Goal: Task Accomplishment & Management: Manage account settings

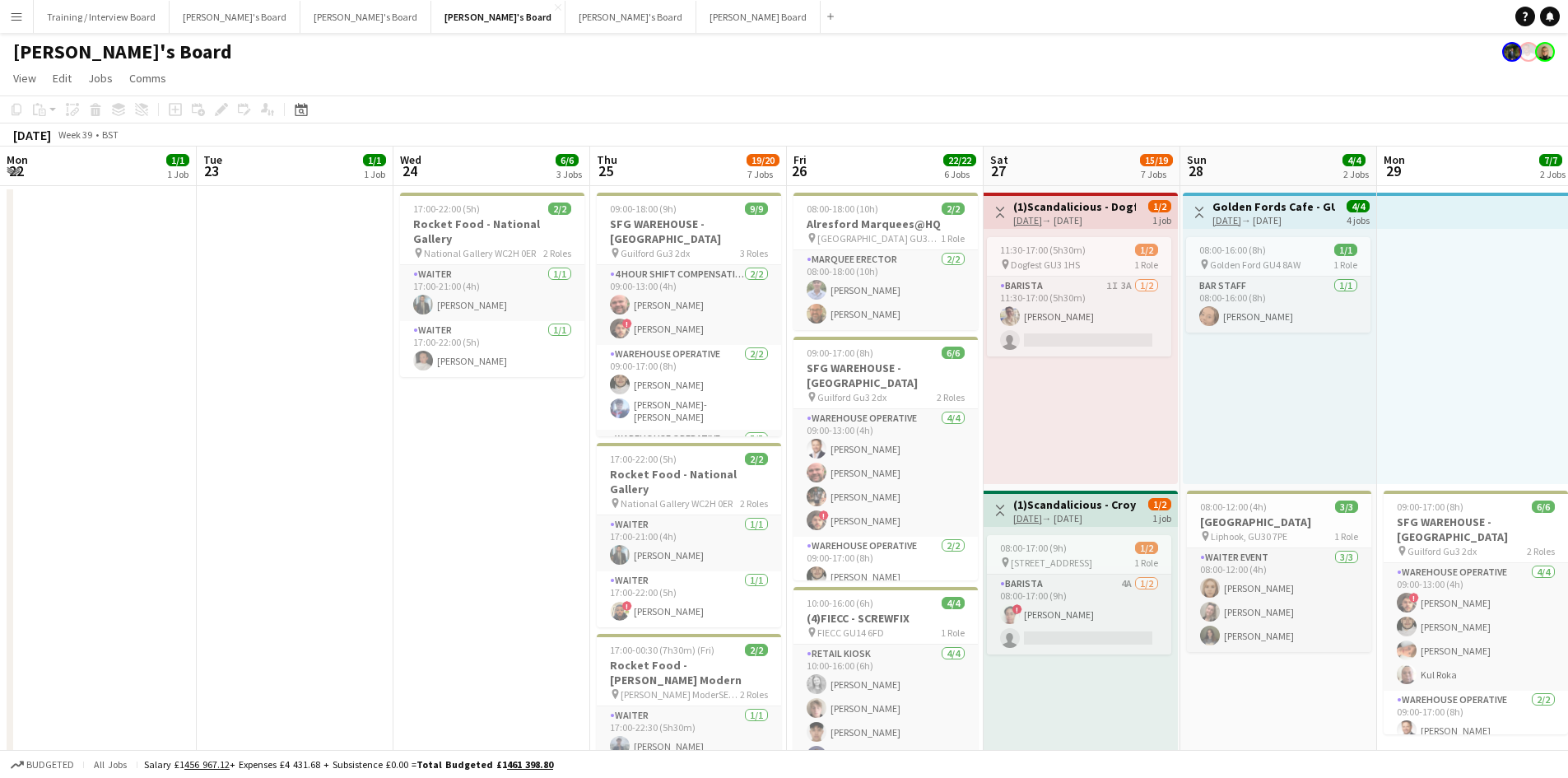
scroll to position [0, 497]
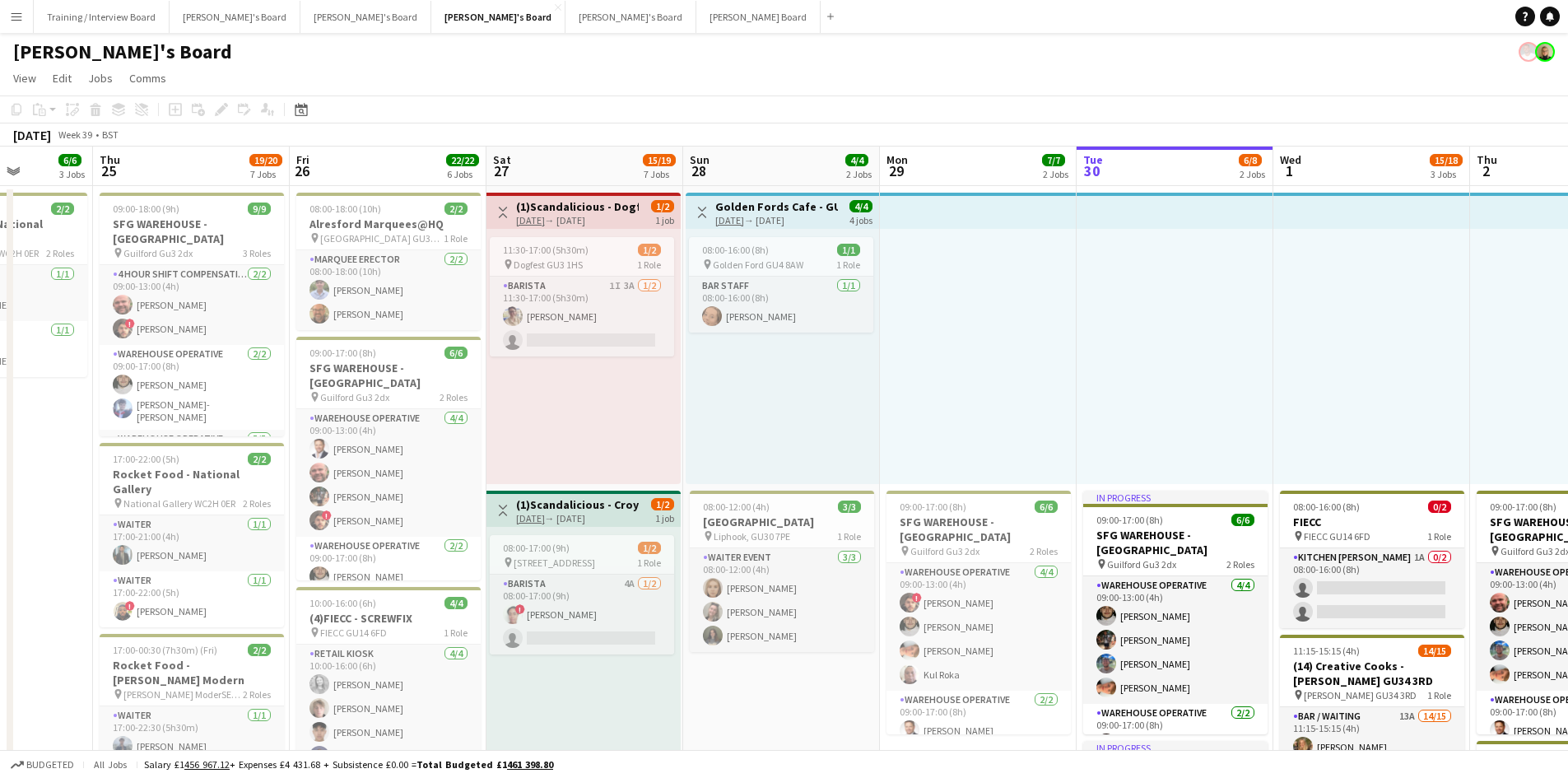
click at [19, 19] on app-icon "Menu" at bounding box center [17, 17] width 13 height 13
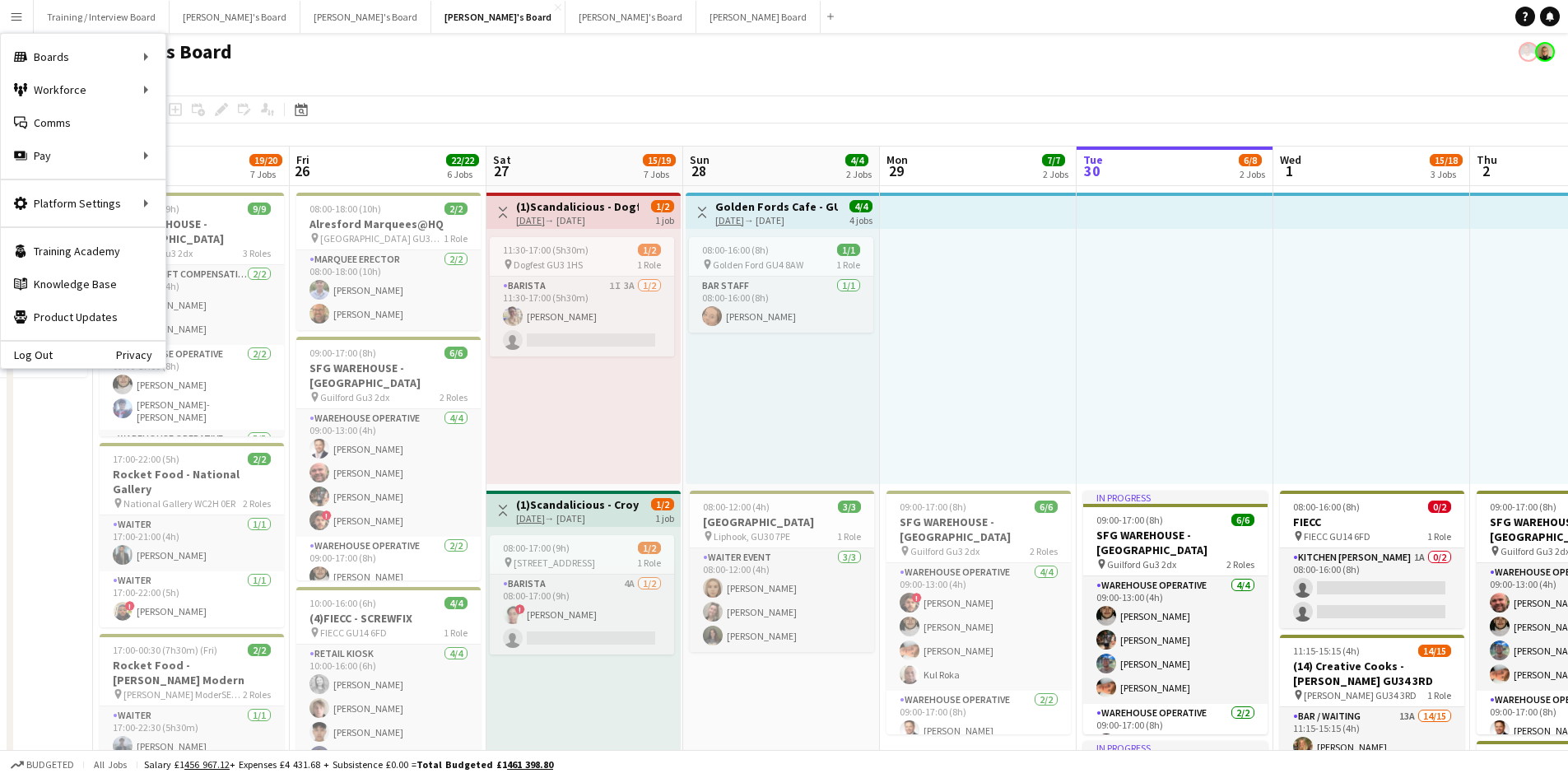
drag, startPoint x: 373, startPoint y: 92, endPoint x: 298, endPoint y: 134, distance: 86.0
click at [373, 90] on app-page-menu "View Day view expanded Day view collapsed Month view Date picker Jump to [DATE]…" at bounding box center [784, 80] width 1568 height 32
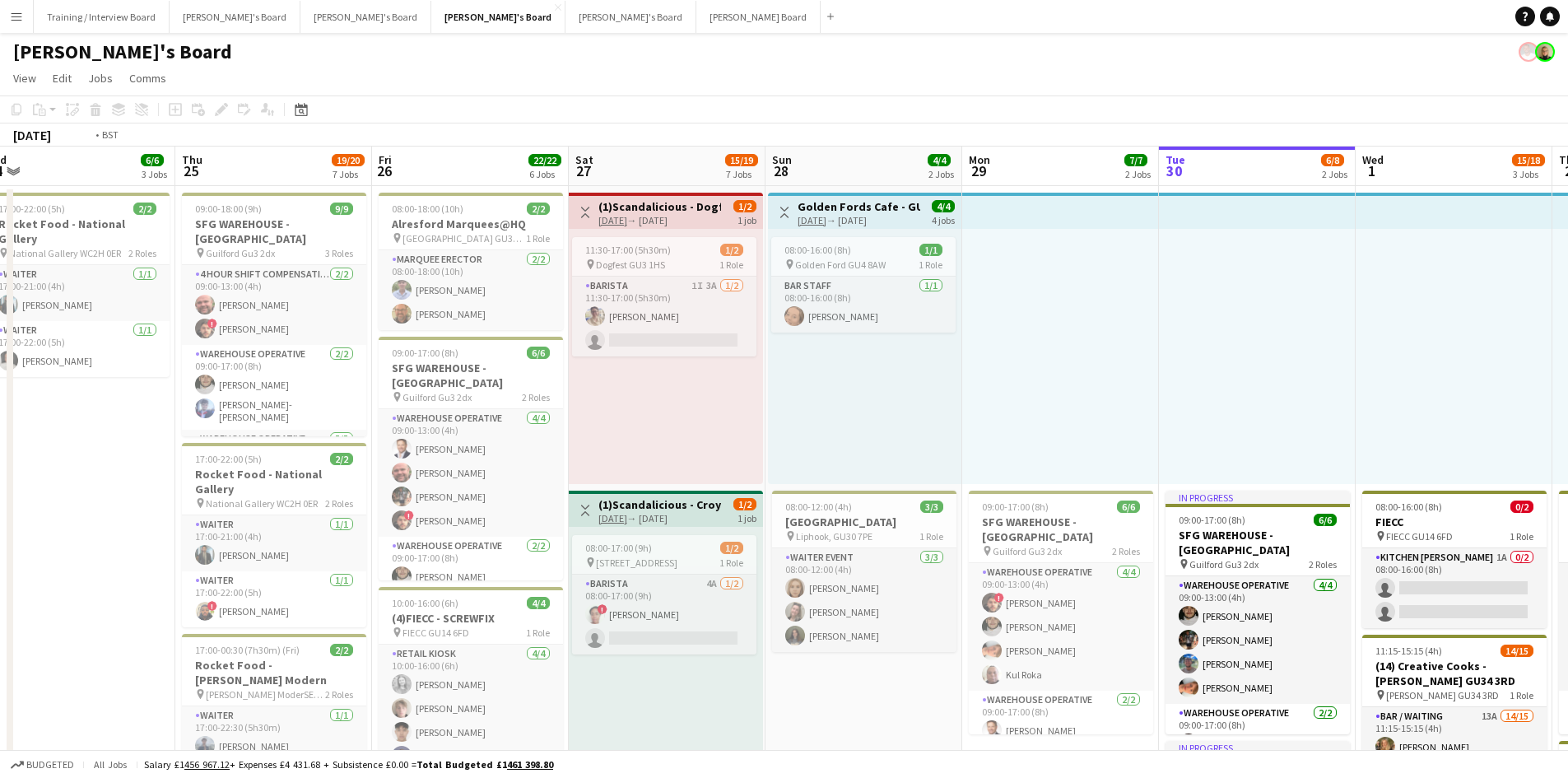
drag, startPoint x: 621, startPoint y: 172, endPoint x: 494, endPoint y: 180, distance: 127.3
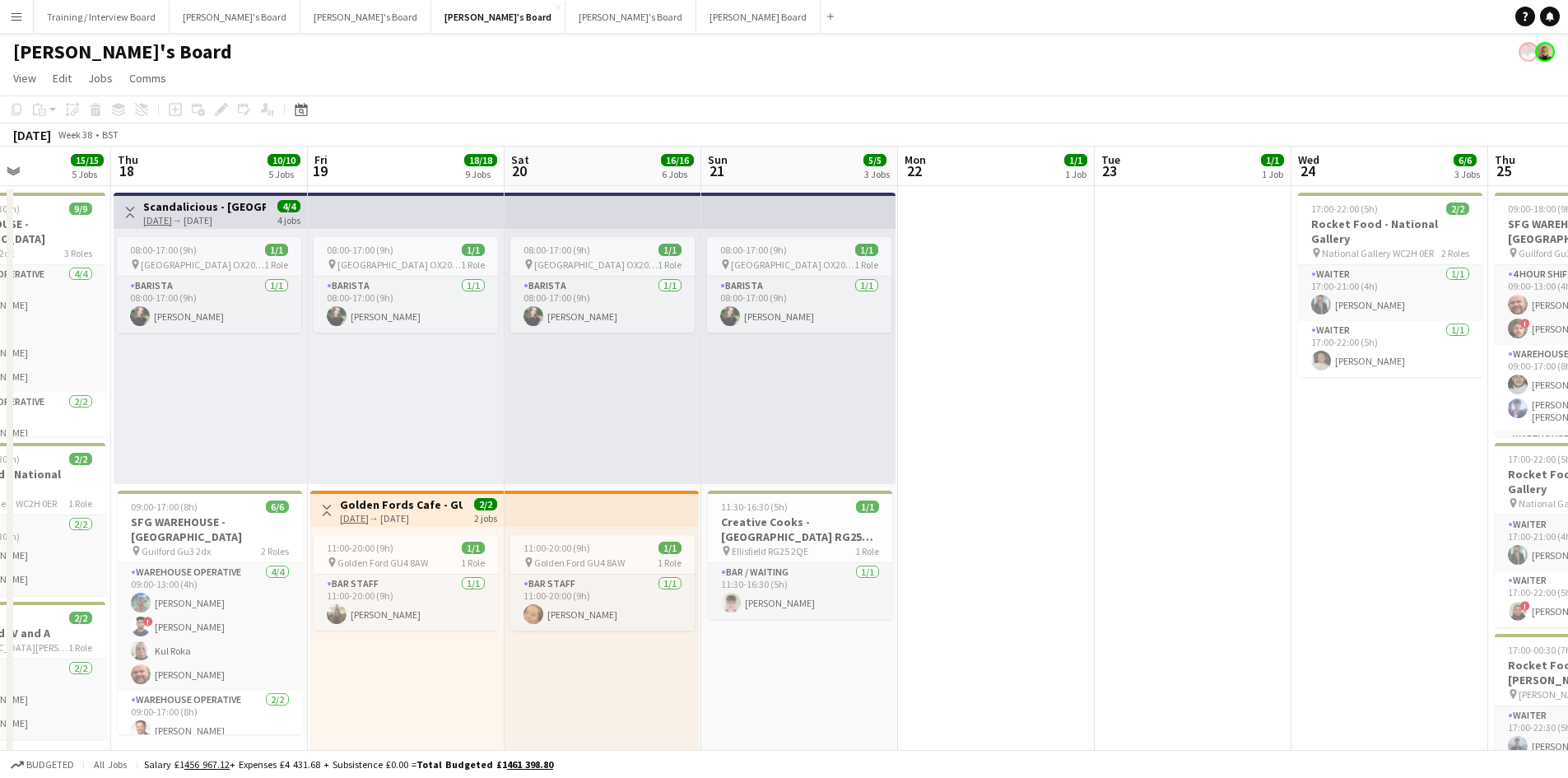
drag, startPoint x: 267, startPoint y: 167, endPoint x: 149, endPoint y: 179, distance: 118.6
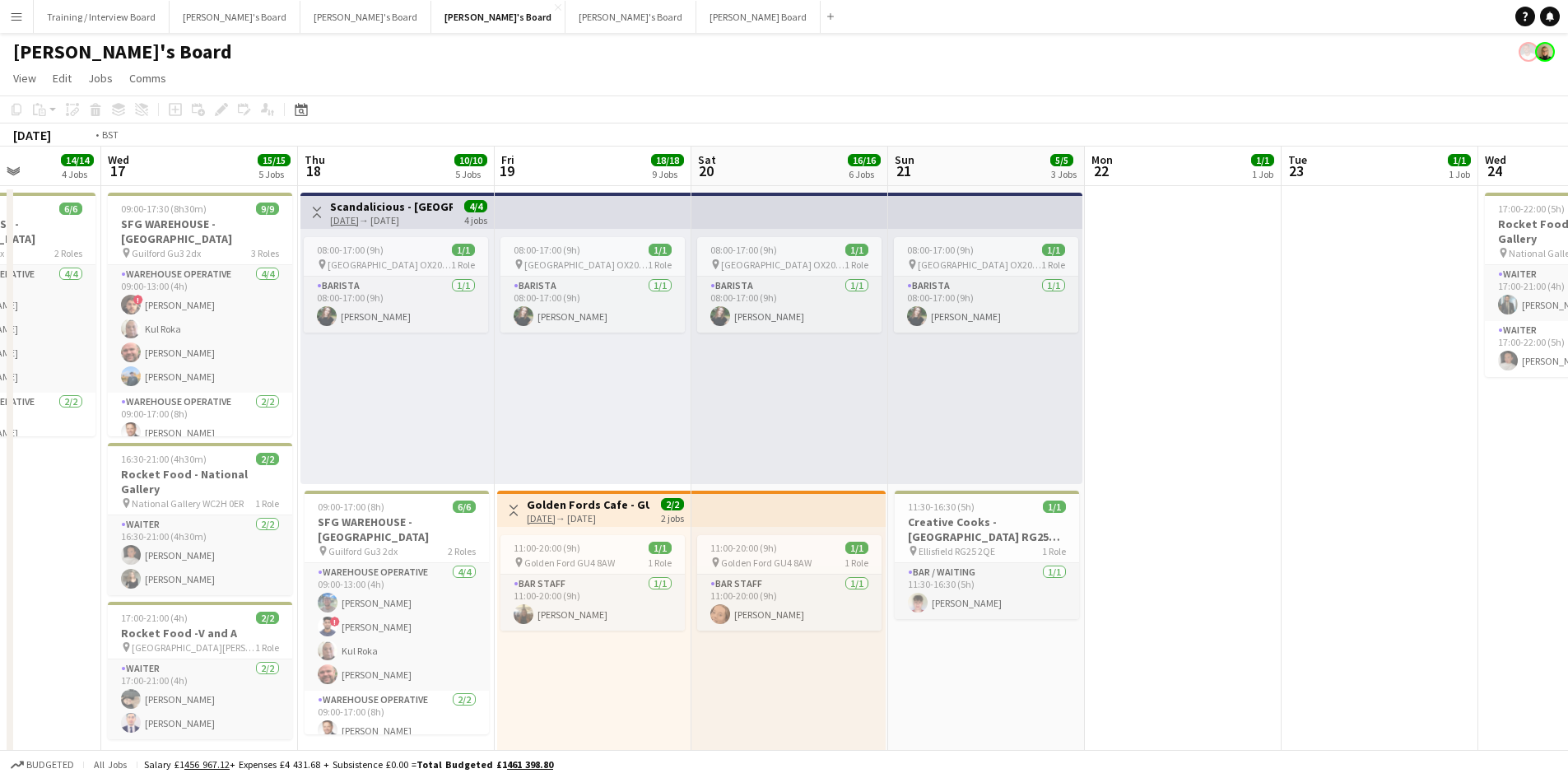
drag, startPoint x: 93, startPoint y: 172, endPoint x: 963, endPoint y: 150, distance: 870.3
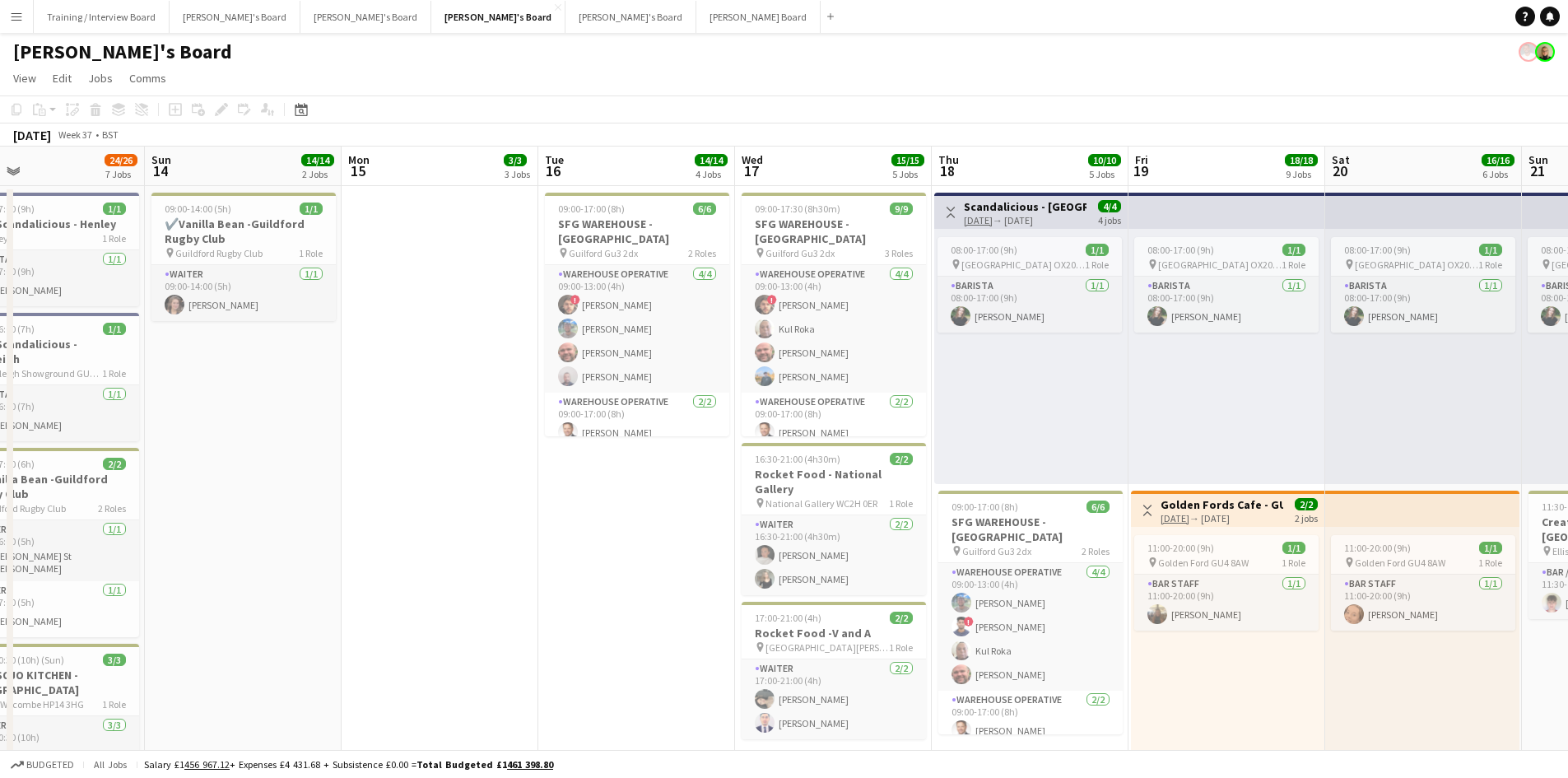
drag, startPoint x: 303, startPoint y: 182, endPoint x: 845, endPoint y: 161, distance: 542.4
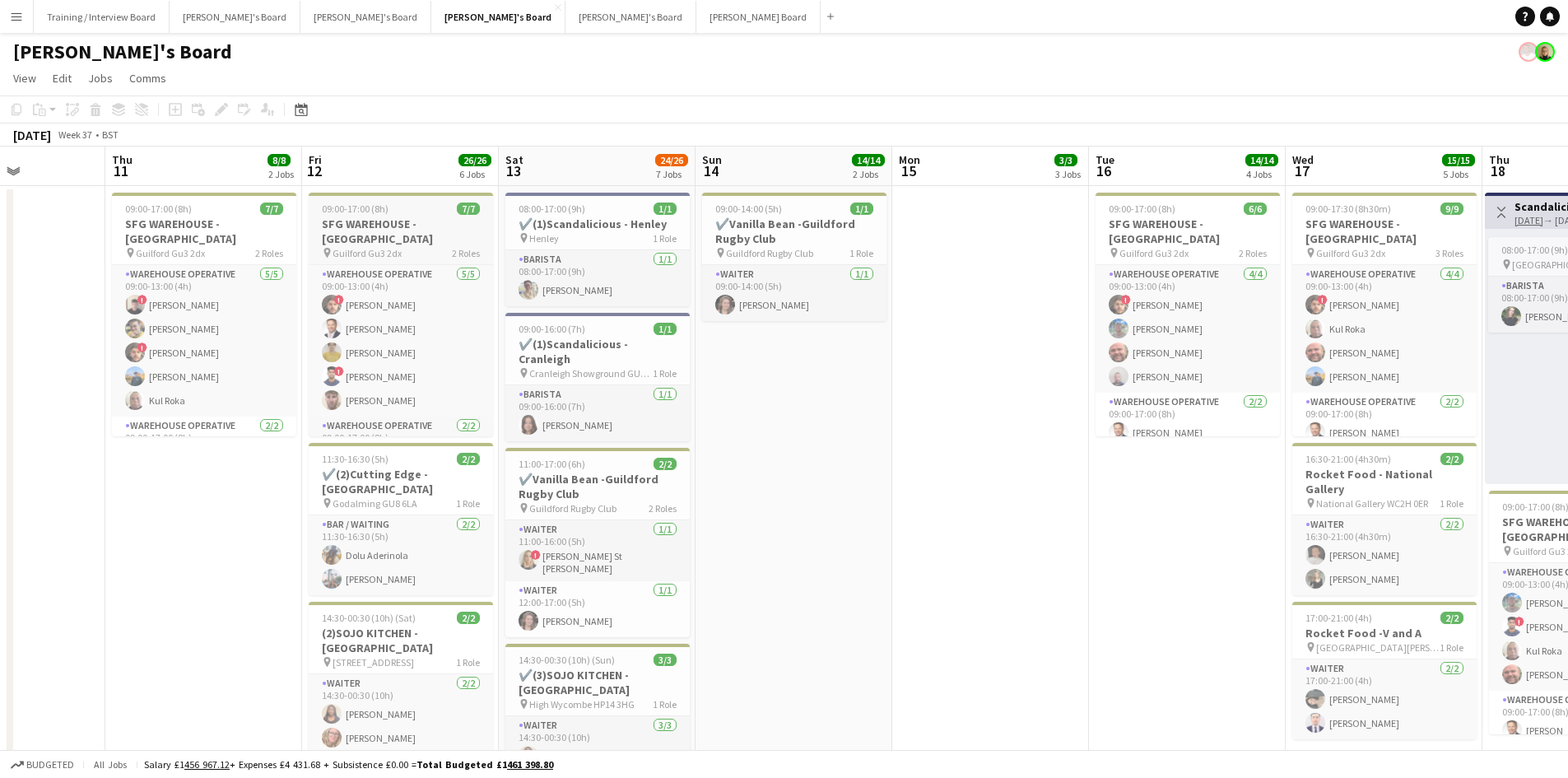
drag, startPoint x: 339, startPoint y: 173, endPoint x: 485, endPoint y: 304, distance: 196.2
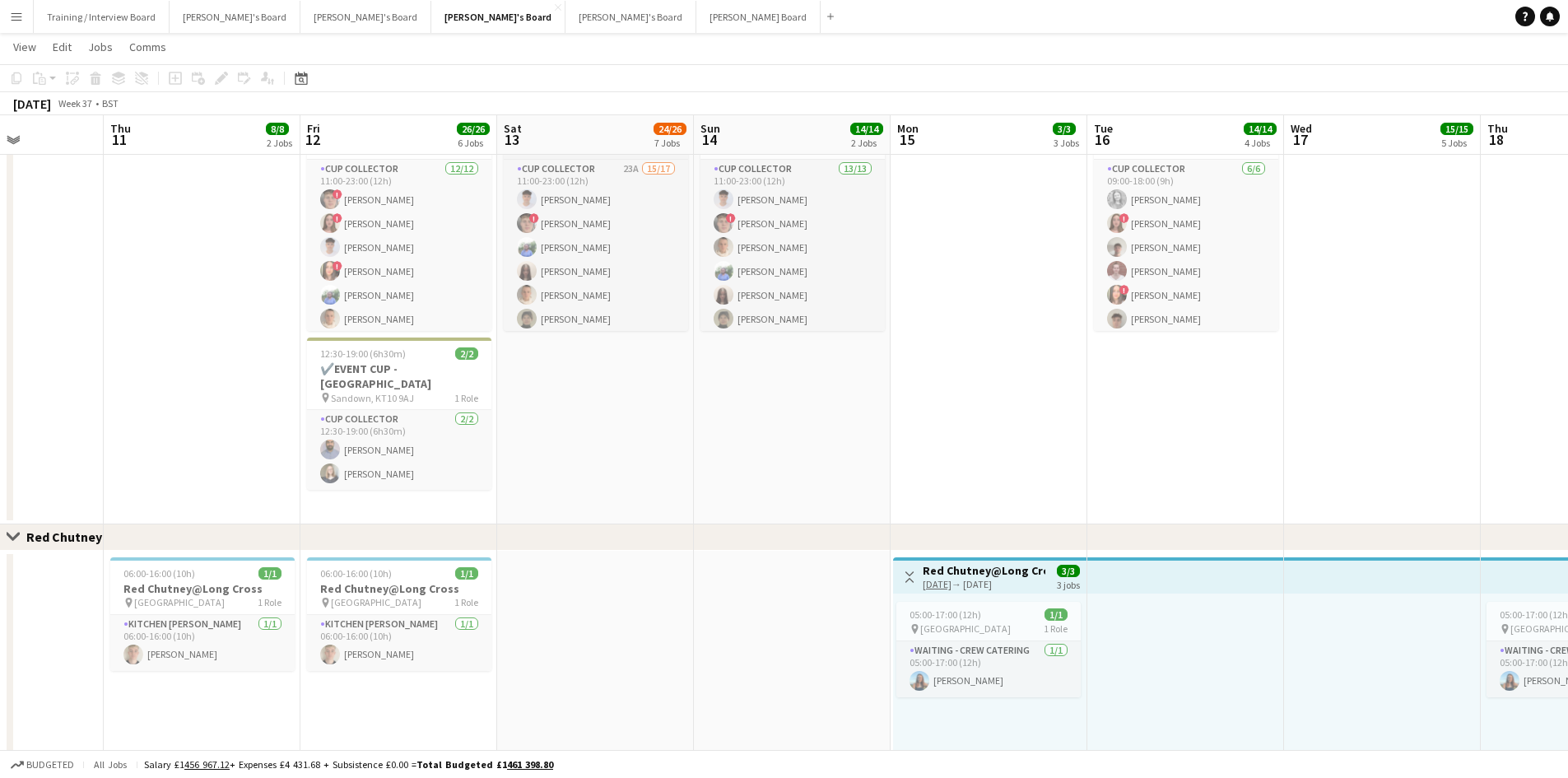
scroll to position [267, 0]
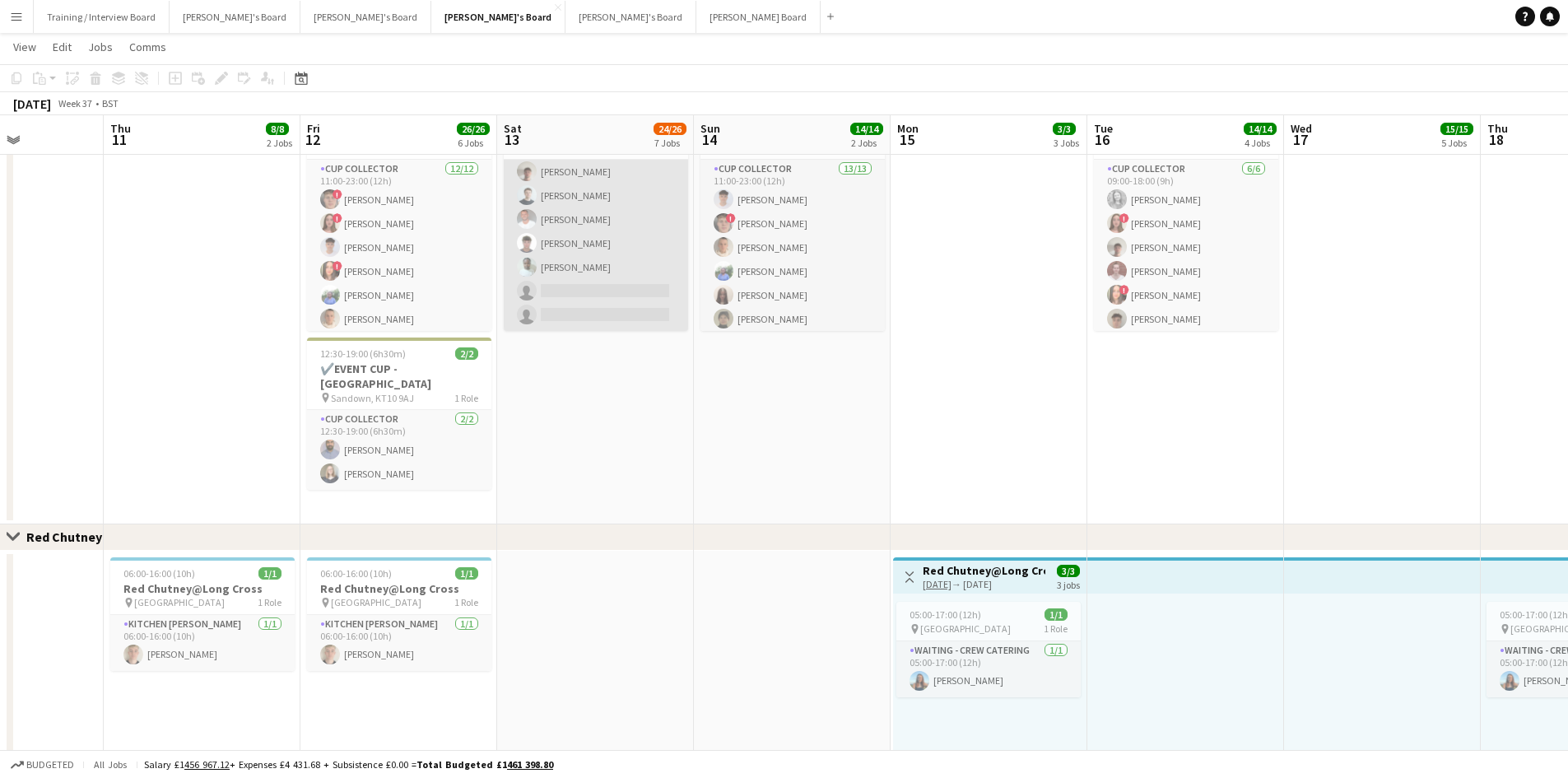
click at [637, 282] on app-card-role "CUP COLLECTOR 23A 15/17 11:00-23:00 (12h) [PERSON_NAME] ! [PERSON_NAME] [PERSON…" at bounding box center [595, 112] width 185 height 438
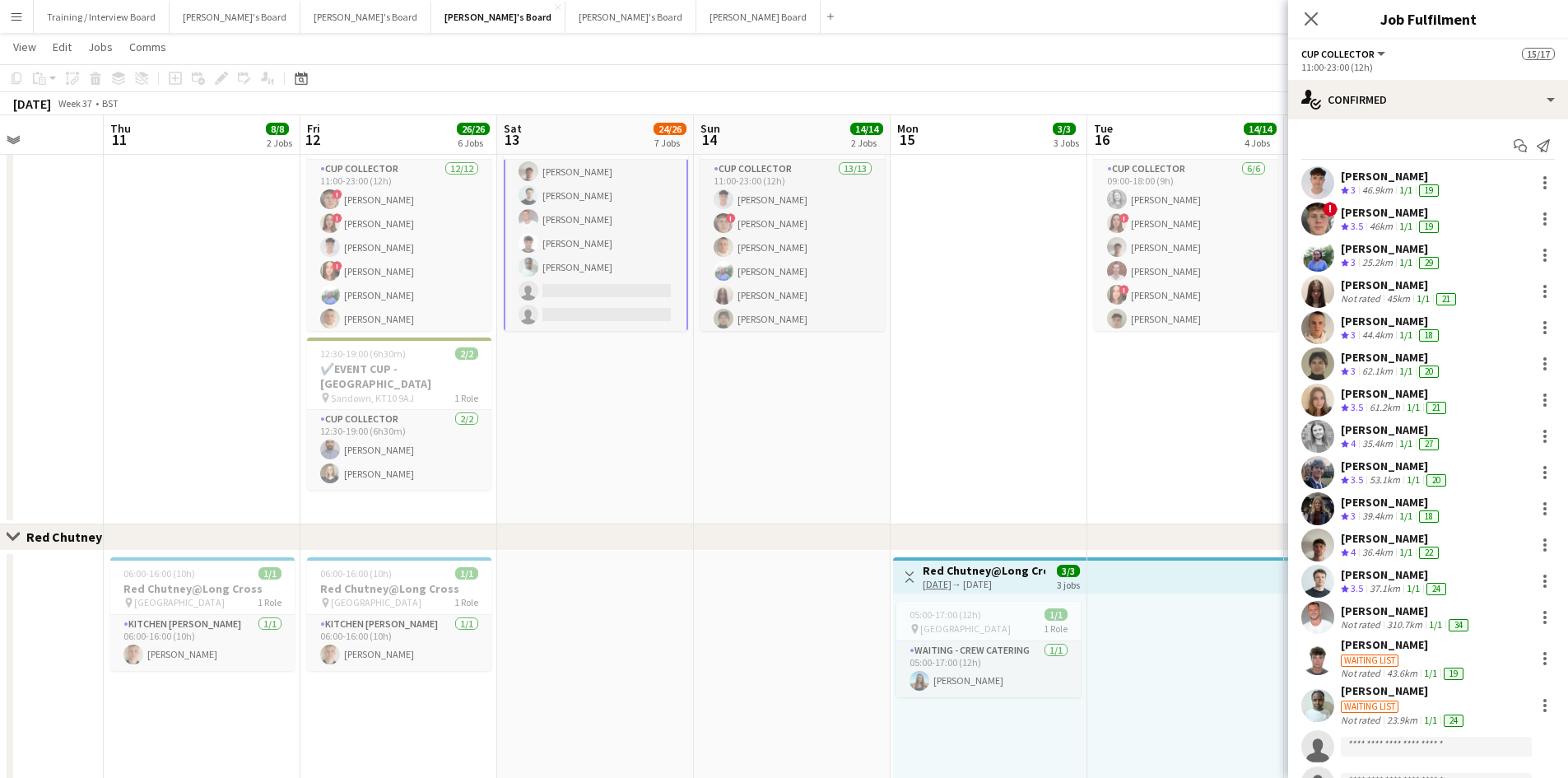
scroll to position [69, 0]
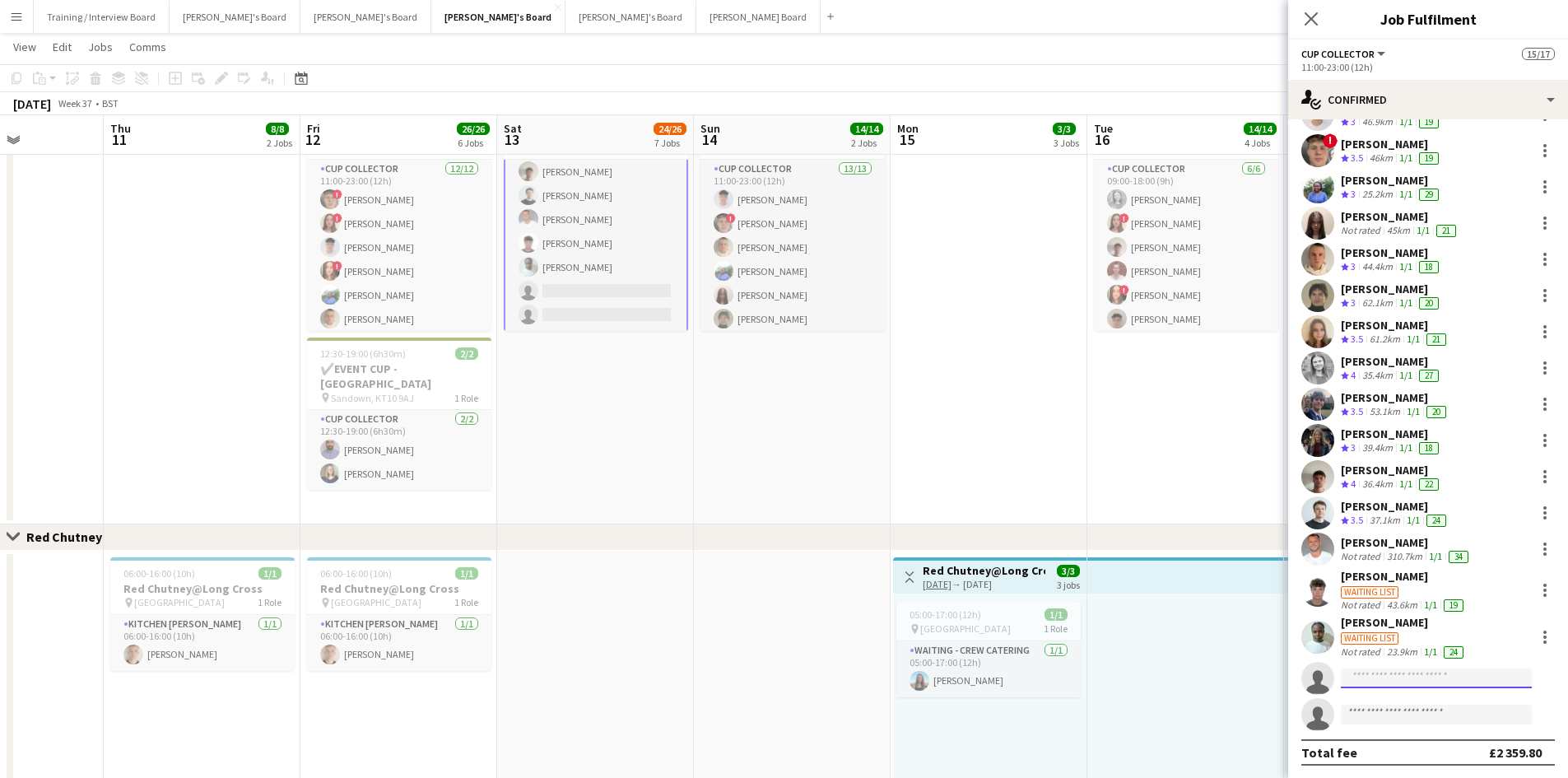
click at [1405, 677] on input at bounding box center [1436, 678] width 191 height 19
type input "******"
drag, startPoint x: 1437, startPoint y: 684, endPoint x: 1279, endPoint y: 692, distance: 158.2
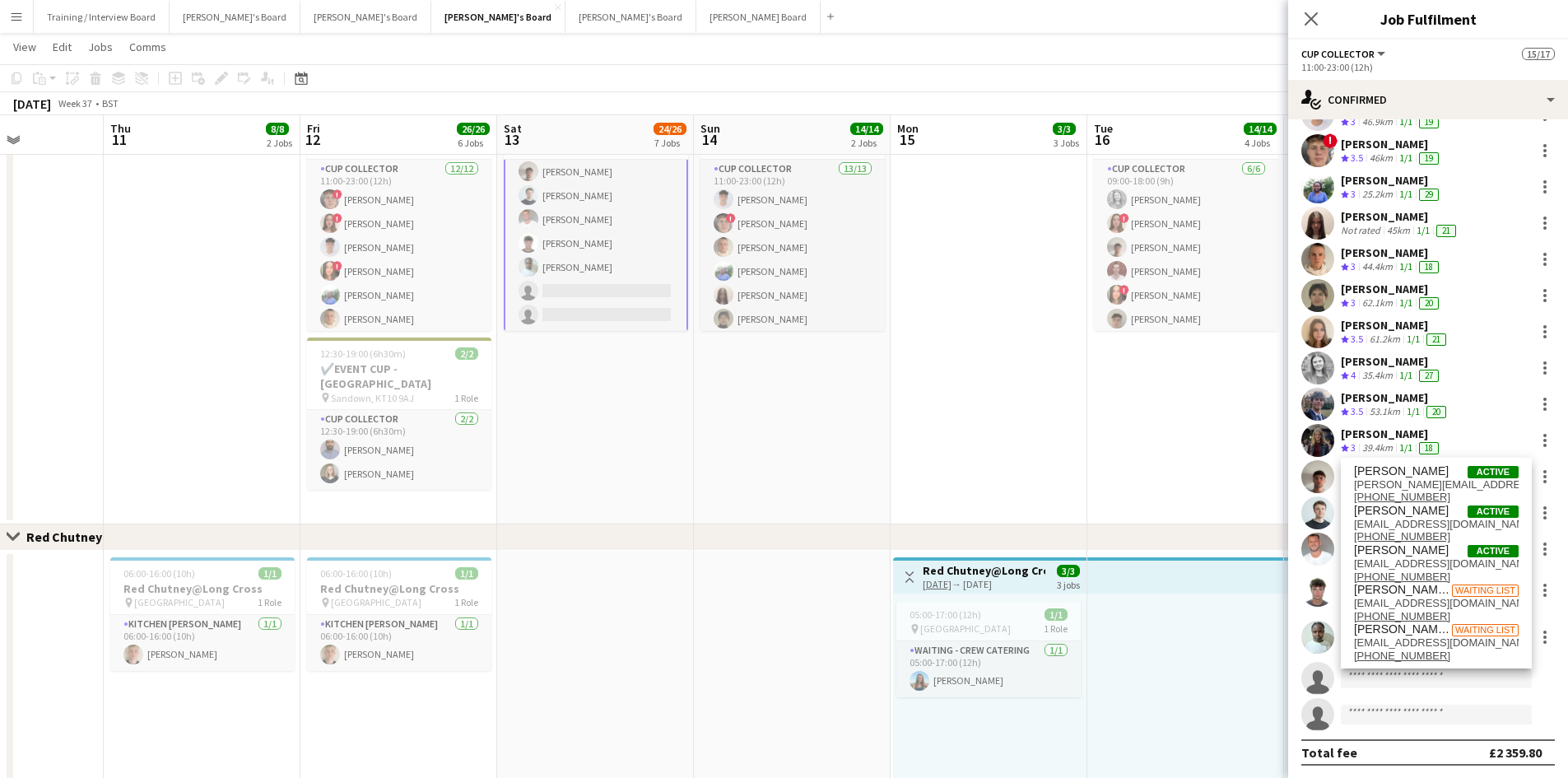
click at [13, 26] on button "Menu" at bounding box center [16, 16] width 32 height 32
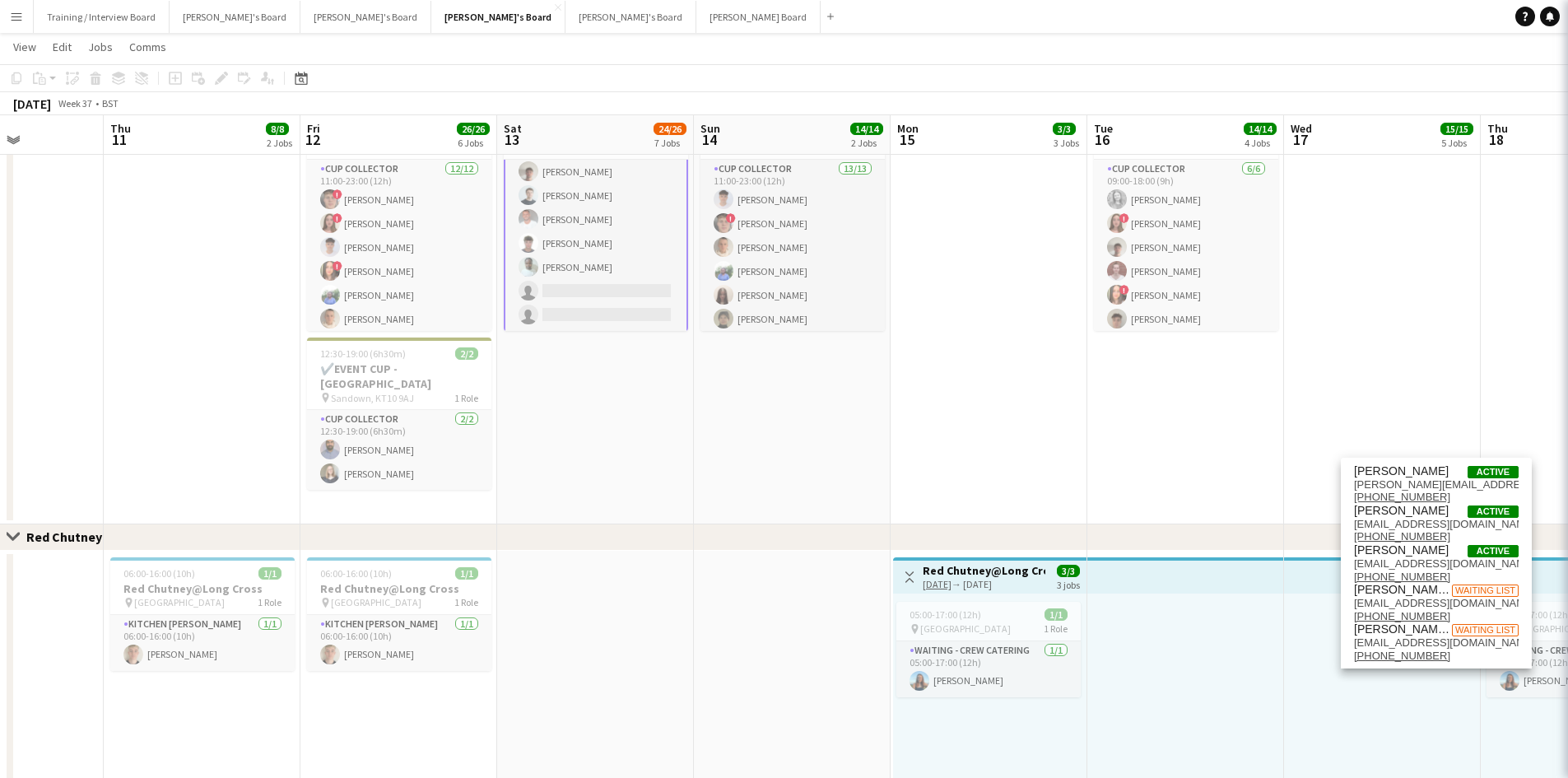
scroll to position [267, 0]
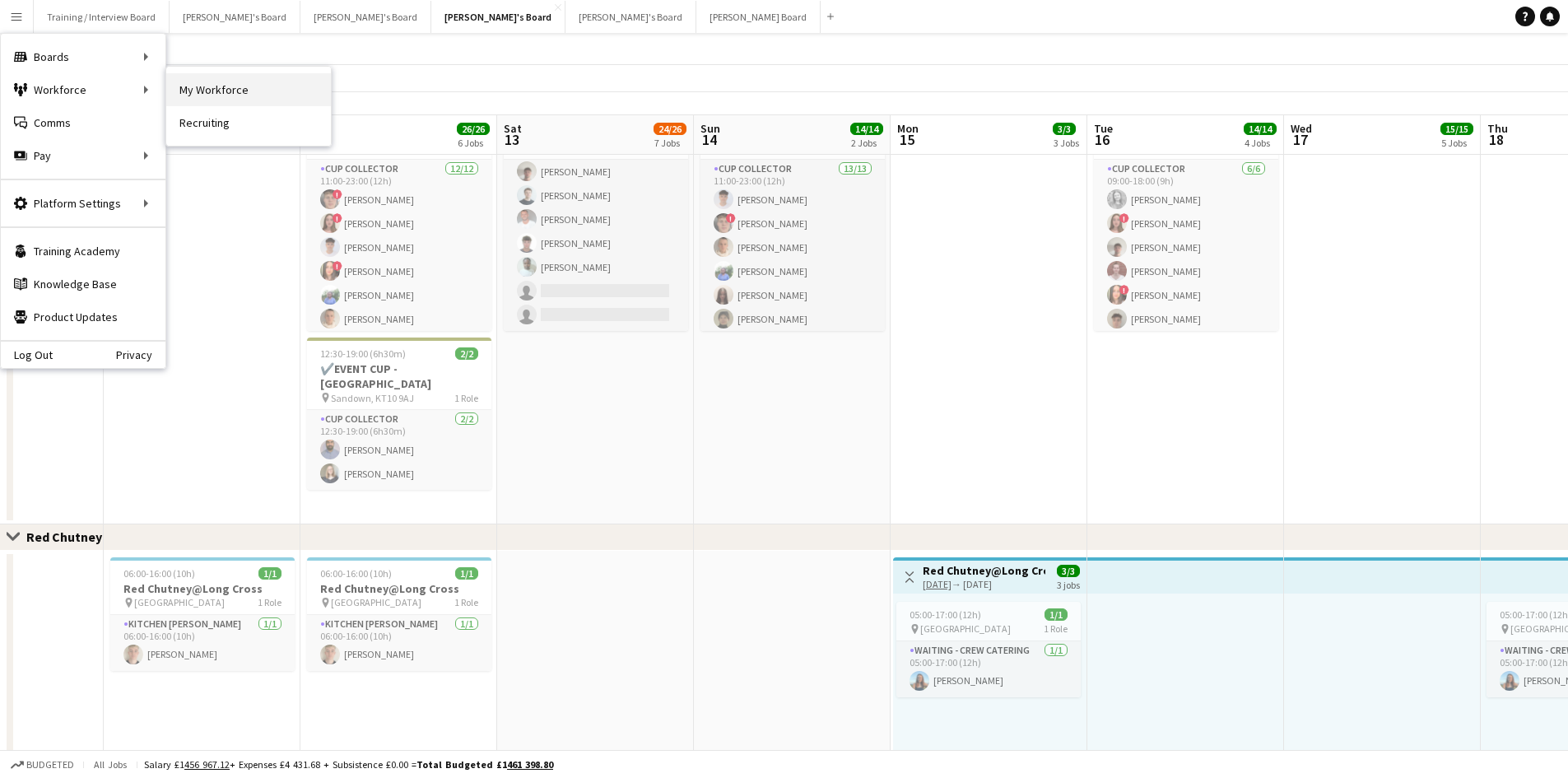
click at [222, 82] on link "My Workforce" at bounding box center [248, 89] width 164 height 32
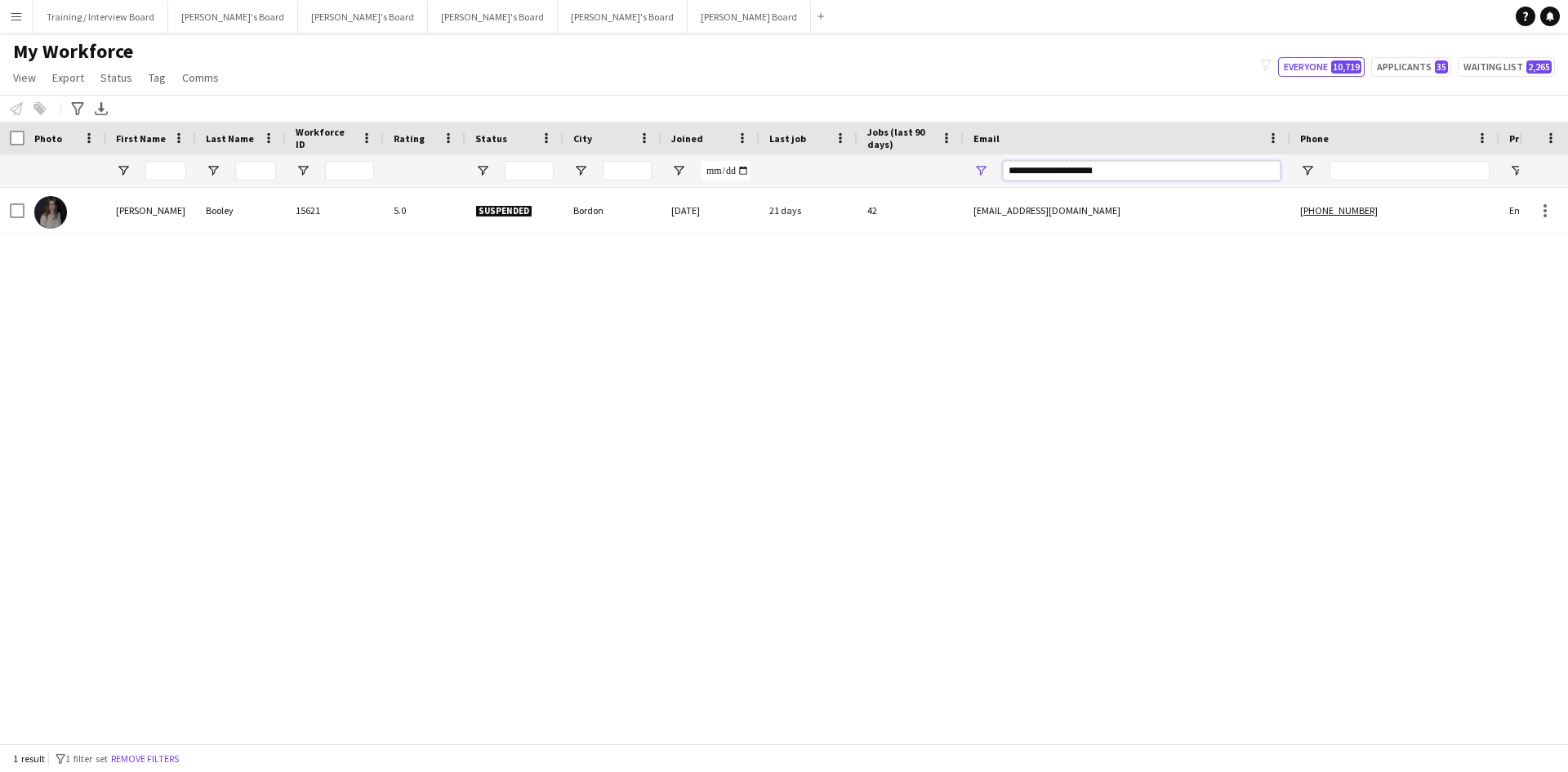
drag, startPoint x: 1158, startPoint y: 174, endPoint x: 875, endPoint y: 179, distance: 283.0
click at [875, 179] on div at bounding box center [885, 170] width 1770 height 32
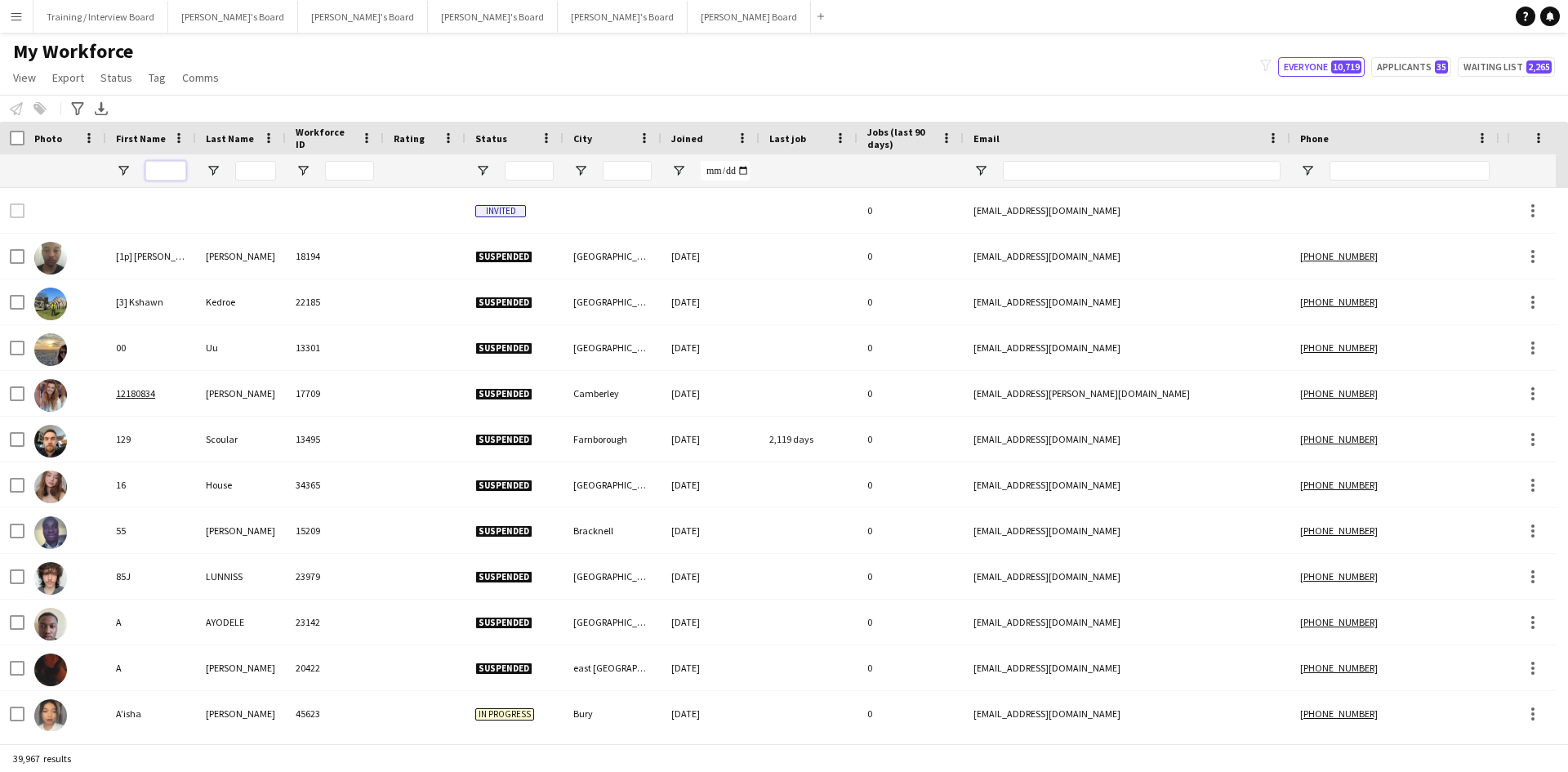
click at [169, 170] on input "First Name Filter Input" at bounding box center [166, 170] width 40 height 19
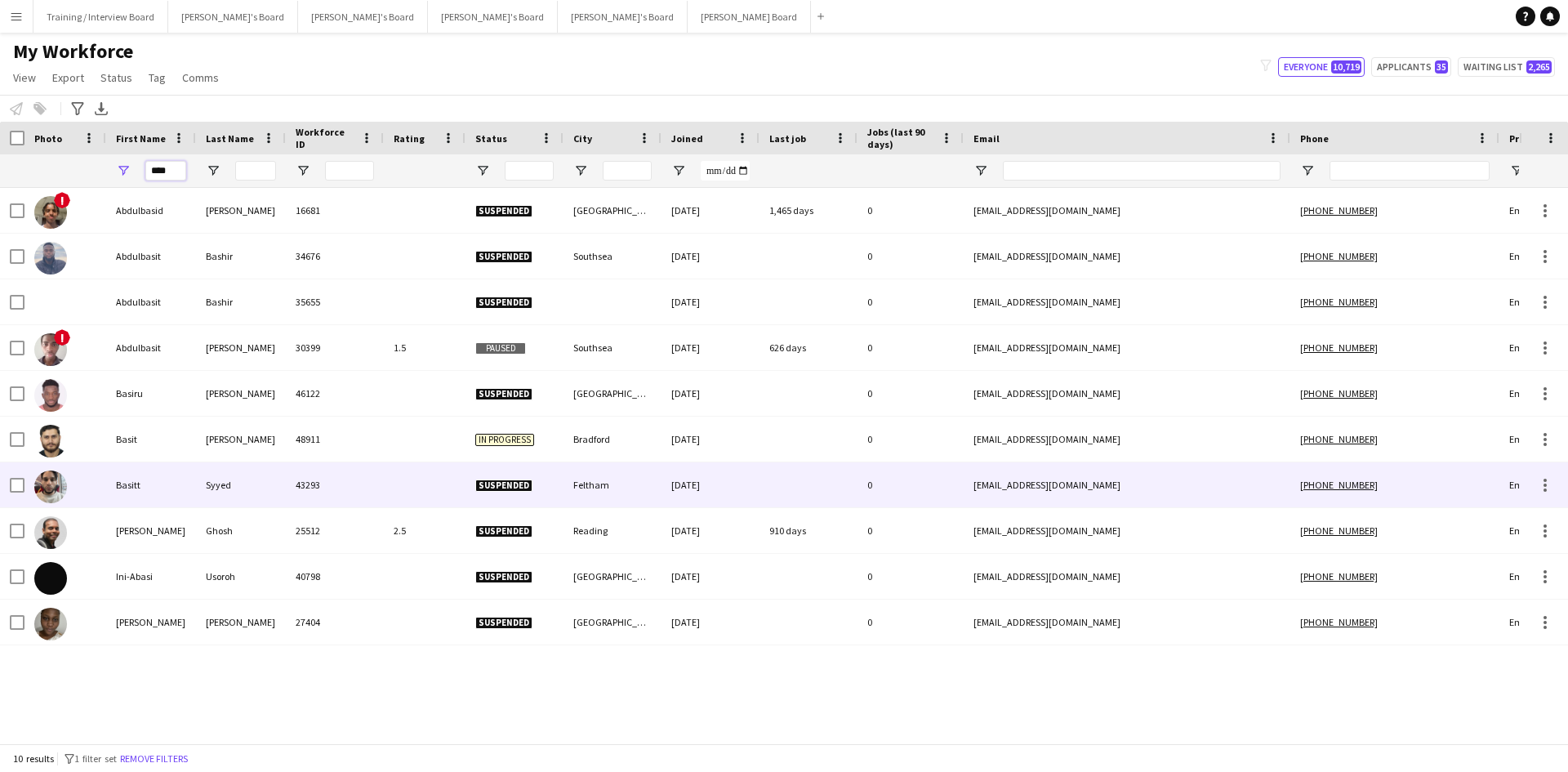
type input "****"
drag, startPoint x: 176, startPoint y: 486, endPoint x: 148, endPoint y: 371, distance: 118.4
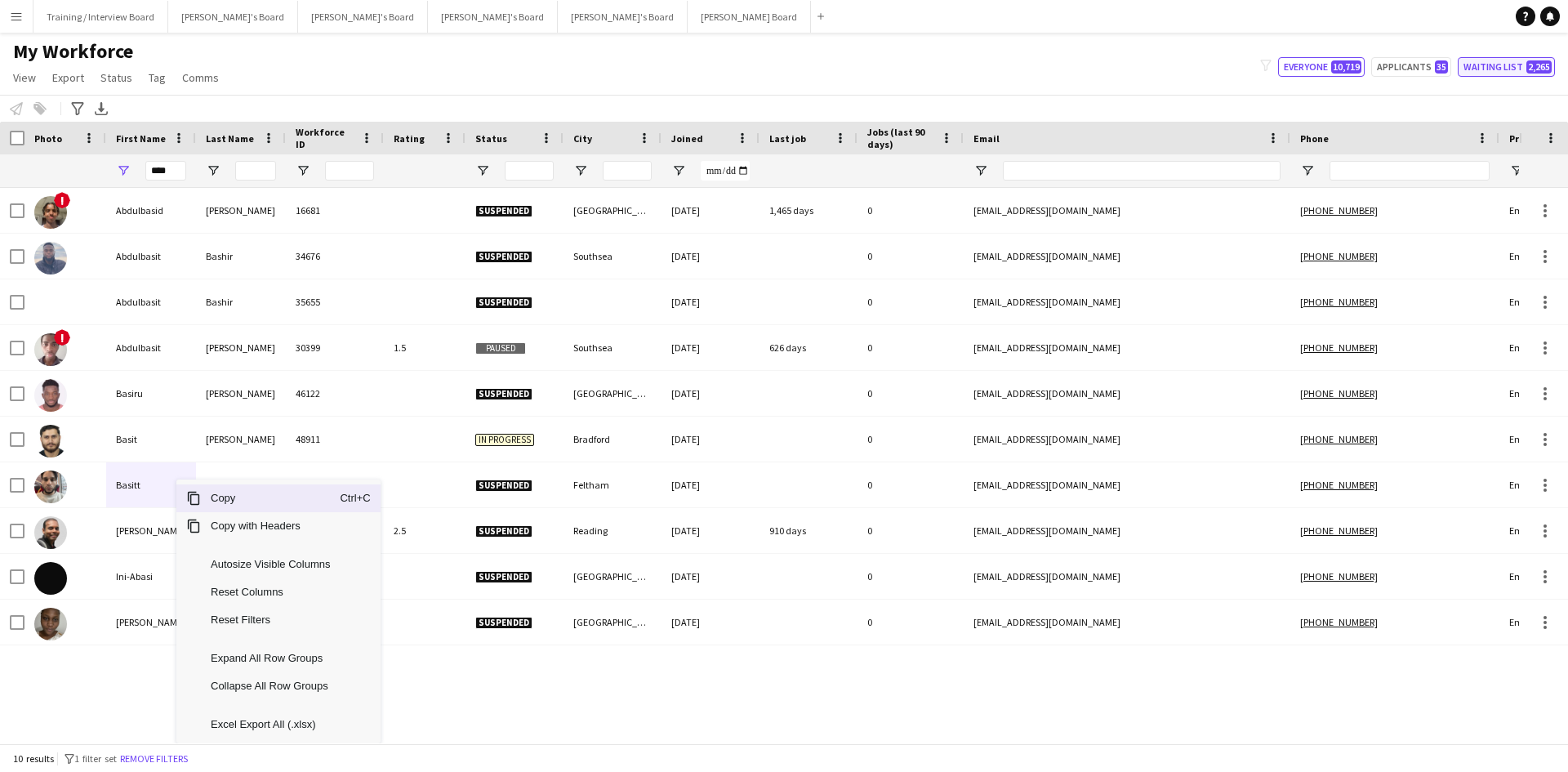
click at [1497, 63] on button "Waiting list 2,265" at bounding box center [1506, 66] width 98 height 19
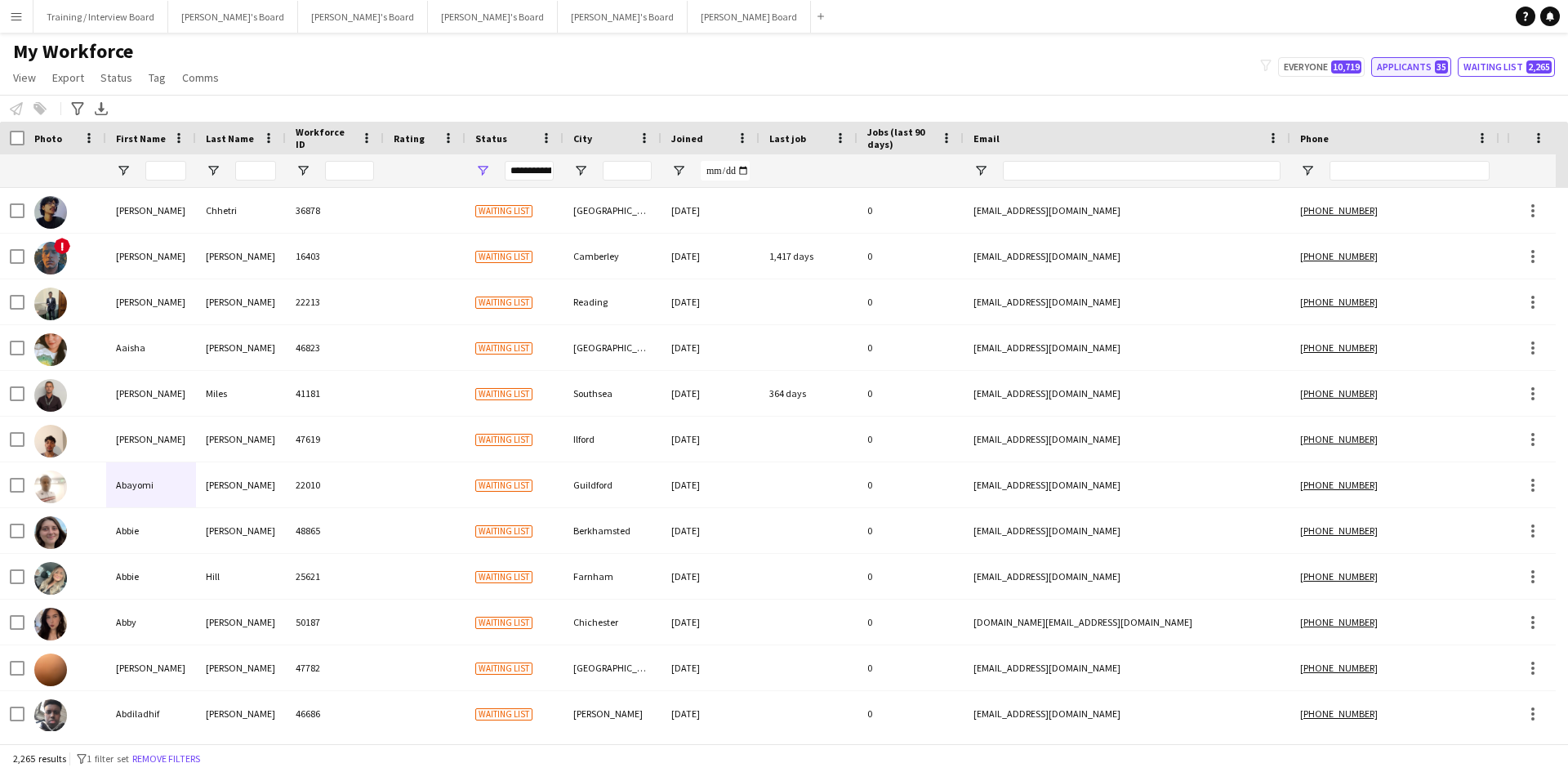
click at [1417, 72] on button "Applicants 35" at bounding box center [1411, 66] width 80 height 19
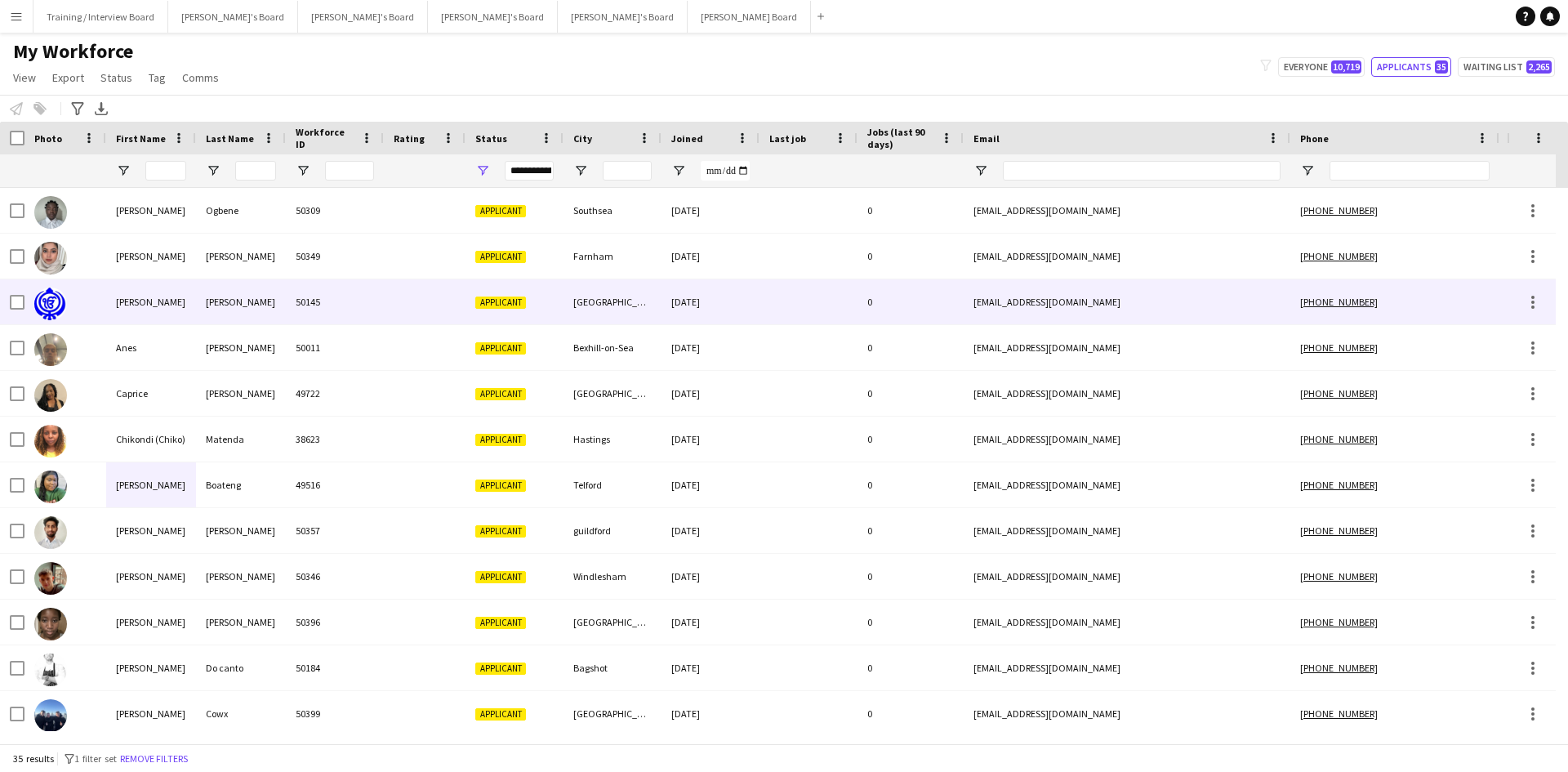
click at [374, 308] on div "50145" at bounding box center [335, 302] width 98 height 45
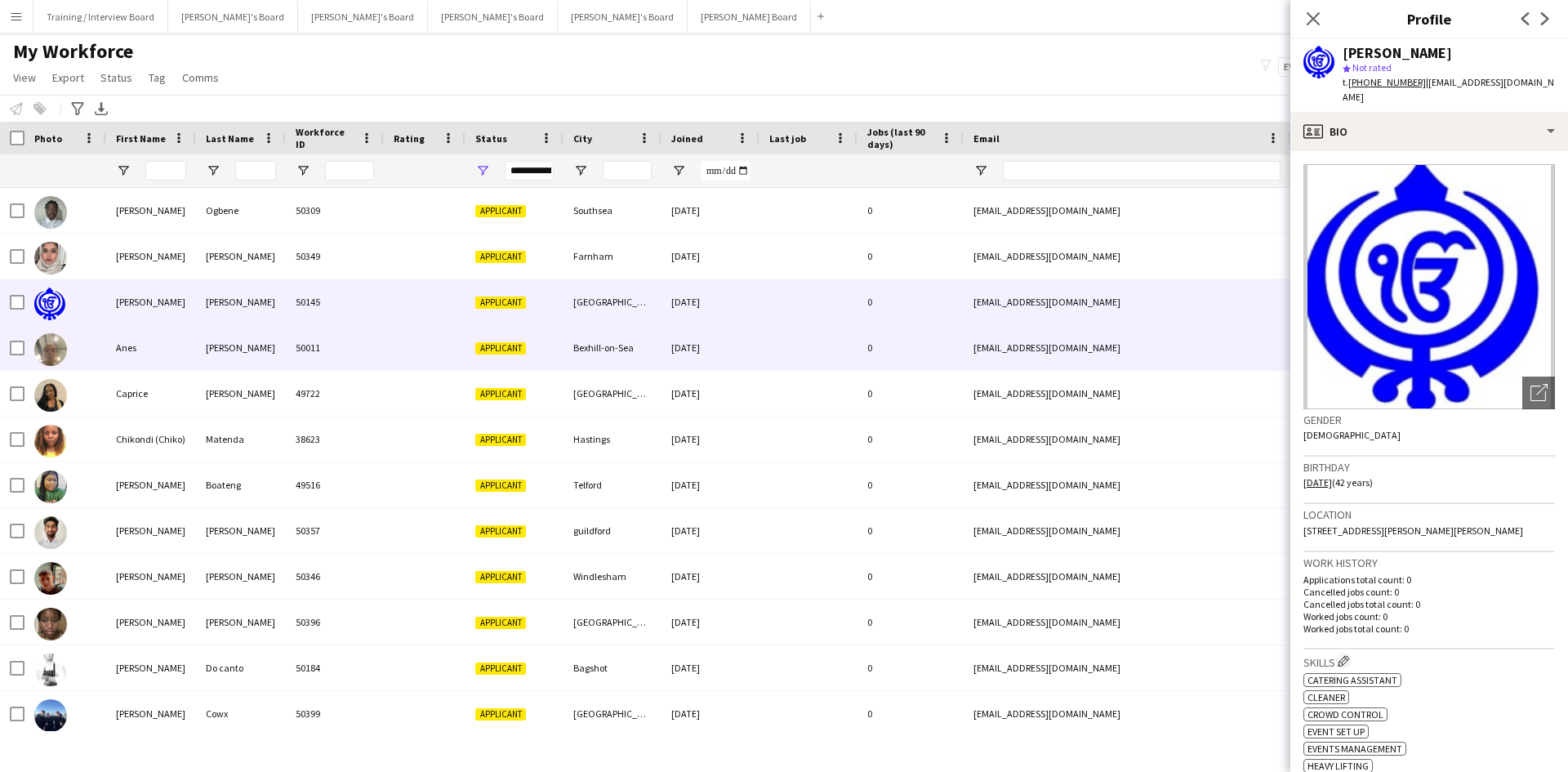
click at [373, 347] on div "50011" at bounding box center [335, 347] width 98 height 45
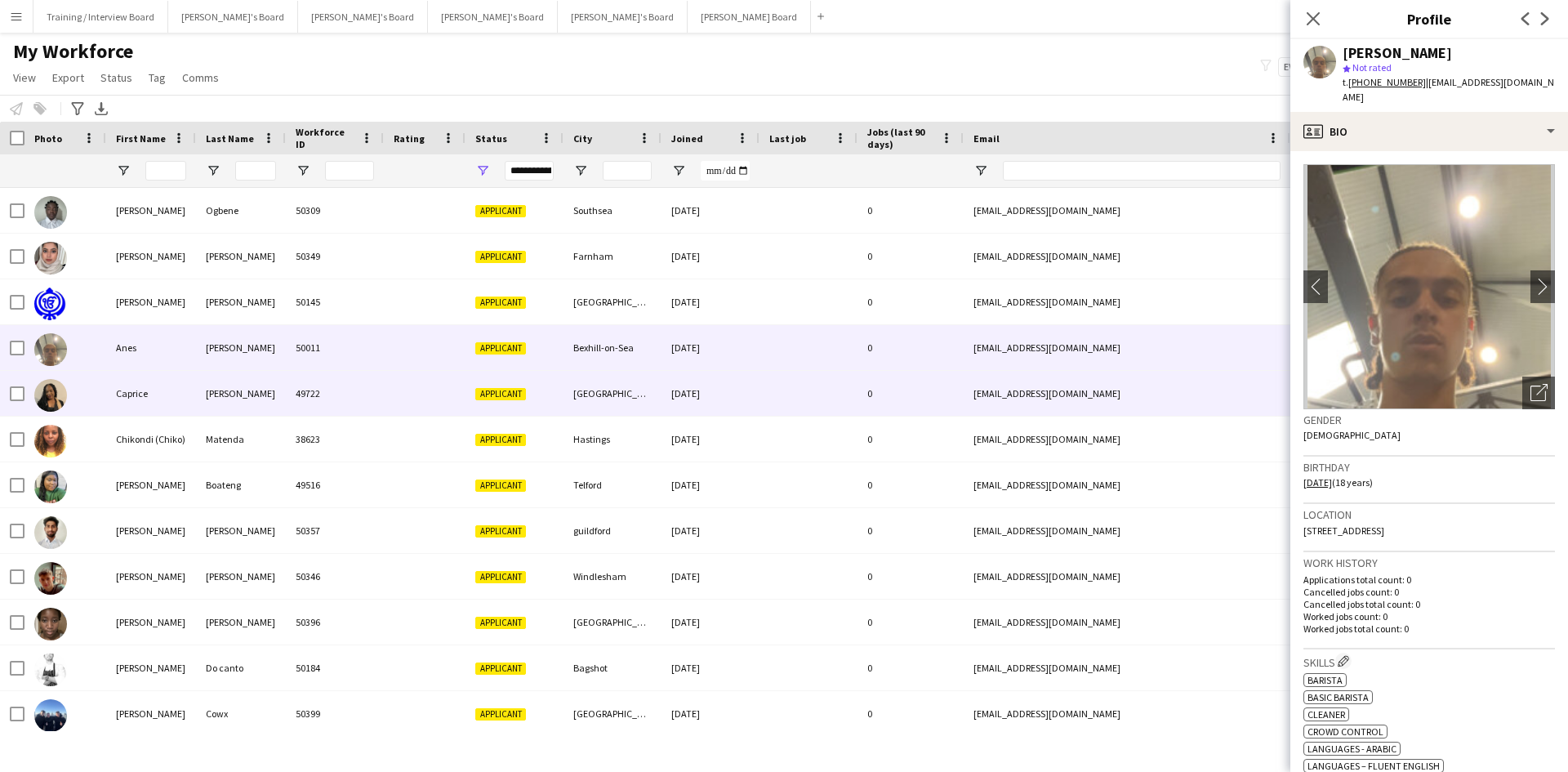
click at [381, 386] on div "49722" at bounding box center [335, 393] width 98 height 45
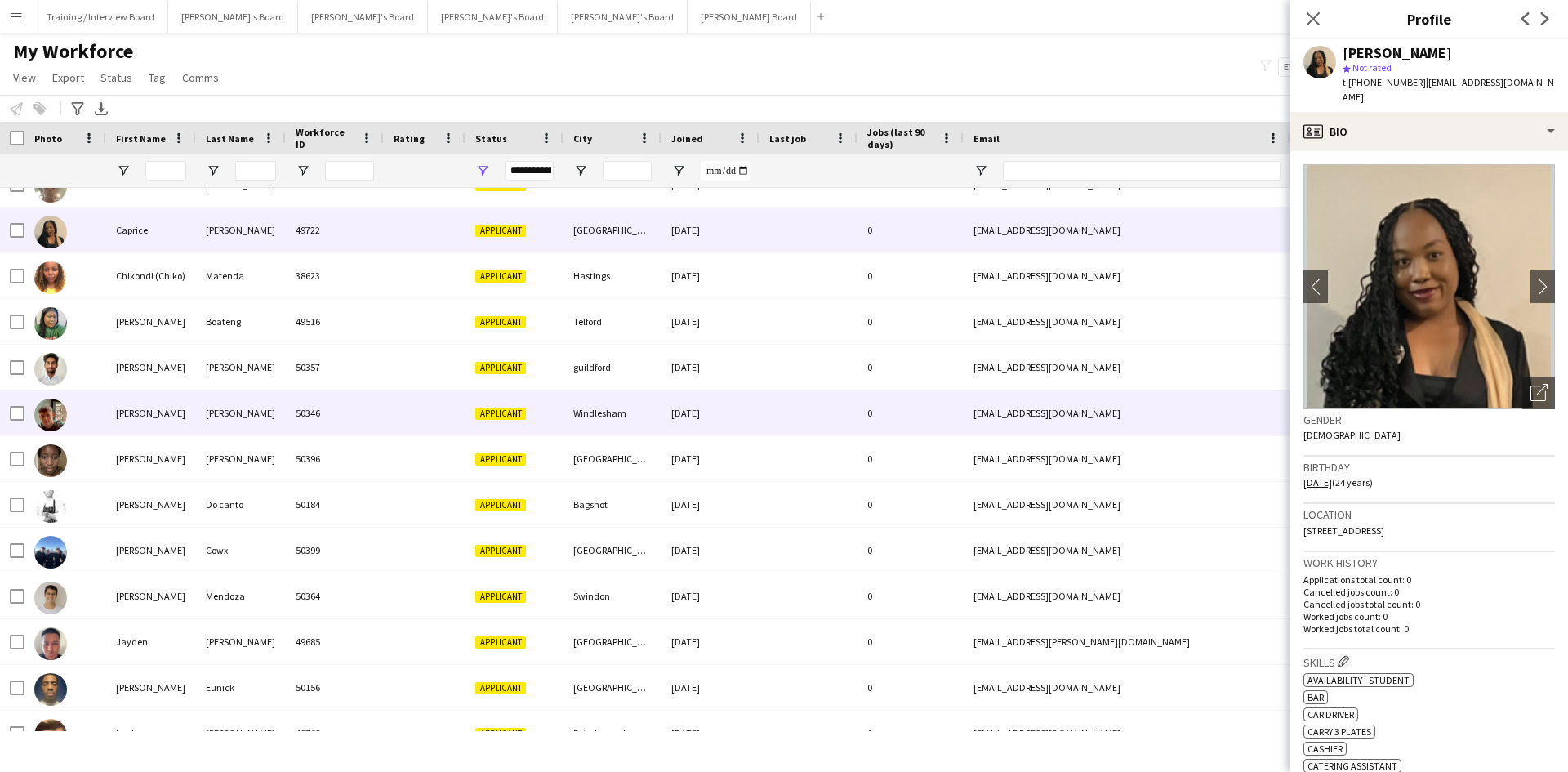
click at [388, 414] on div at bounding box center [424, 412] width 82 height 45
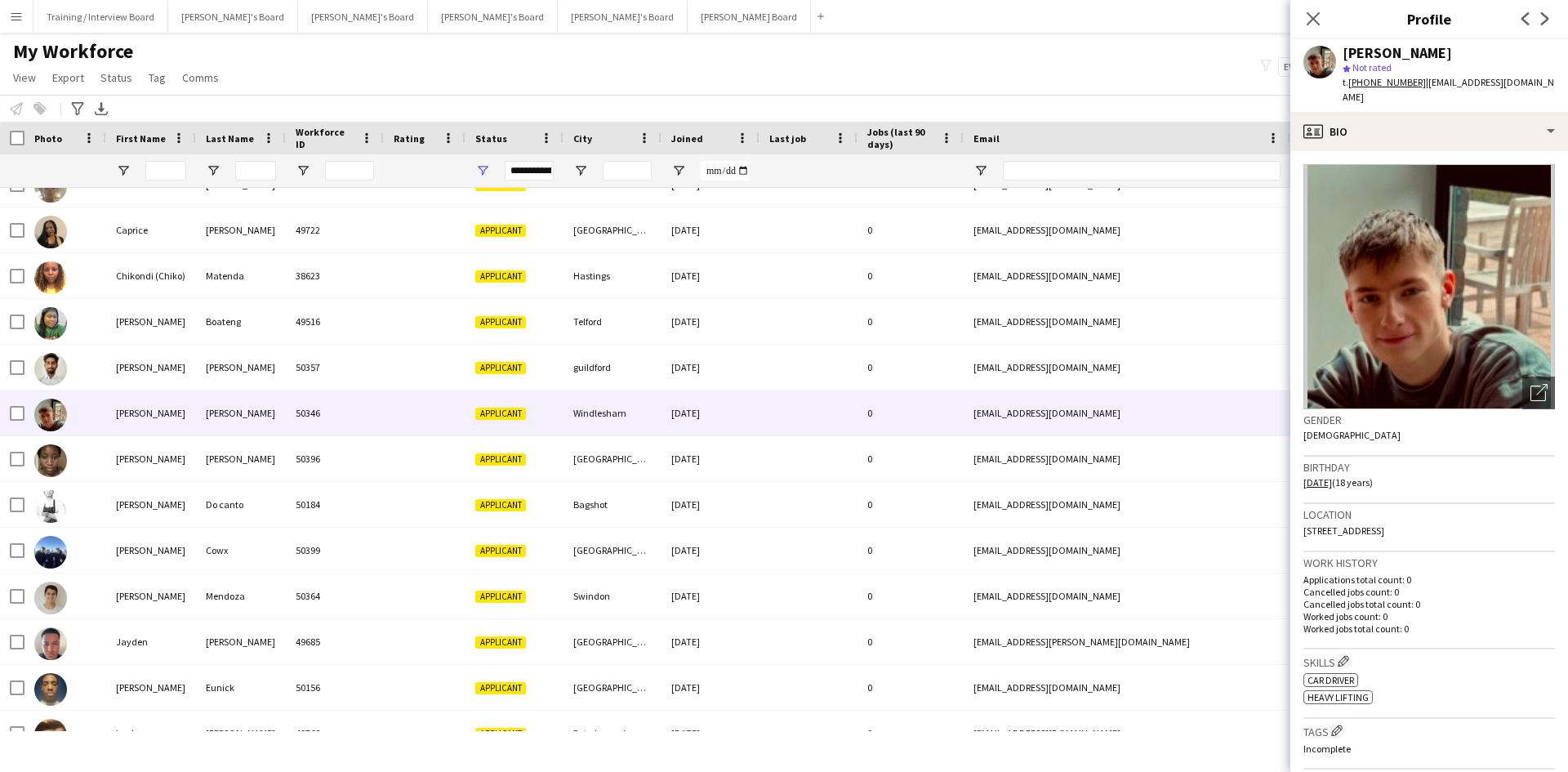
click at [1009, 83] on div "My Workforce View Views Default view Compliance RTW Checks [GEOGRAPHIC_DATA] Se…" at bounding box center [784, 67] width 1568 height 55
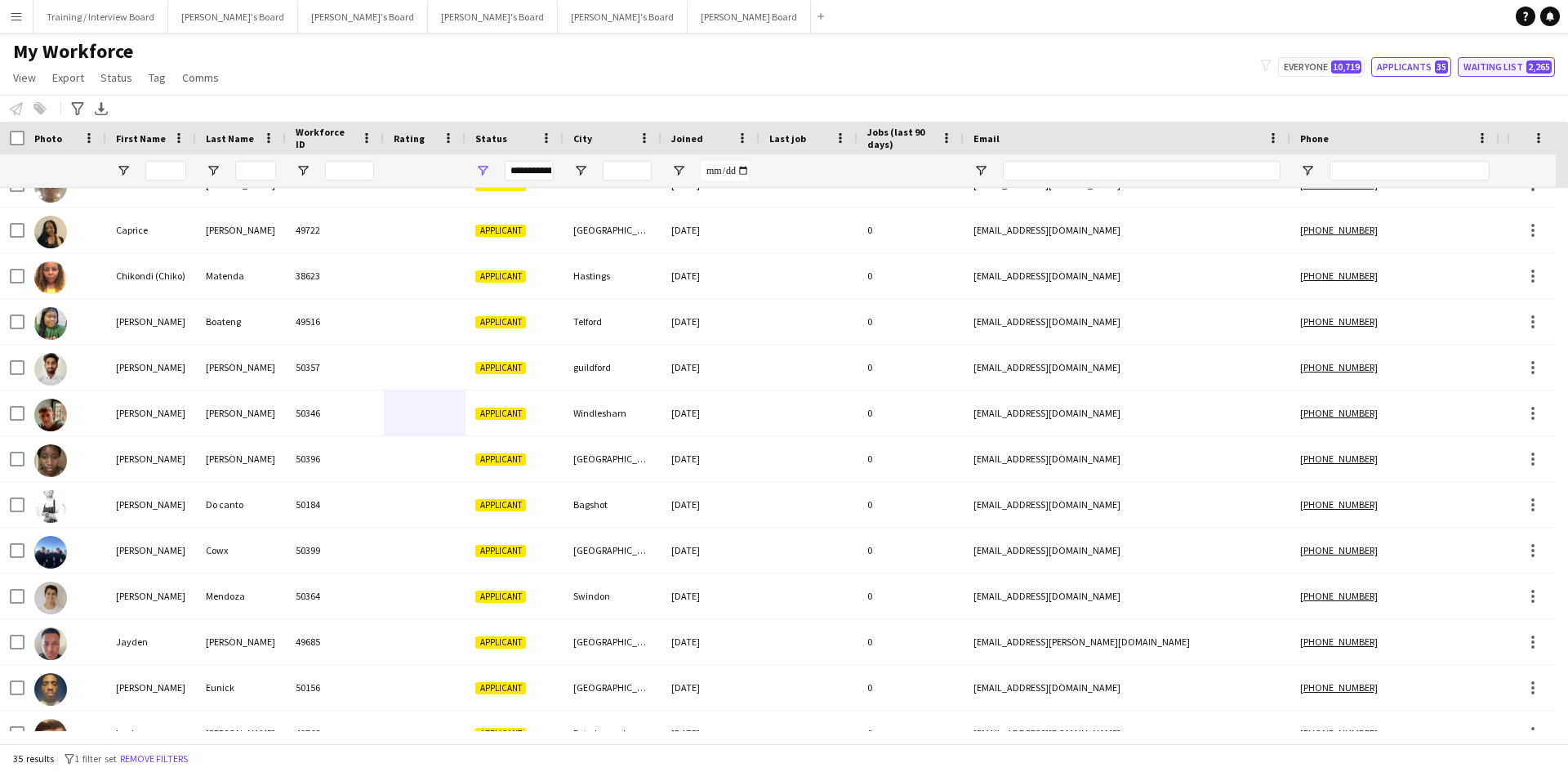
click at [1483, 59] on button "Waiting list 2,265" at bounding box center [1506, 66] width 98 height 19
type input "**********"
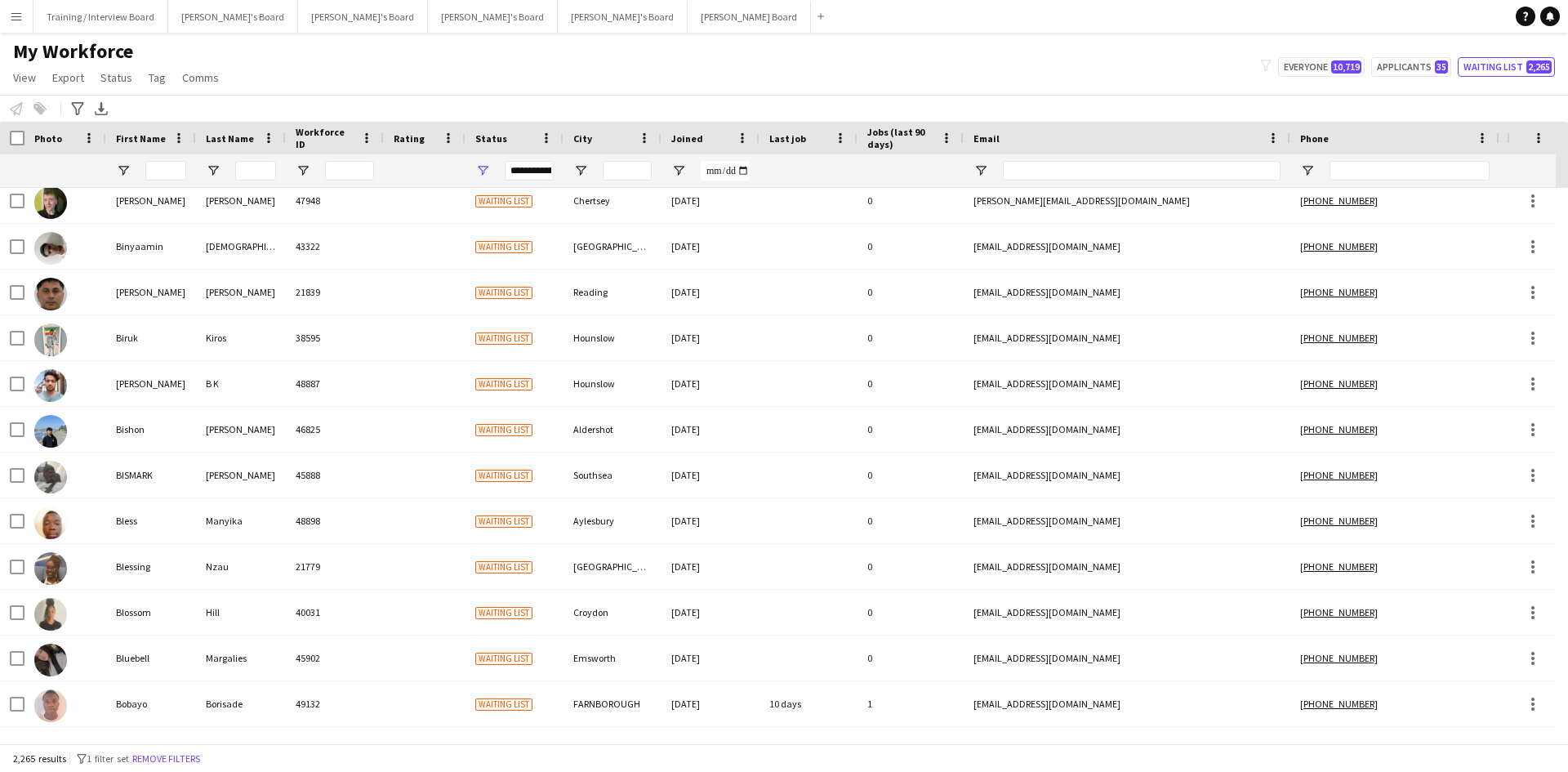
click at [775, 141] on span "Last job" at bounding box center [788, 138] width 37 height 12
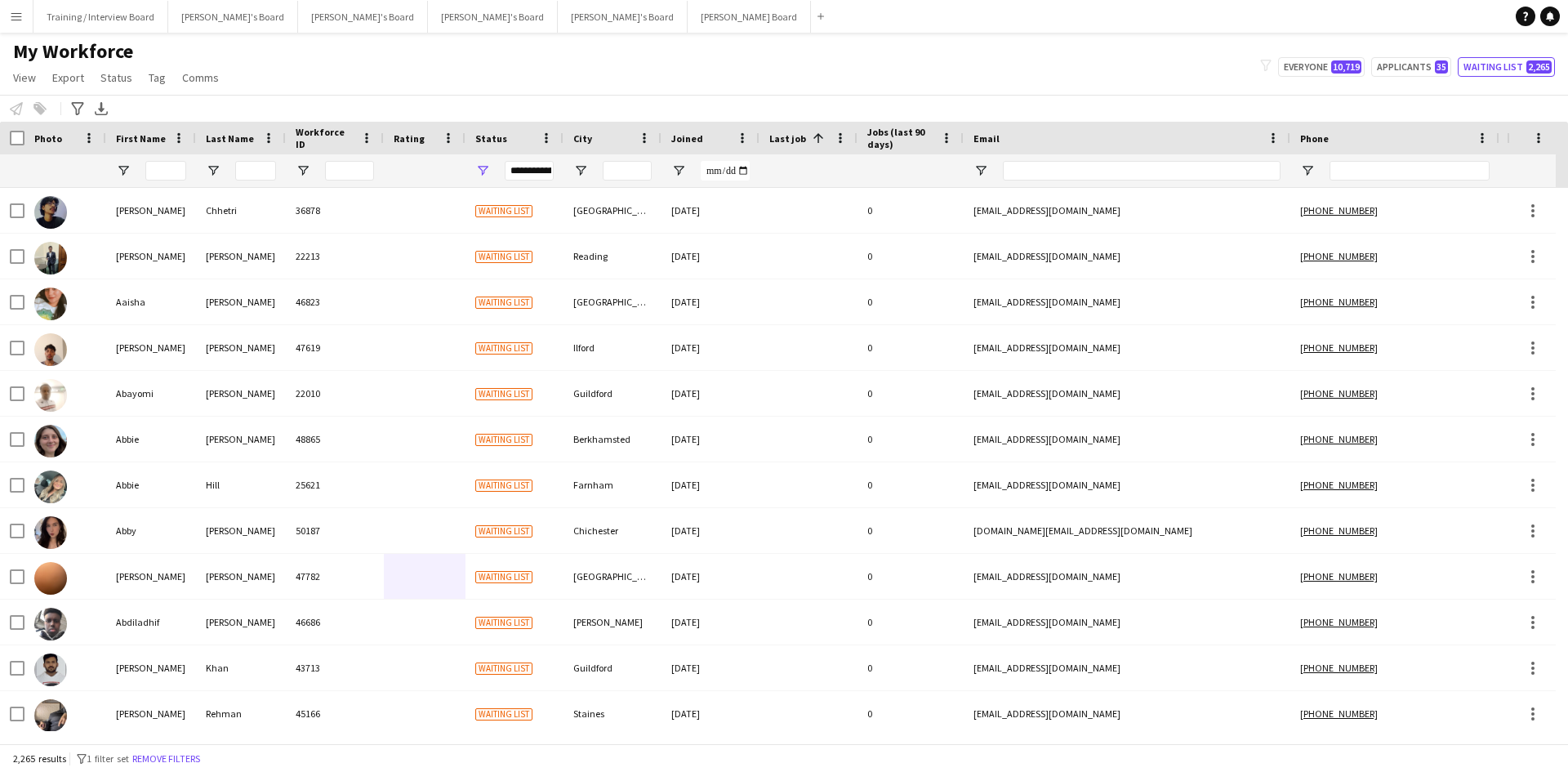
click at [819, 135] on span at bounding box center [818, 138] width 15 height 15
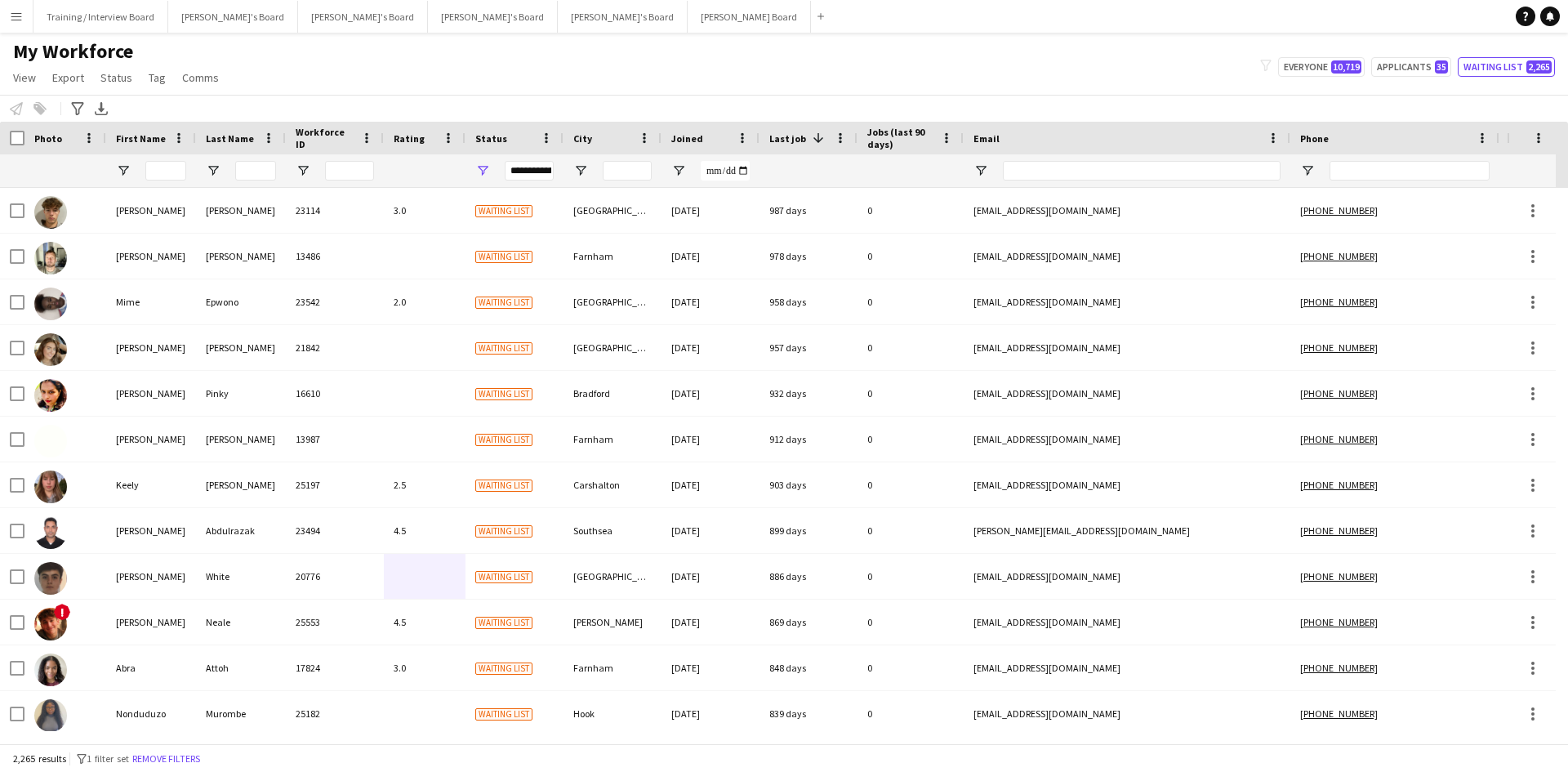
click at [818, 137] on span at bounding box center [818, 138] width 15 height 15
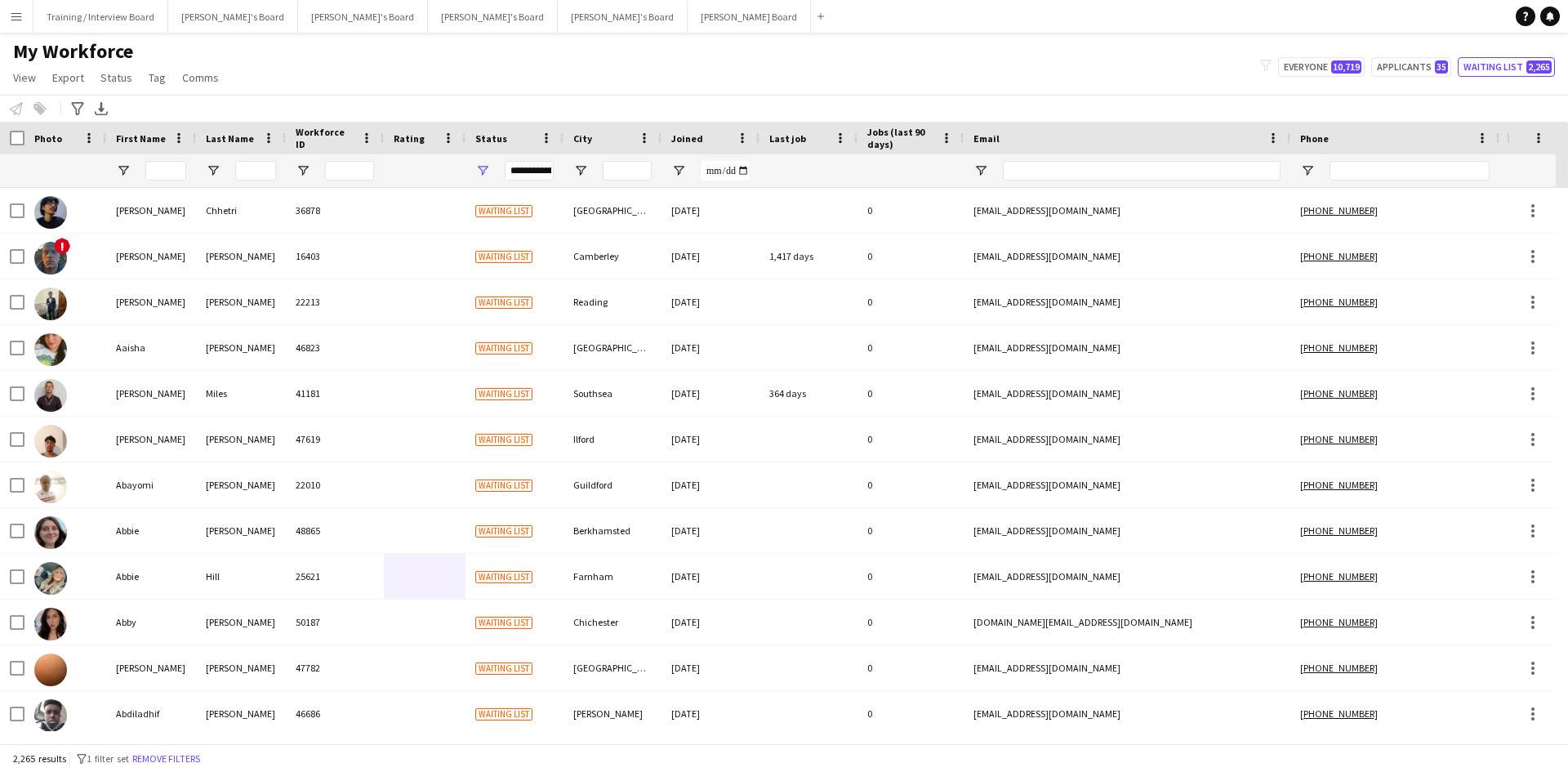
click at [914, 142] on span "Jobs (last 90 days)" at bounding box center [901, 138] width 67 height 25
click at [914, 138] on span "Jobs (last 90 days)" at bounding box center [891, 138] width 47 height 25
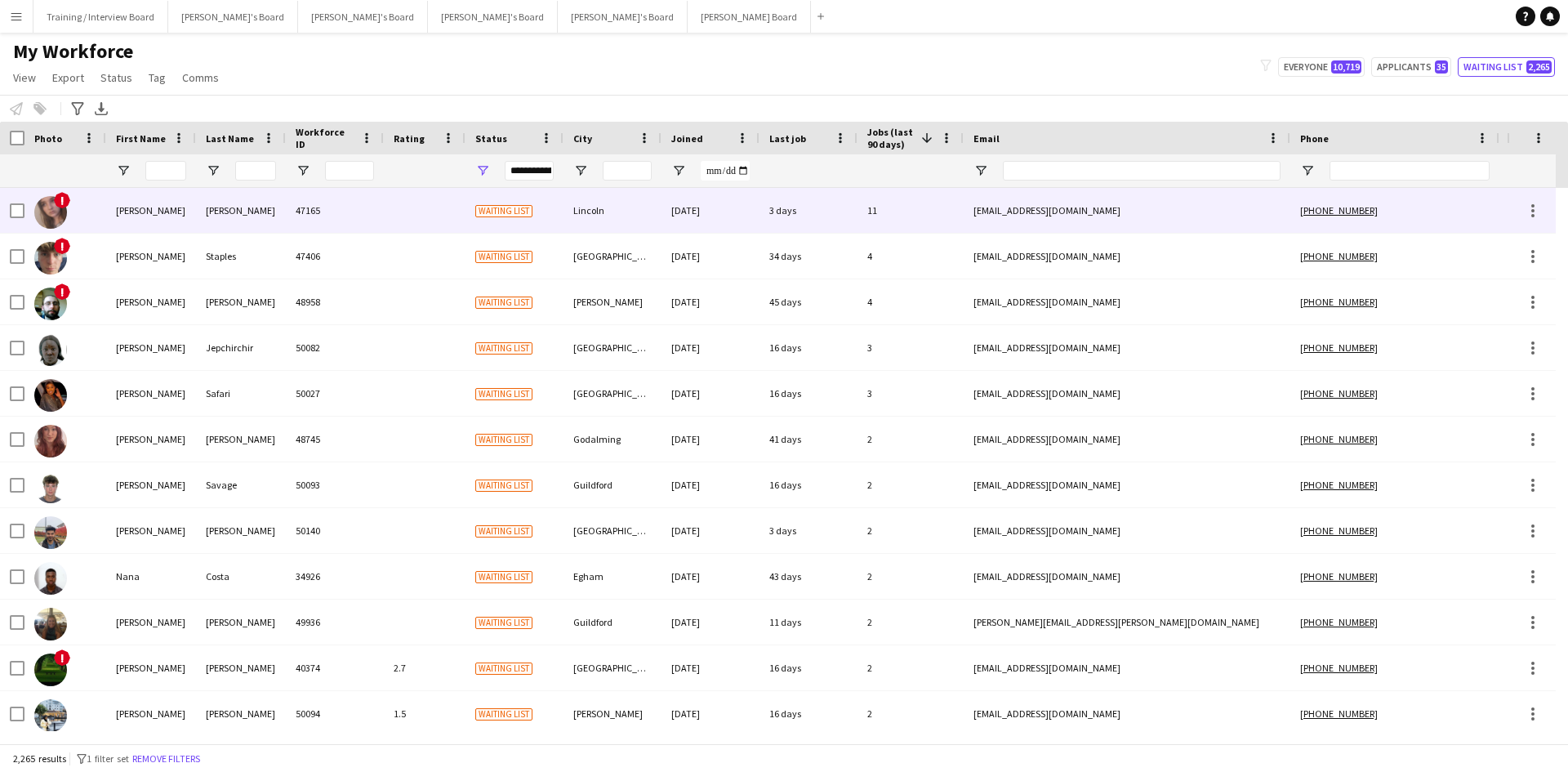
click at [815, 213] on div "3 days" at bounding box center [808, 210] width 98 height 45
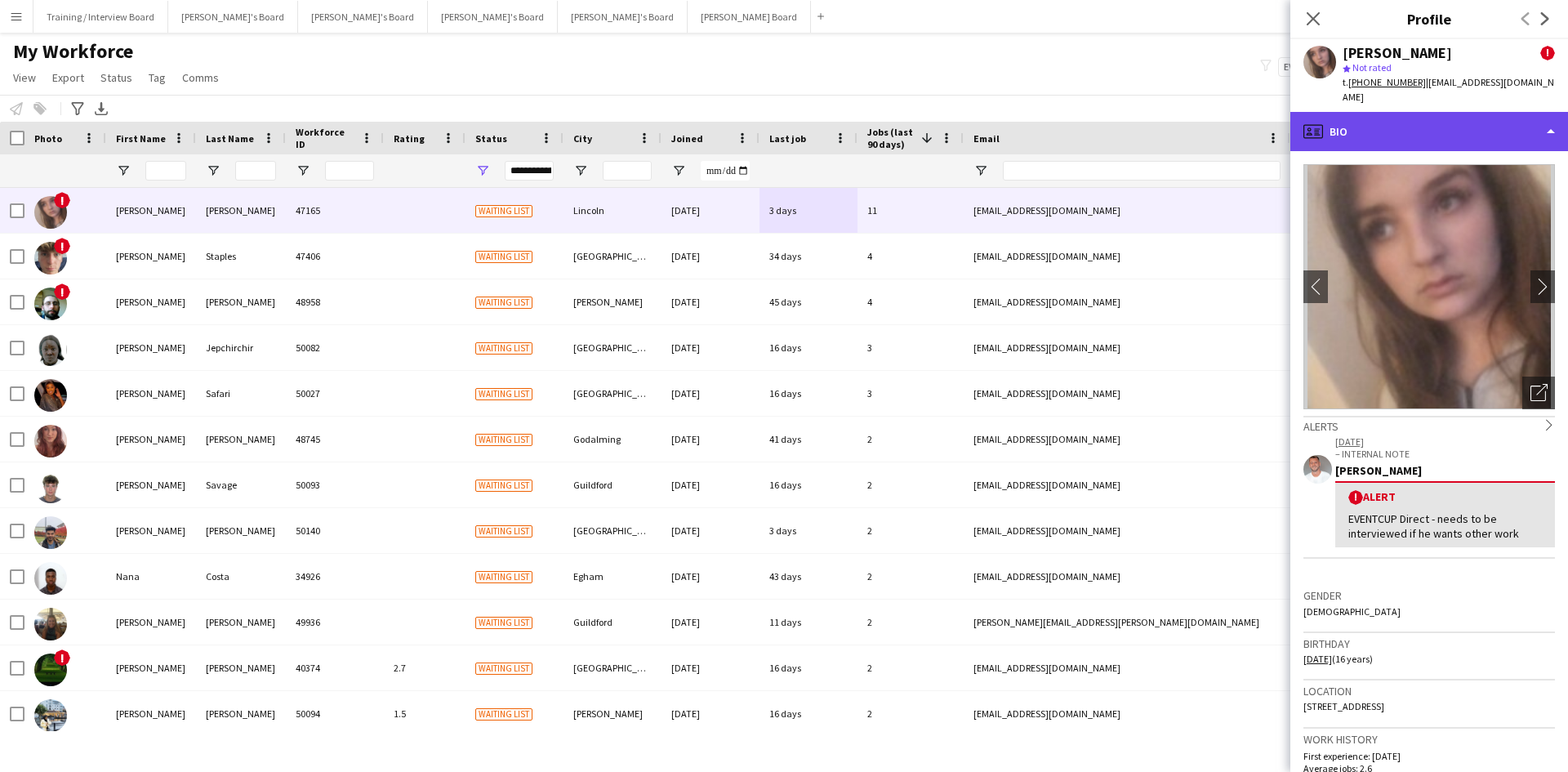
click at [1426, 130] on div "profile Bio" at bounding box center [1429, 132] width 278 height 40
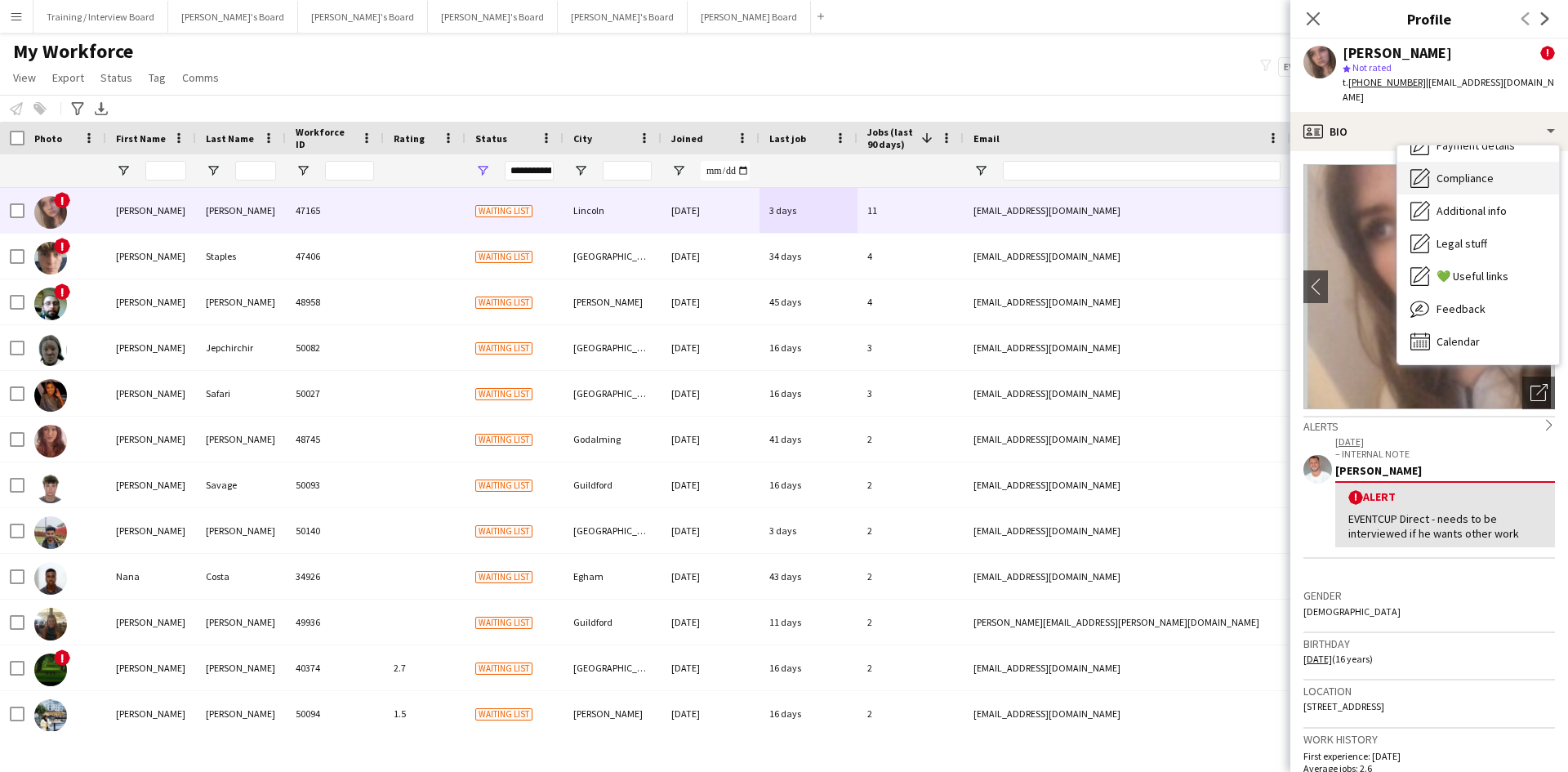
click at [1528, 162] on div "Compliance Compliance" at bounding box center [1479, 178] width 162 height 32
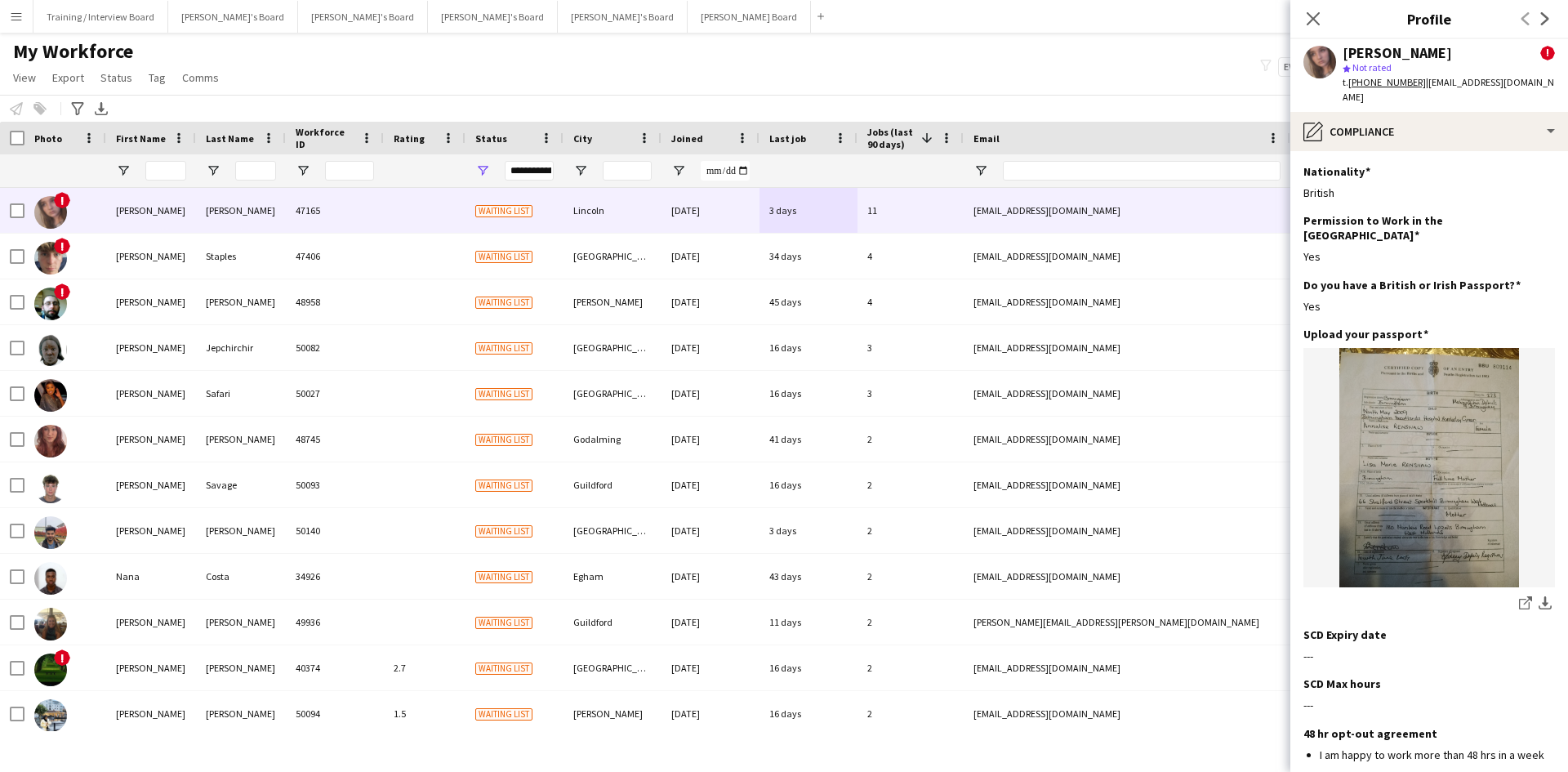
drag, startPoint x: 1318, startPoint y: 13, endPoint x: 1265, endPoint y: 34, distance: 57.0
click at [1318, 13] on icon "Close pop-in" at bounding box center [1313, 18] width 13 height 13
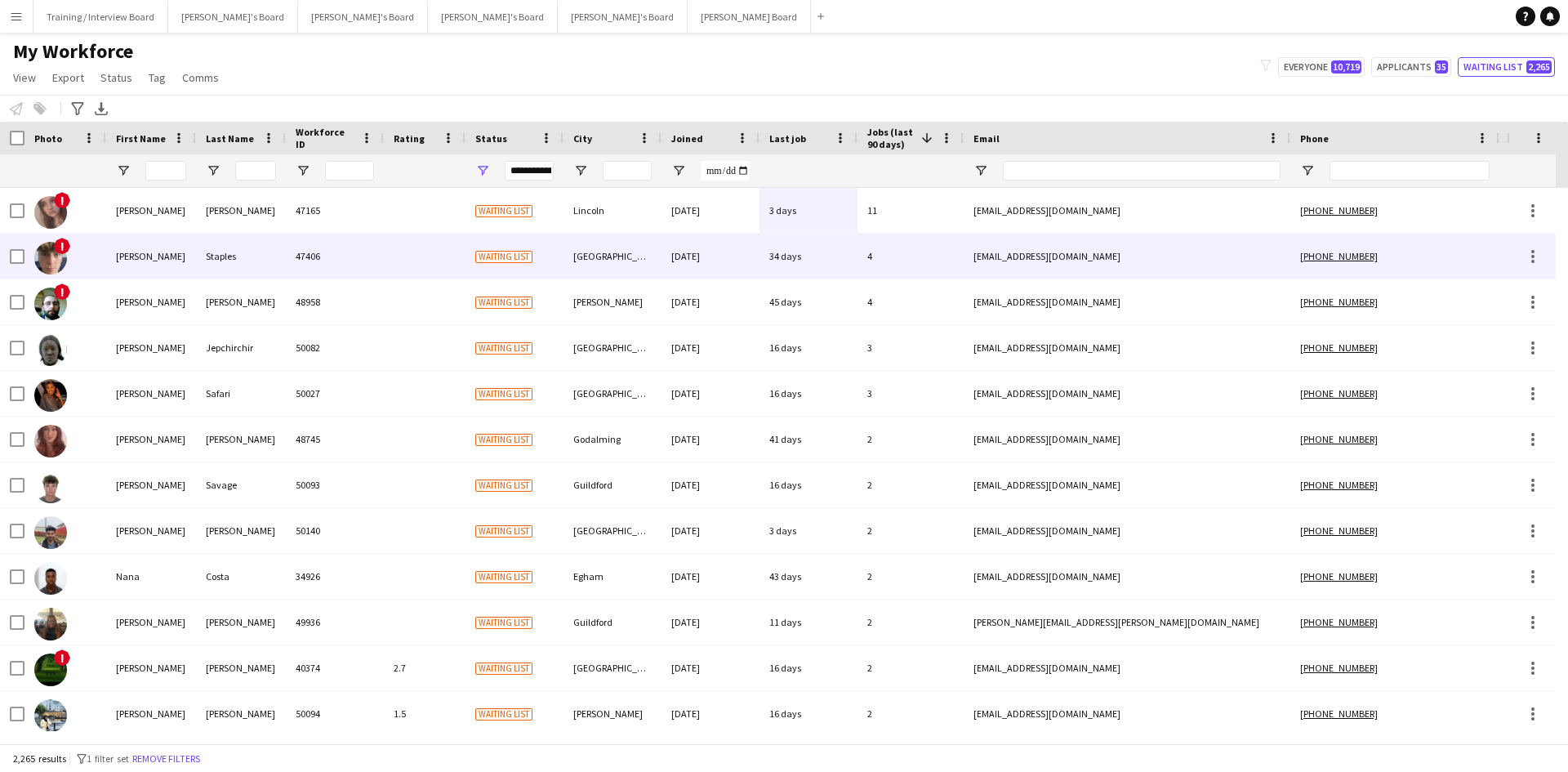
click at [925, 257] on div "4" at bounding box center [910, 256] width 106 height 45
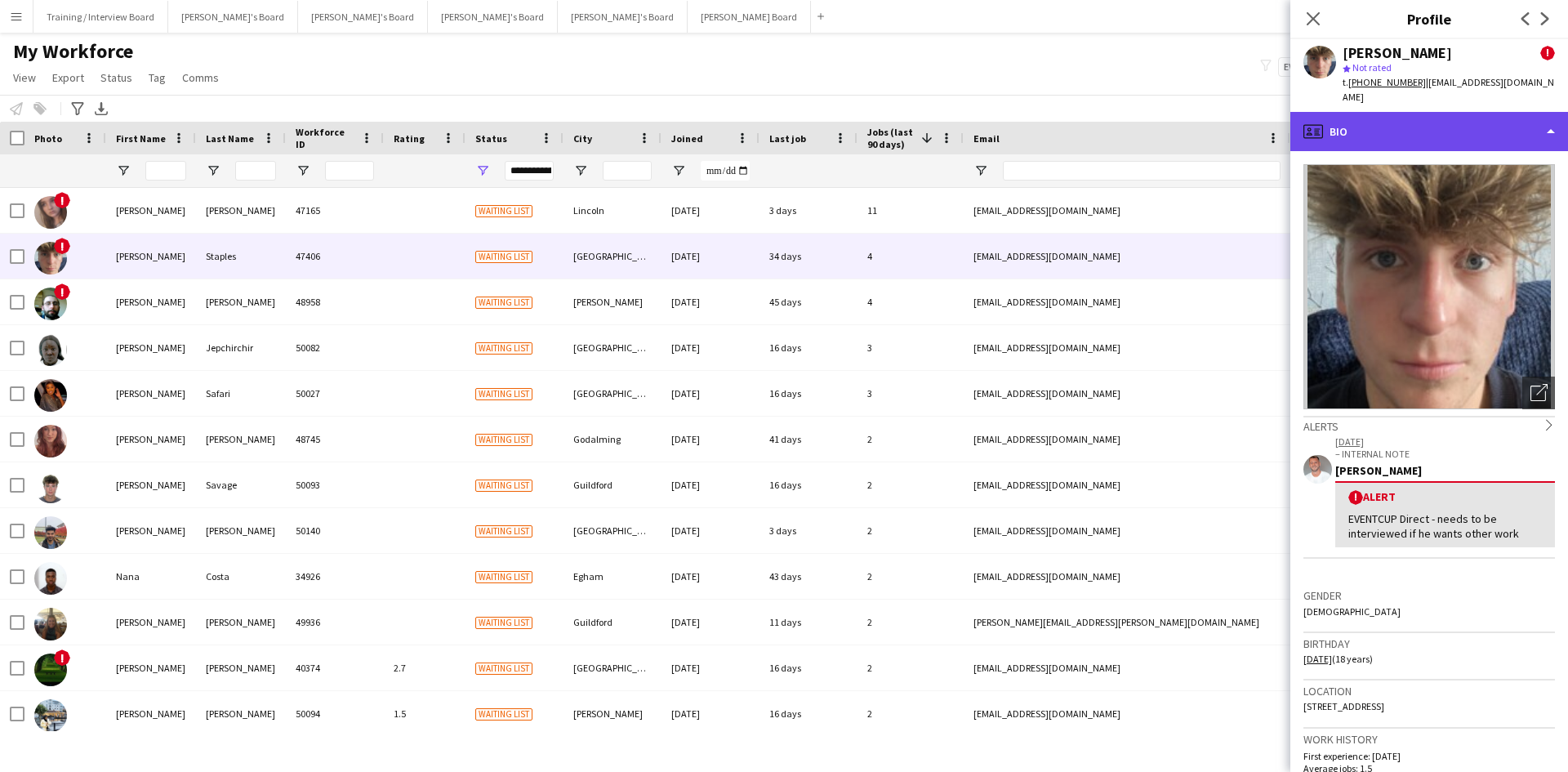
click at [1462, 114] on div "profile Bio" at bounding box center [1429, 132] width 278 height 40
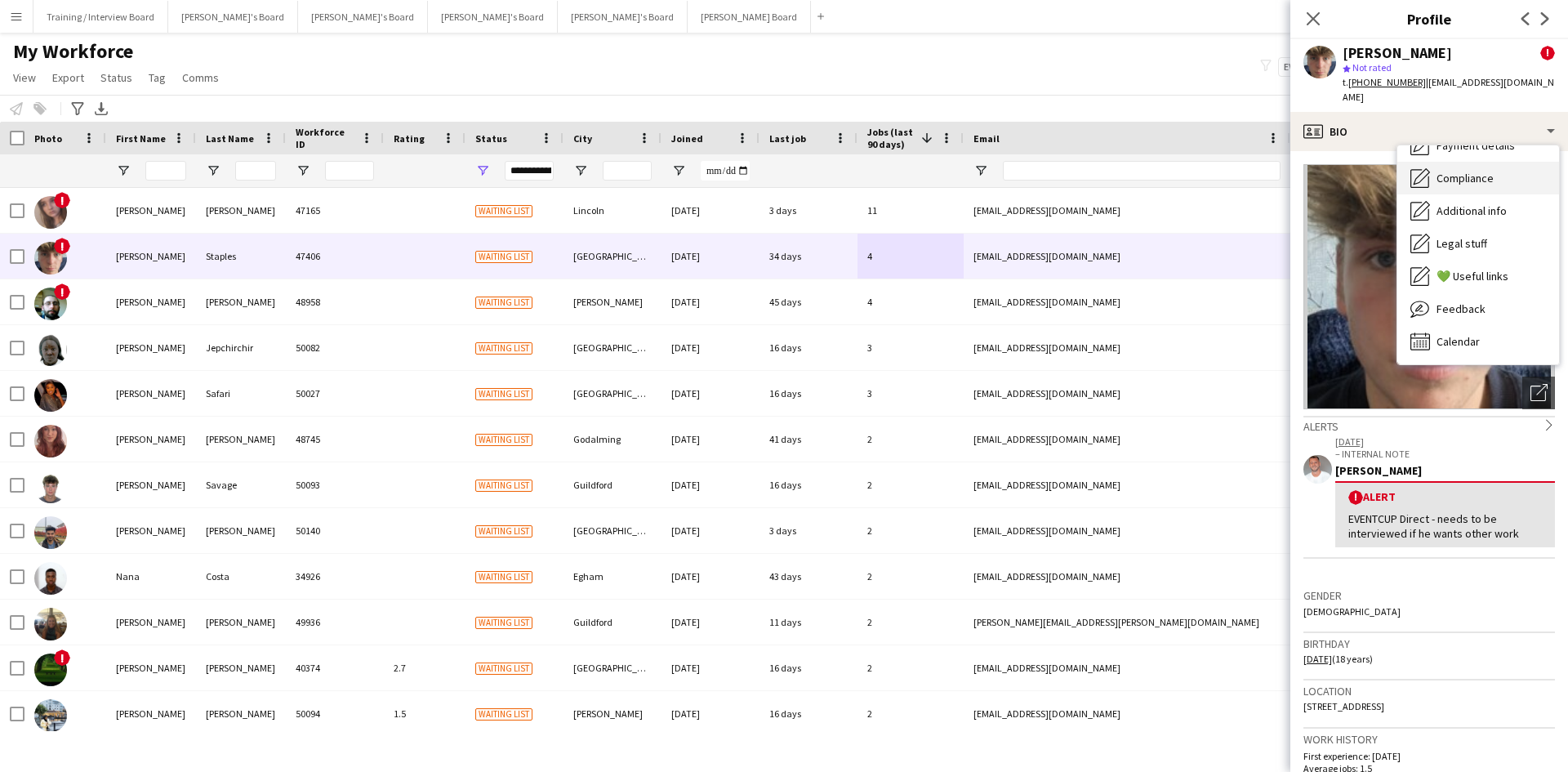
click at [1479, 170] on span "Compliance" at bounding box center [1465, 178] width 57 height 15
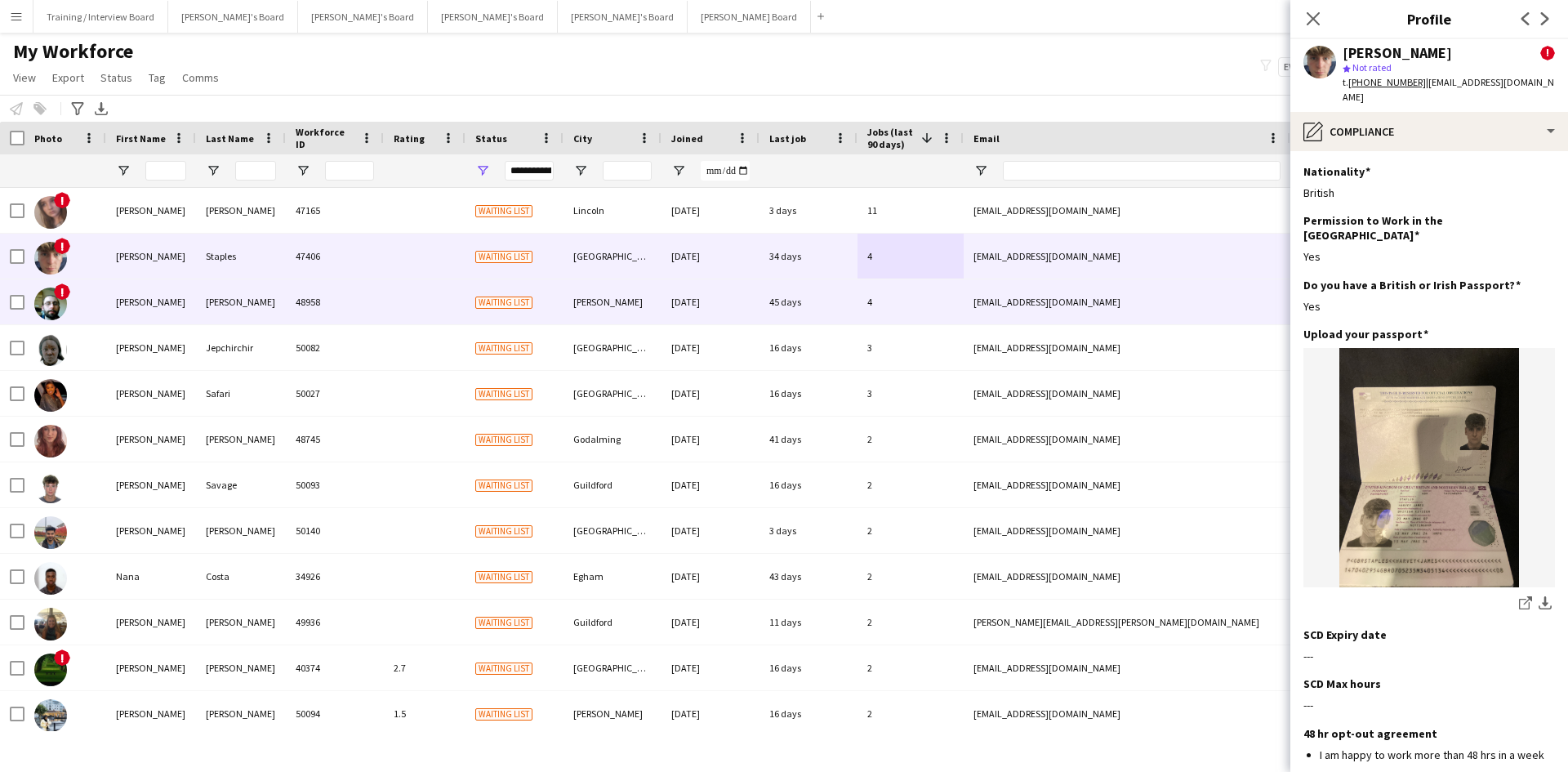
click at [896, 305] on div "4" at bounding box center [910, 302] width 106 height 45
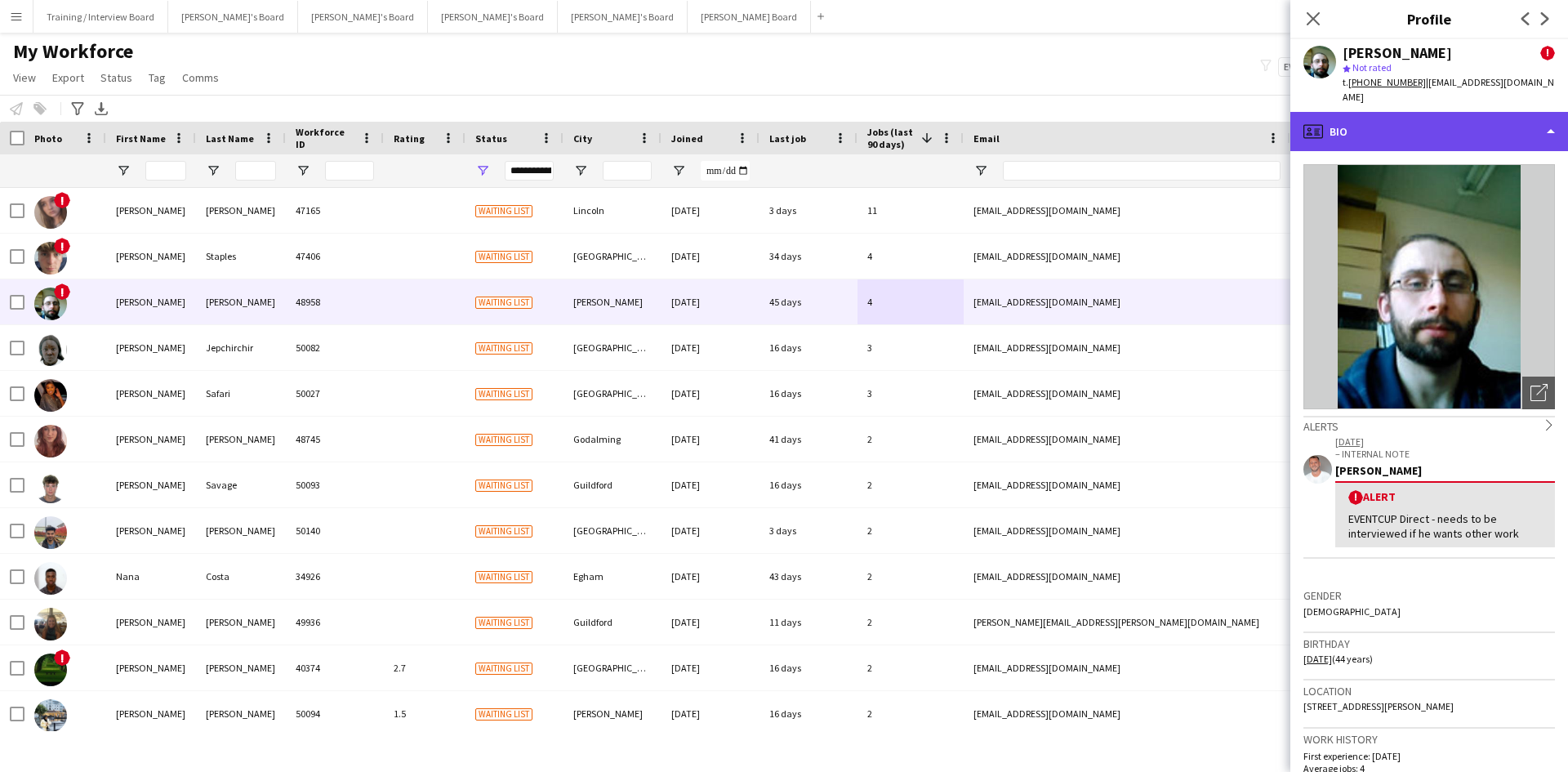
click at [1394, 112] on div "profile Bio" at bounding box center [1429, 132] width 278 height 40
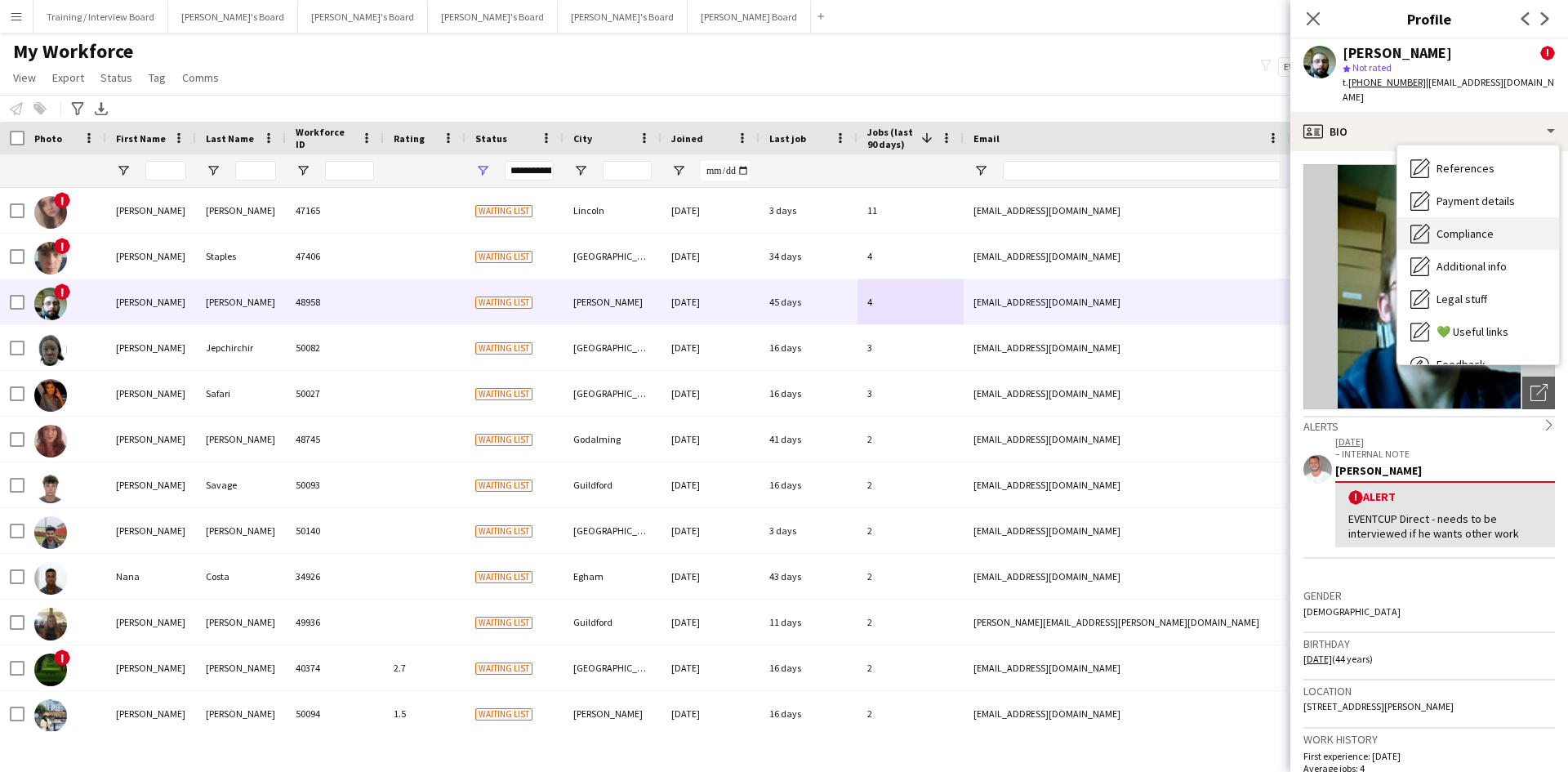
click at [1482, 217] on div "Compliance Compliance" at bounding box center [1479, 233] width 162 height 32
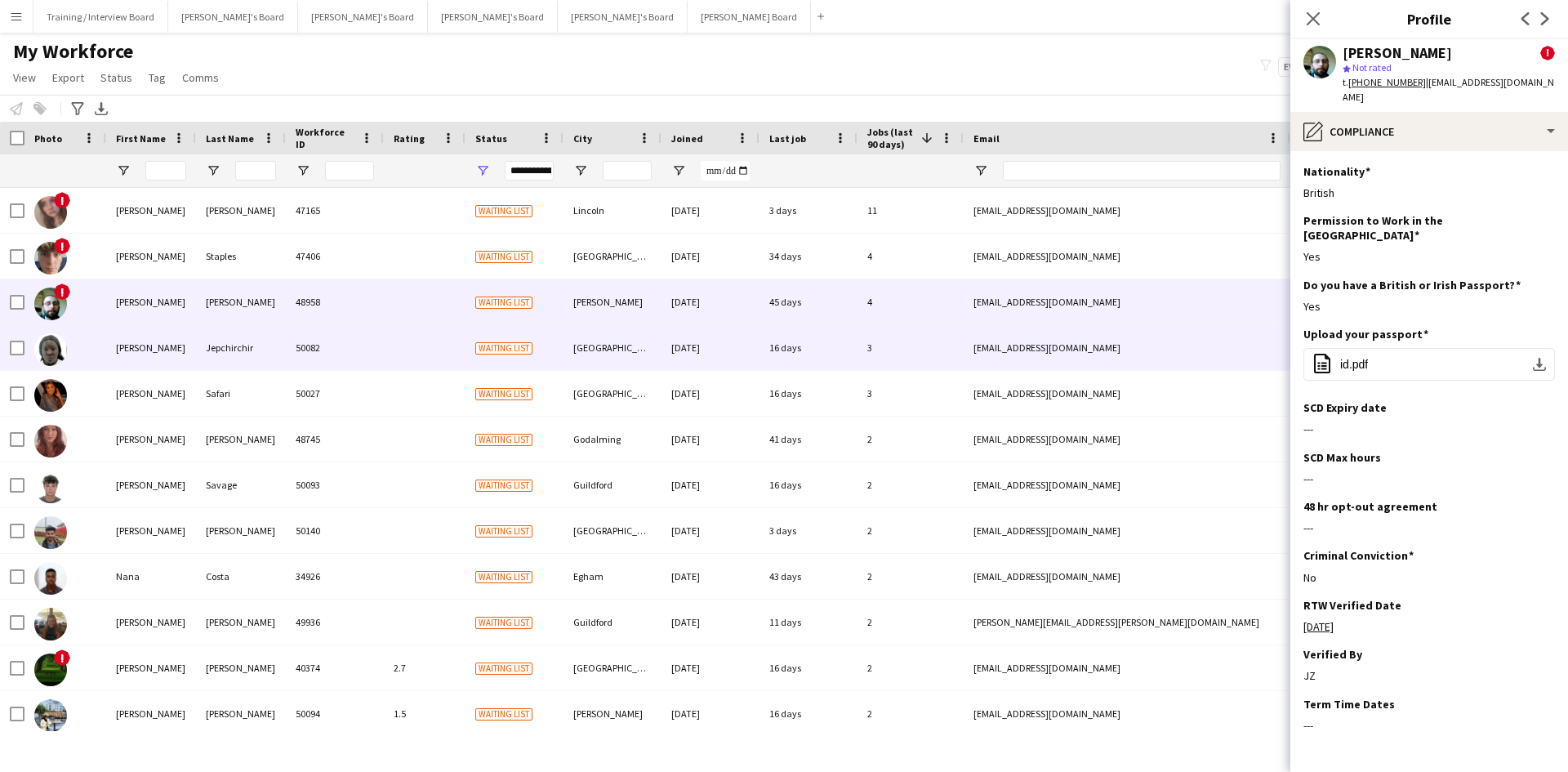
click at [904, 352] on div "3" at bounding box center [910, 347] width 106 height 45
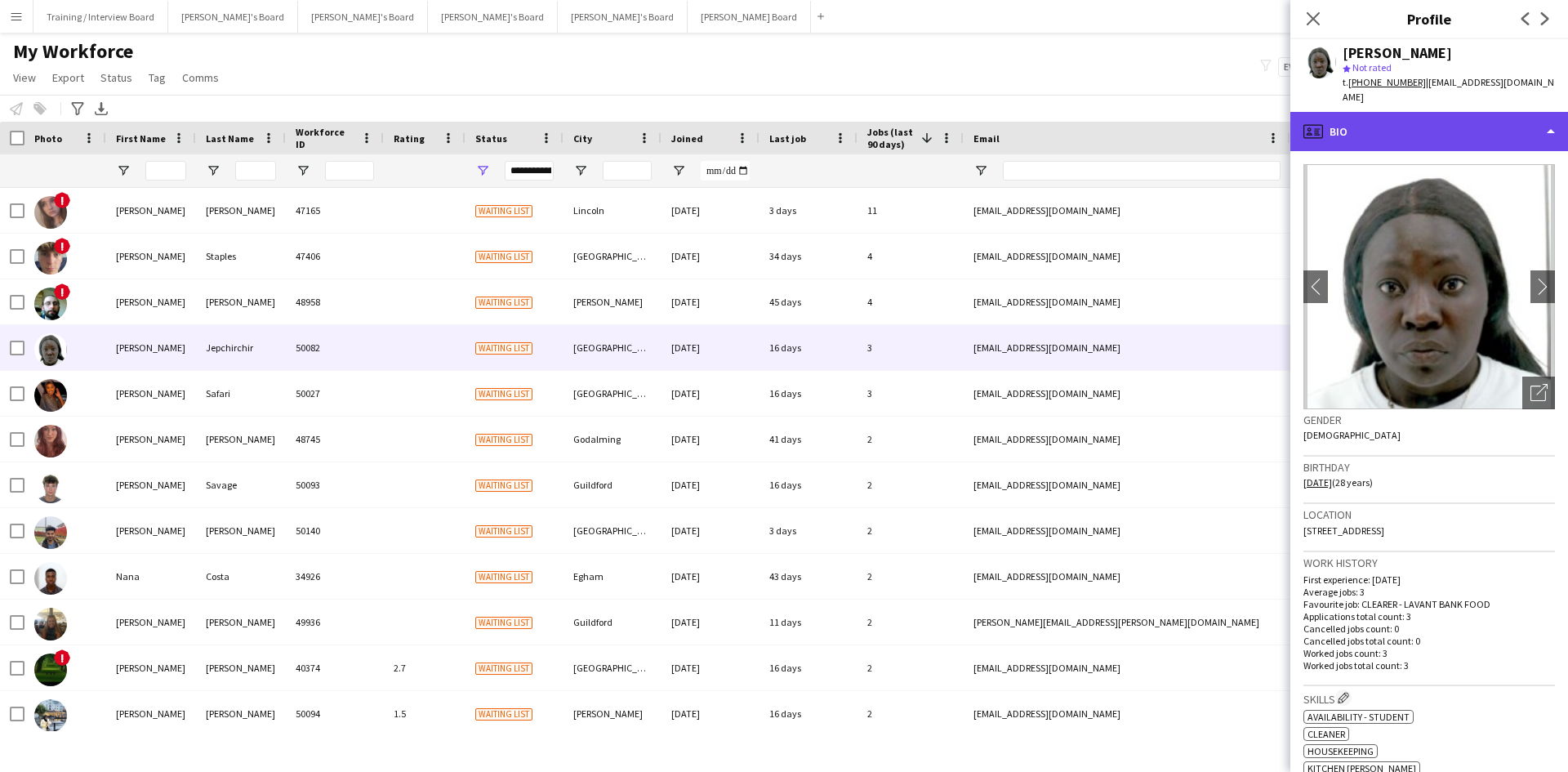
click at [1456, 118] on div "profile Bio" at bounding box center [1429, 132] width 278 height 40
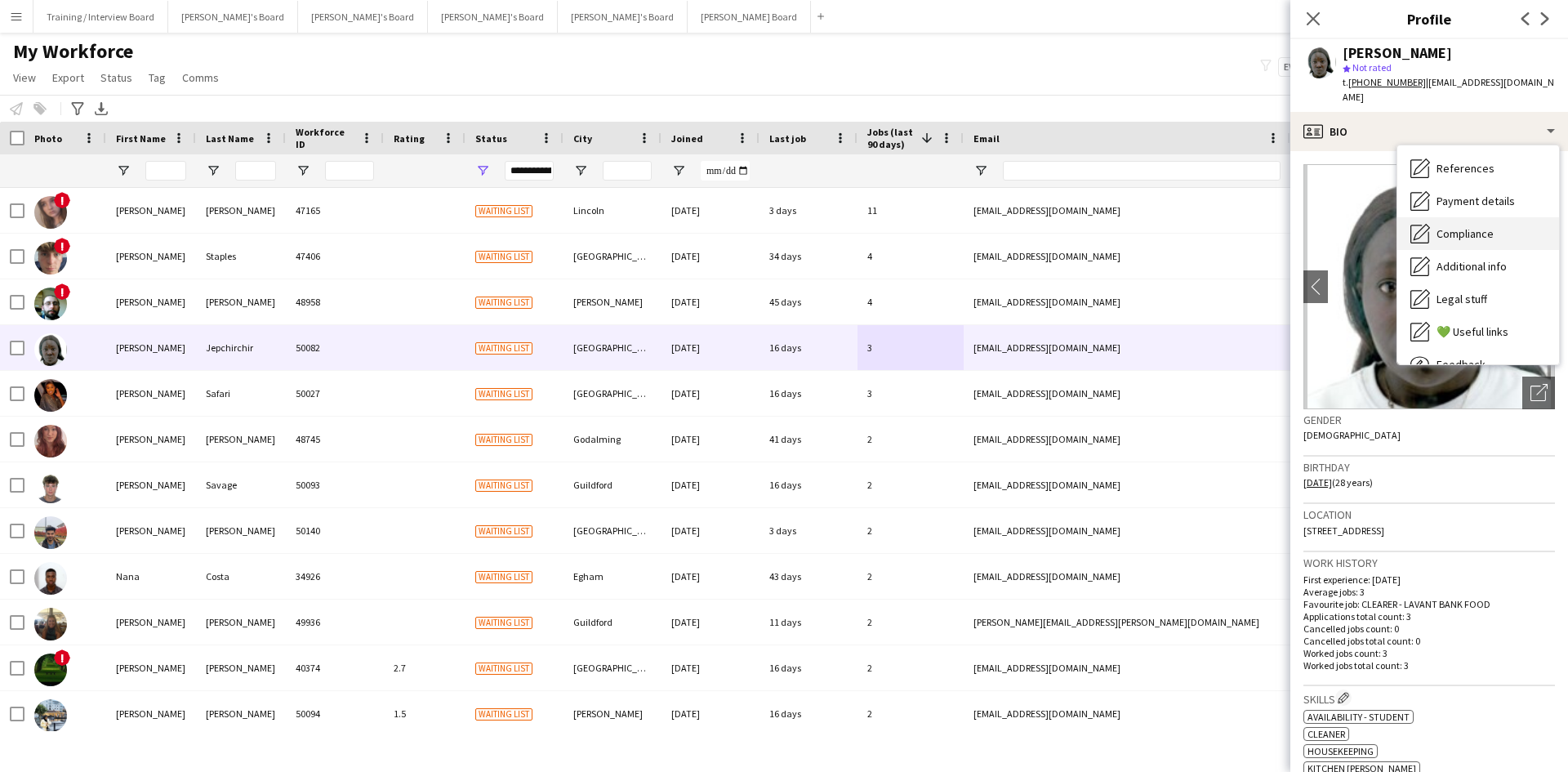
click at [1482, 226] on span "Compliance" at bounding box center [1465, 234] width 57 height 15
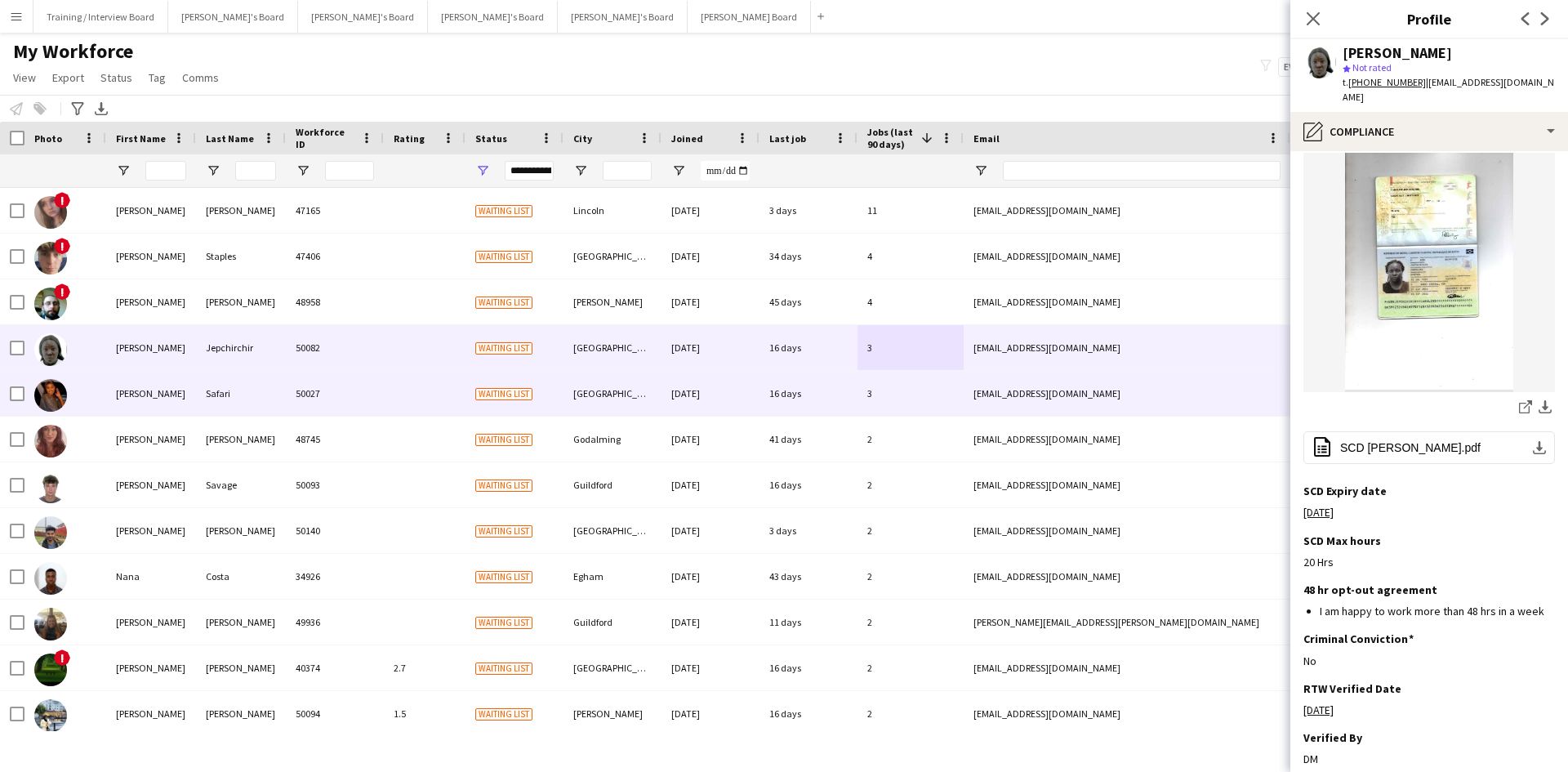
click at [915, 396] on div "3" at bounding box center [910, 393] width 106 height 45
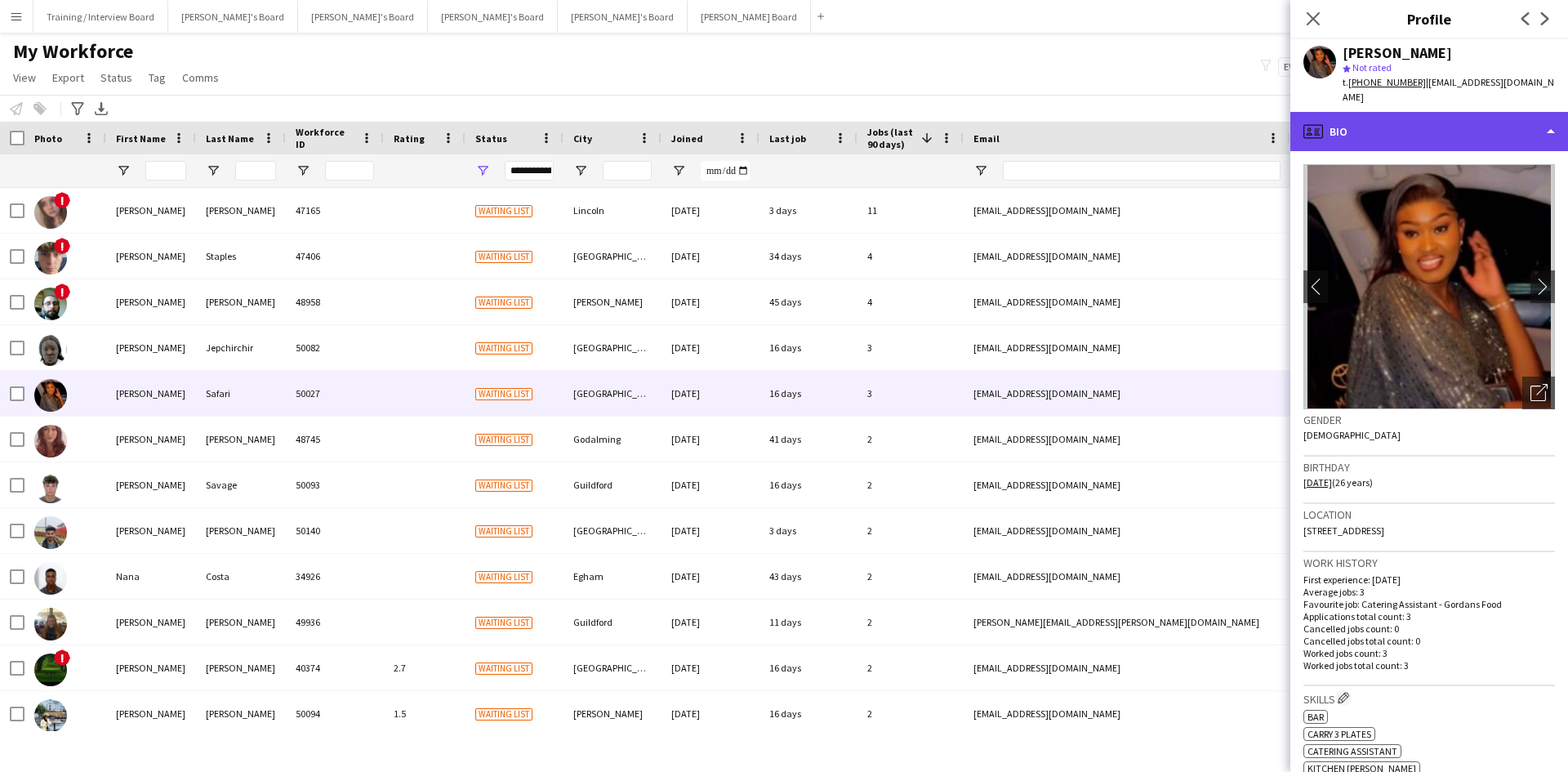
click at [1439, 112] on div "profile Bio" at bounding box center [1429, 132] width 278 height 40
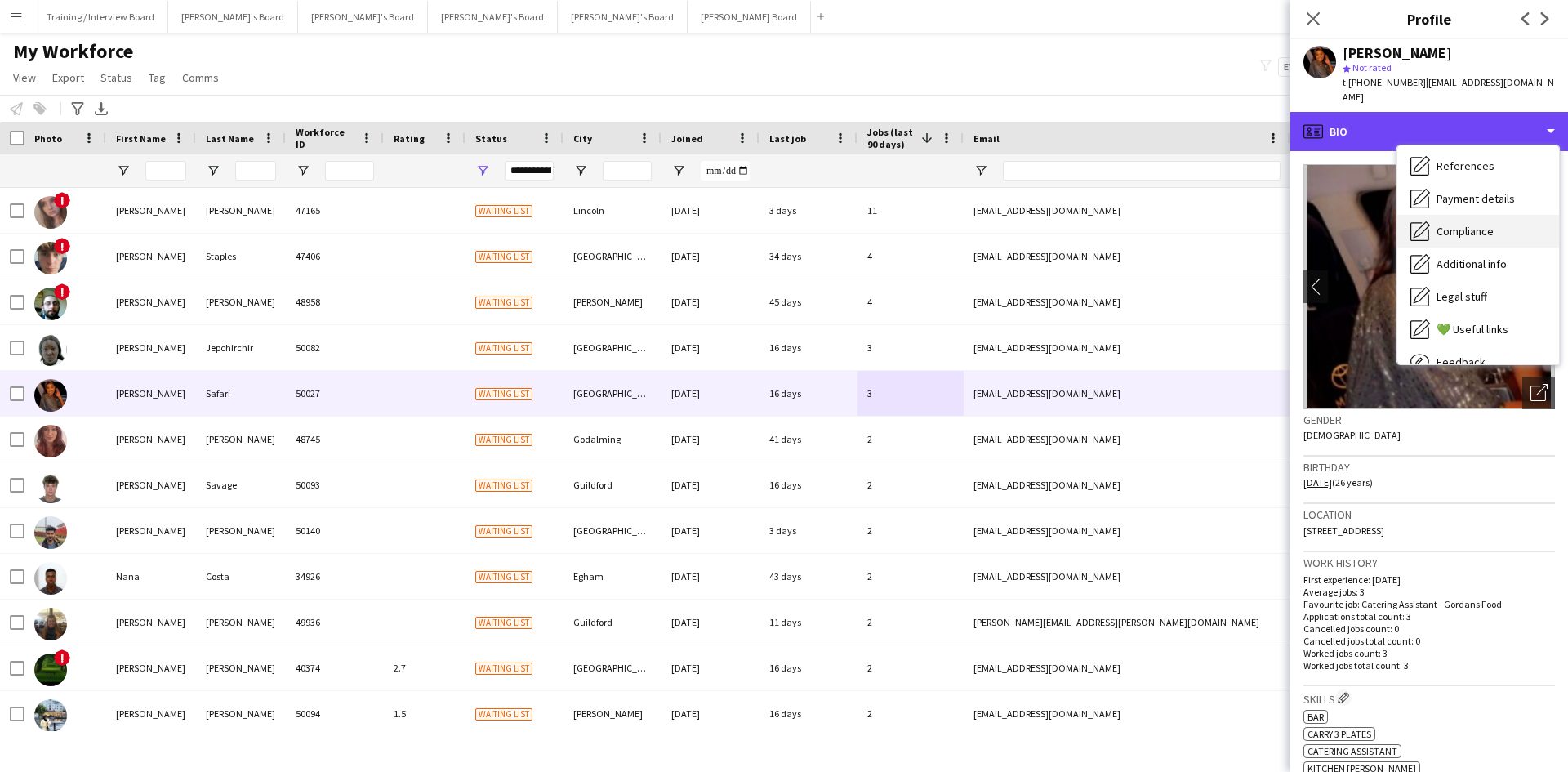
scroll to position [137, 0]
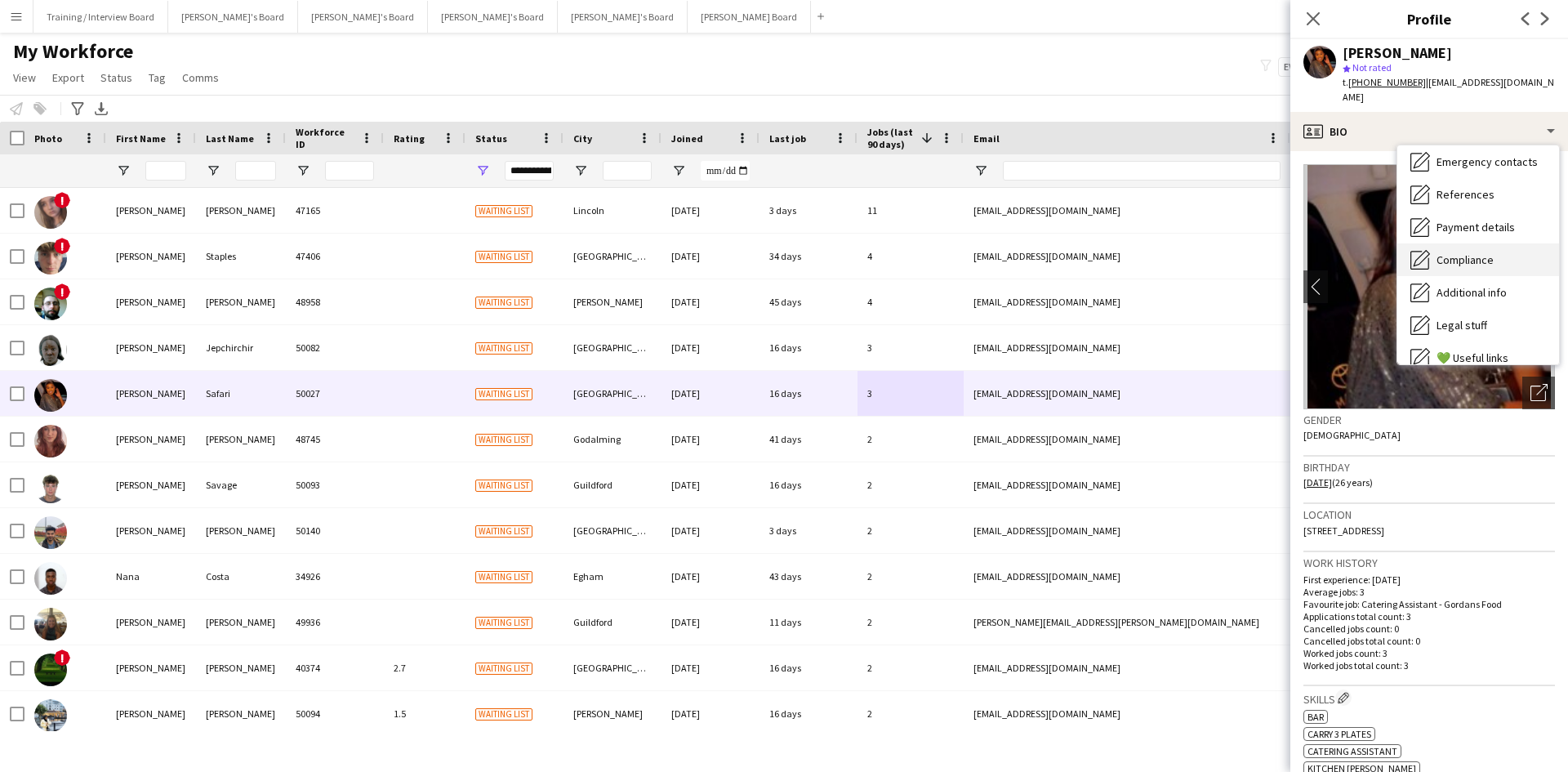
click at [1487, 252] on span "Compliance" at bounding box center [1465, 259] width 57 height 15
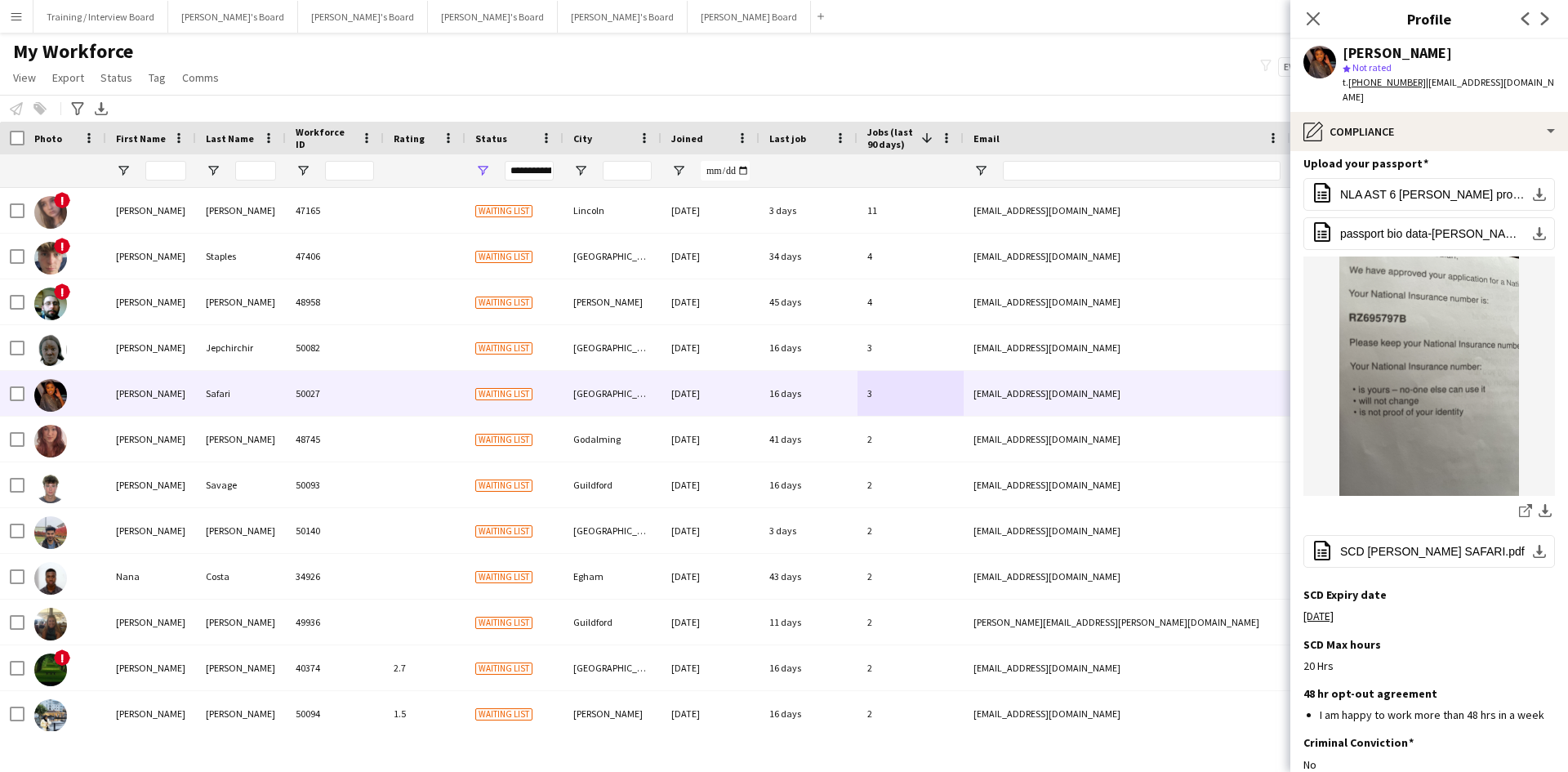
scroll to position [245, 0]
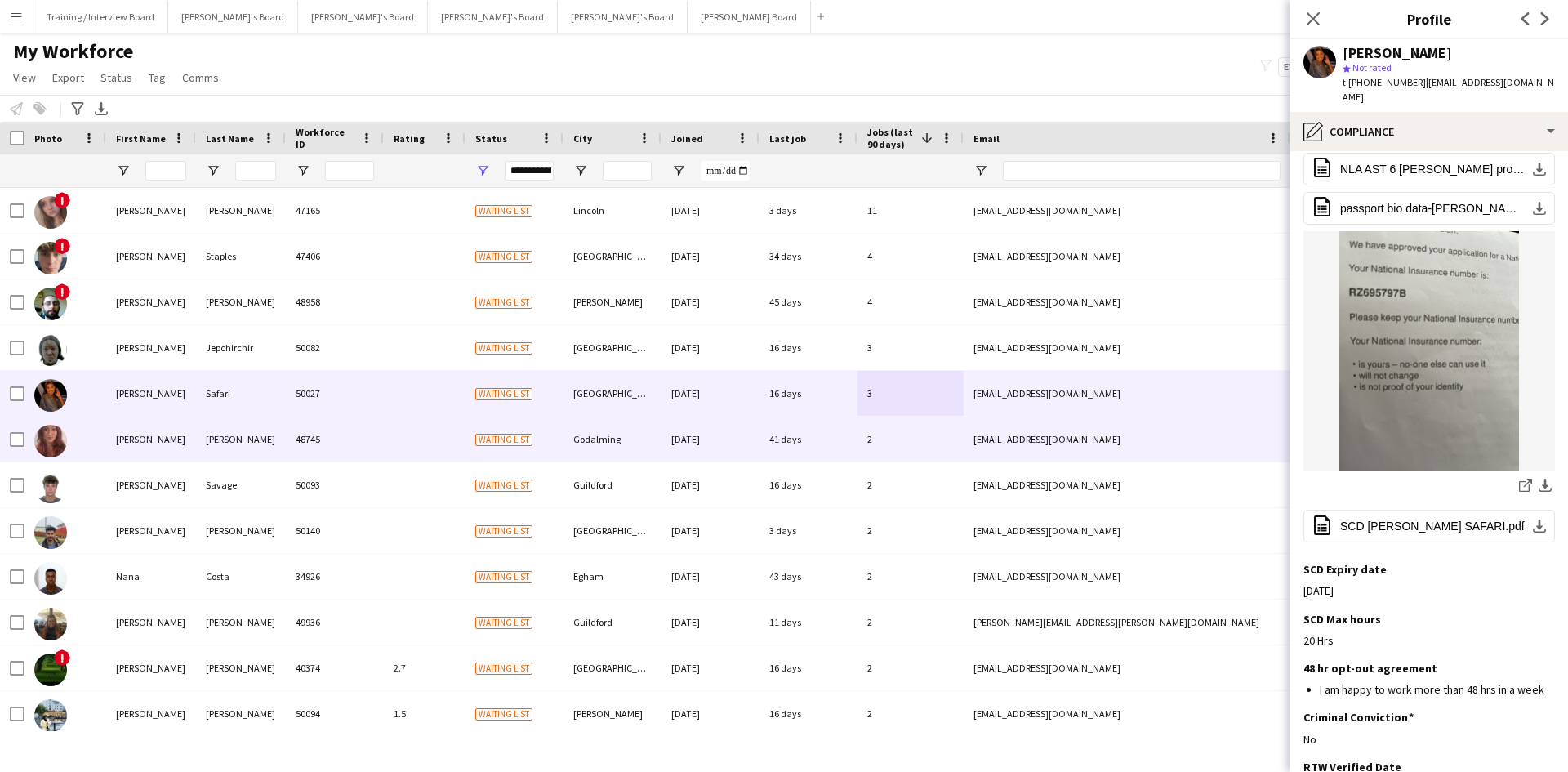
click at [934, 439] on div "2" at bounding box center [910, 439] width 106 height 45
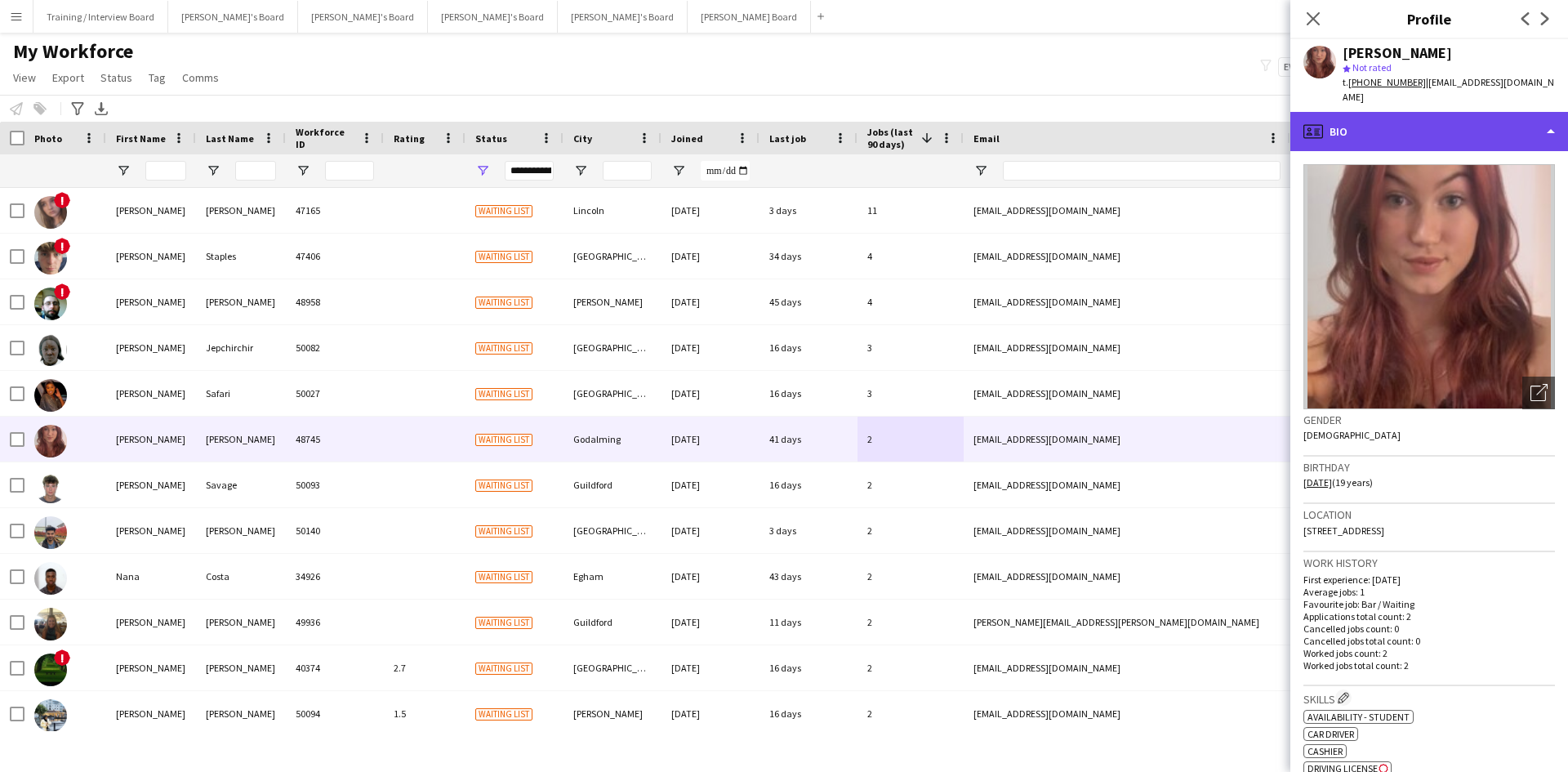
click at [1438, 123] on div "profile Bio" at bounding box center [1429, 132] width 278 height 40
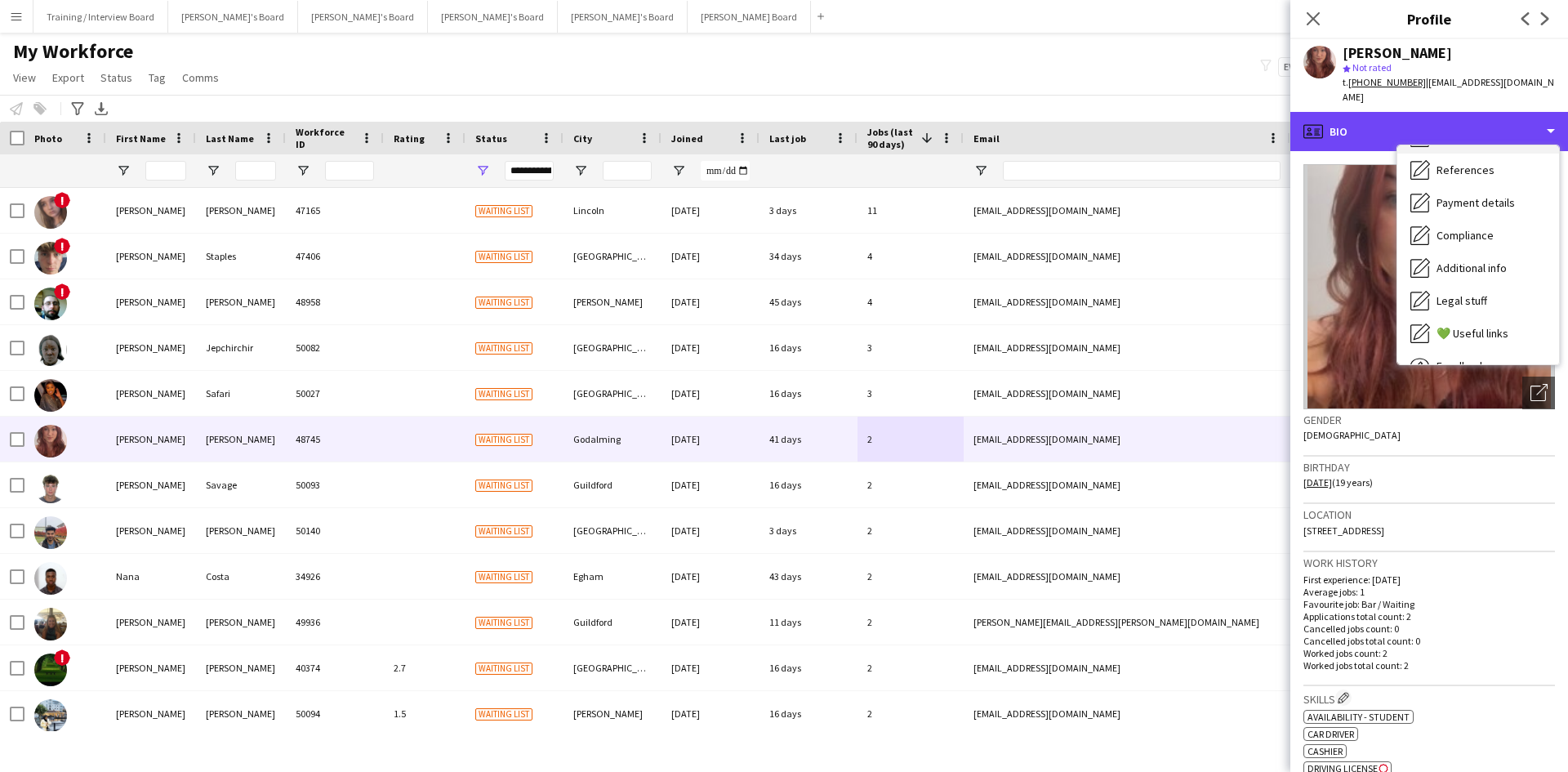
scroll to position [163, 0]
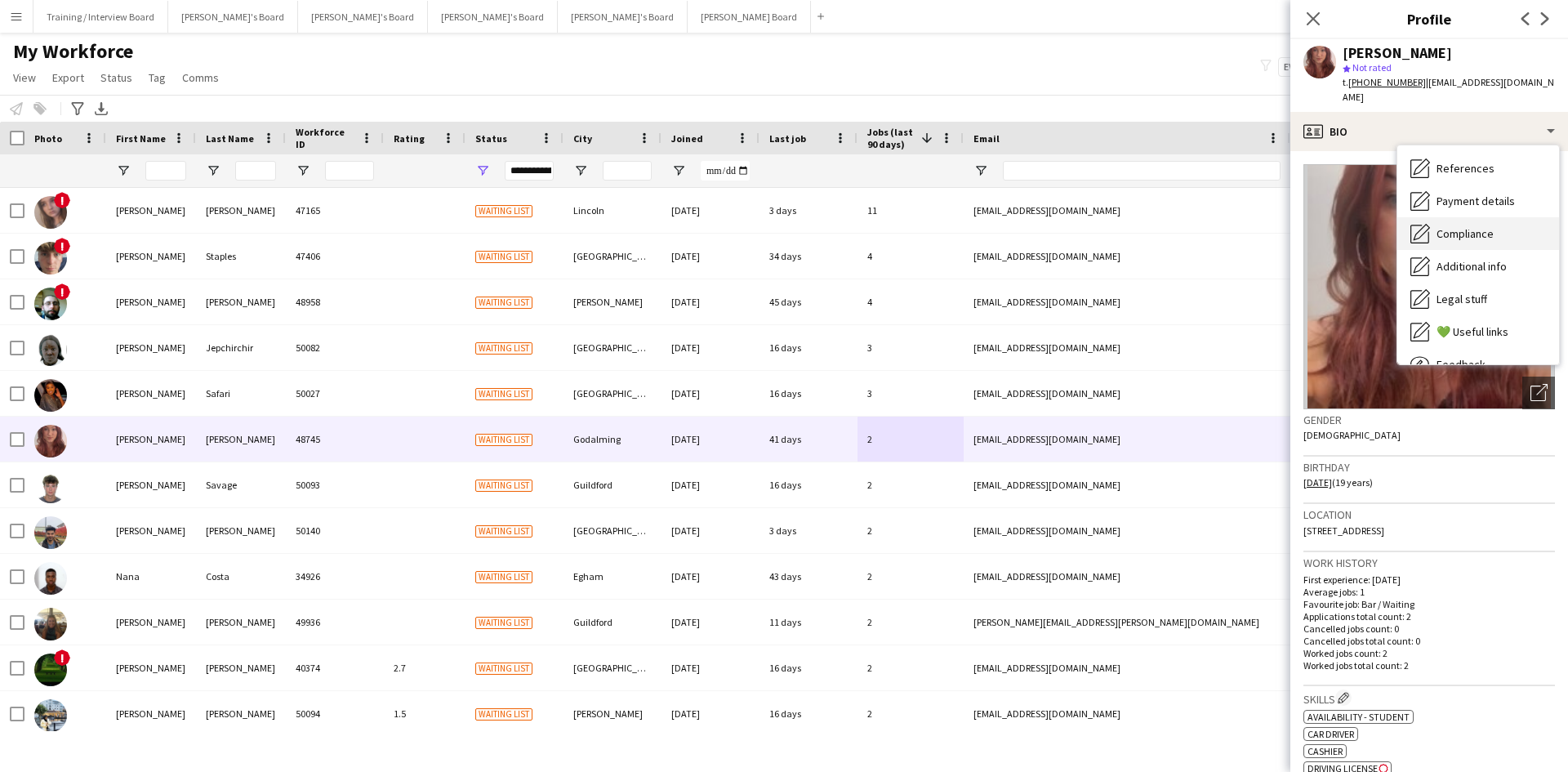
click at [1494, 217] on div "Compliance Compliance" at bounding box center [1479, 233] width 162 height 32
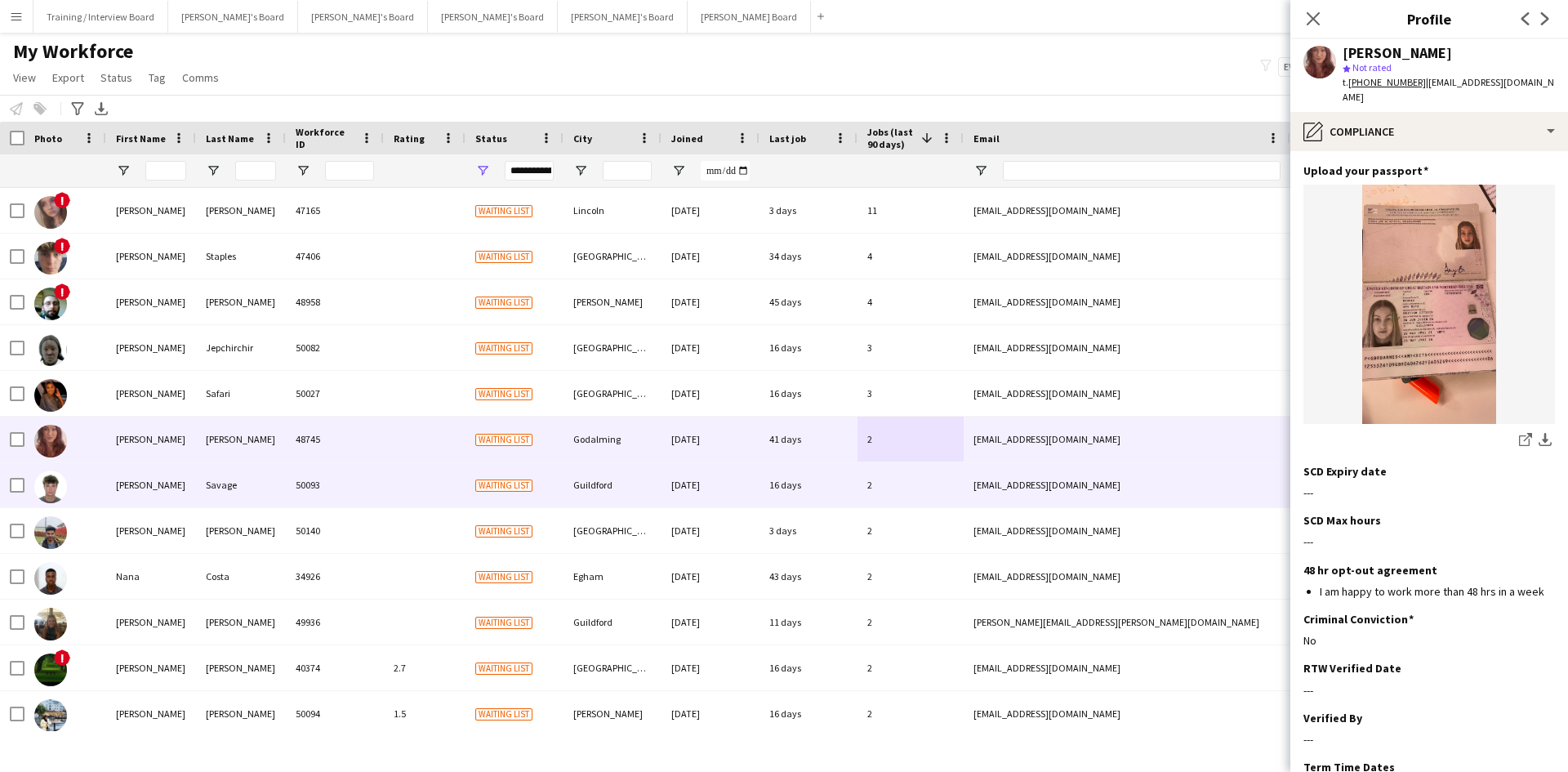
click at [919, 498] on div "2" at bounding box center [910, 484] width 106 height 45
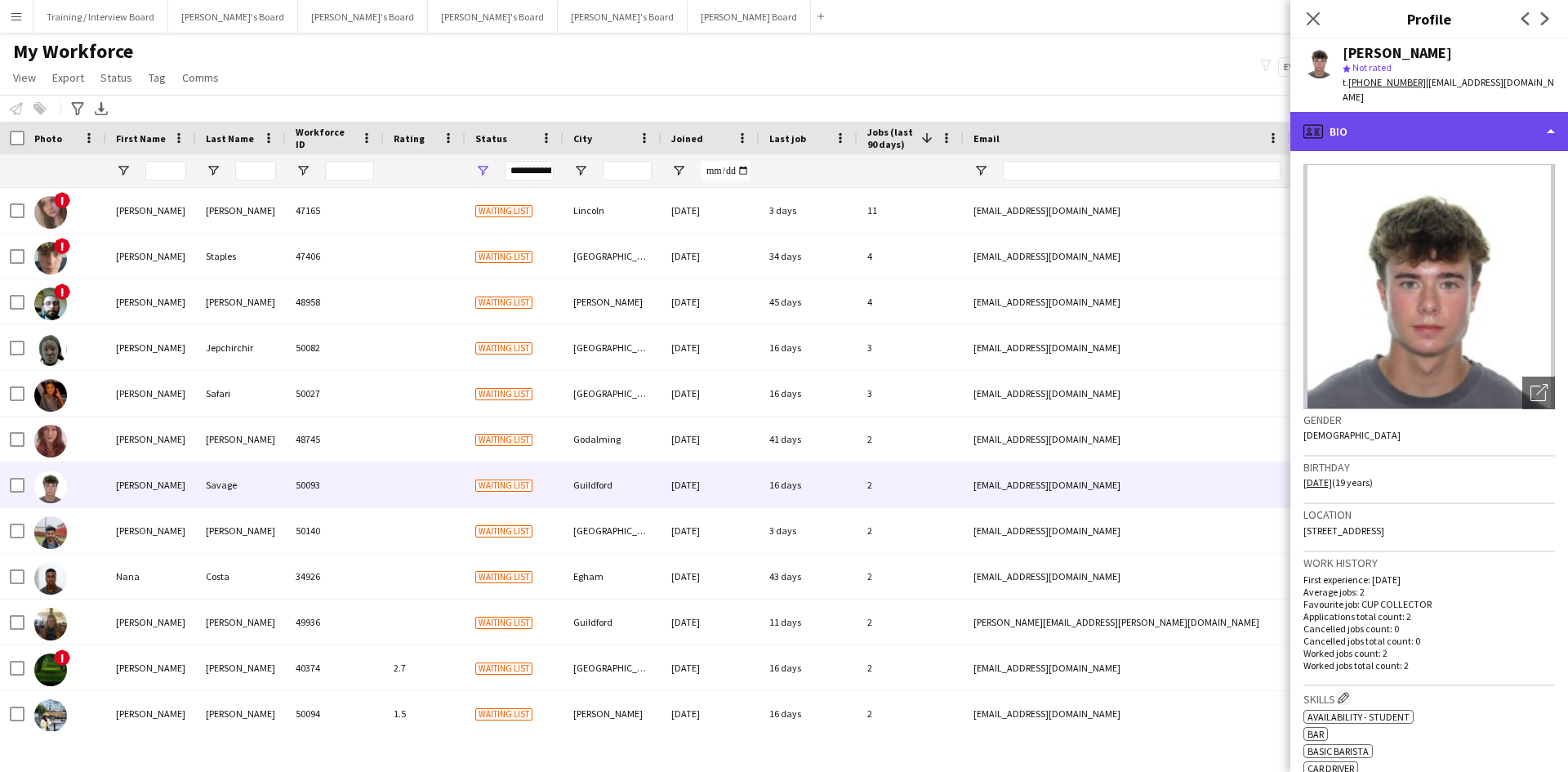
click at [1431, 119] on div "profile Bio" at bounding box center [1429, 132] width 278 height 40
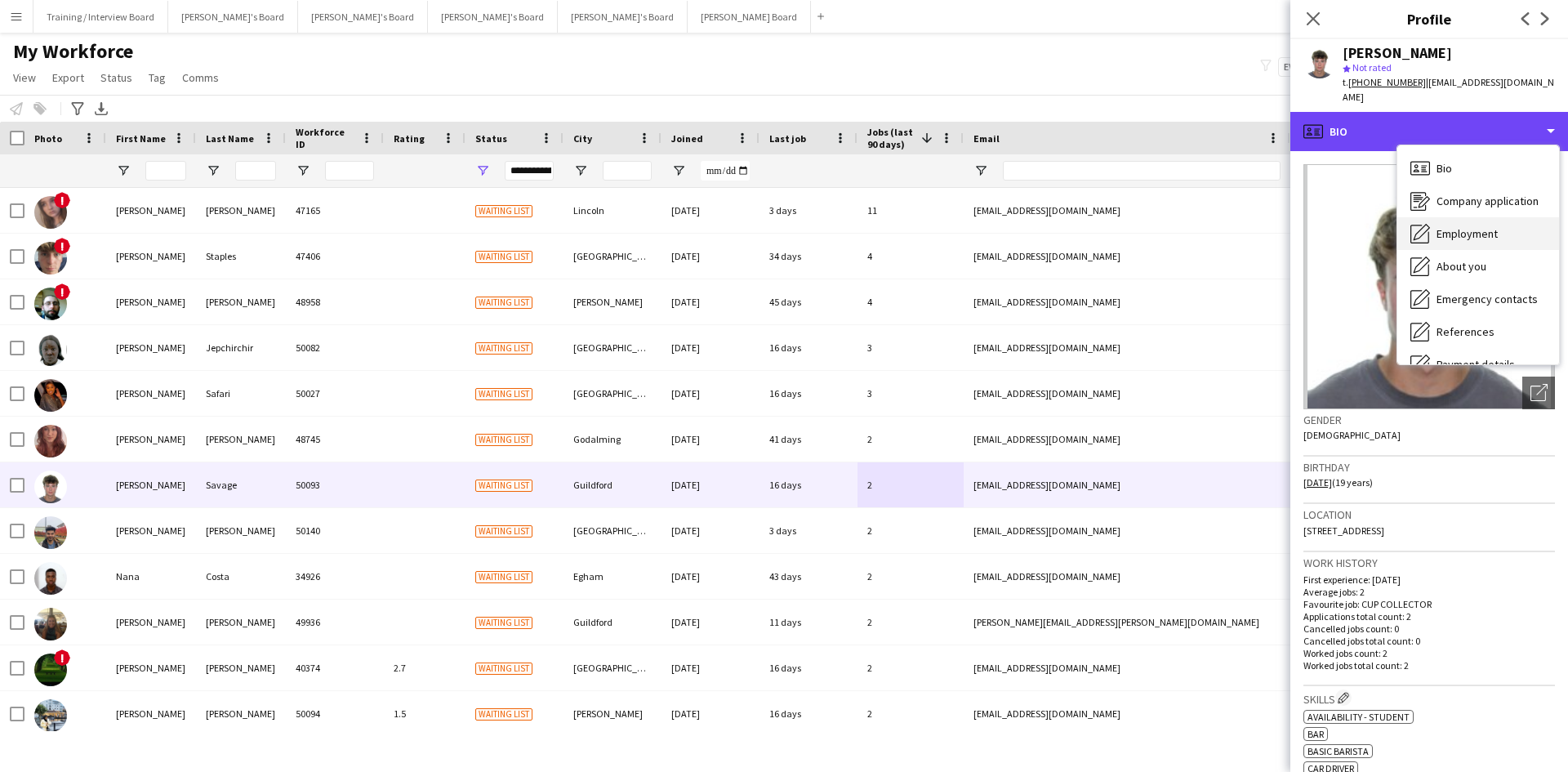
scroll to position [82, 0]
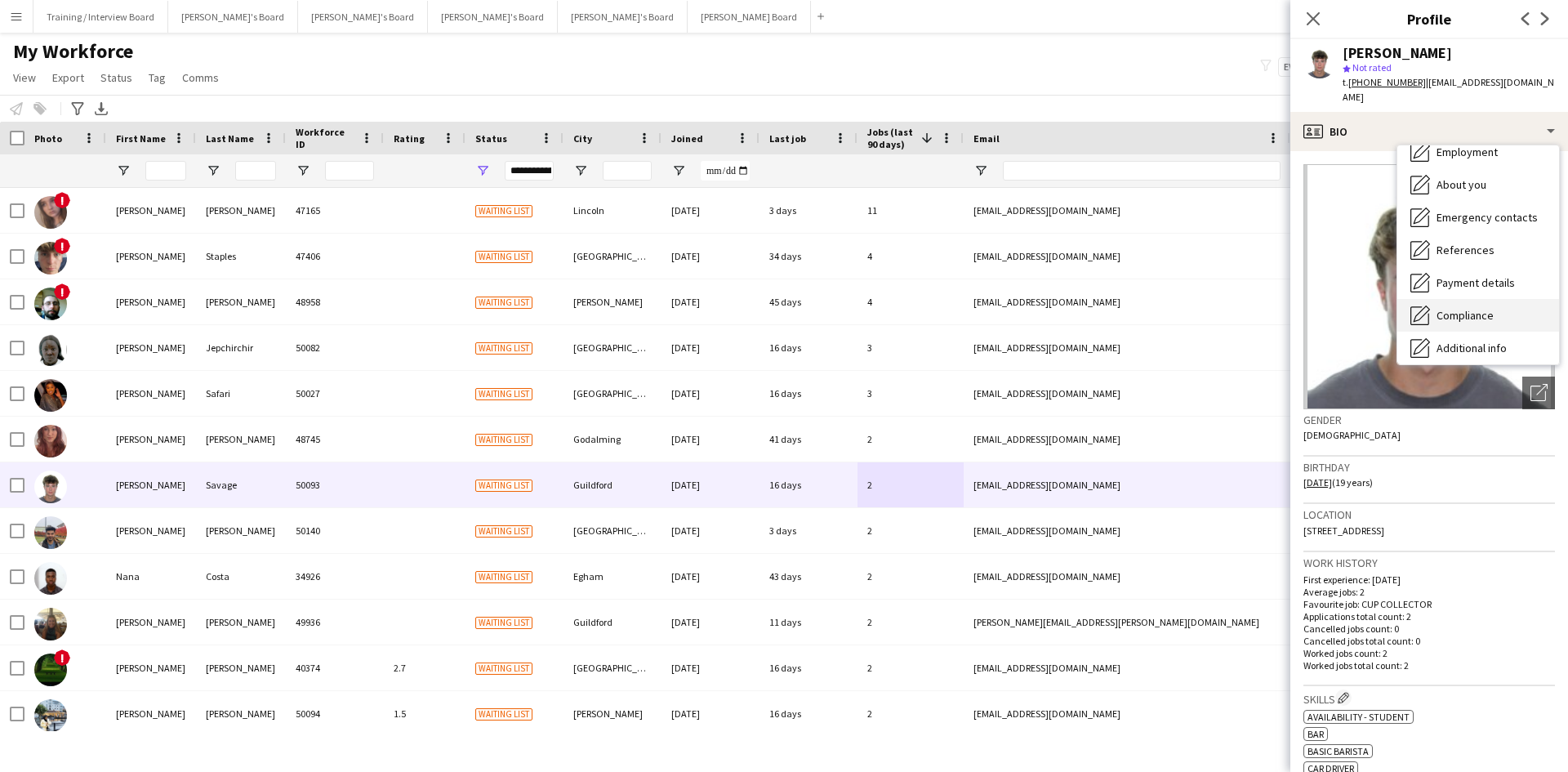
click at [1475, 299] on div "Compliance Compliance" at bounding box center [1479, 315] width 162 height 32
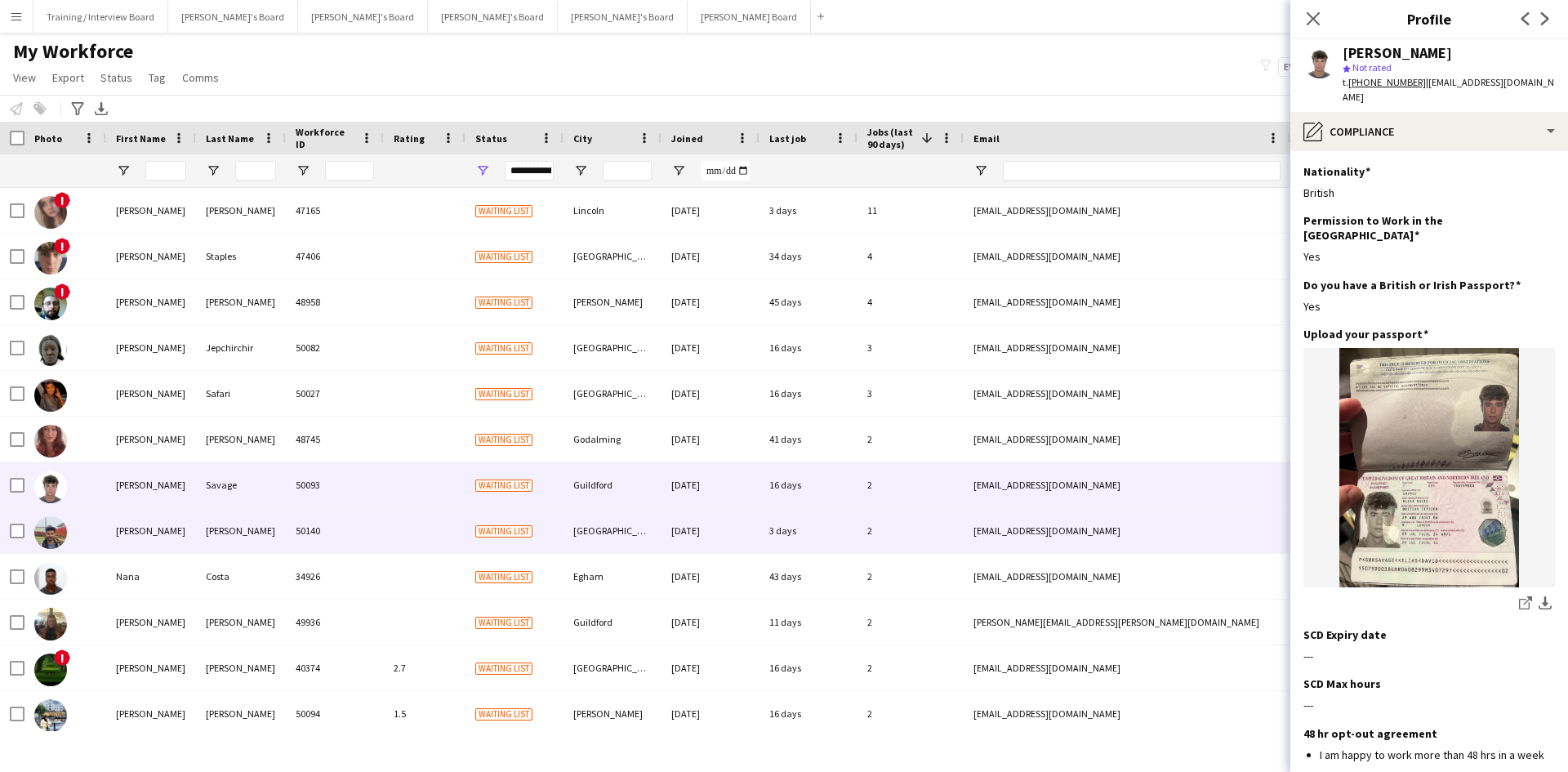
click at [899, 534] on div "2" at bounding box center [910, 530] width 106 height 45
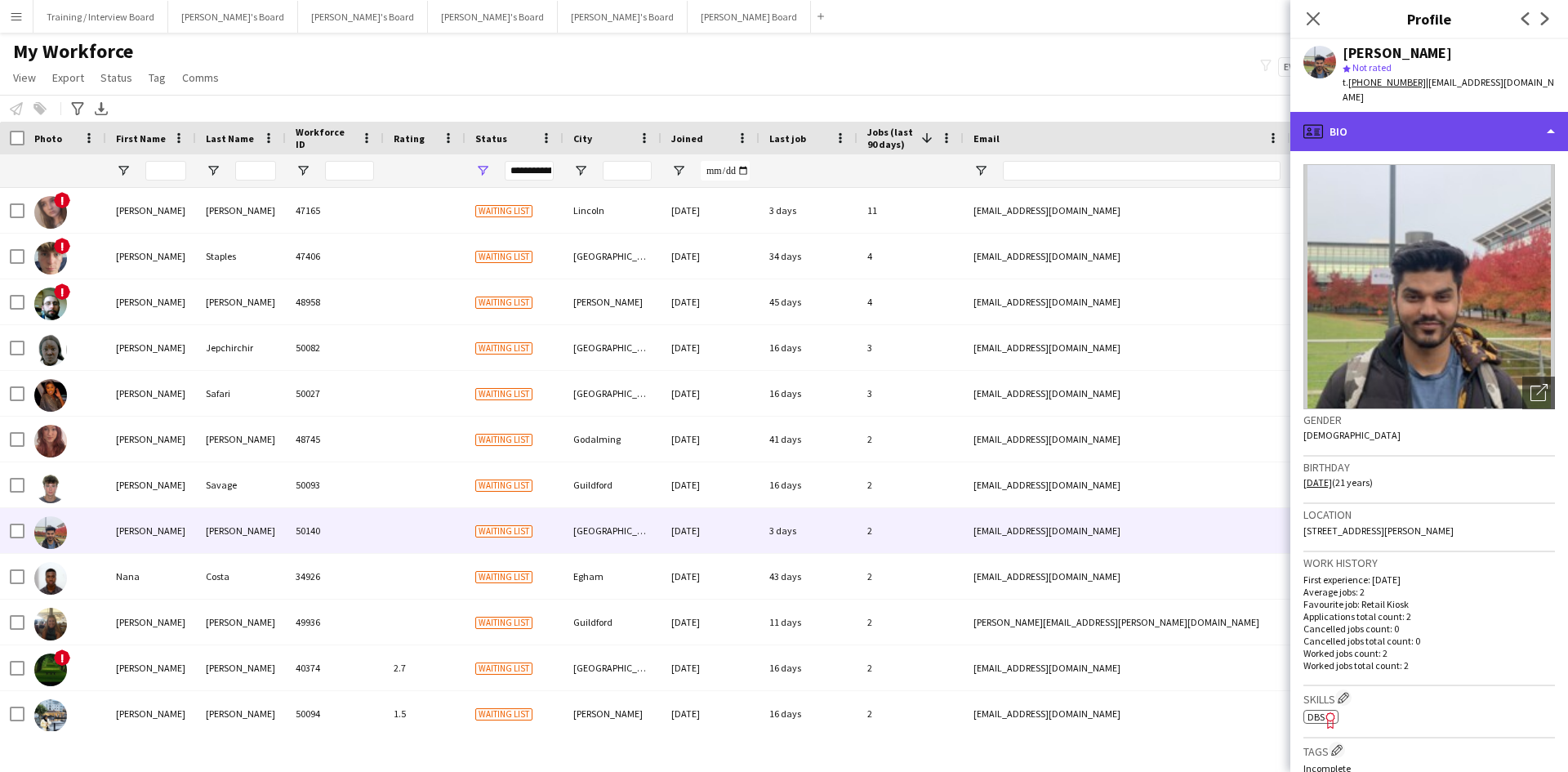
click at [1426, 134] on div "profile Bio" at bounding box center [1429, 132] width 278 height 40
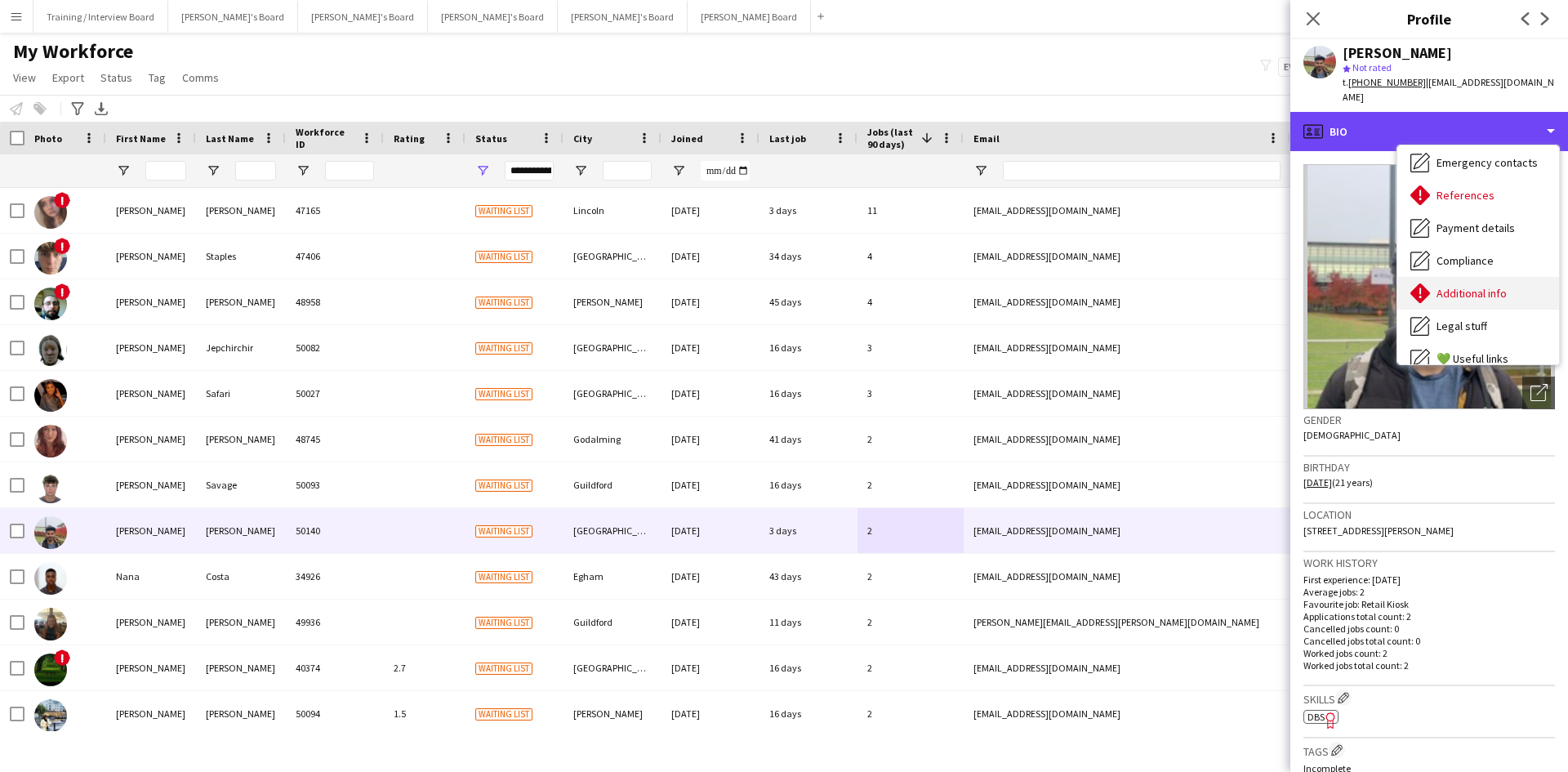
scroll to position [163, 0]
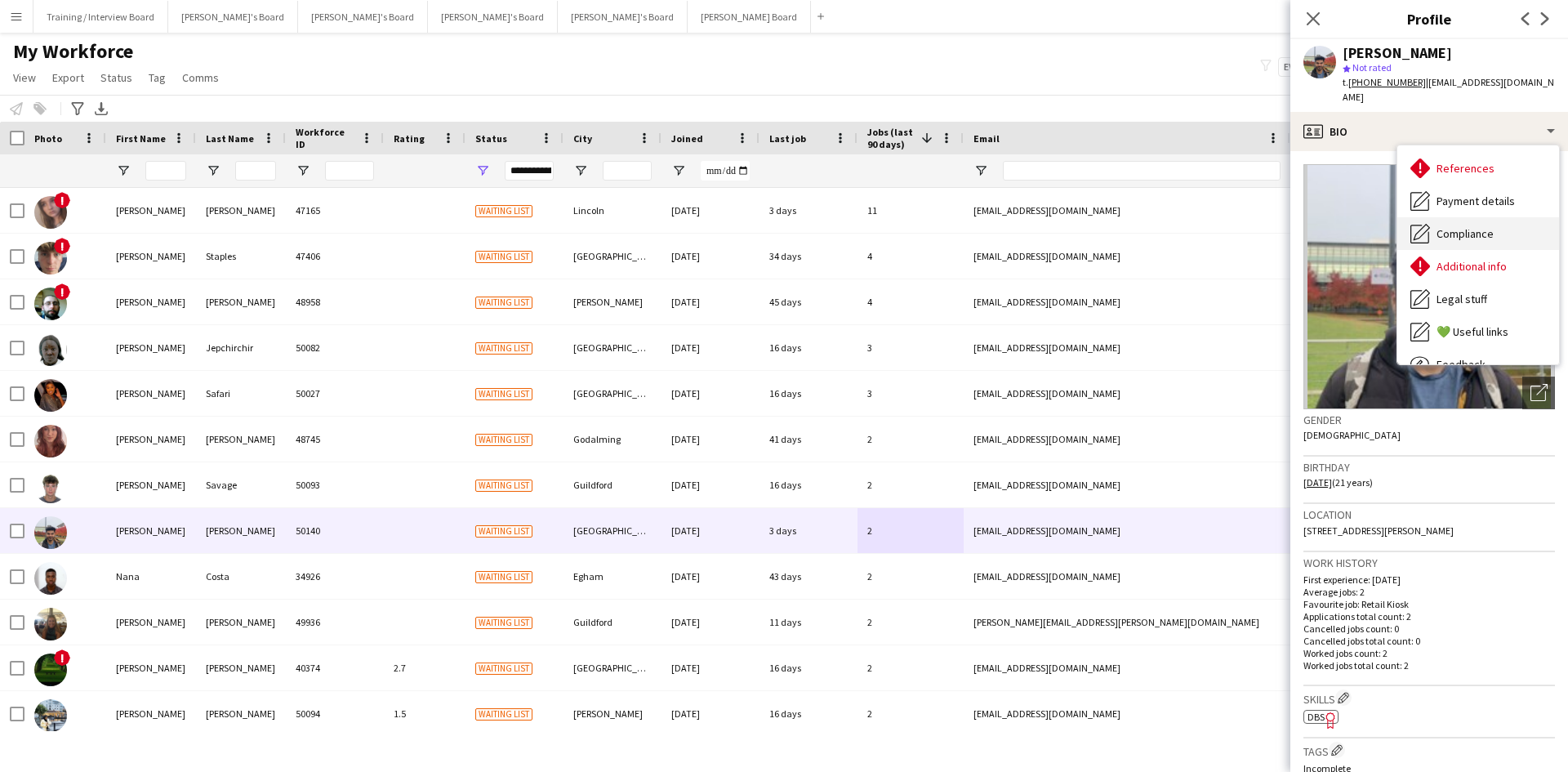
click at [1478, 236] on span "Compliance" at bounding box center [1465, 234] width 57 height 15
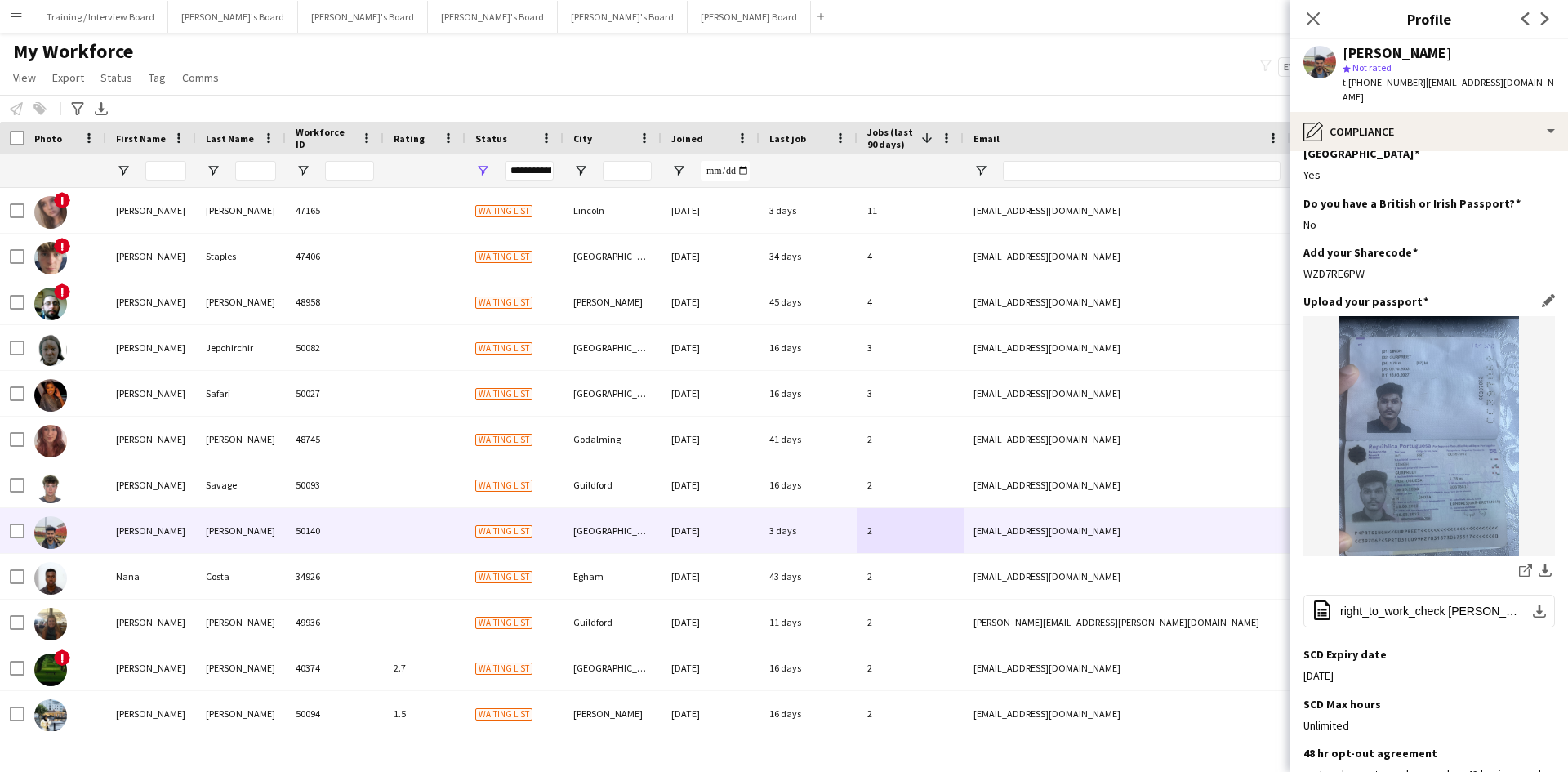
scroll to position [245, 0]
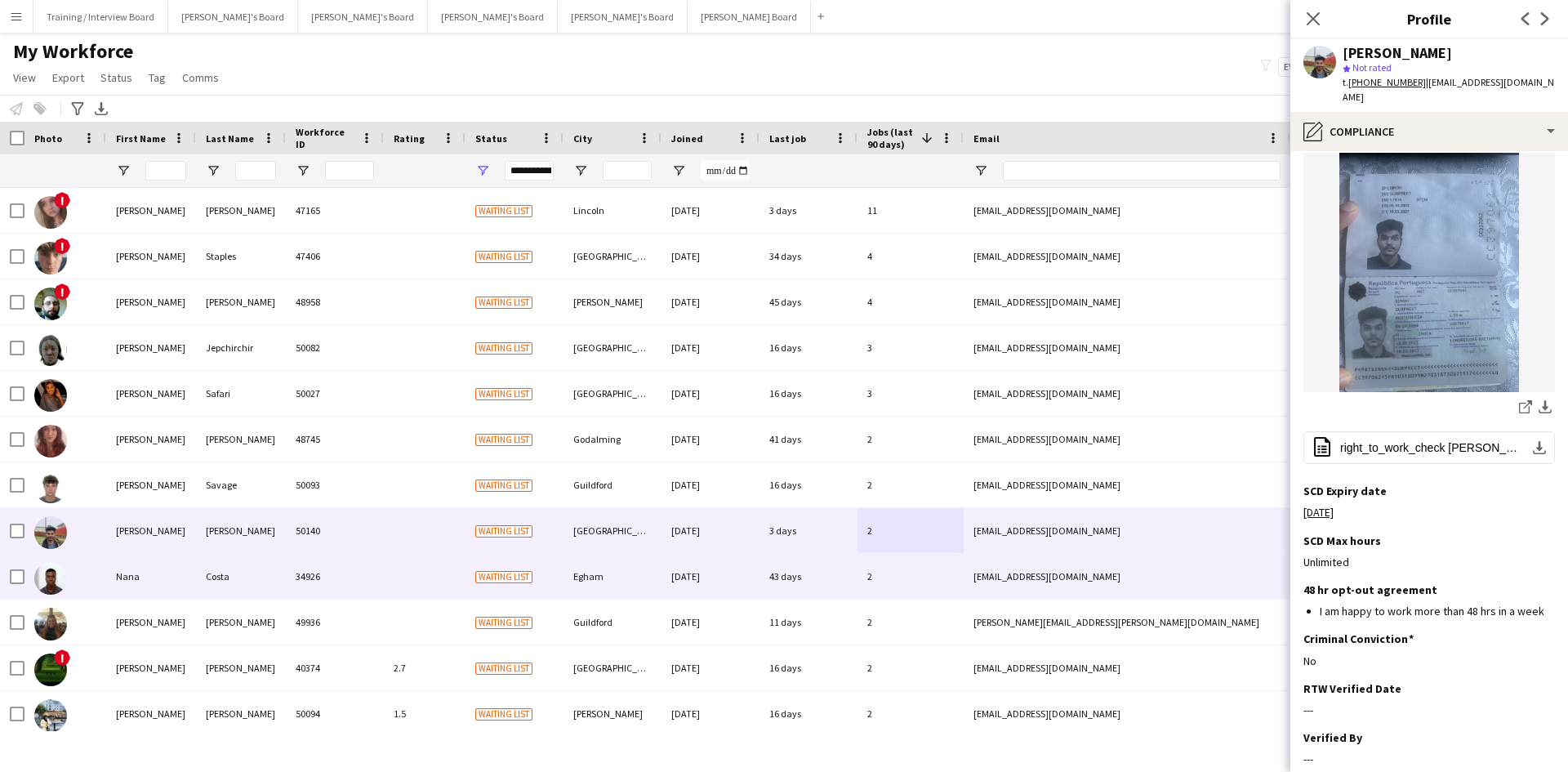
click at [903, 583] on div "2" at bounding box center [910, 576] width 106 height 45
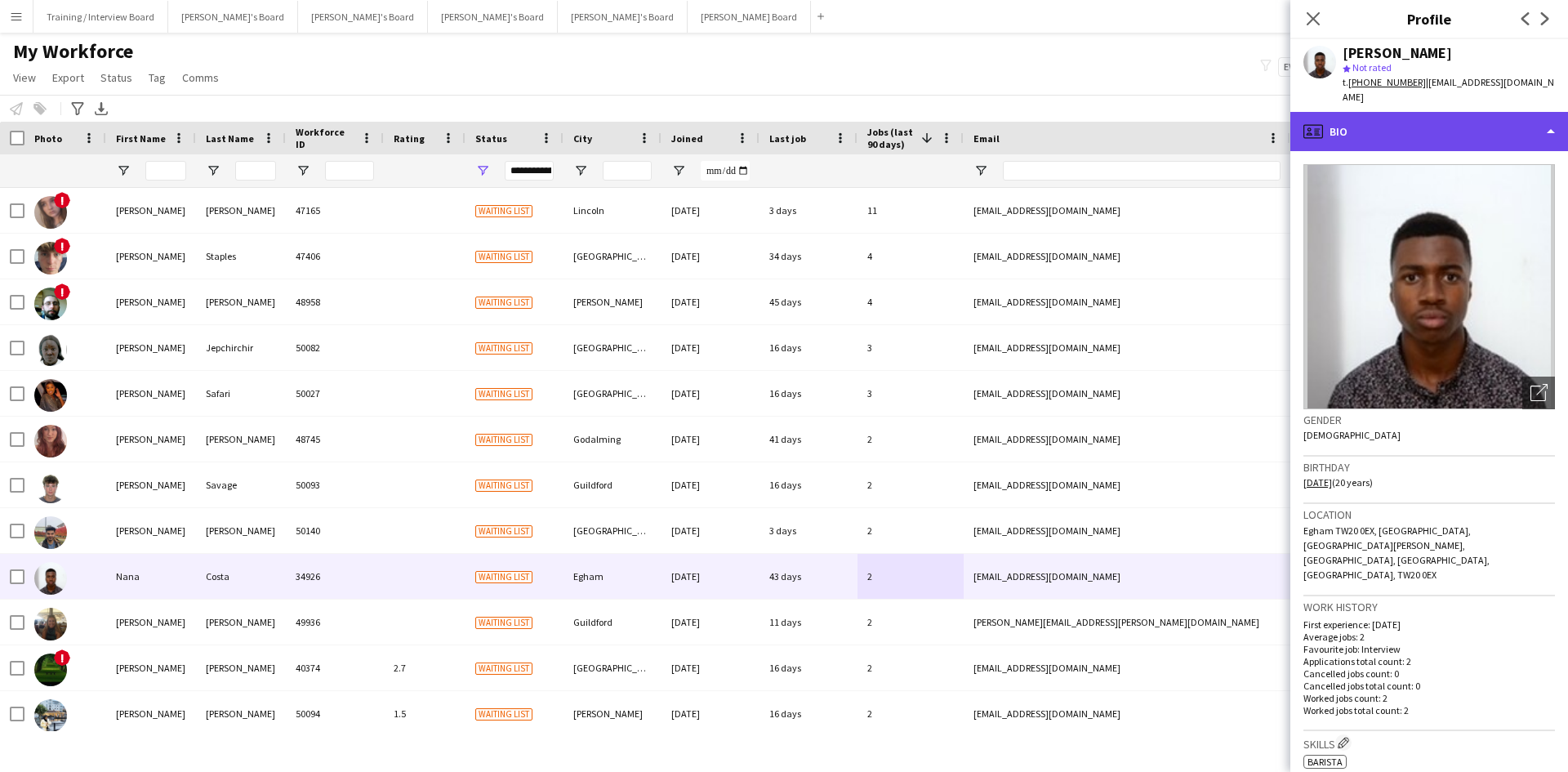
click at [1435, 121] on div "profile Bio" at bounding box center [1429, 132] width 278 height 40
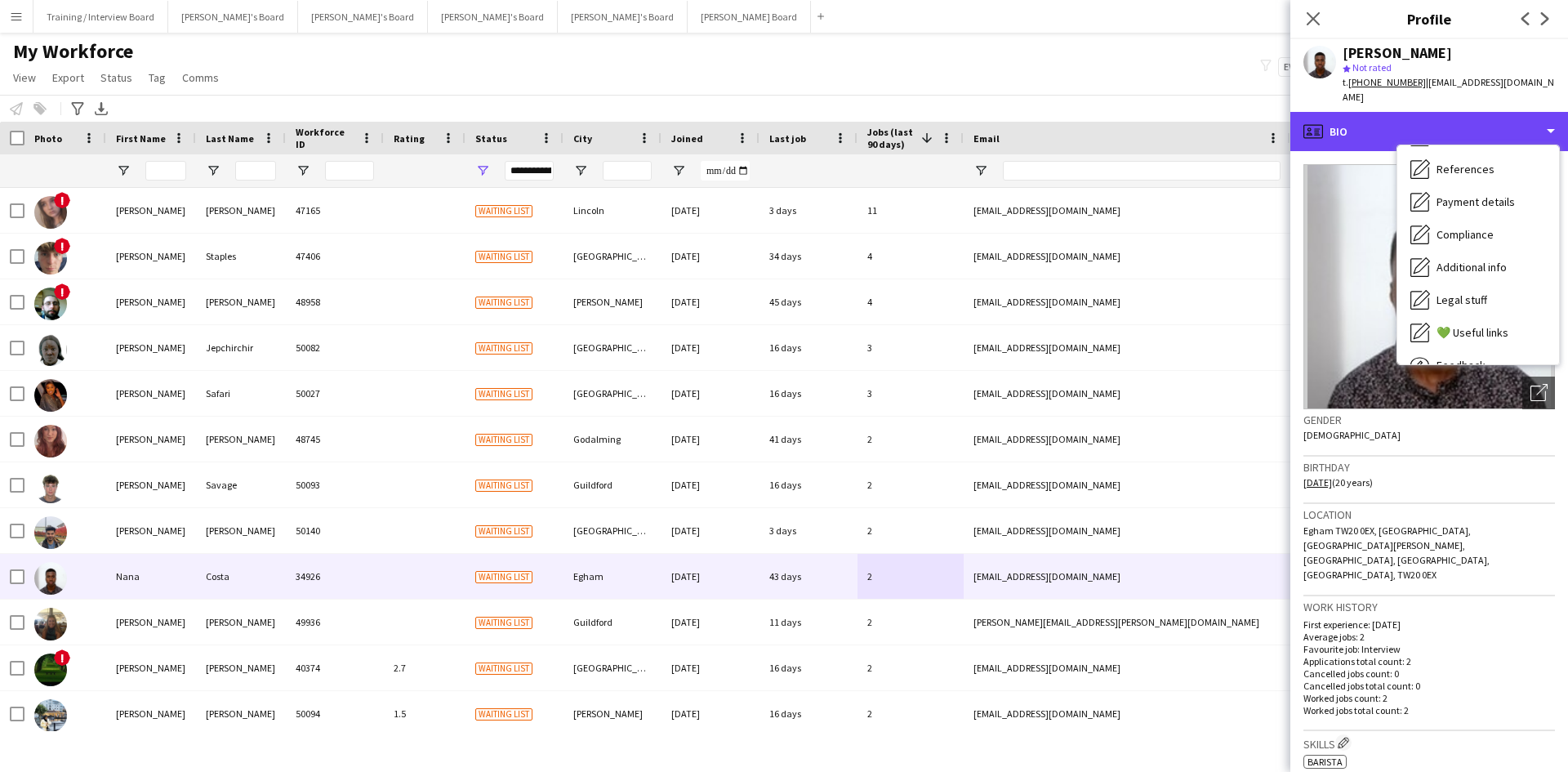
scroll to position [163, 0]
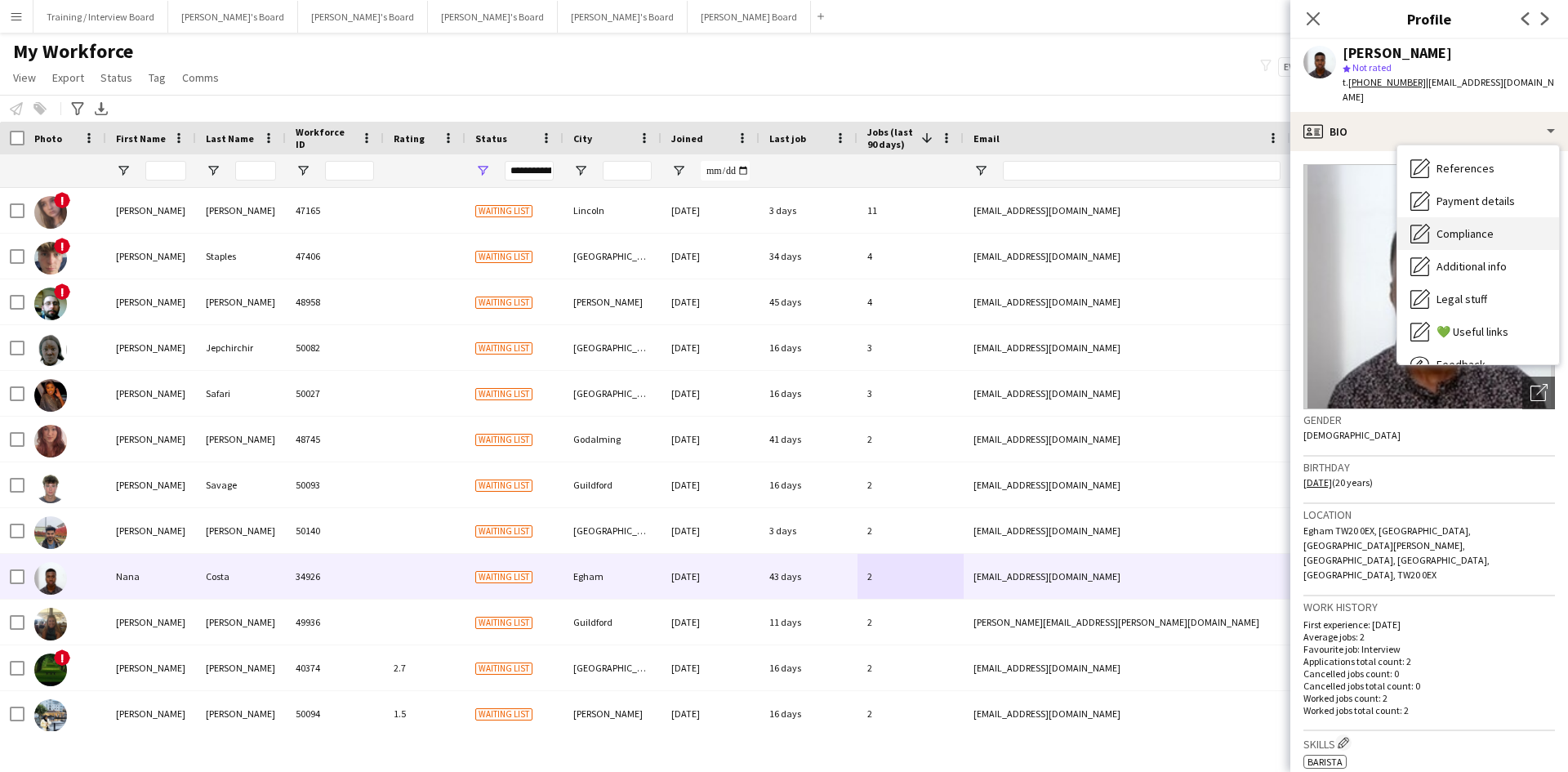
click at [1480, 227] on div "Compliance Compliance" at bounding box center [1479, 233] width 162 height 32
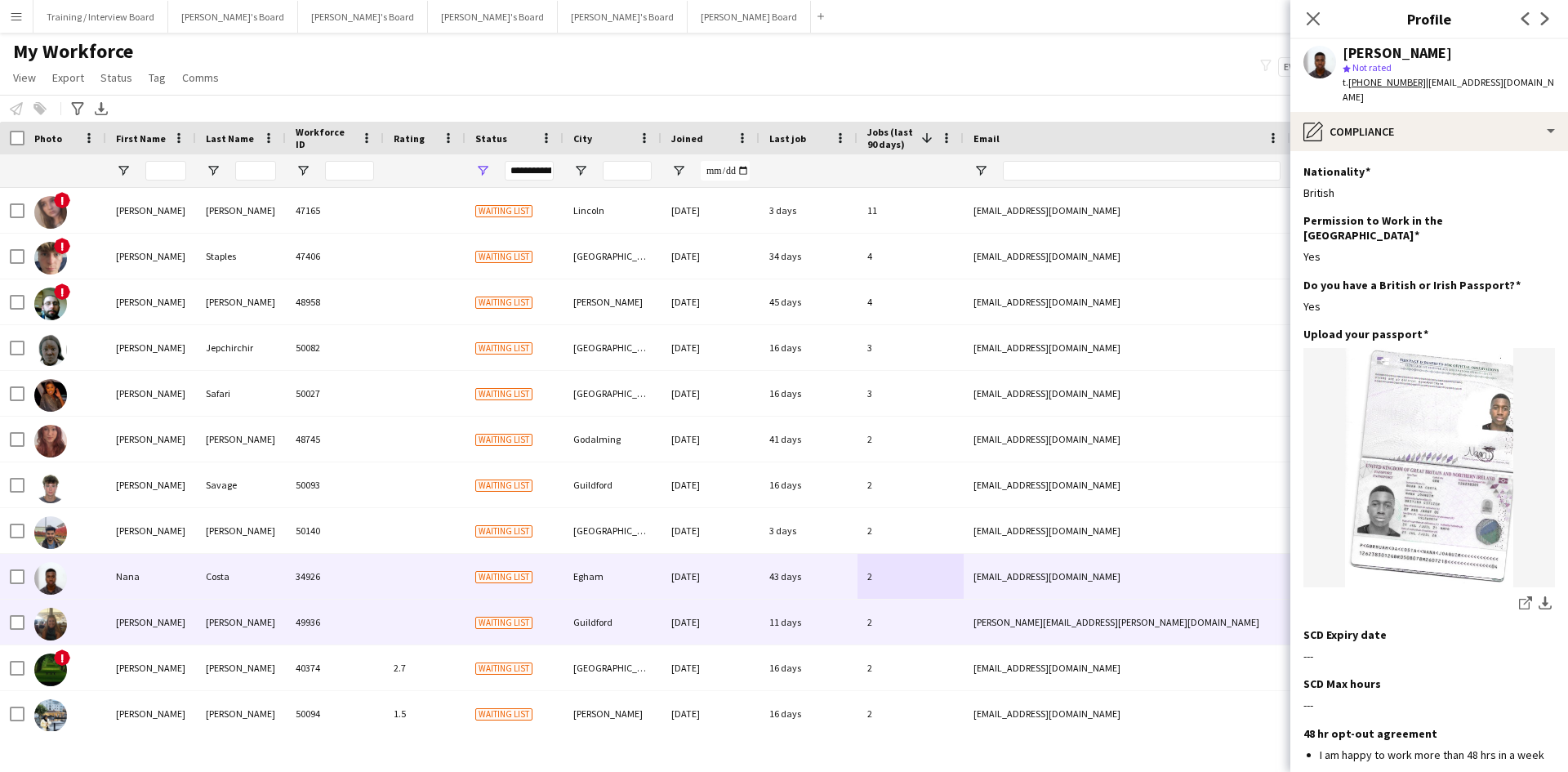
click at [898, 629] on div "2" at bounding box center [910, 621] width 106 height 45
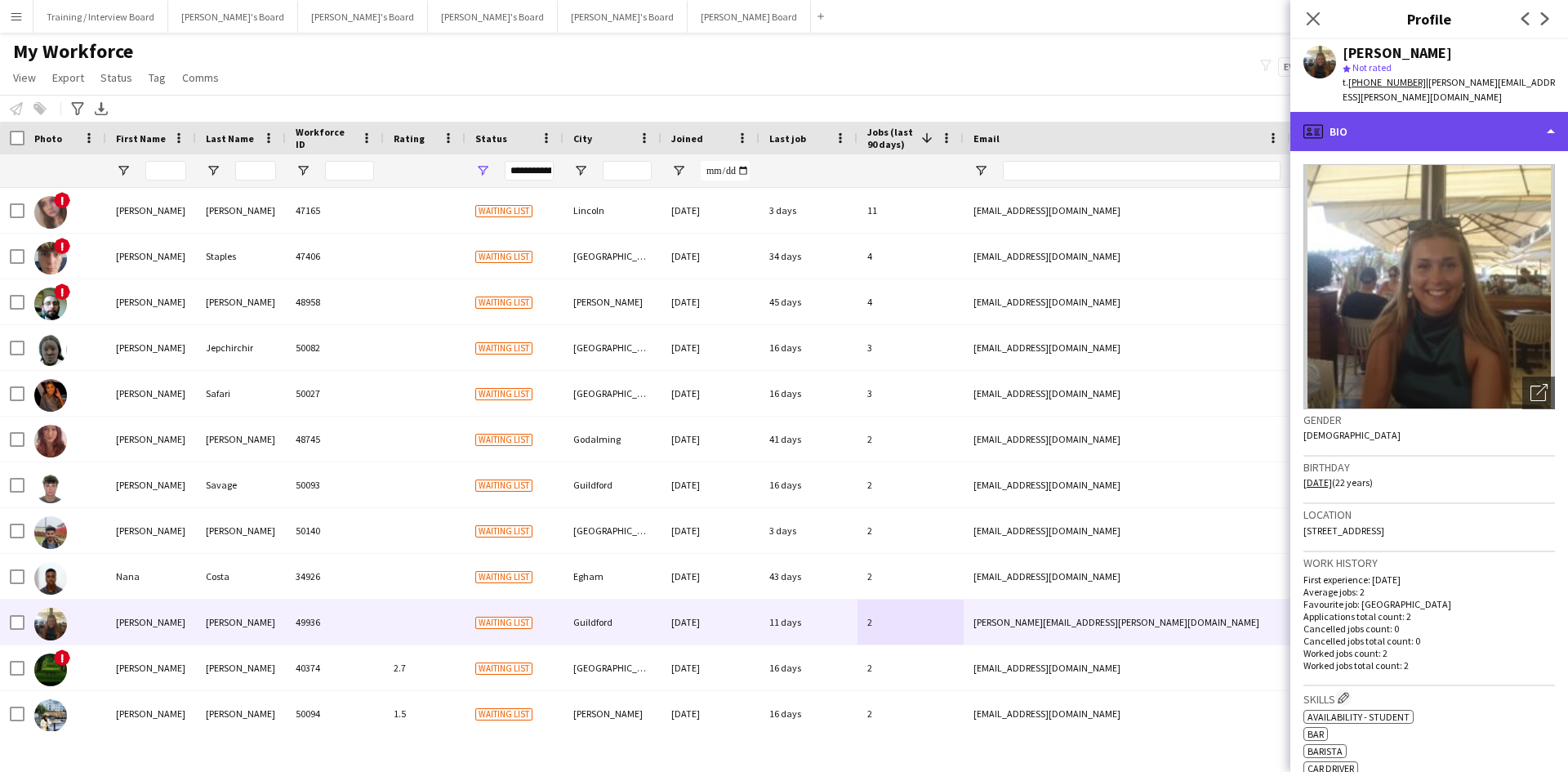
click at [1440, 120] on div "profile Bio" at bounding box center [1429, 132] width 278 height 40
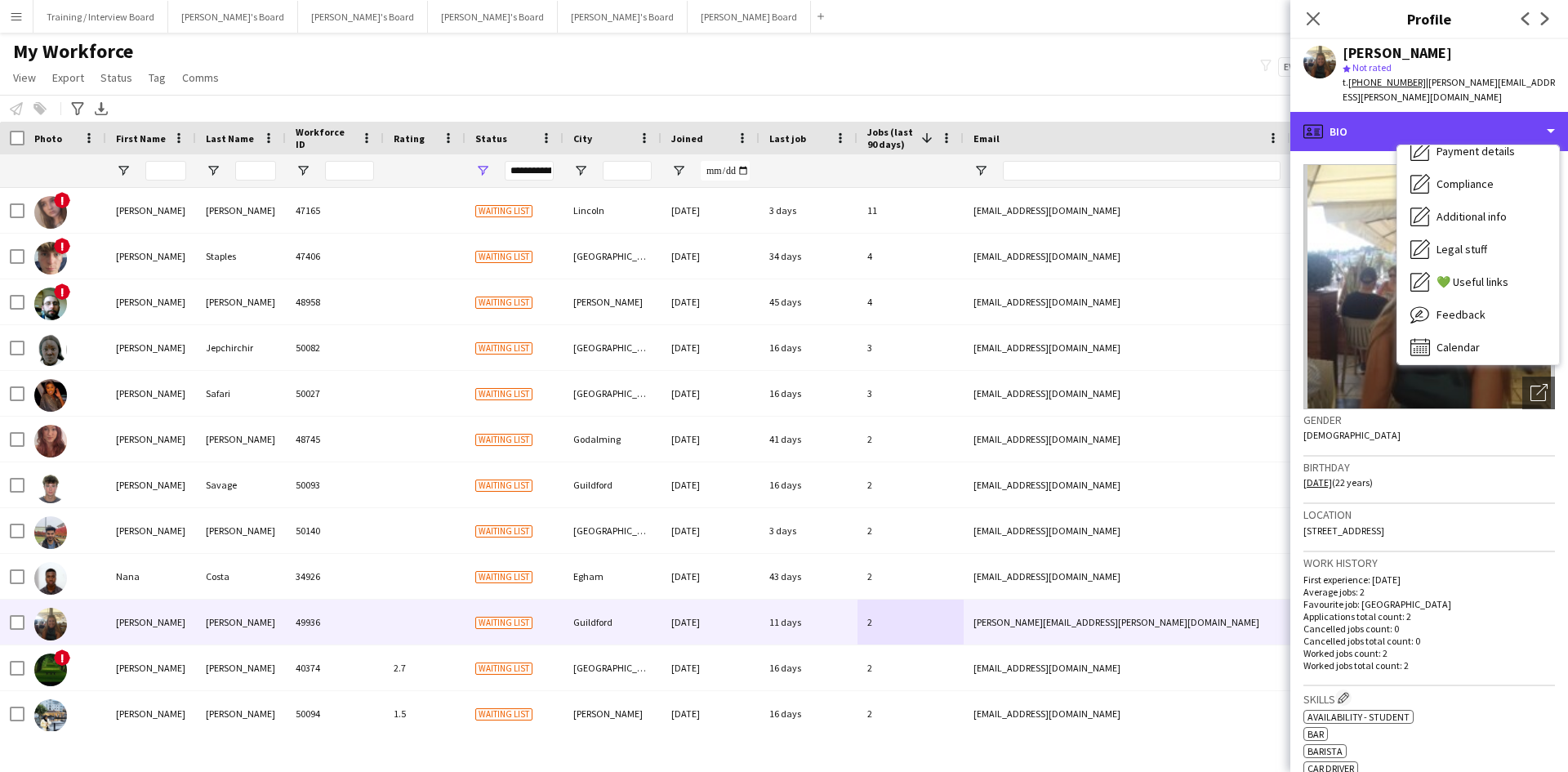
scroll to position [219, 0]
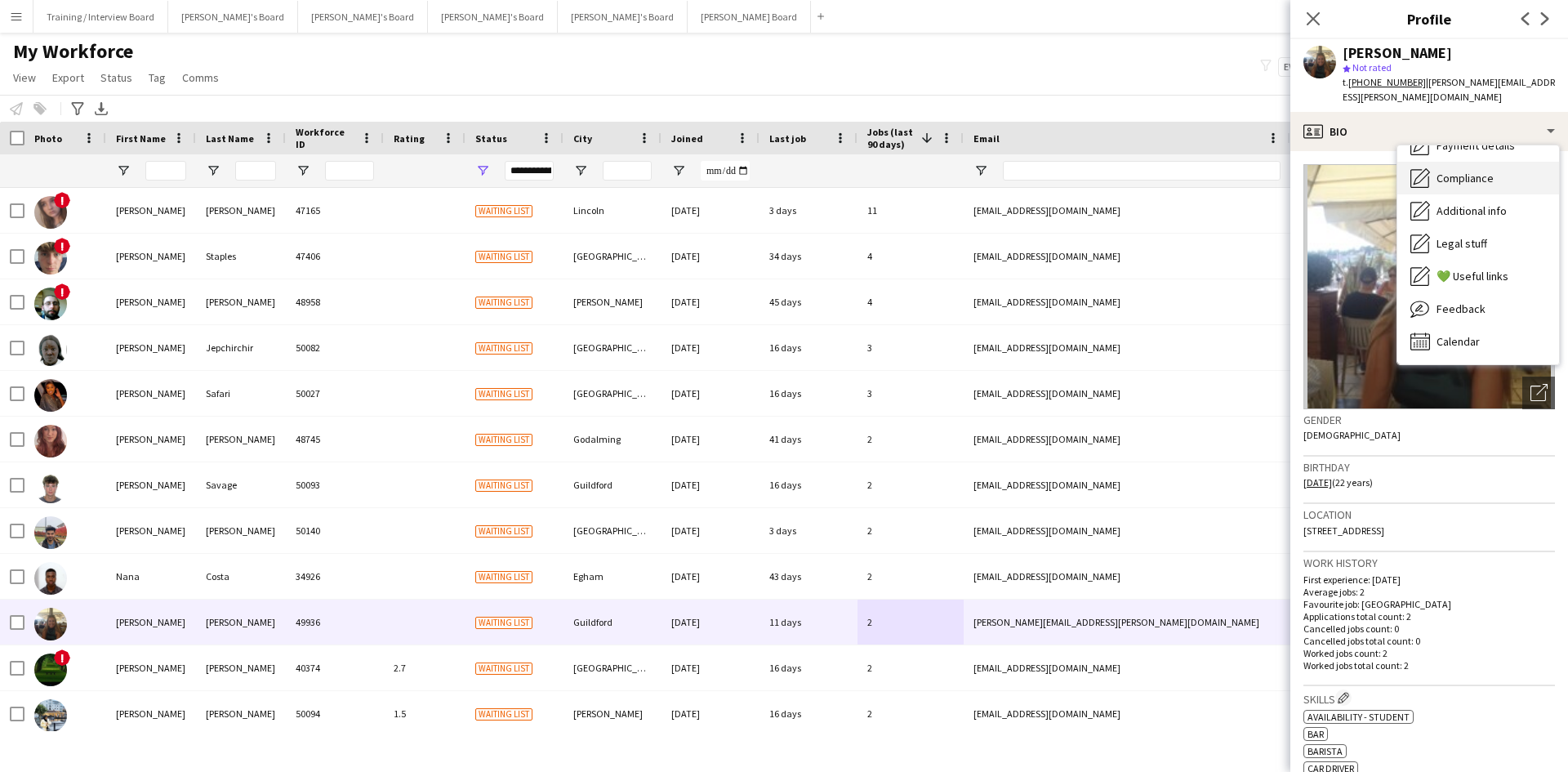
click at [1482, 171] on div "Compliance Compliance" at bounding box center [1479, 178] width 162 height 32
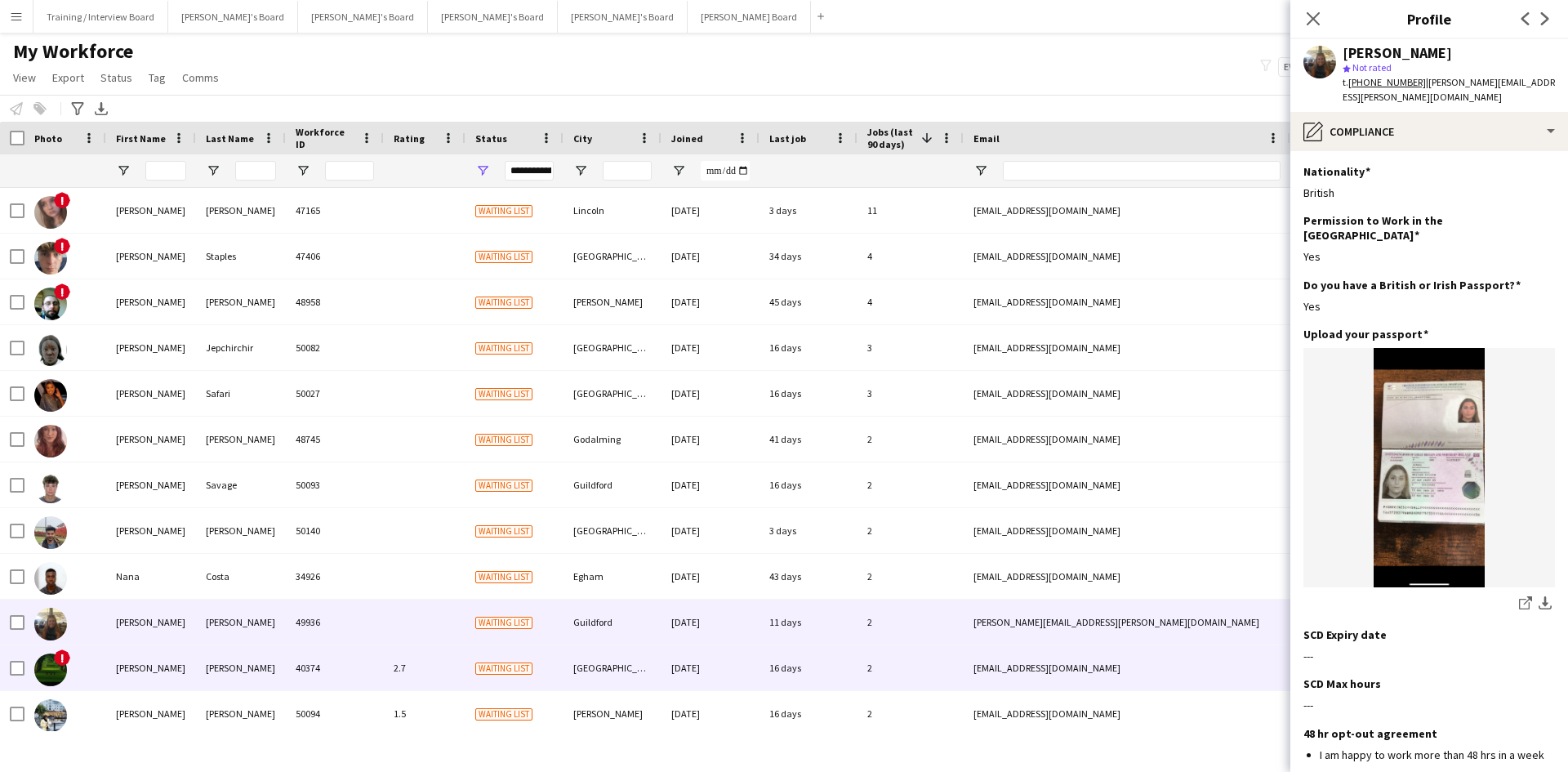
click at [909, 667] on div "2" at bounding box center [910, 667] width 106 height 45
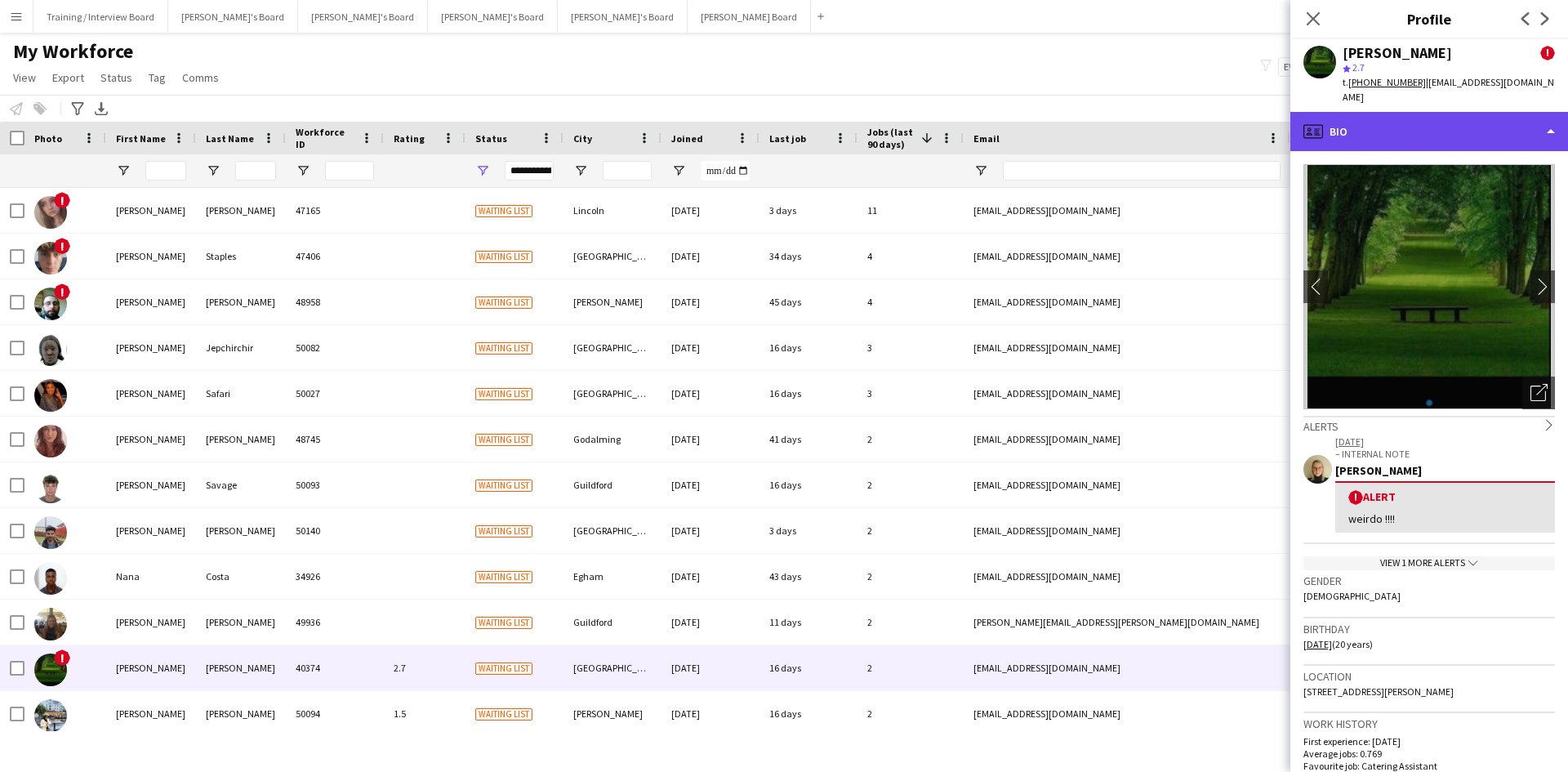
click at [1465, 121] on div "profile Bio" at bounding box center [1429, 132] width 278 height 40
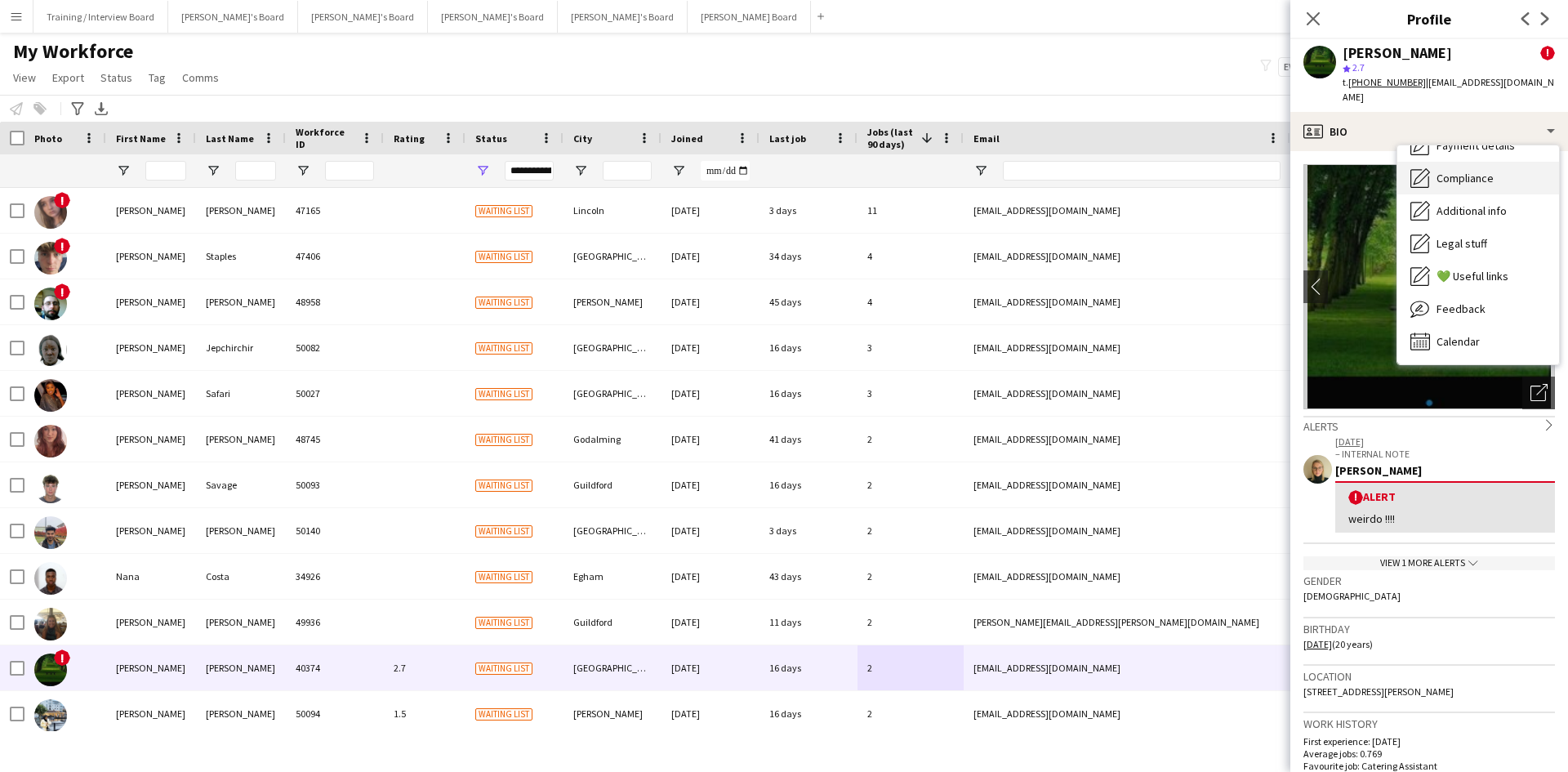
click at [1486, 170] on span "Compliance" at bounding box center [1465, 178] width 57 height 15
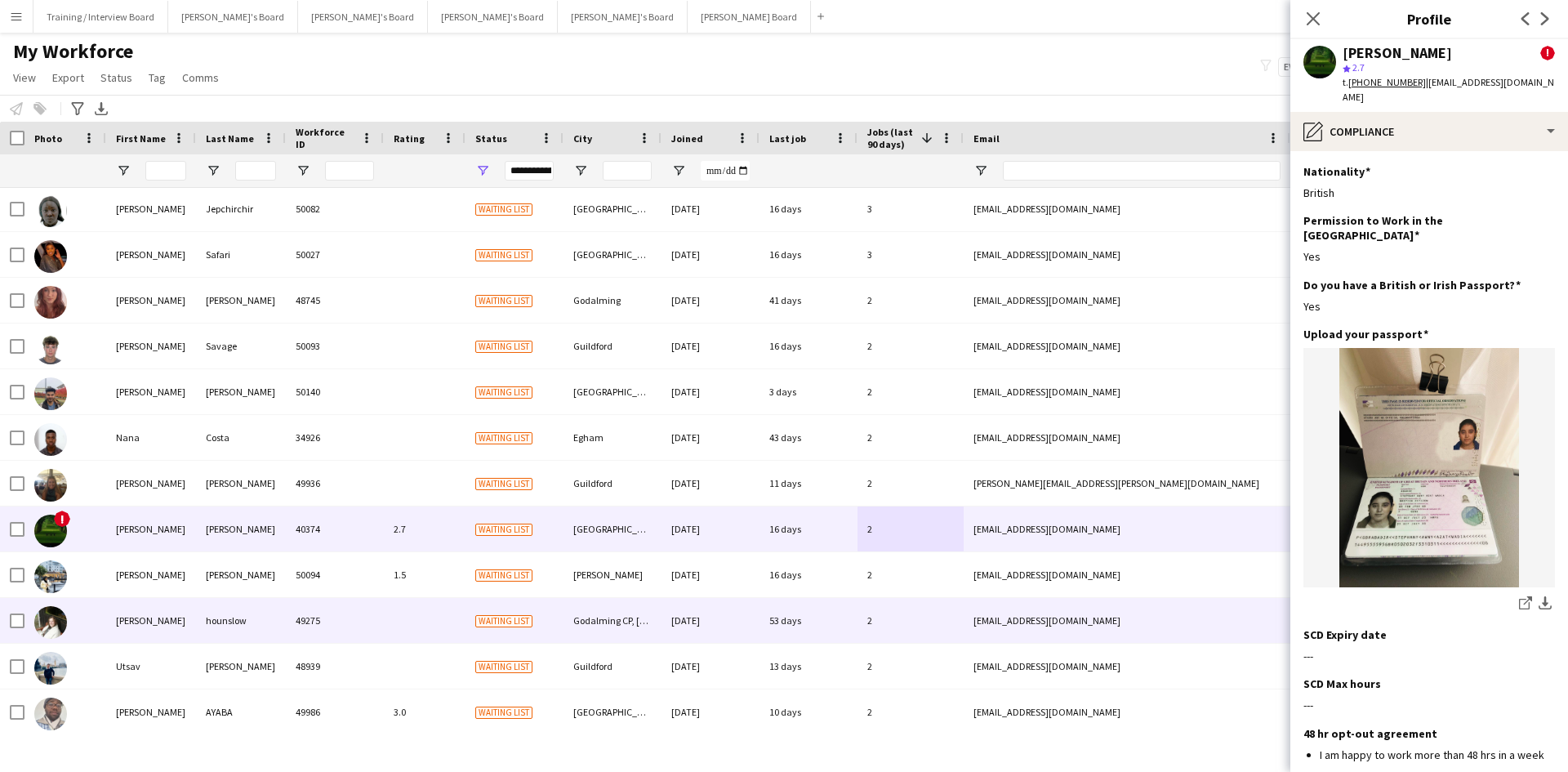
scroll to position [163, 0]
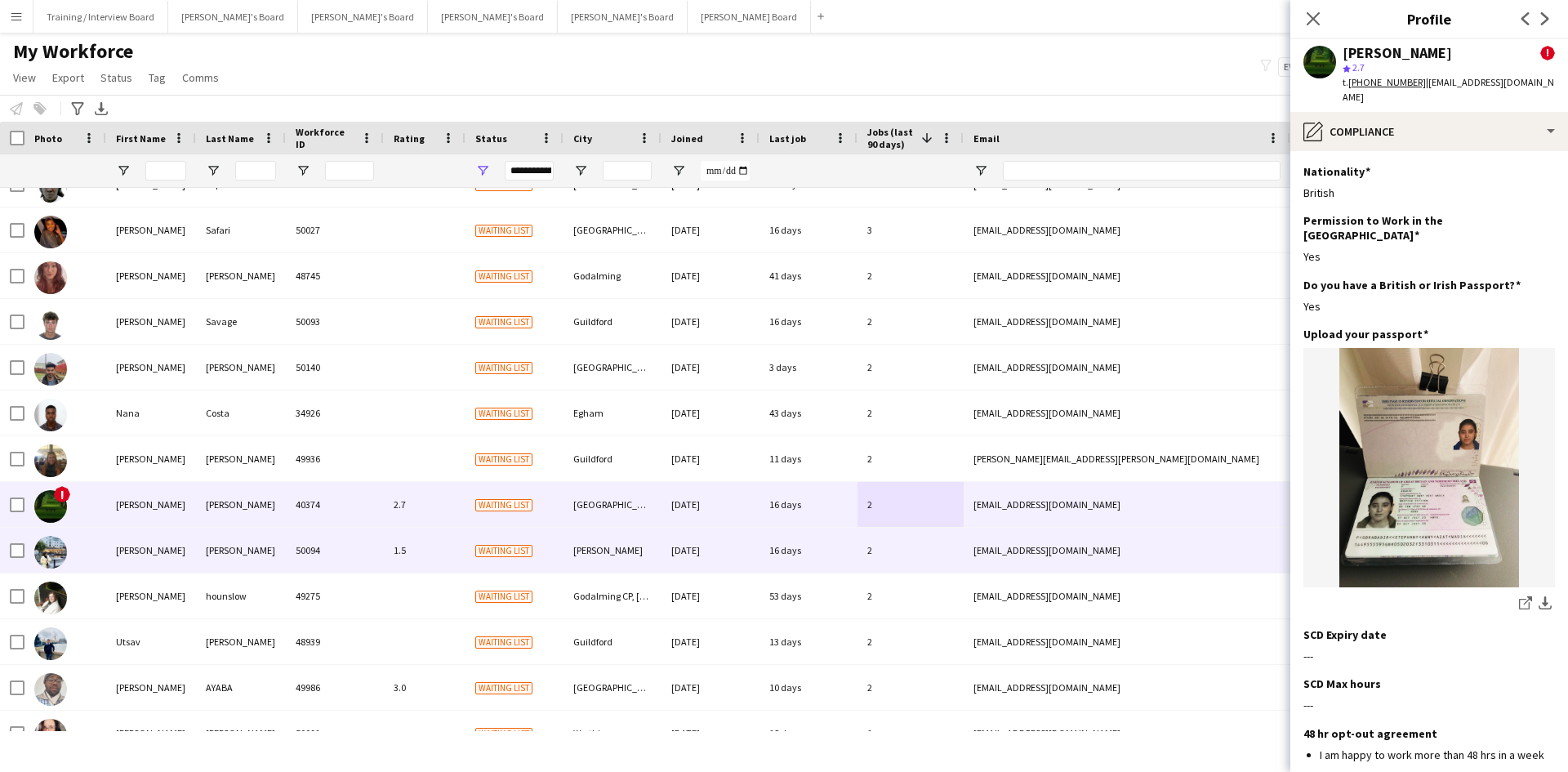
click at [926, 561] on div "2" at bounding box center [910, 549] width 106 height 45
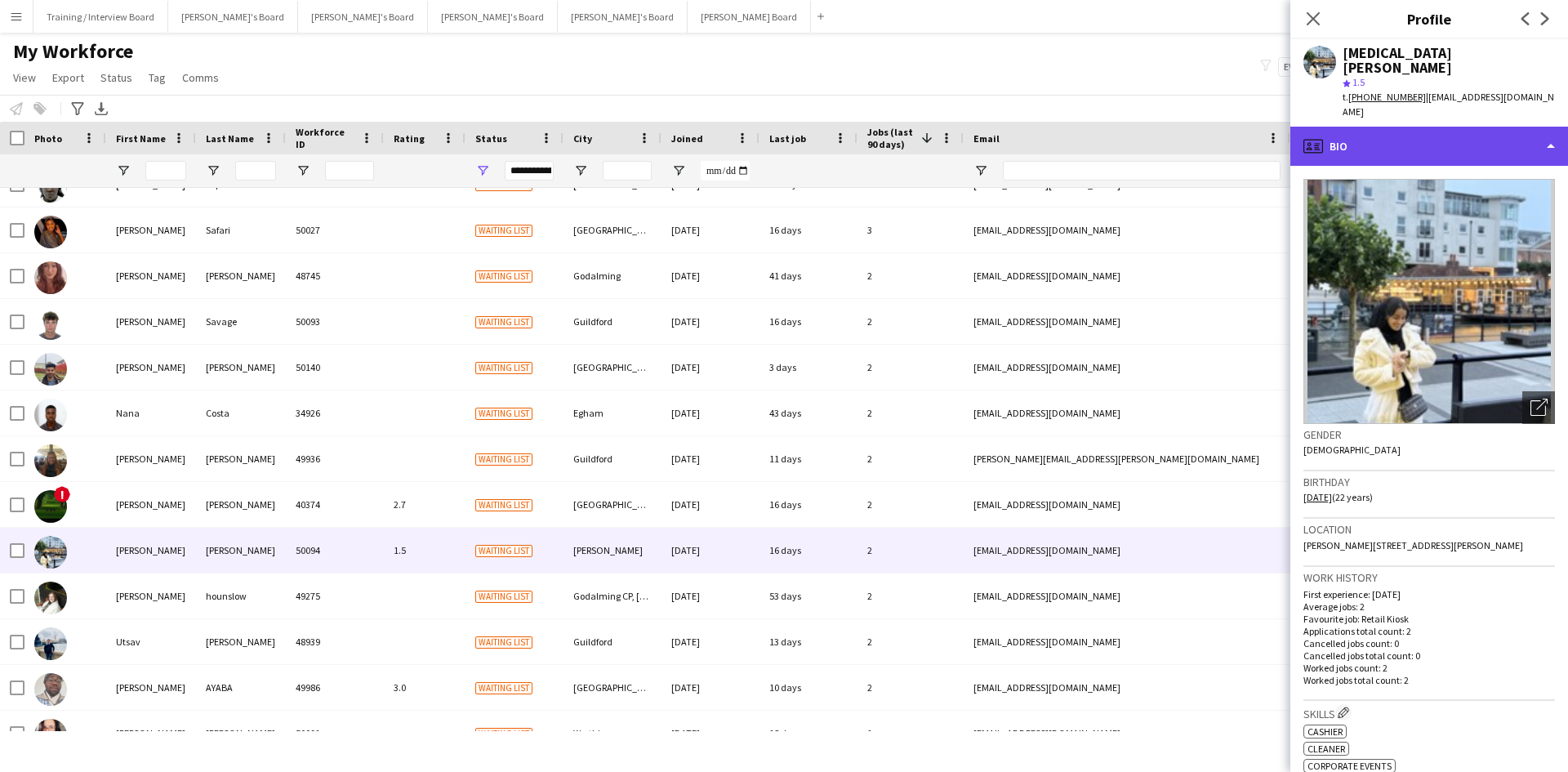
click at [1440, 127] on div "profile Bio" at bounding box center [1429, 146] width 278 height 40
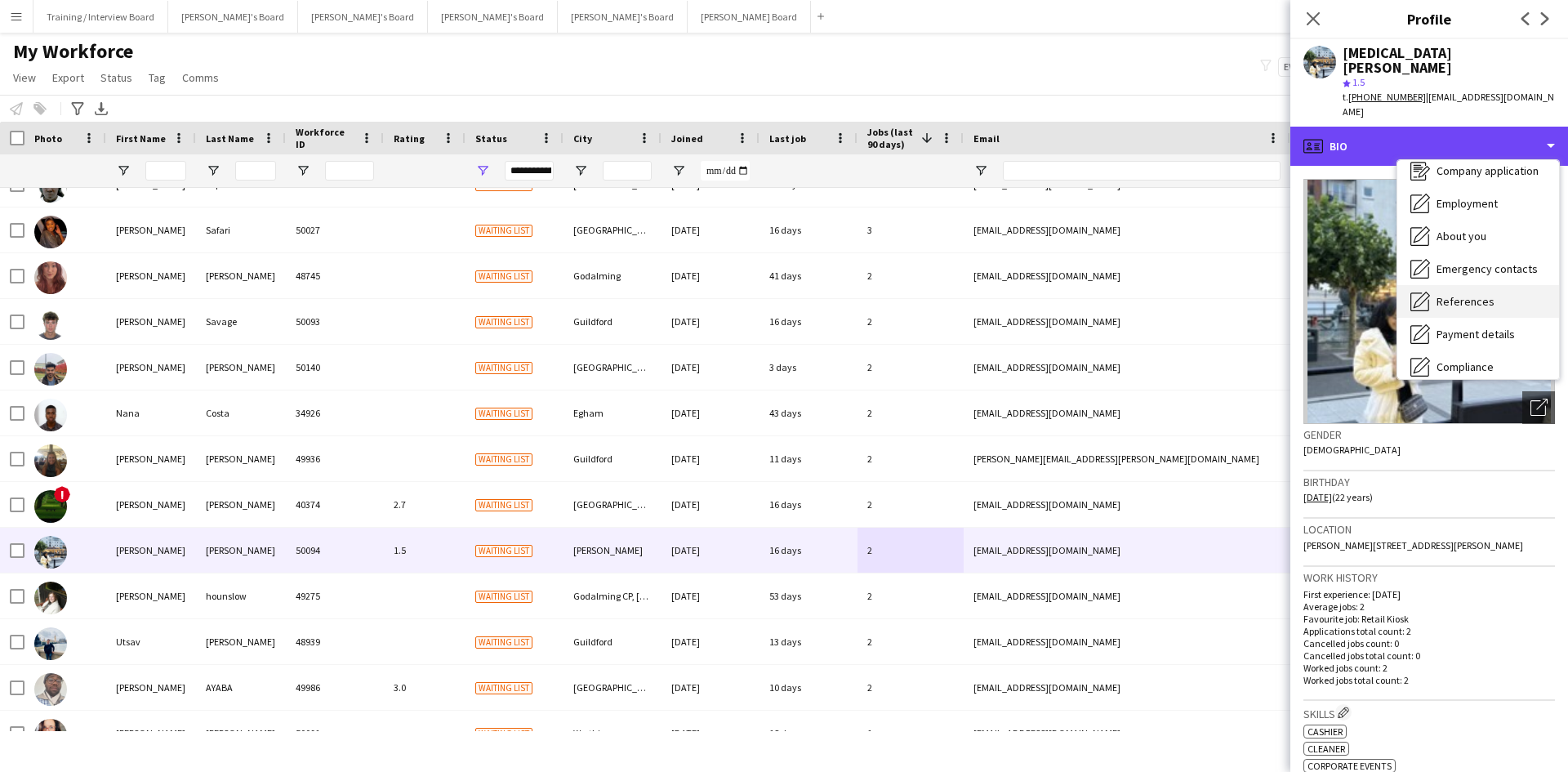
scroll to position [82, 0]
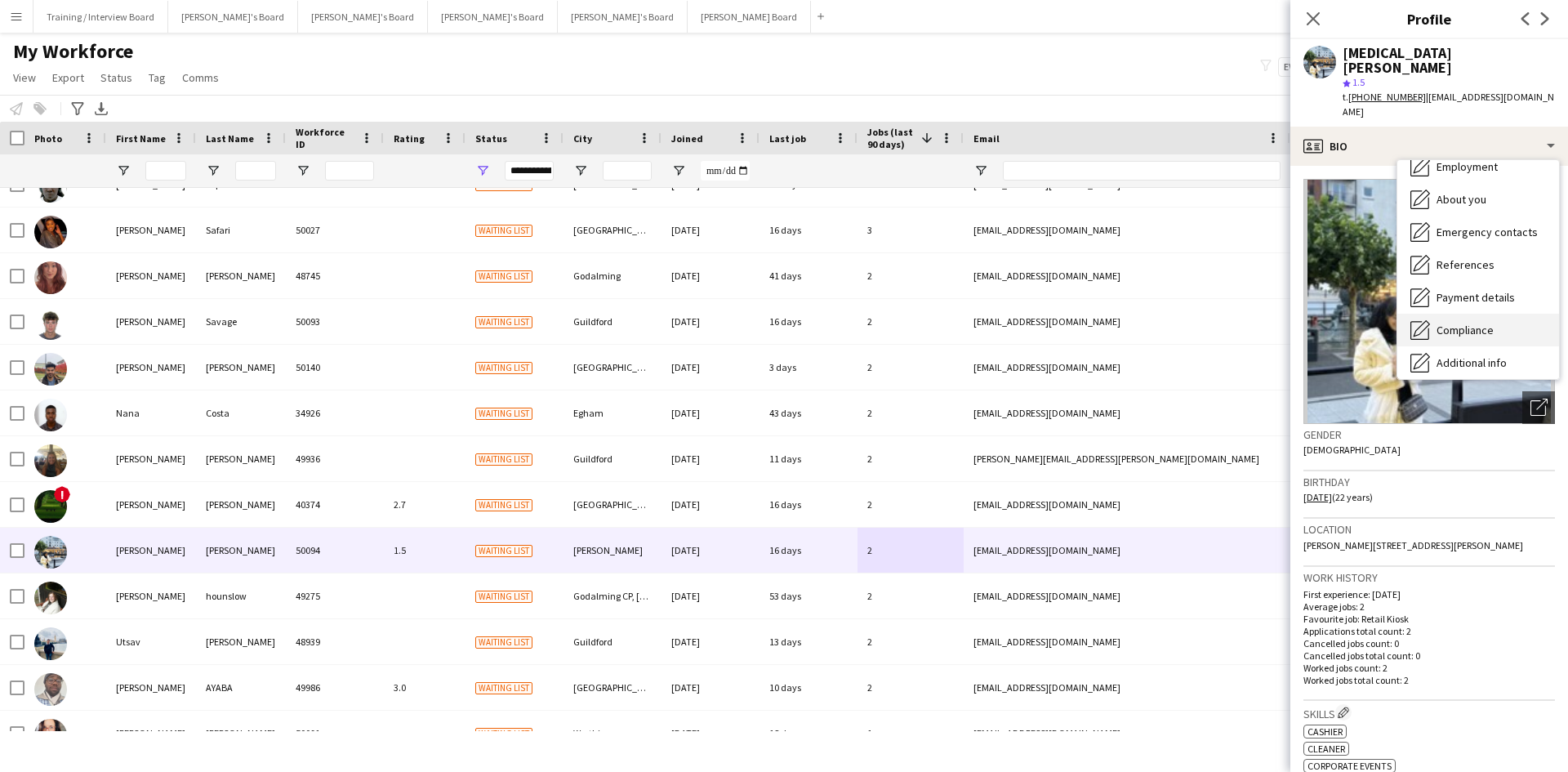
click at [1480, 314] on div "Compliance Compliance" at bounding box center [1479, 329] width 162 height 32
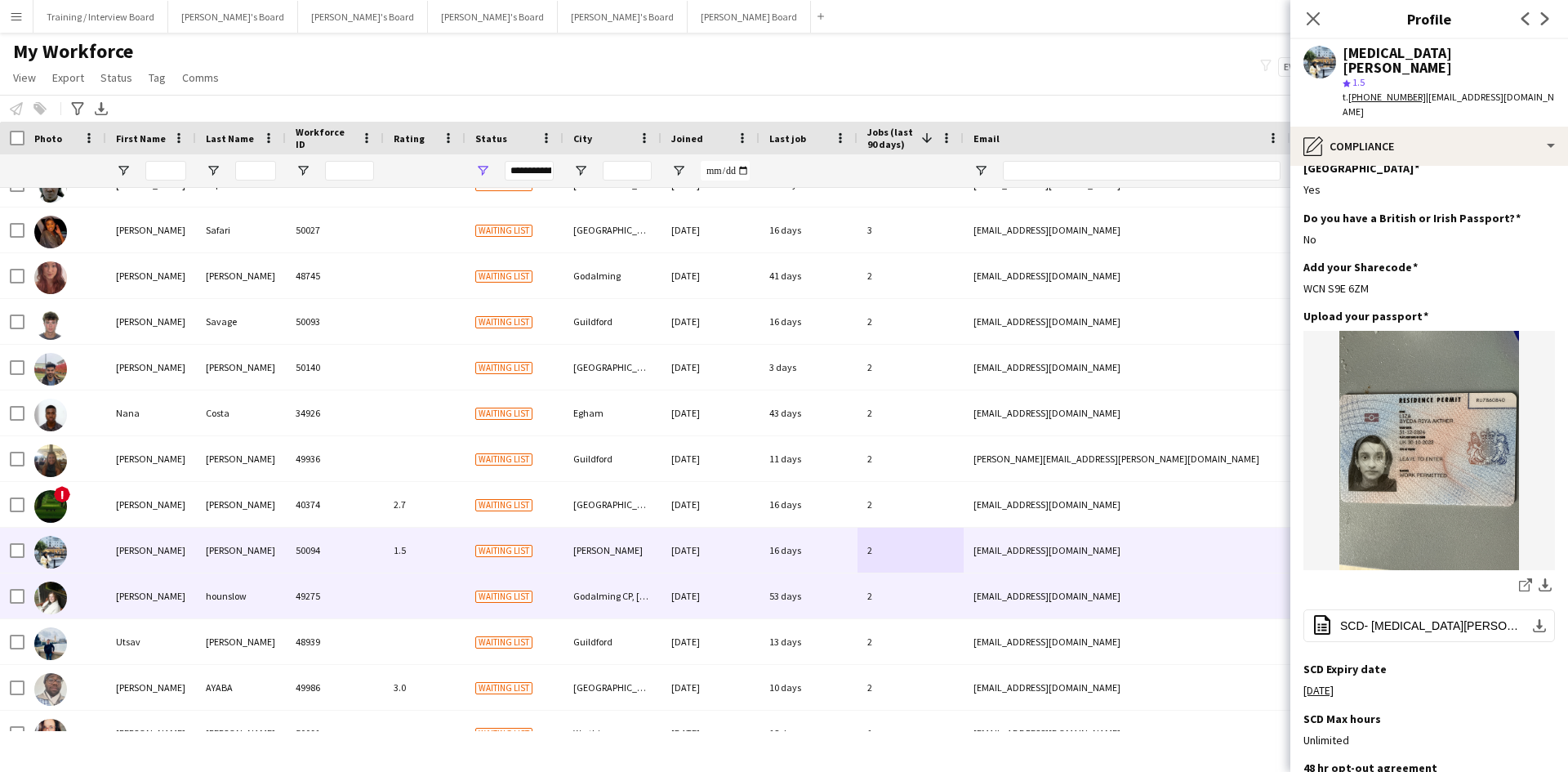
click at [906, 597] on div "2" at bounding box center [910, 595] width 106 height 45
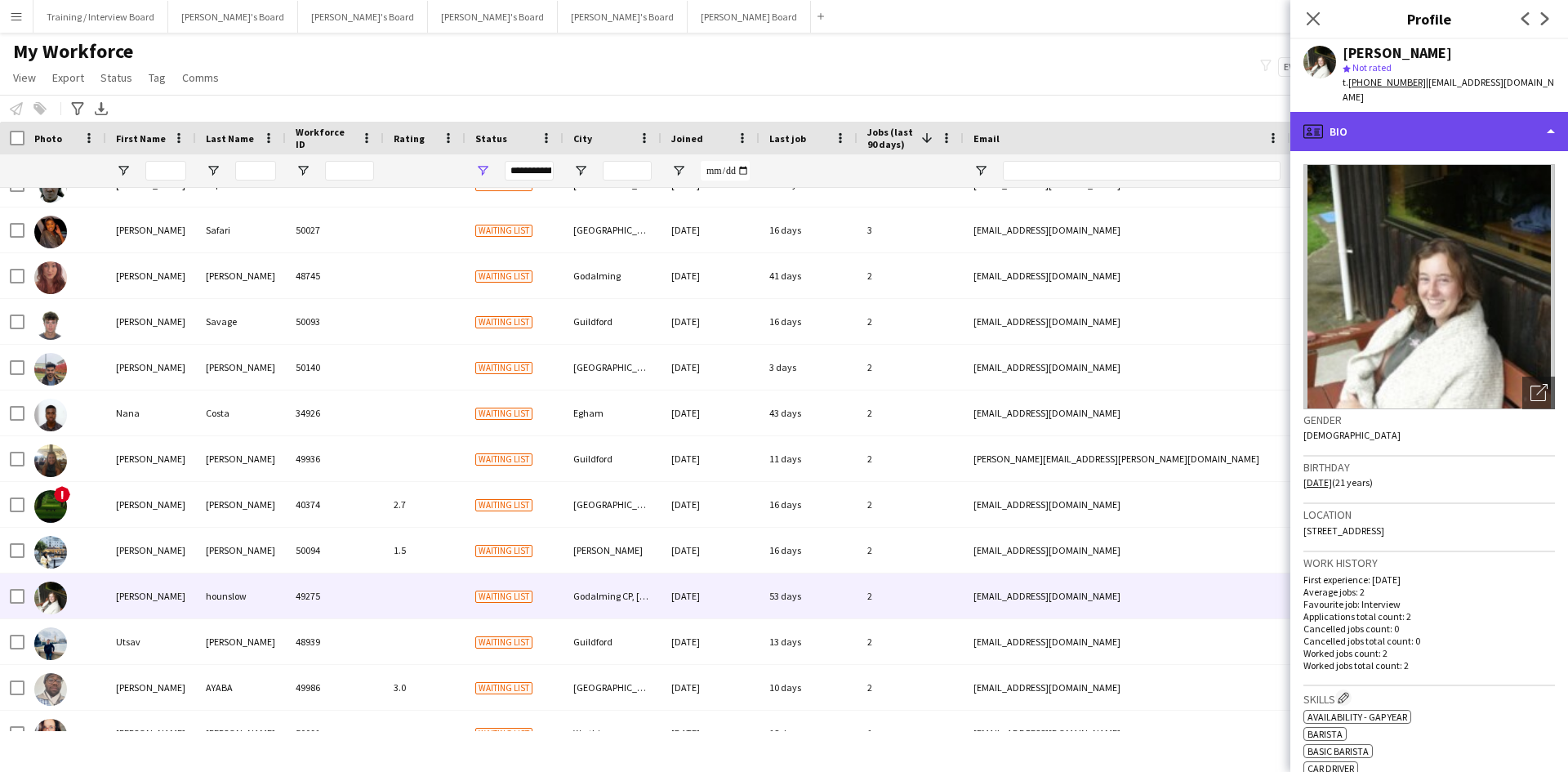
click at [1441, 114] on div "profile Bio" at bounding box center [1429, 132] width 278 height 40
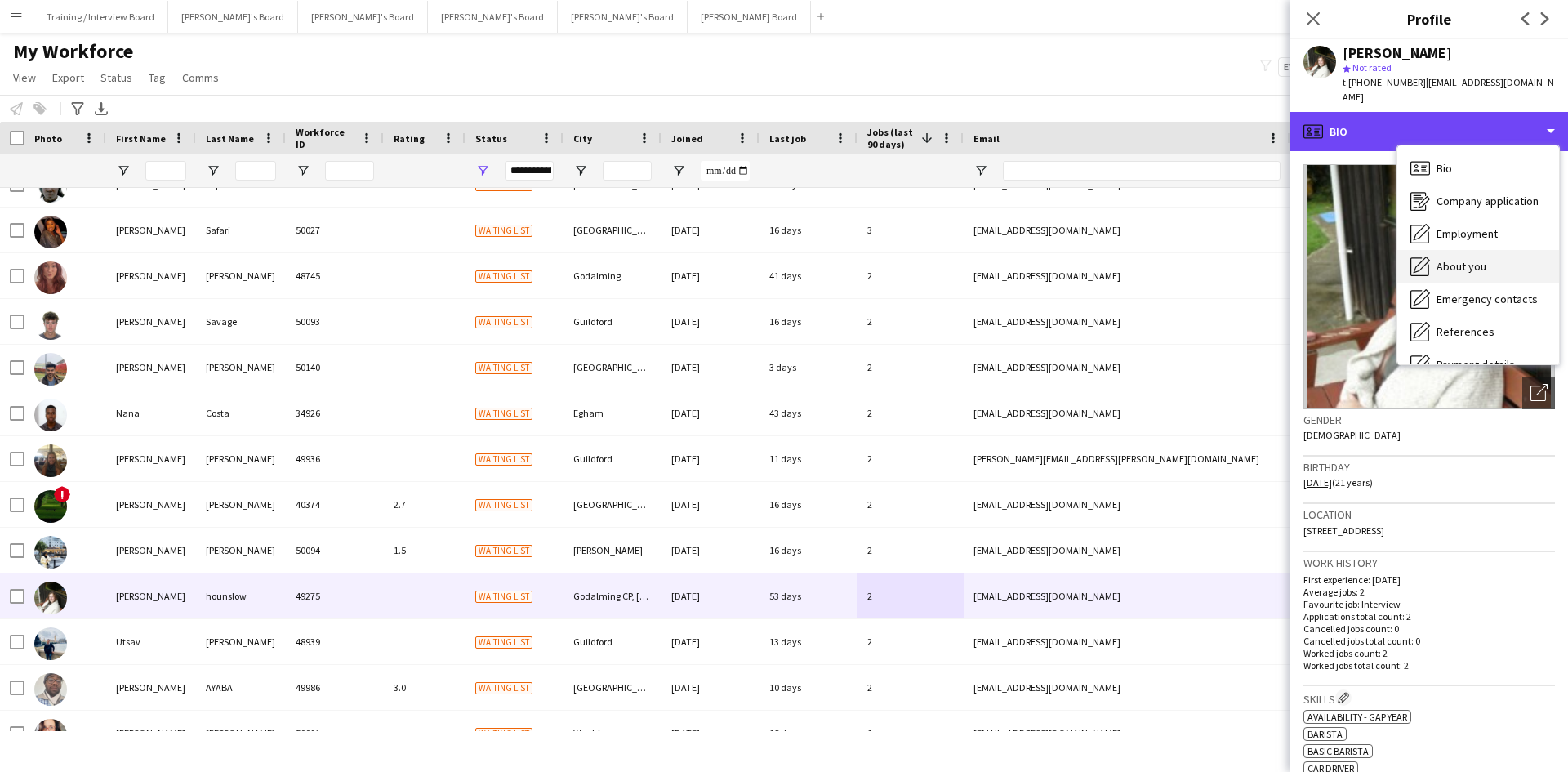
scroll to position [163, 0]
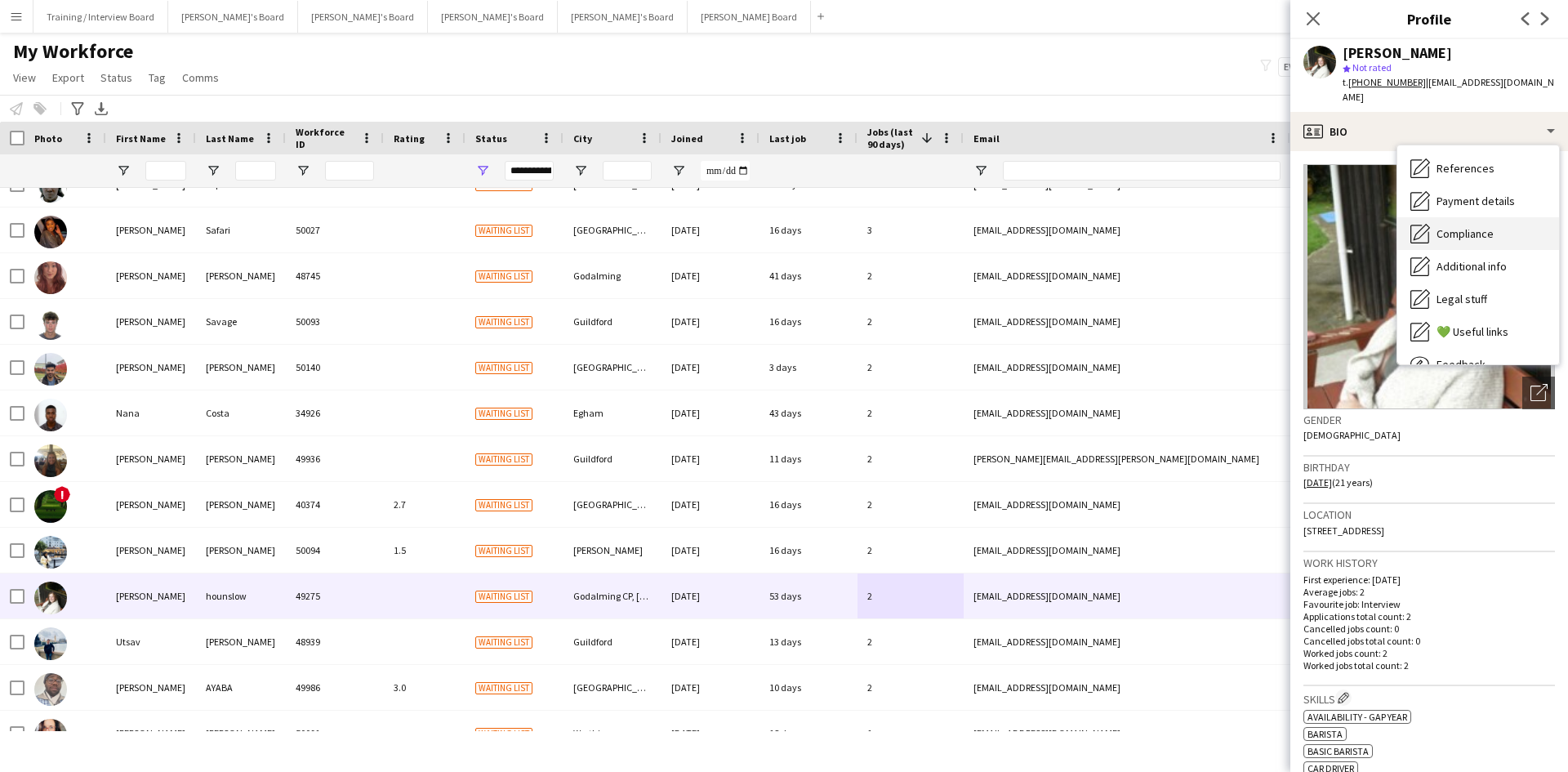
click at [1479, 226] on span "Compliance" at bounding box center [1465, 234] width 57 height 15
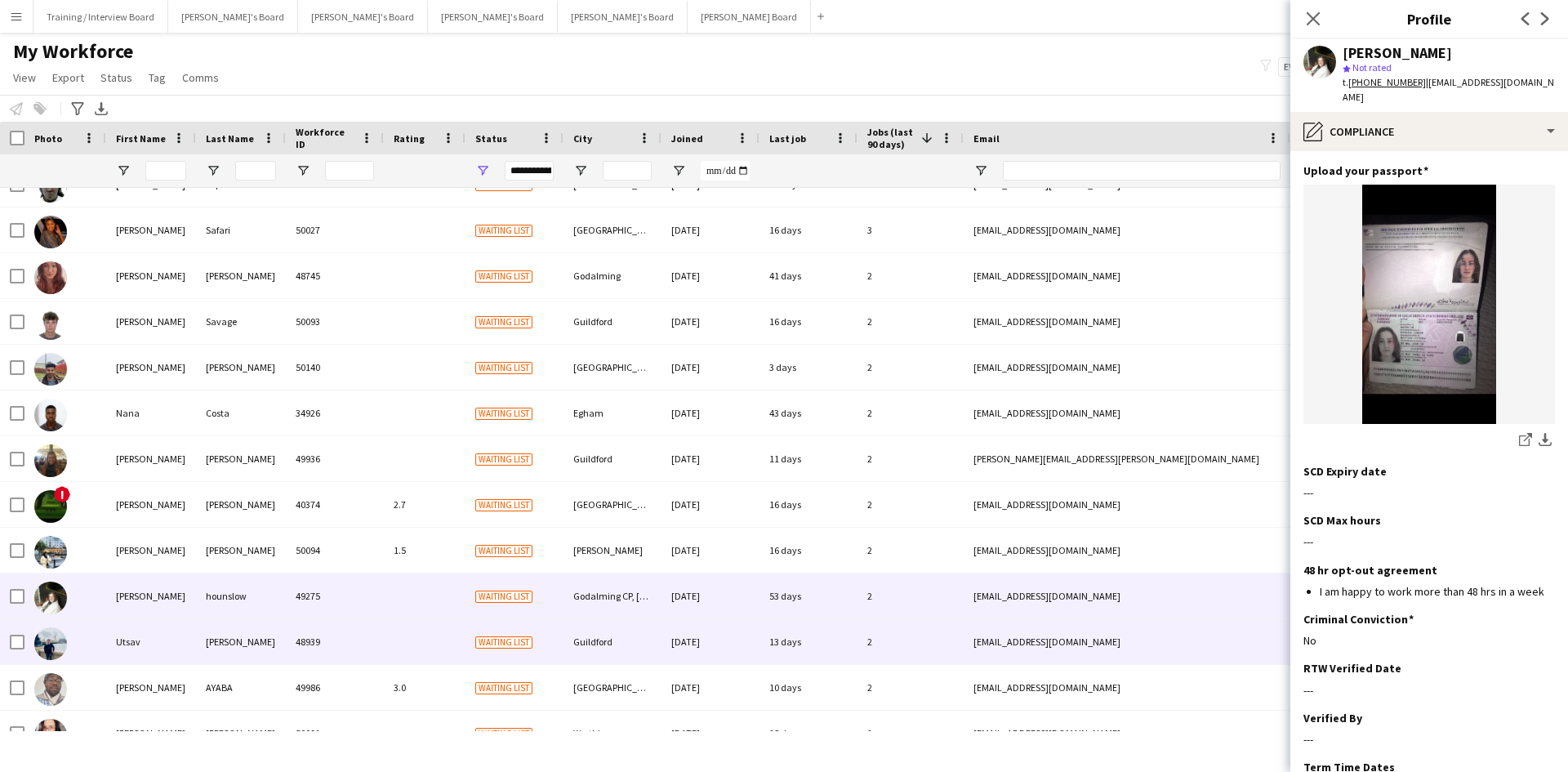
click at [904, 632] on div "2" at bounding box center [910, 641] width 106 height 45
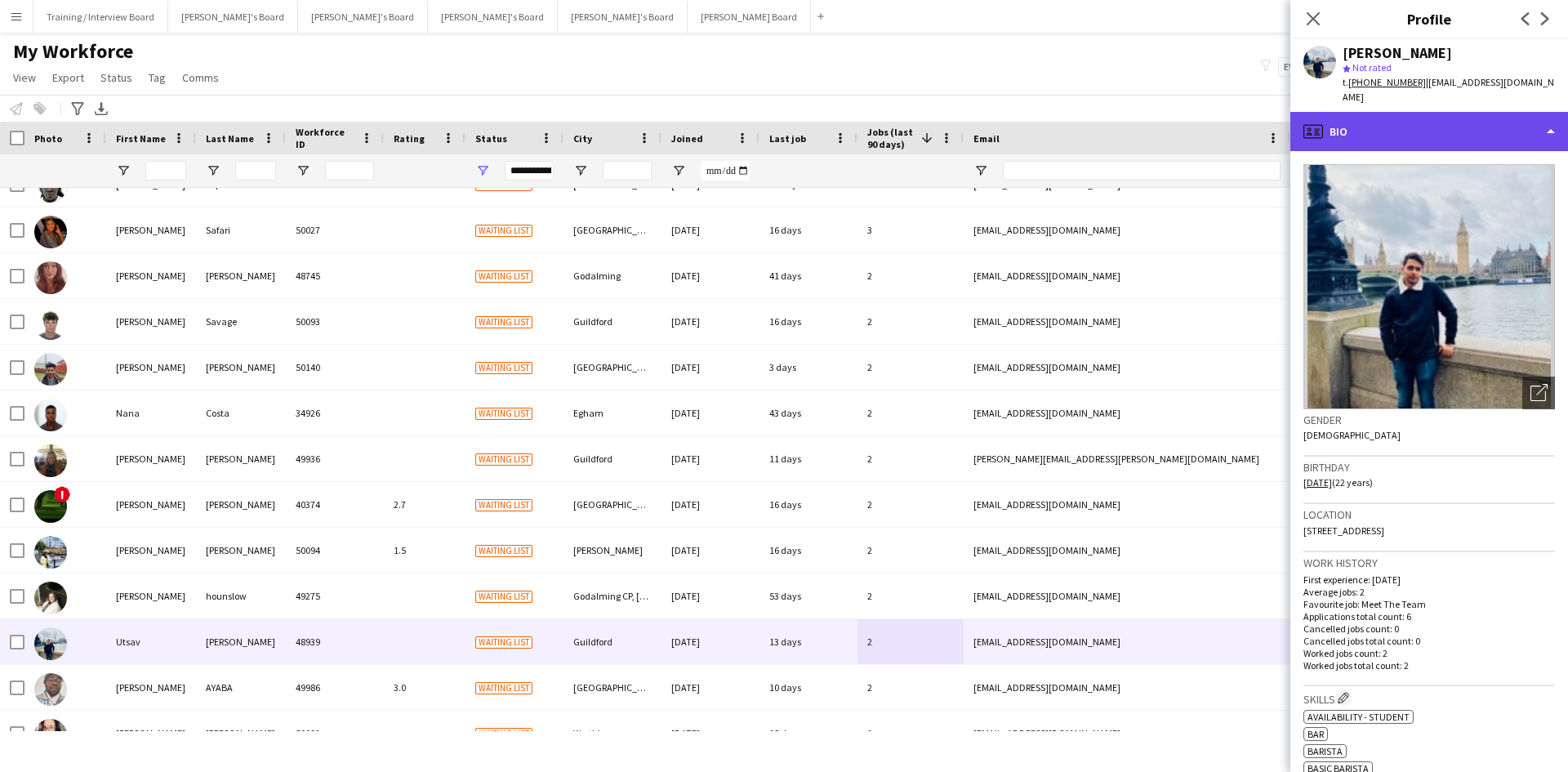
click at [1428, 123] on div "profile Bio" at bounding box center [1429, 132] width 278 height 40
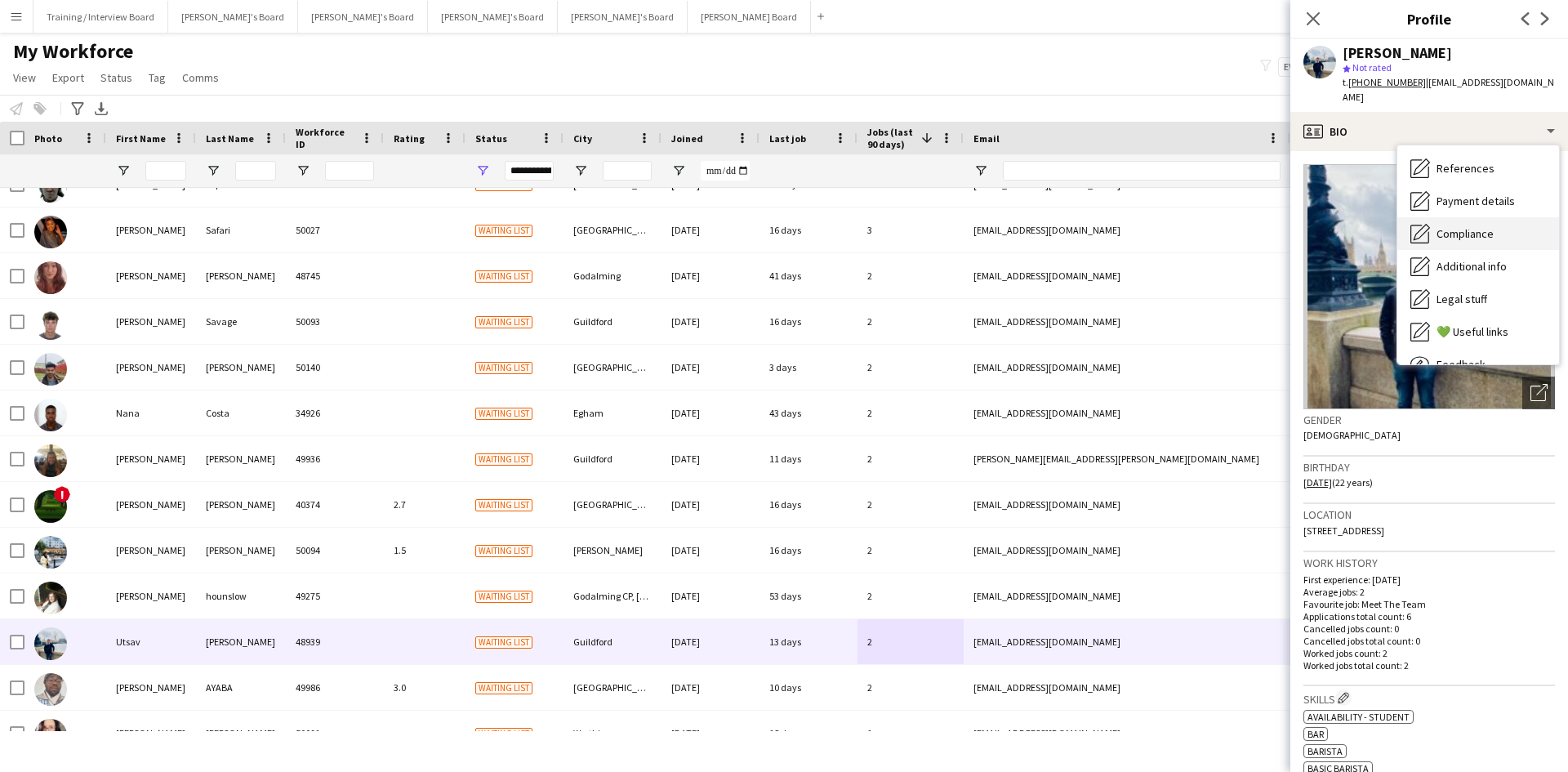
click at [1475, 226] on span "Compliance" at bounding box center [1465, 234] width 57 height 15
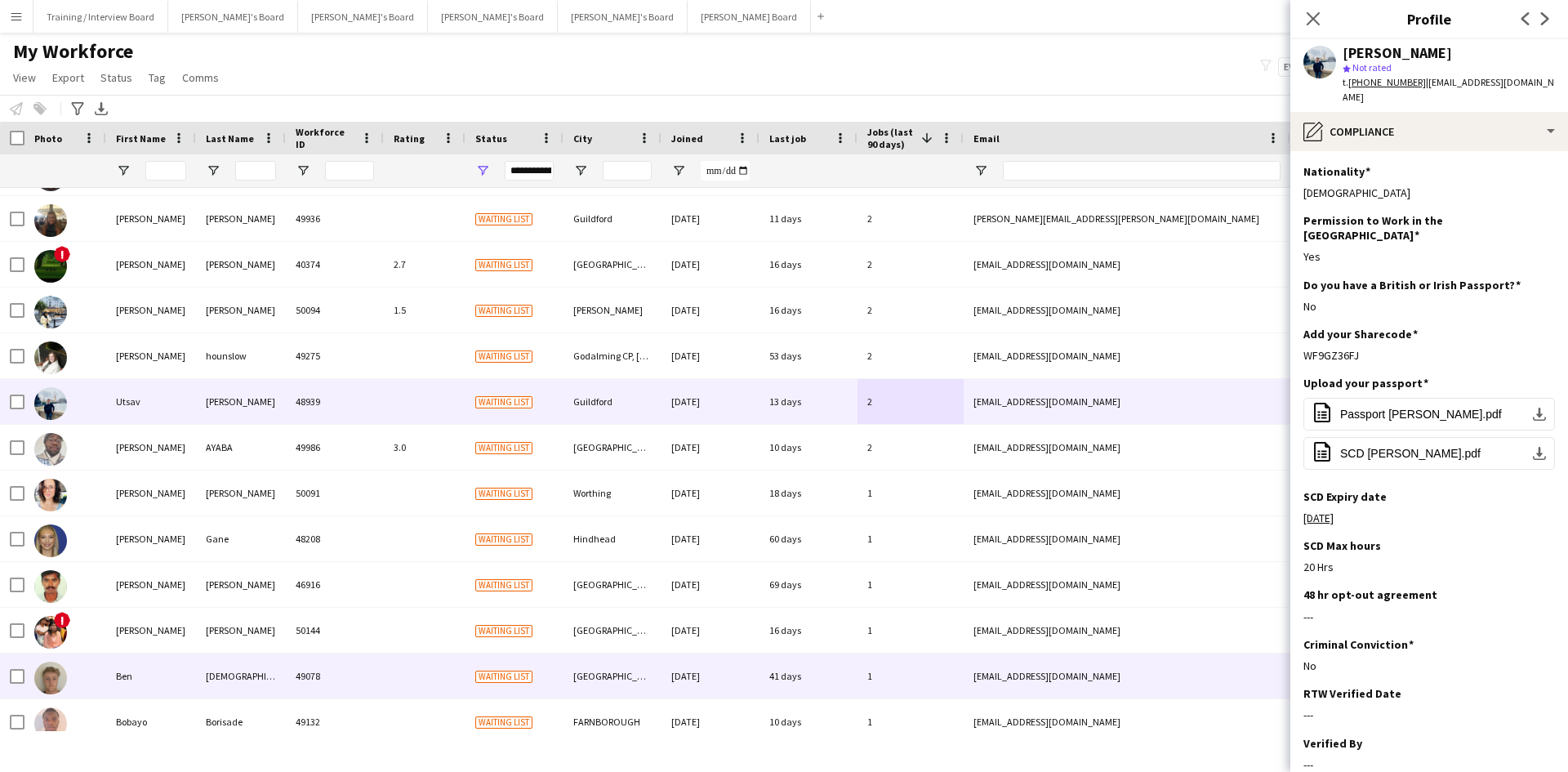
scroll to position [409, 0]
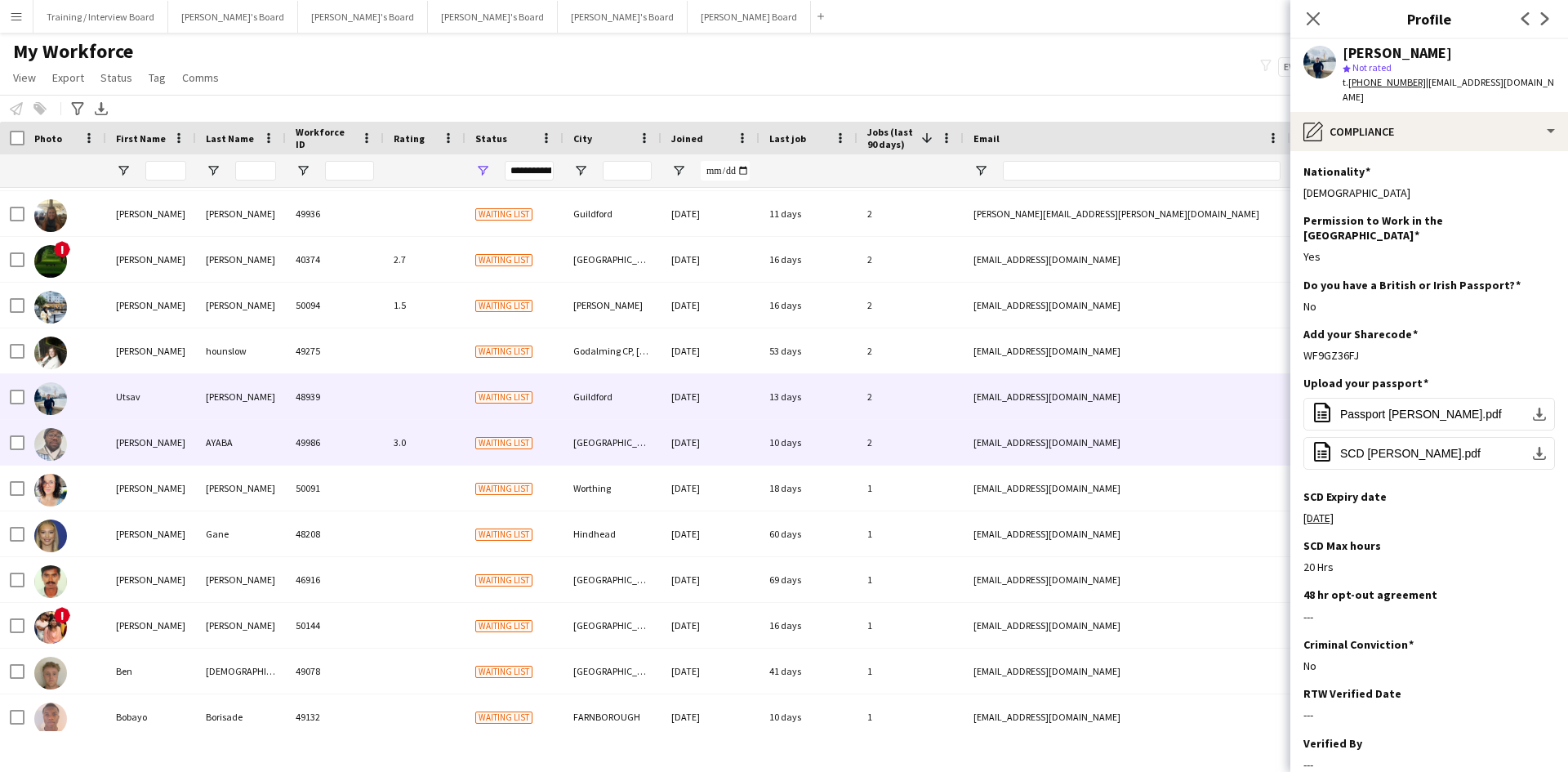
click at [917, 443] on div "2" at bounding box center [910, 442] width 106 height 45
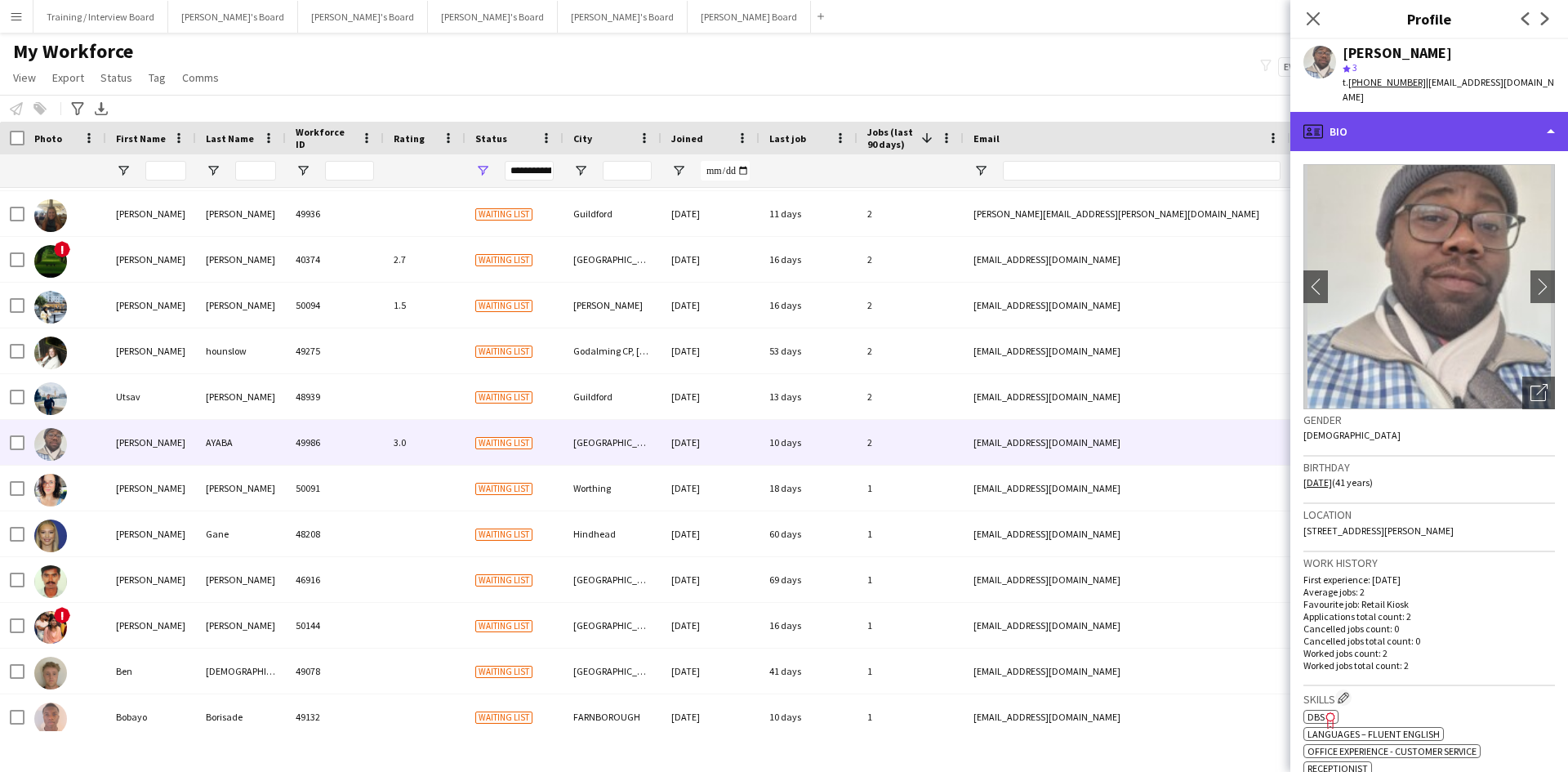
click at [1426, 121] on div "profile Bio" at bounding box center [1429, 132] width 278 height 40
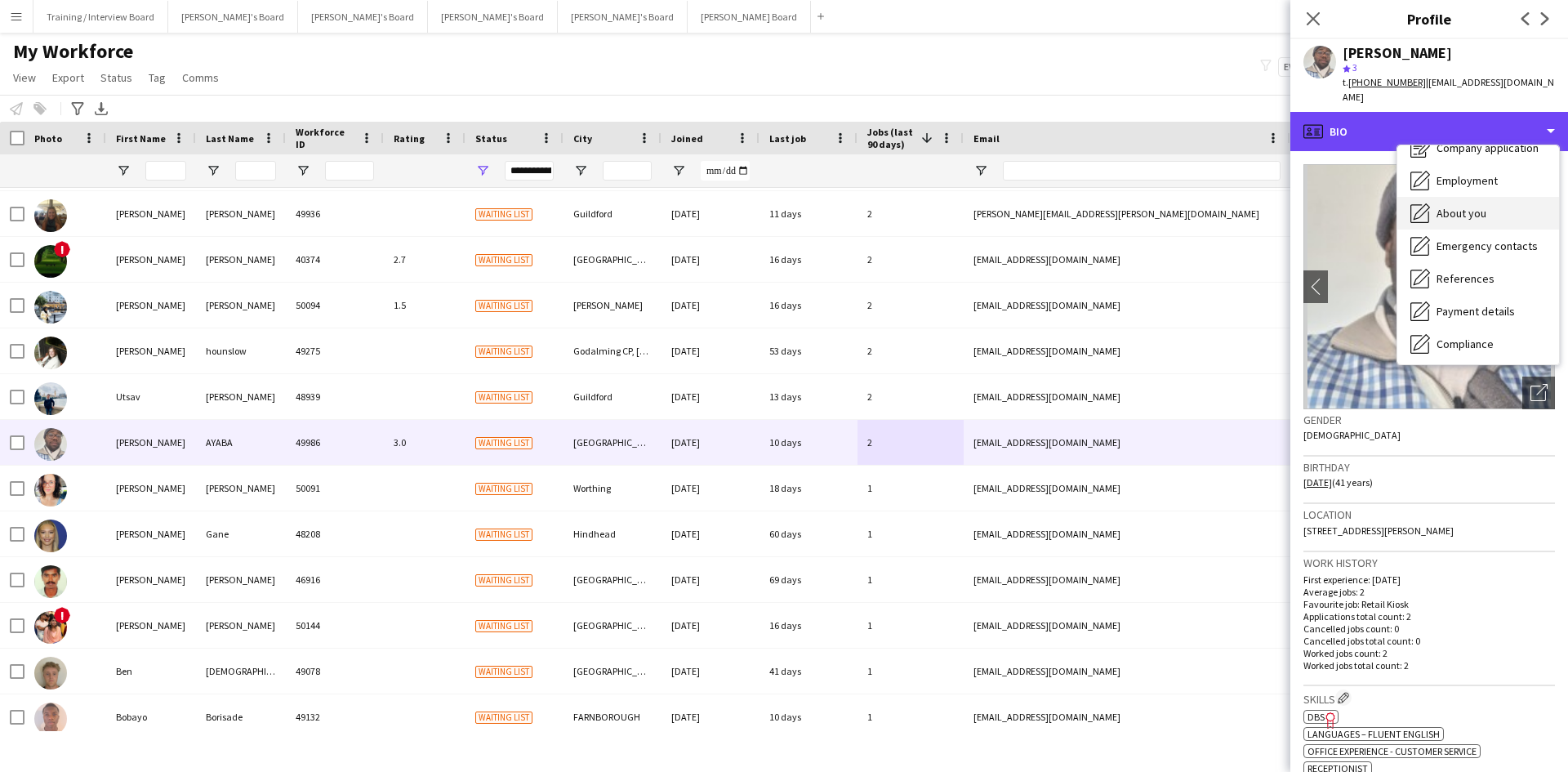
scroll to position [82, 0]
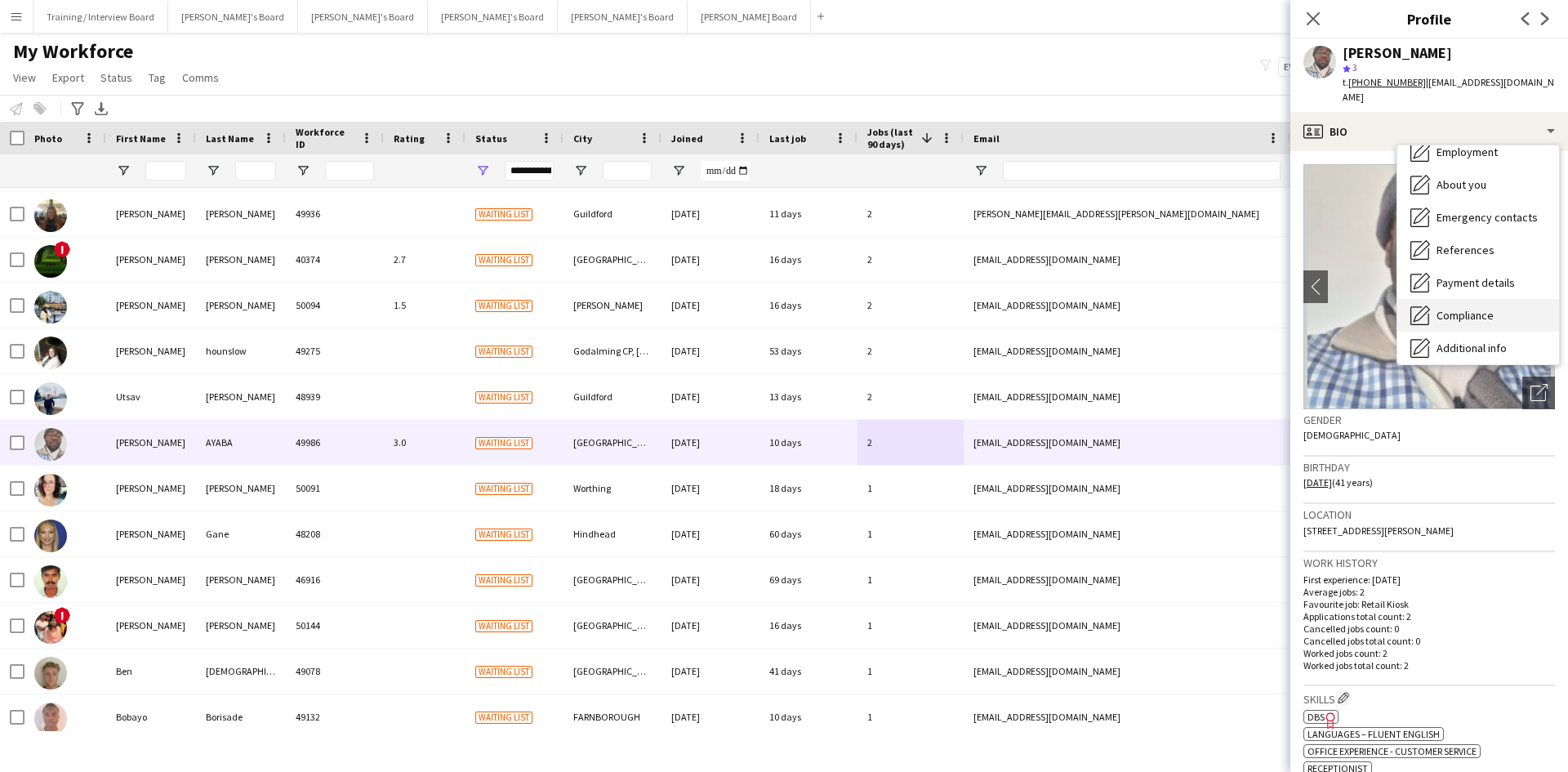
click at [1490, 299] on div "Compliance Compliance" at bounding box center [1479, 315] width 162 height 32
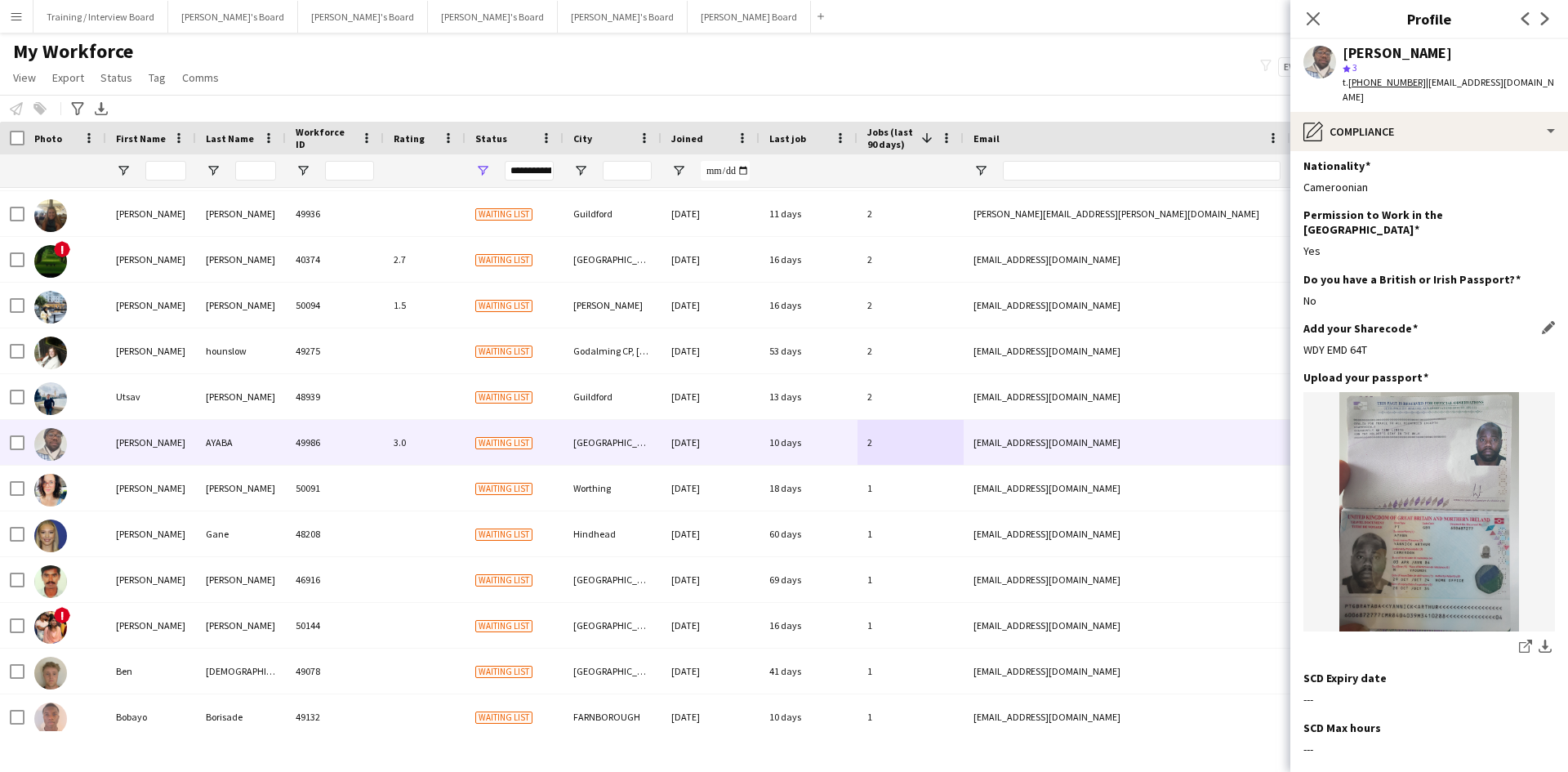
scroll to position [0, 0]
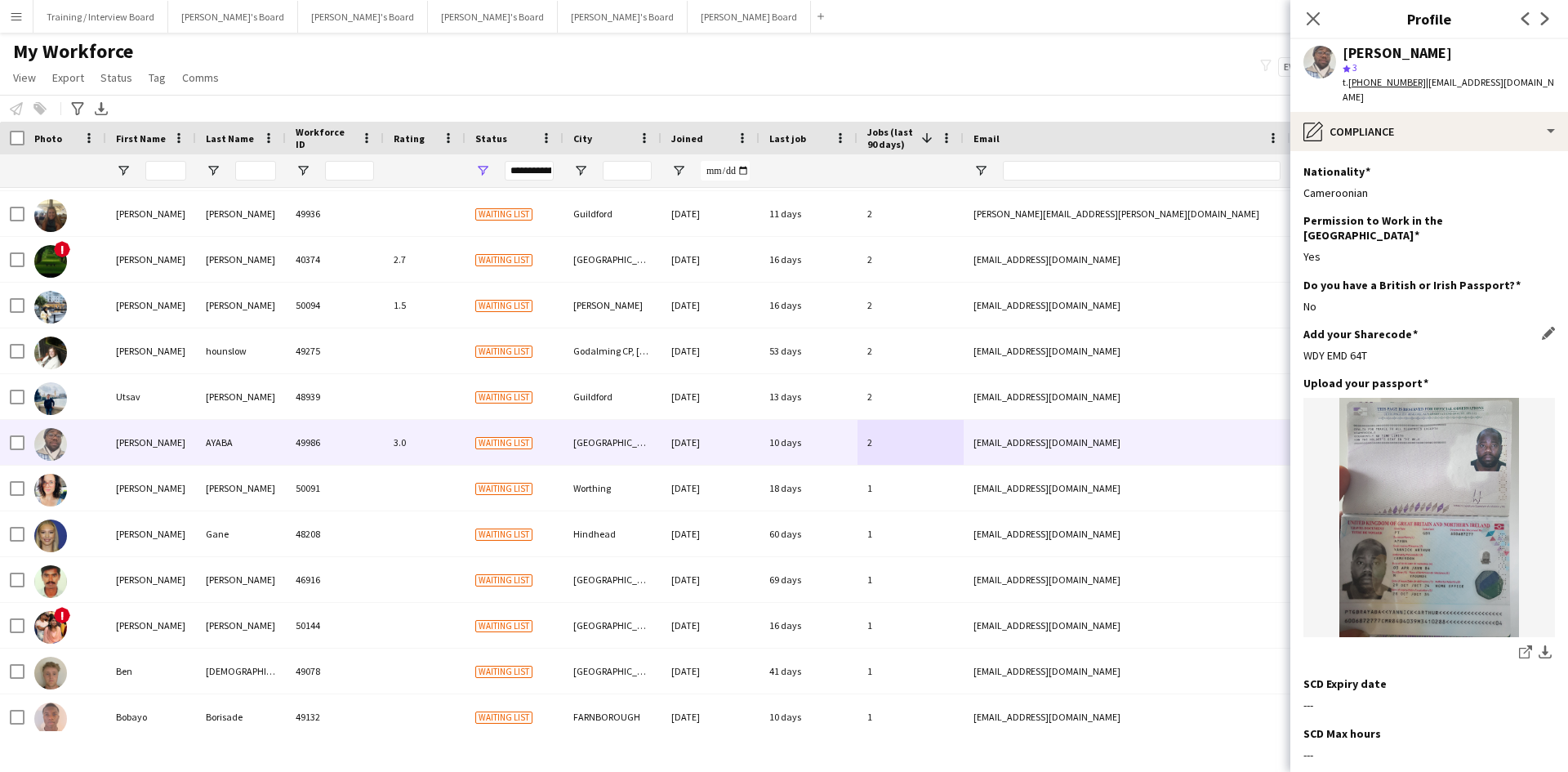
drag, startPoint x: 1374, startPoint y: 325, endPoint x: 1304, endPoint y: 328, distance: 70.1
click at [1304, 348] on div "WDY EMD 64T" at bounding box center [1428, 355] width 251 height 15
copy div "WDY EMD 64T"
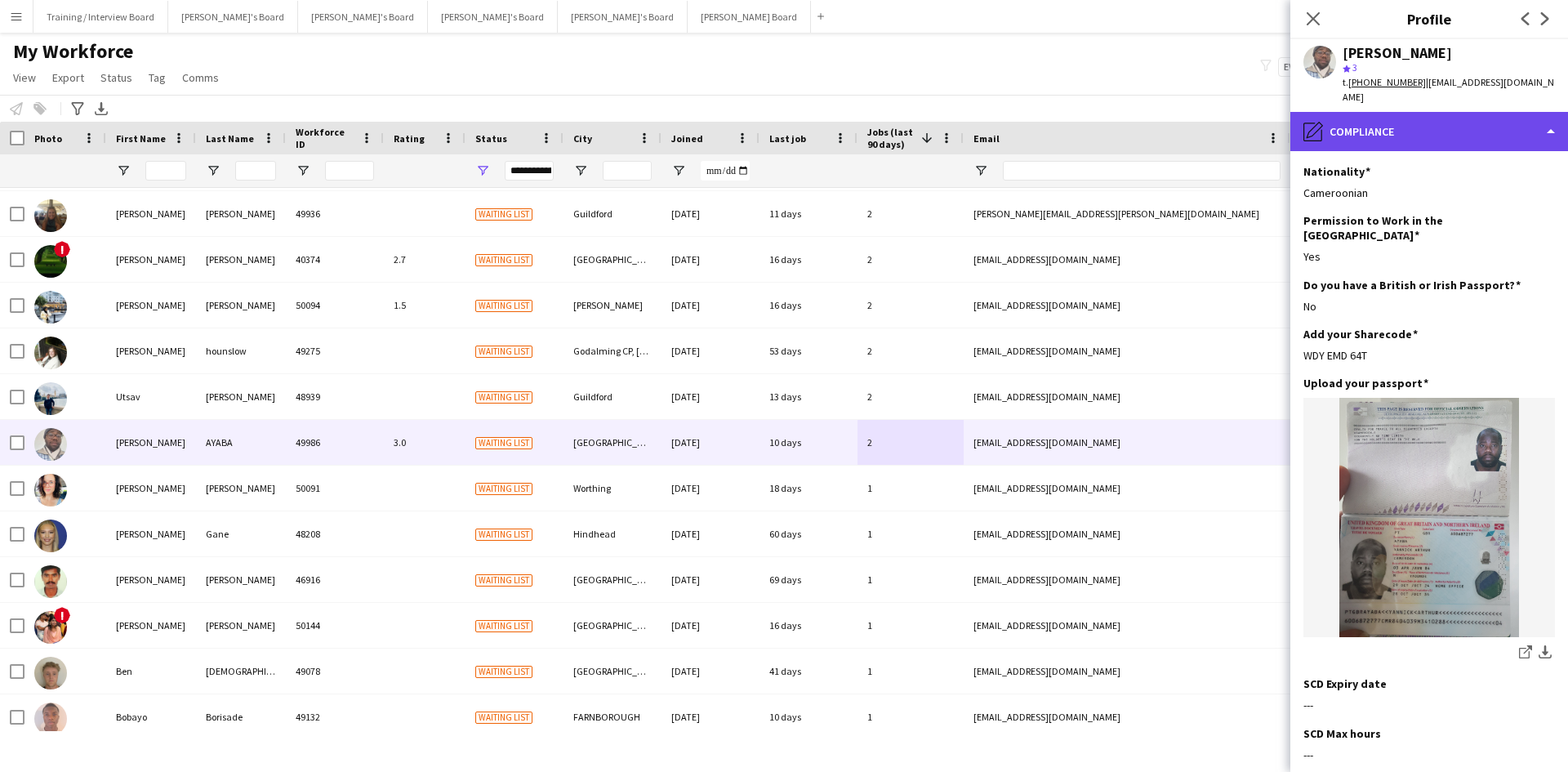
click at [1434, 123] on div "pencil4 Compliance" at bounding box center [1429, 132] width 278 height 40
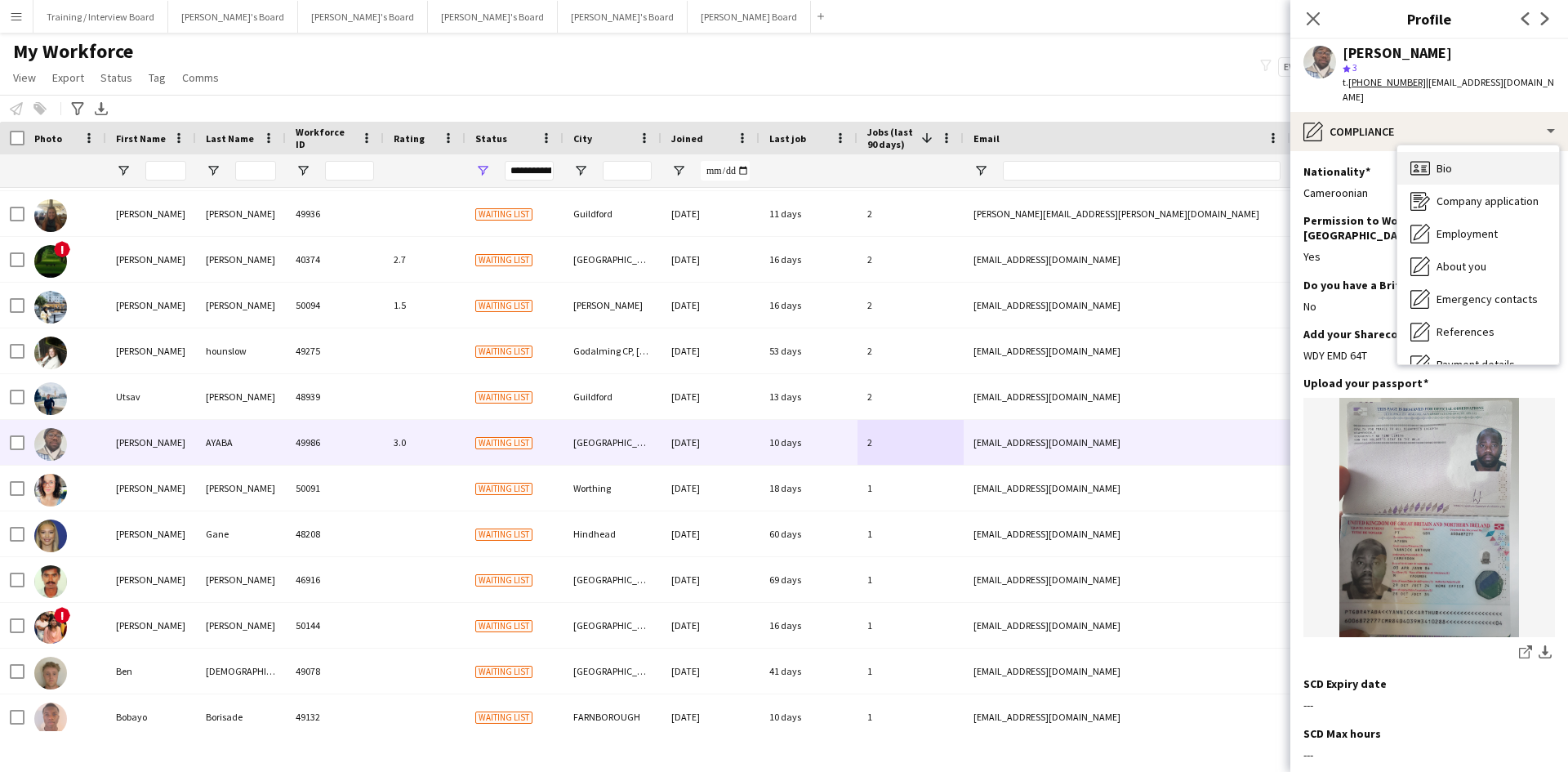
click at [1475, 153] on div "Bio Bio" at bounding box center [1479, 167] width 162 height 32
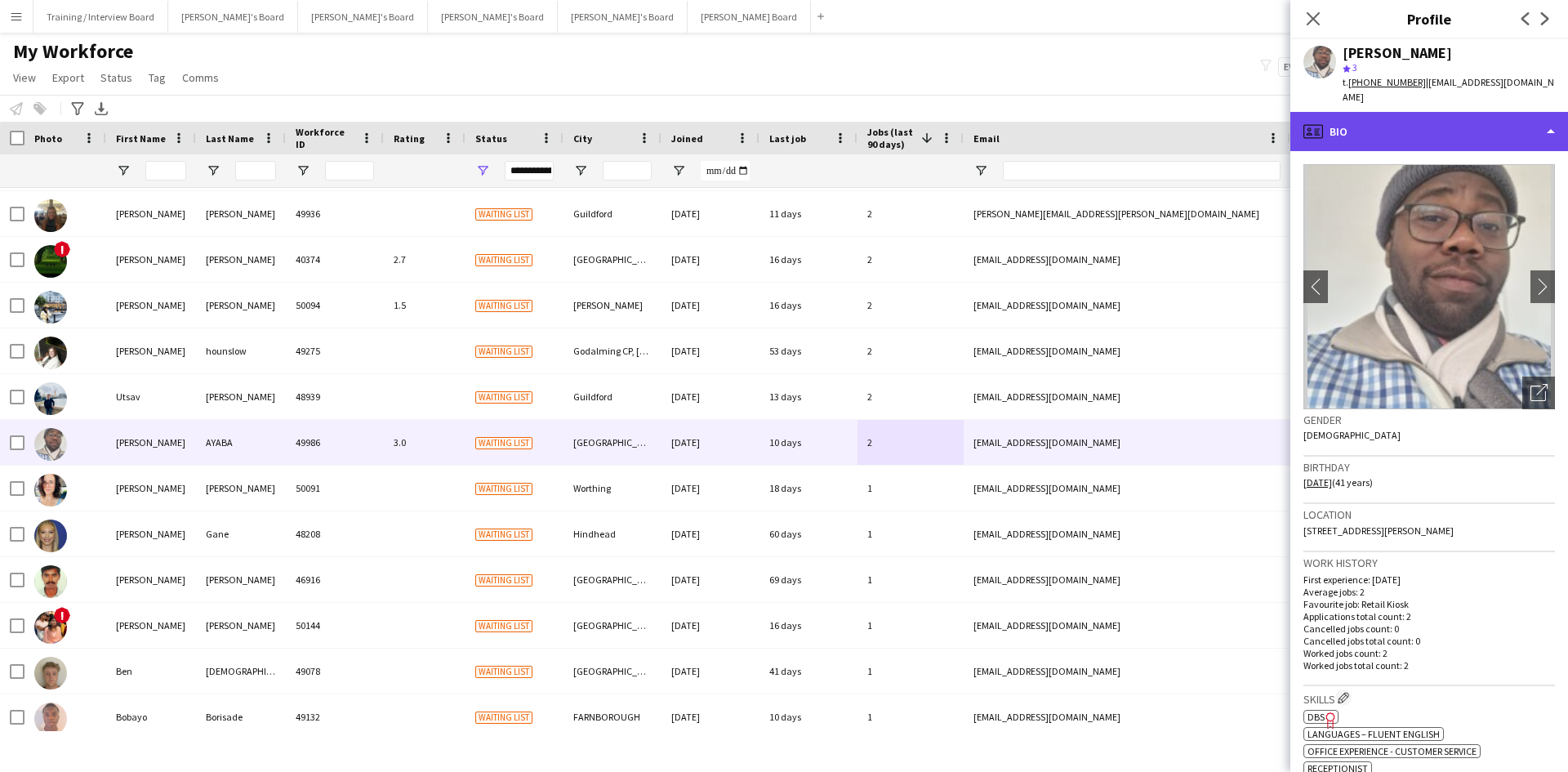
click at [1510, 115] on div "profile Bio" at bounding box center [1429, 132] width 278 height 40
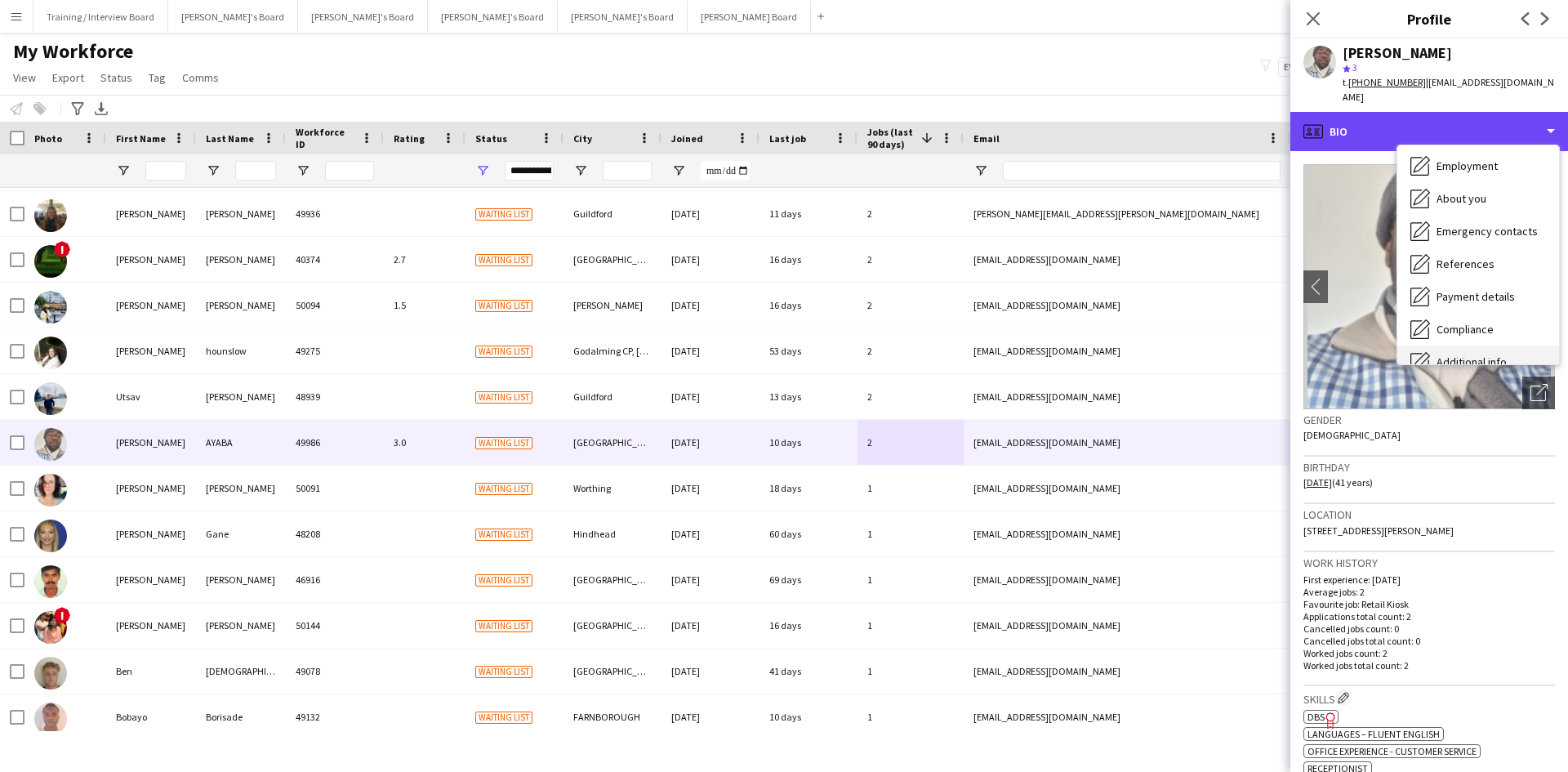
scroll to position [163, 0]
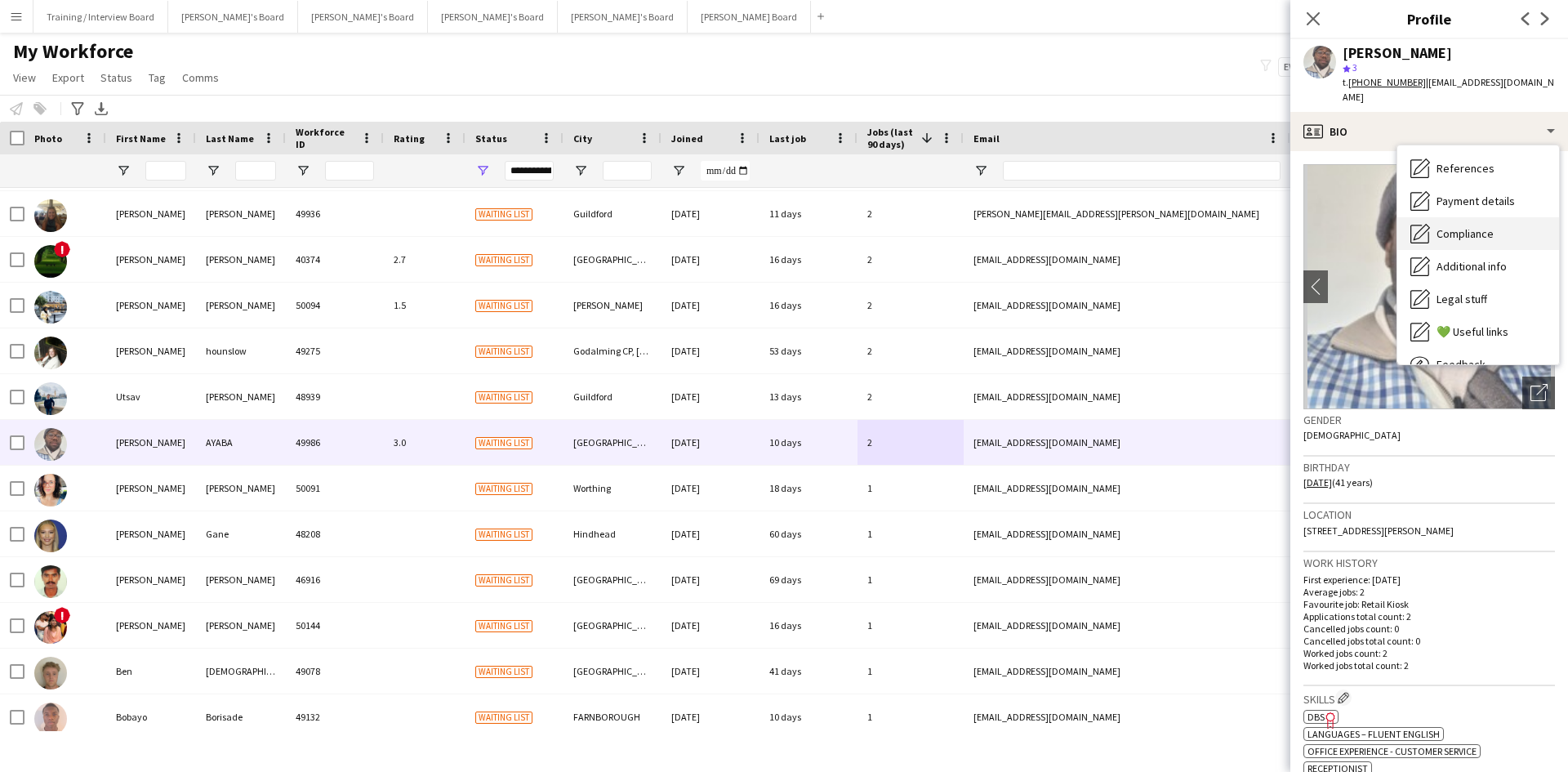
click at [1490, 226] on div "Compliance Compliance" at bounding box center [1479, 233] width 162 height 32
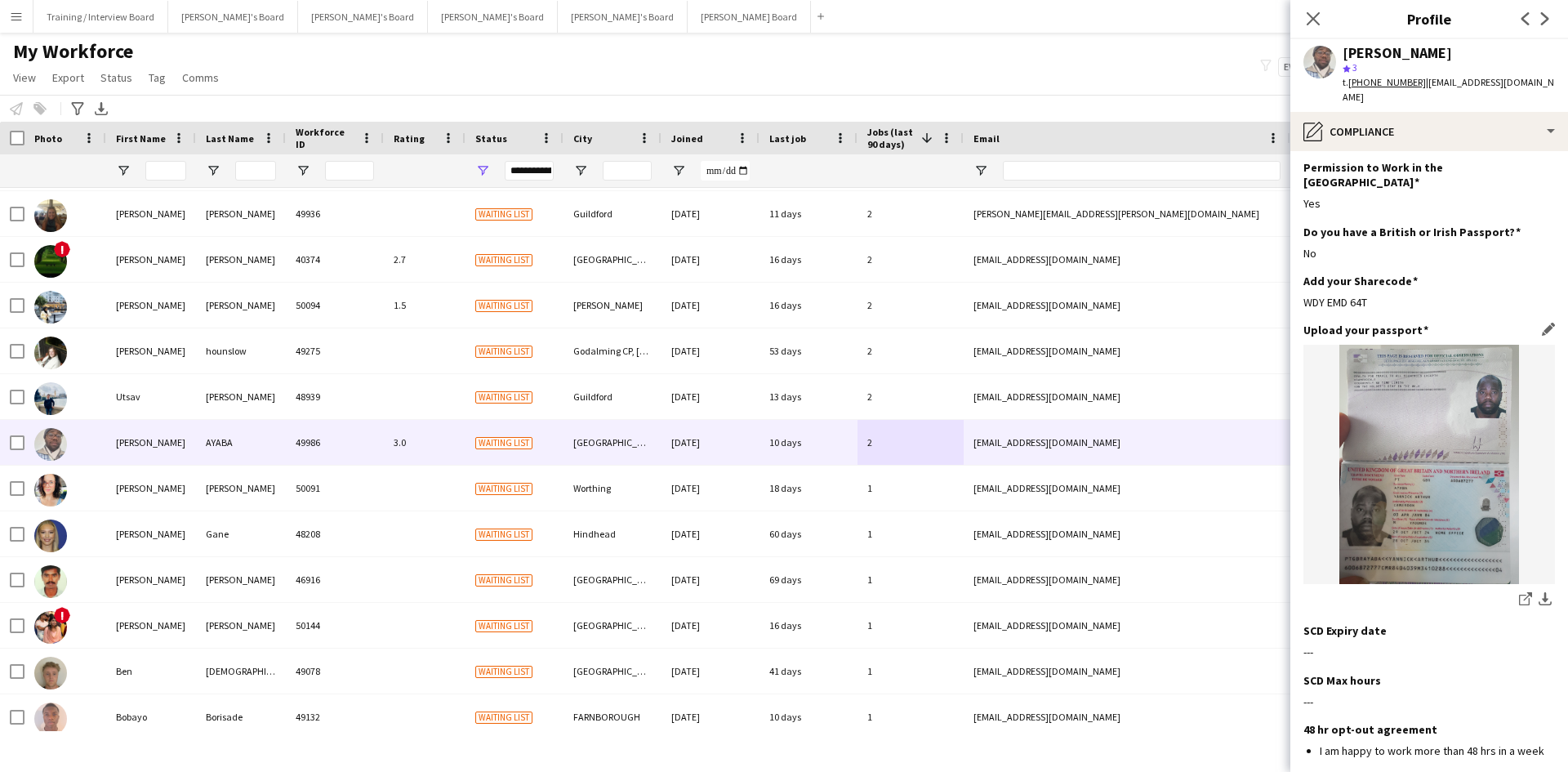
scroll to position [82, 0]
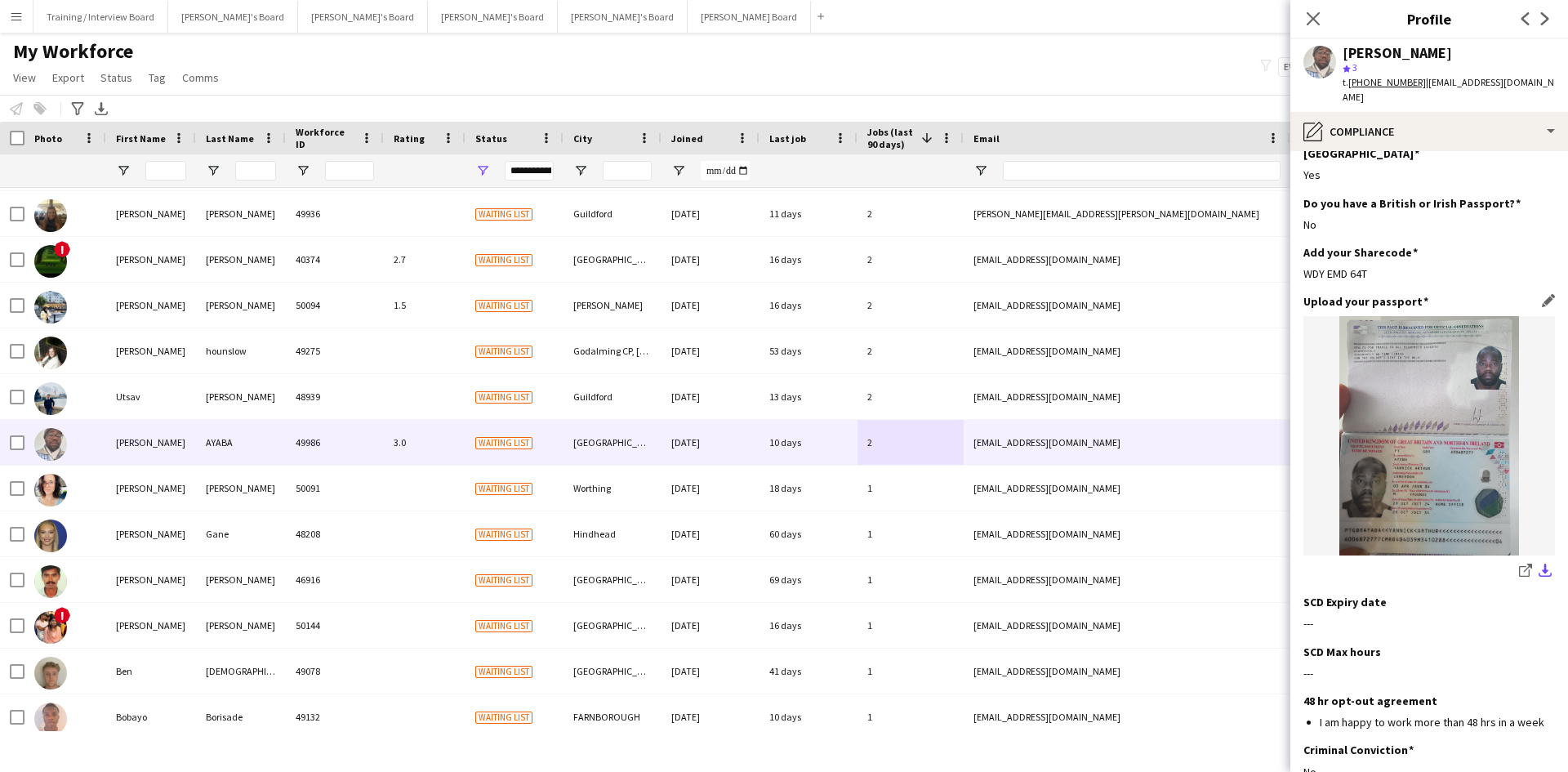
click at [1539, 563] on app-icon "download-bottom" at bounding box center [1545, 570] width 13 height 16
click at [1542, 294] on app-icon "Edit this field" at bounding box center [1549, 300] width 13 height 13
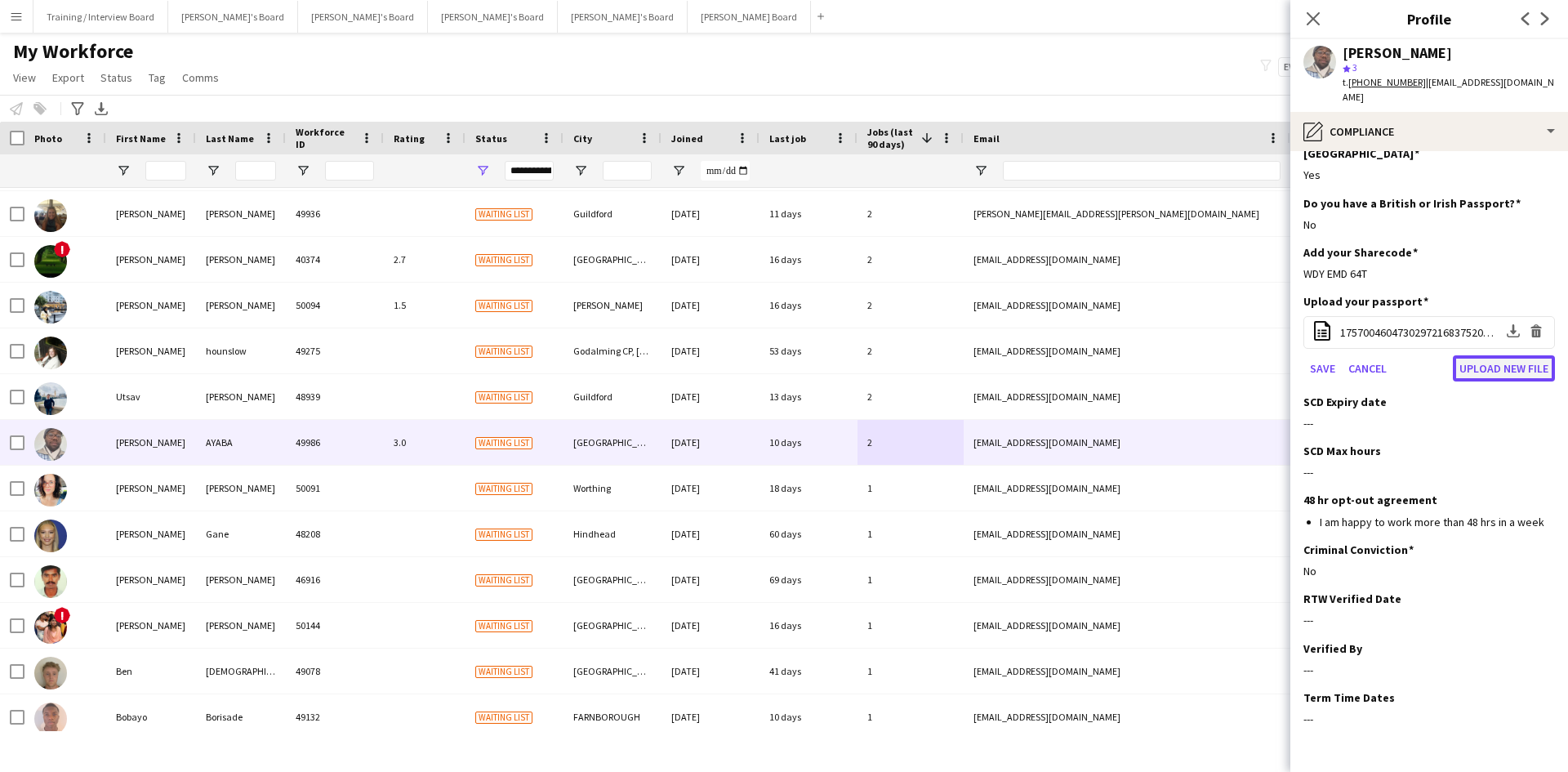
click at [1493, 355] on button "Upload new file" at bounding box center [1504, 368] width 102 height 26
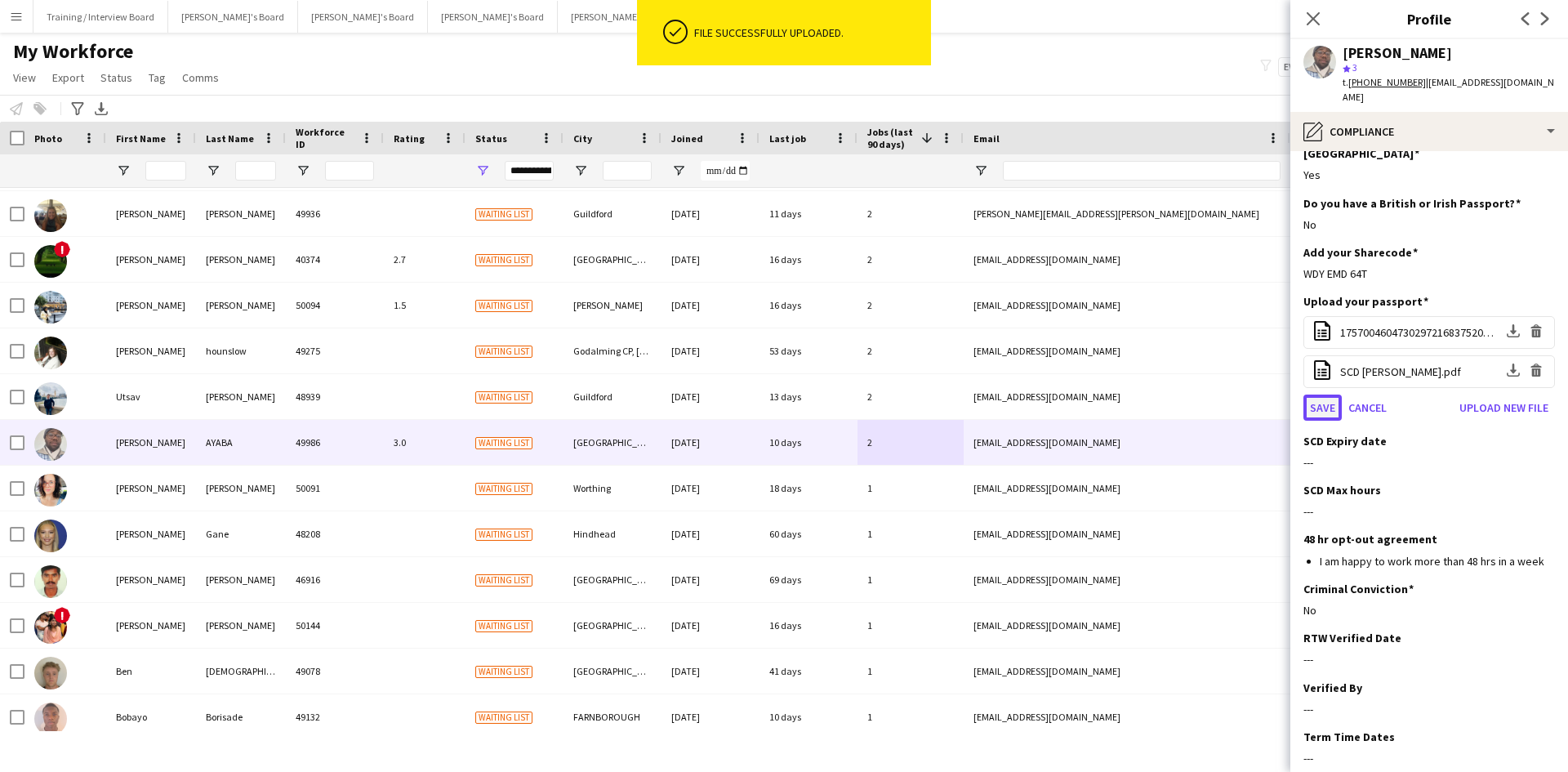
click at [1329, 395] on button "Save" at bounding box center [1322, 408] width 39 height 26
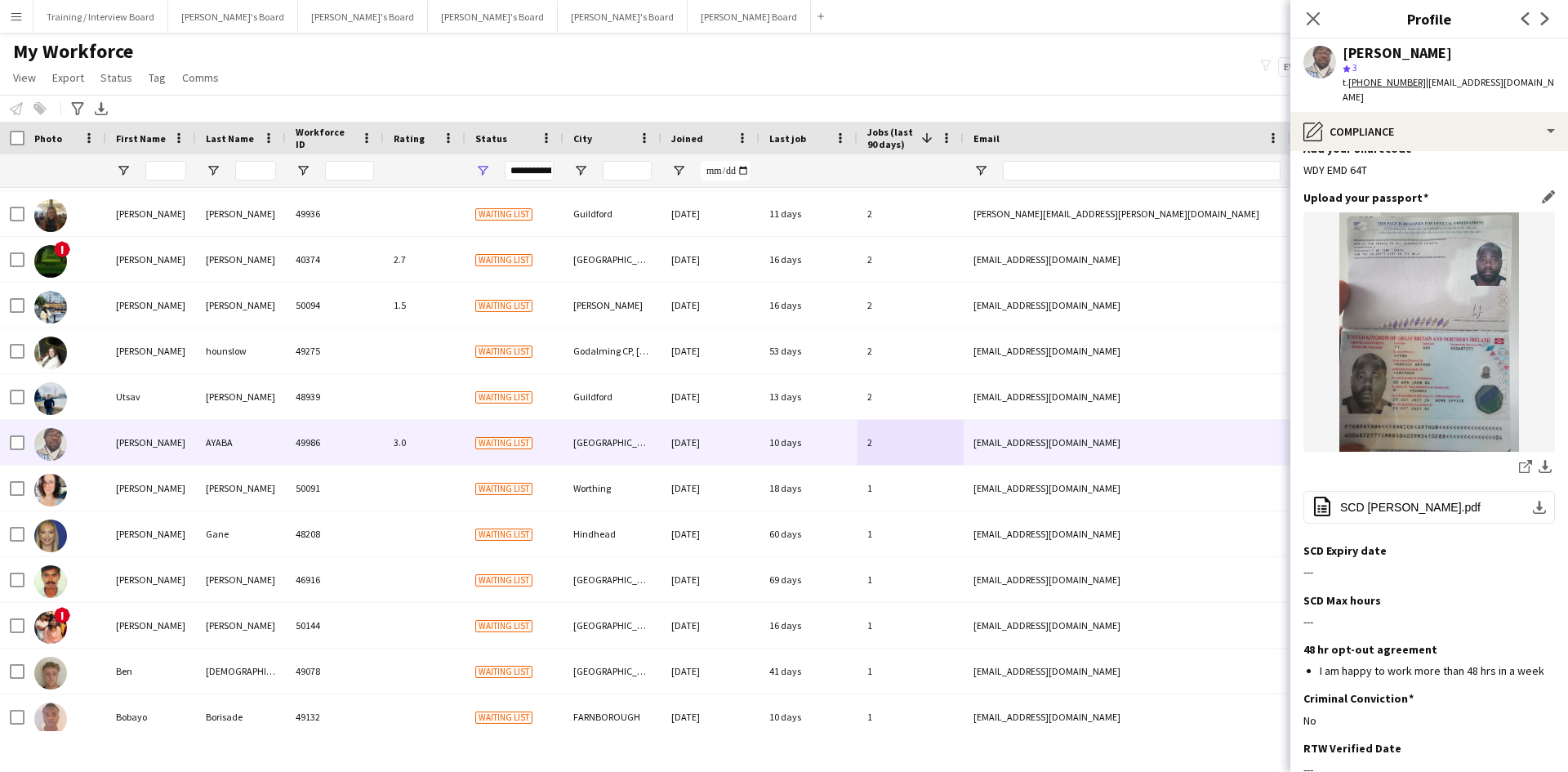
scroll to position [245, 0]
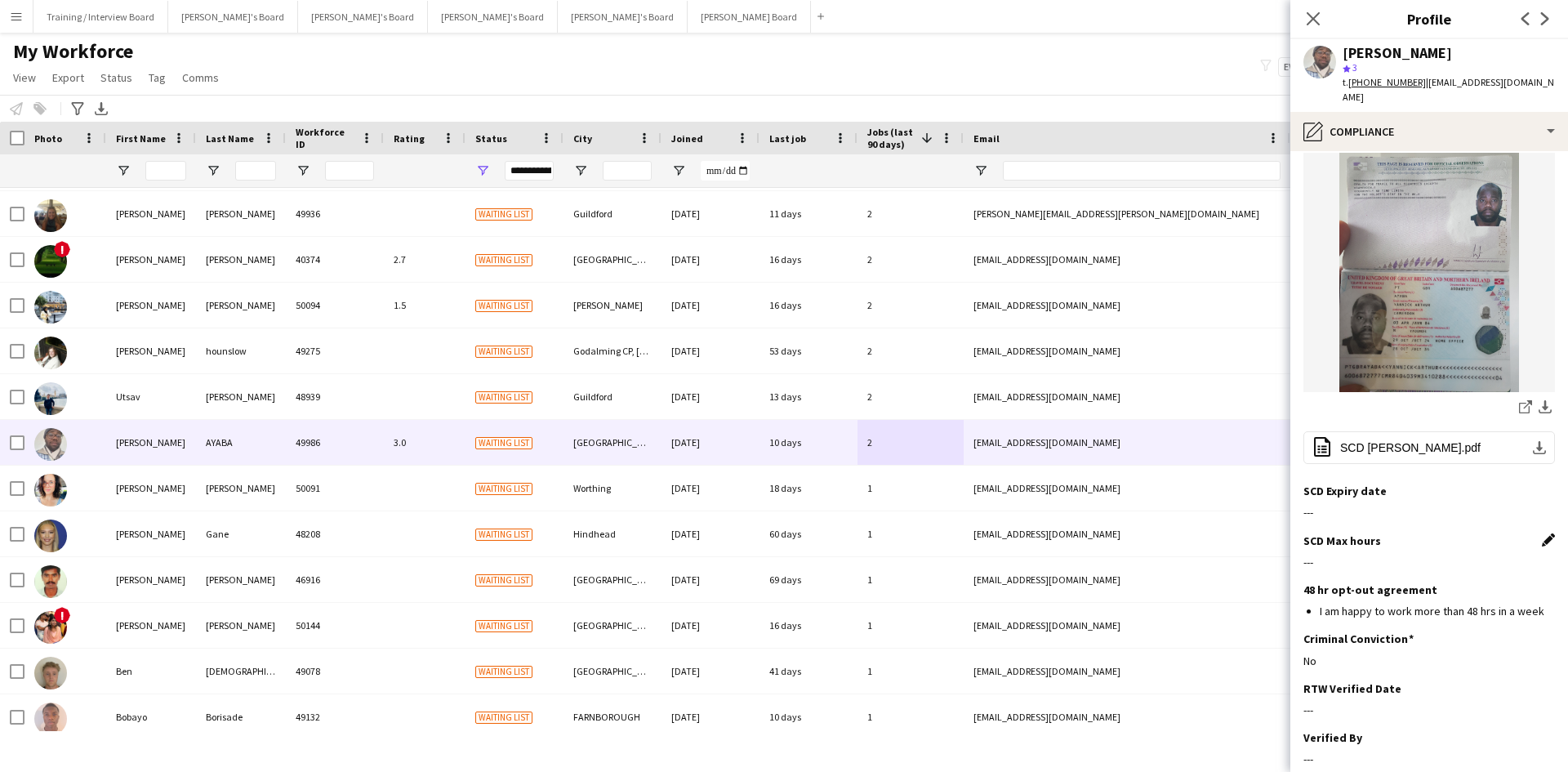
click at [1542, 534] on app-icon "Edit this field" at bounding box center [1549, 540] width 13 height 13
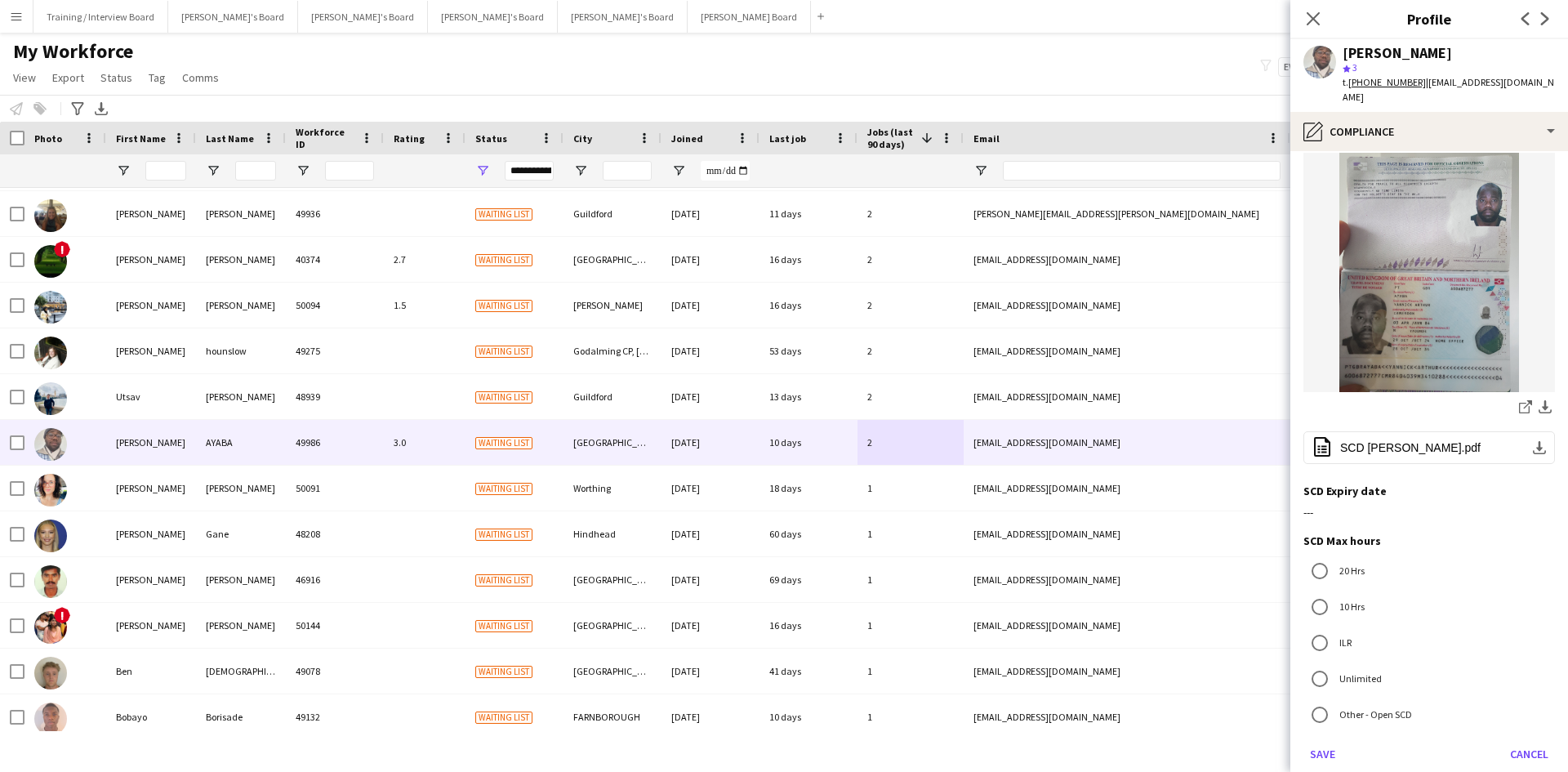
click at [1358, 665] on label "Unlimited" at bounding box center [1359, 678] width 46 height 26
click at [1317, 741] on button "Save" at bounding box center [1322, 754] width 39 height 26
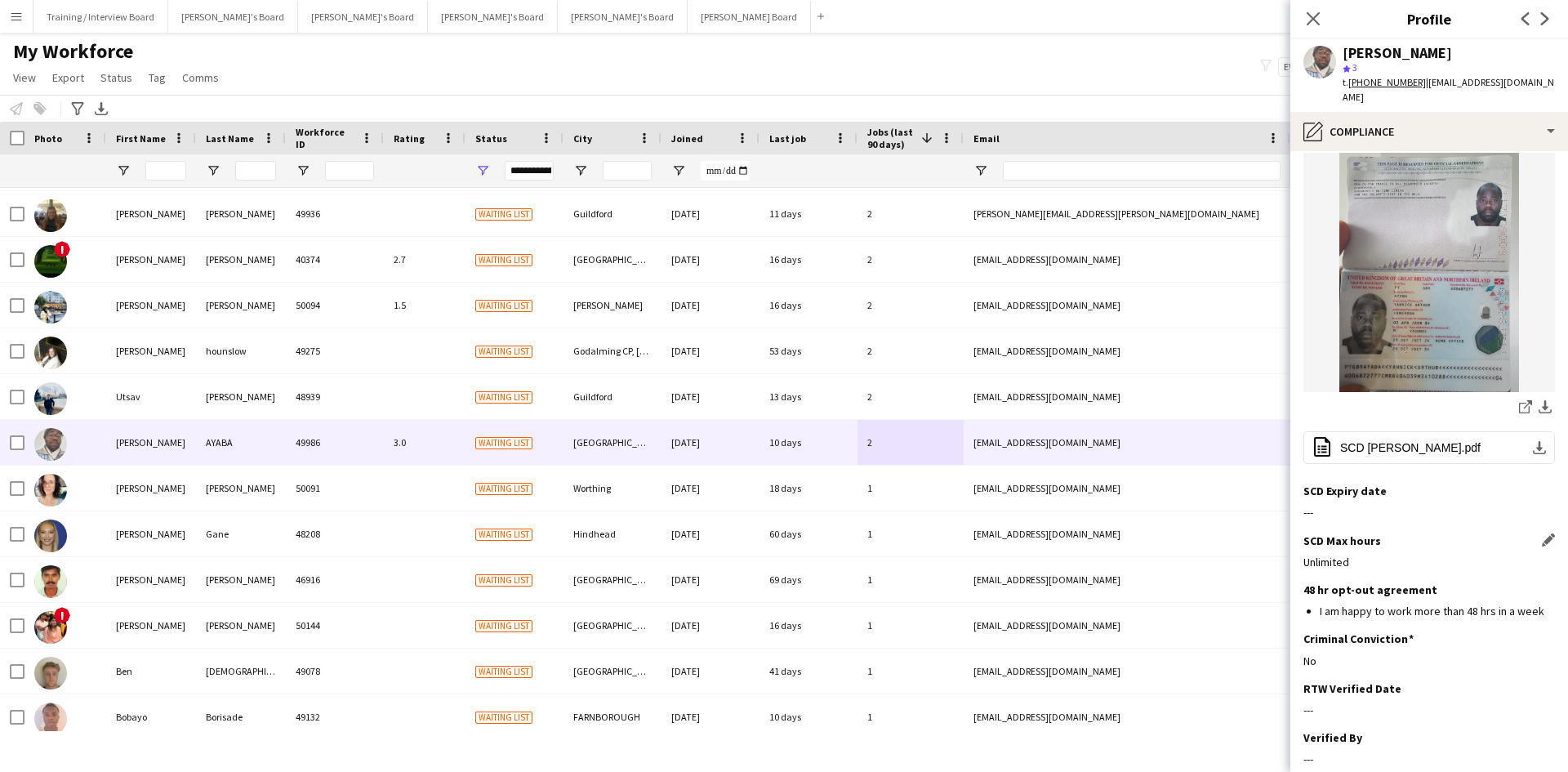
click at [1020, 84] on div "My Workforce View Views Default view Compliance RTW Checks [GEOGRAPHIC_DATA] Se…" at bounding box center [784, 67] width 1568 height 55
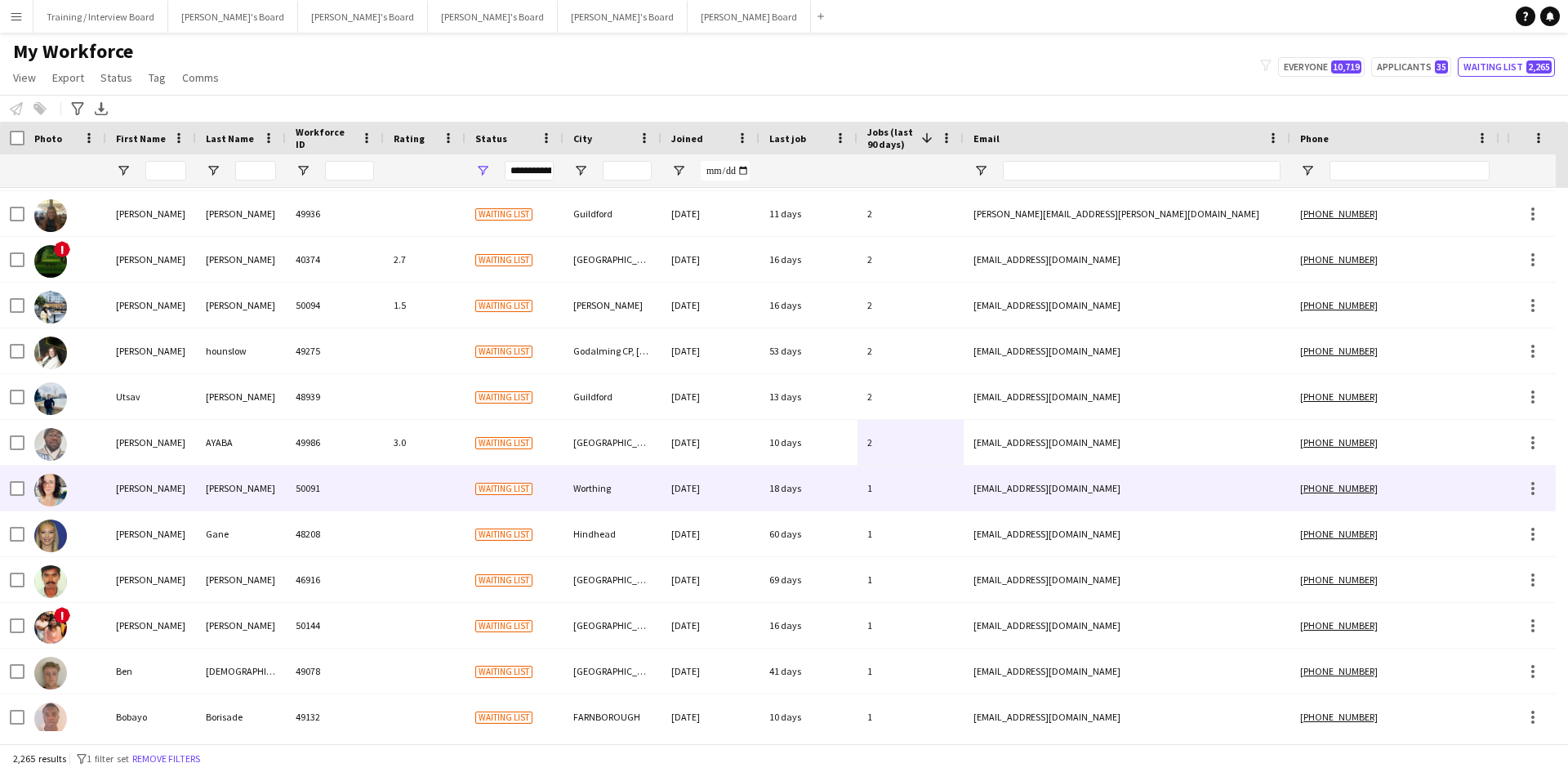
click at [915, 498] on div "1" at bounding box center [910, 488] width 106 height 45
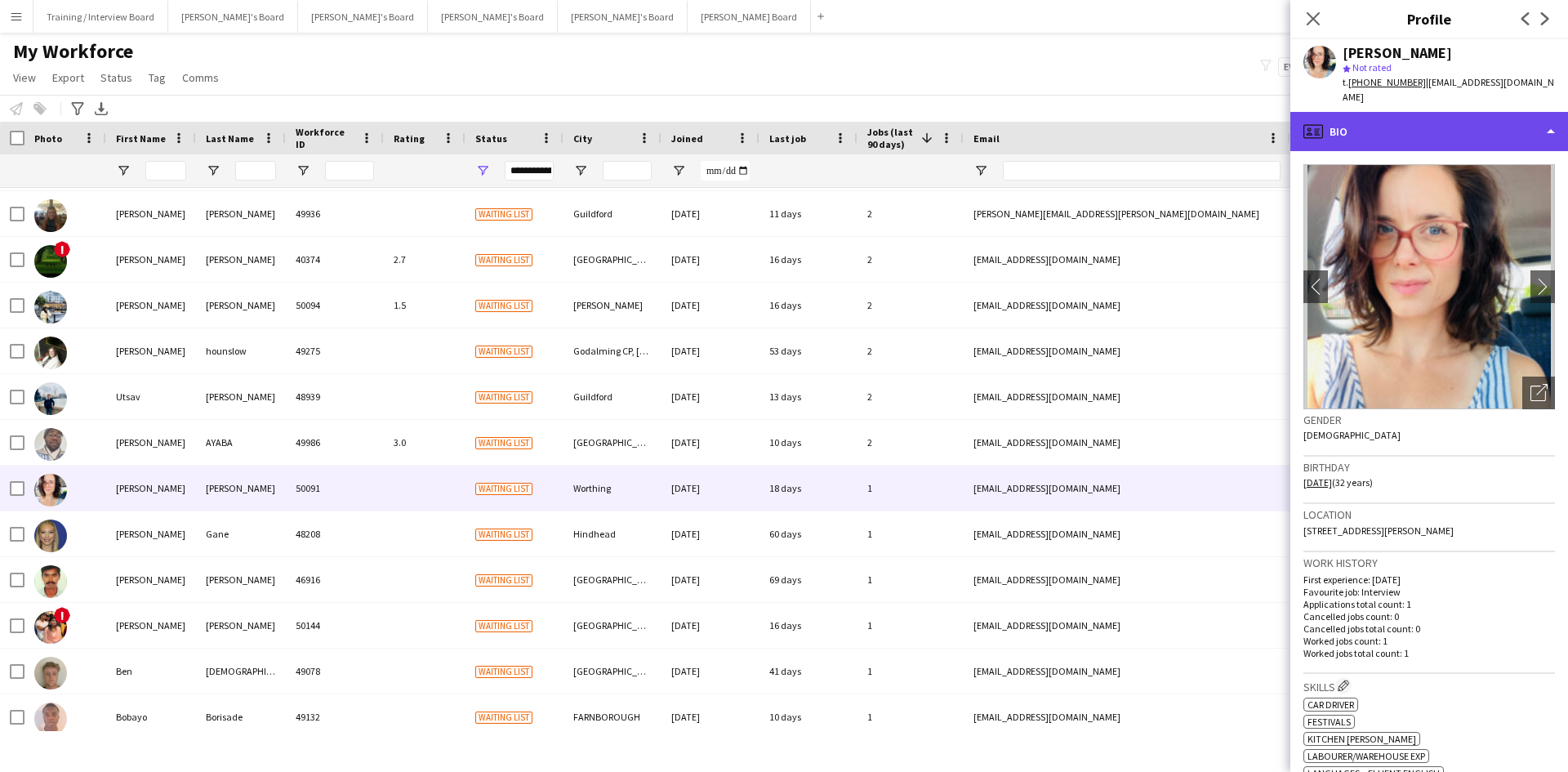
click at [1455, 122] on div "profile Bio" at bounding box center [1429, 132] width 278 height 40
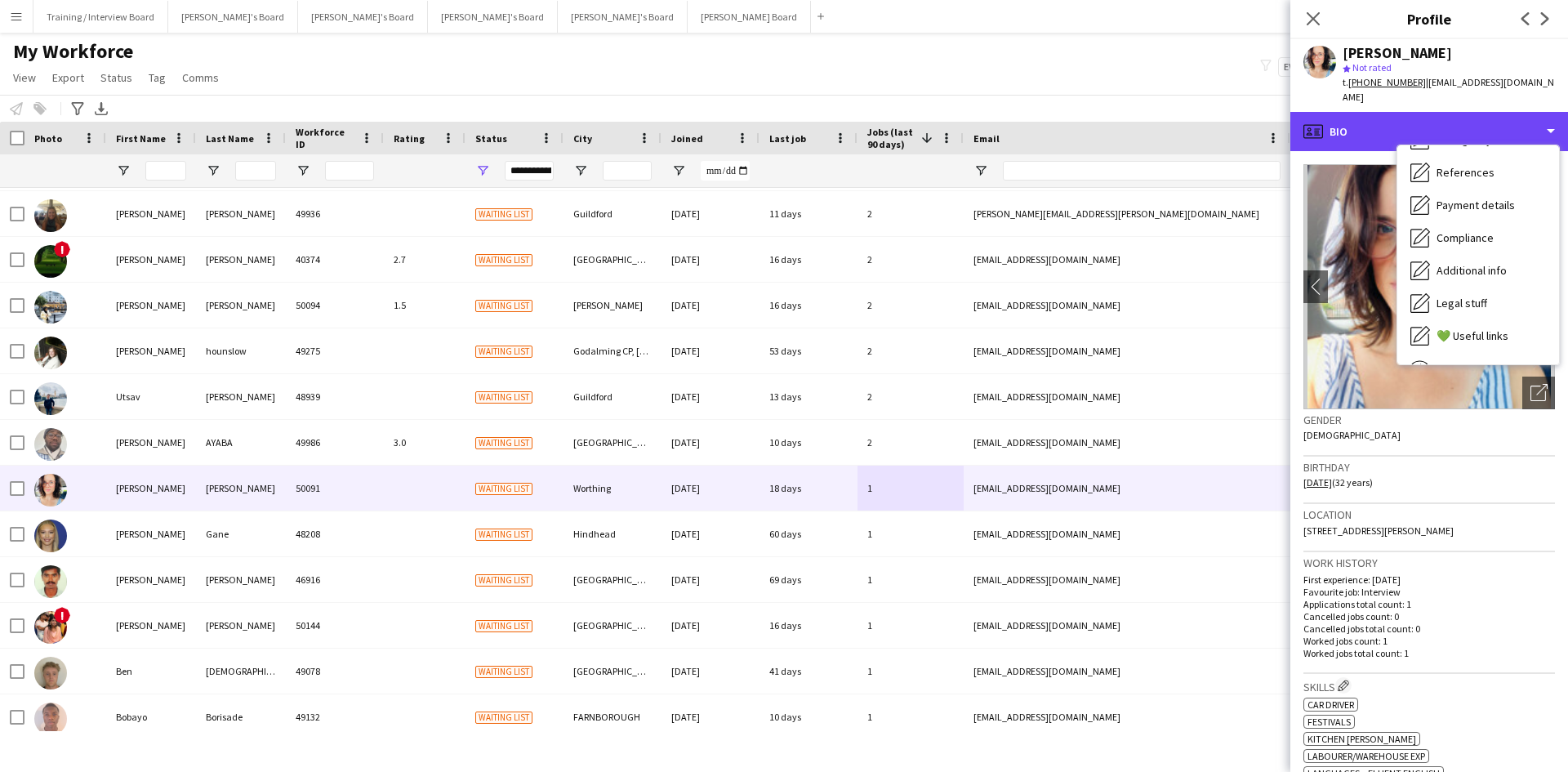
scroll to position [219, 0]
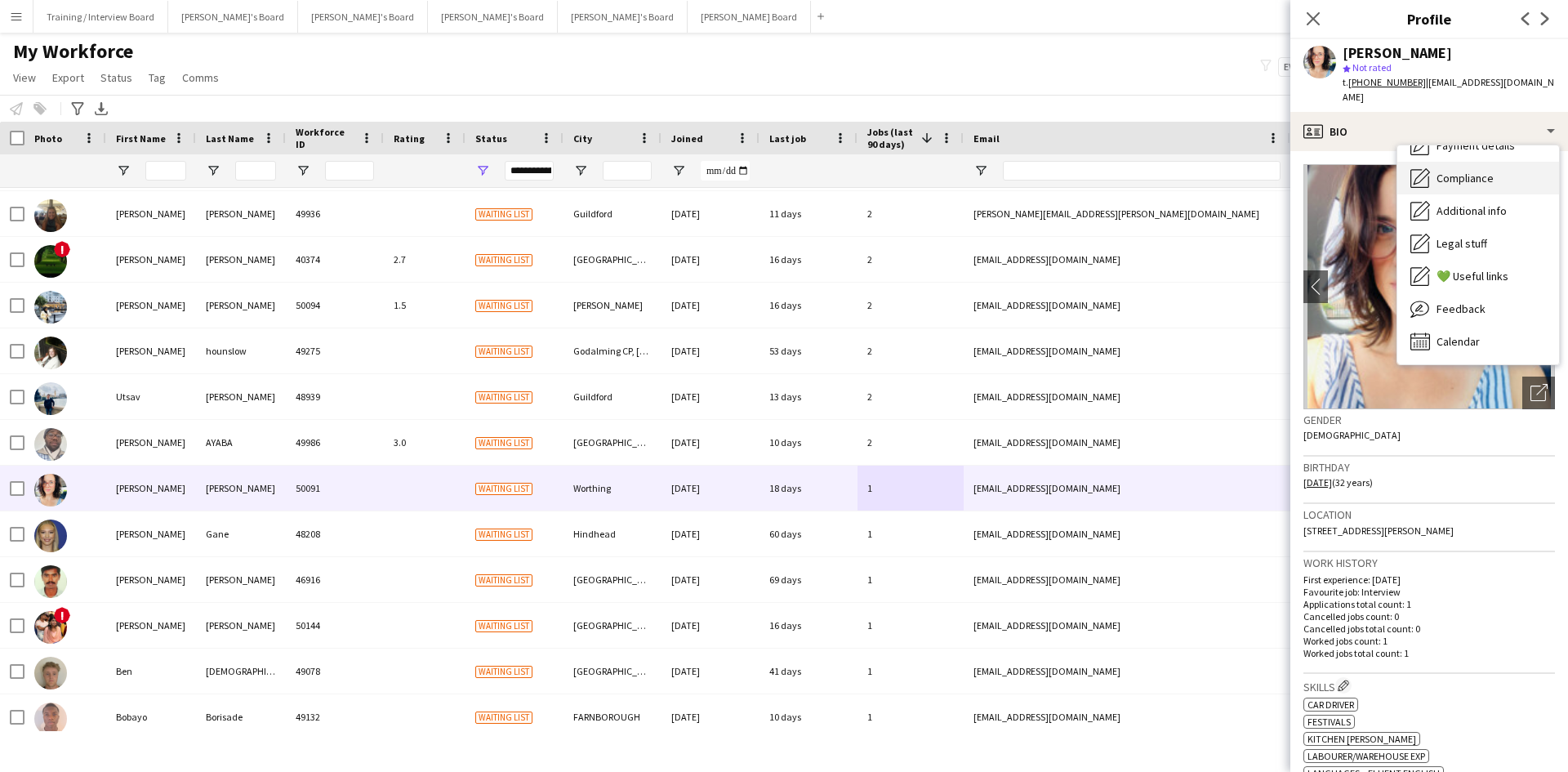
click at [1493, 170] on span "Compliance" at bounding box center [1465, 178] width 57 height 15
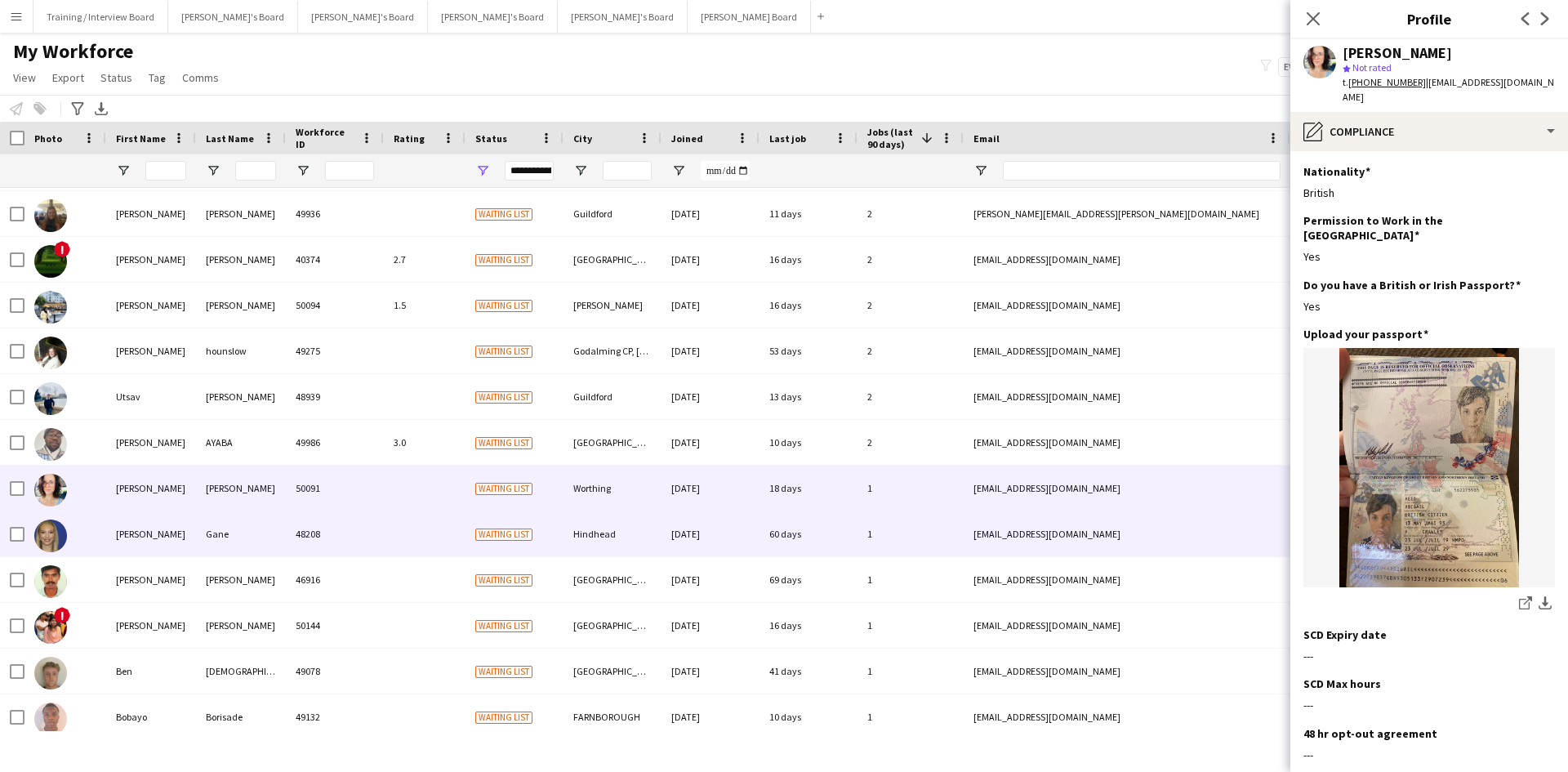
click at [908, 530] on div "1" at bounding box center [910, 534] width 106 height 45
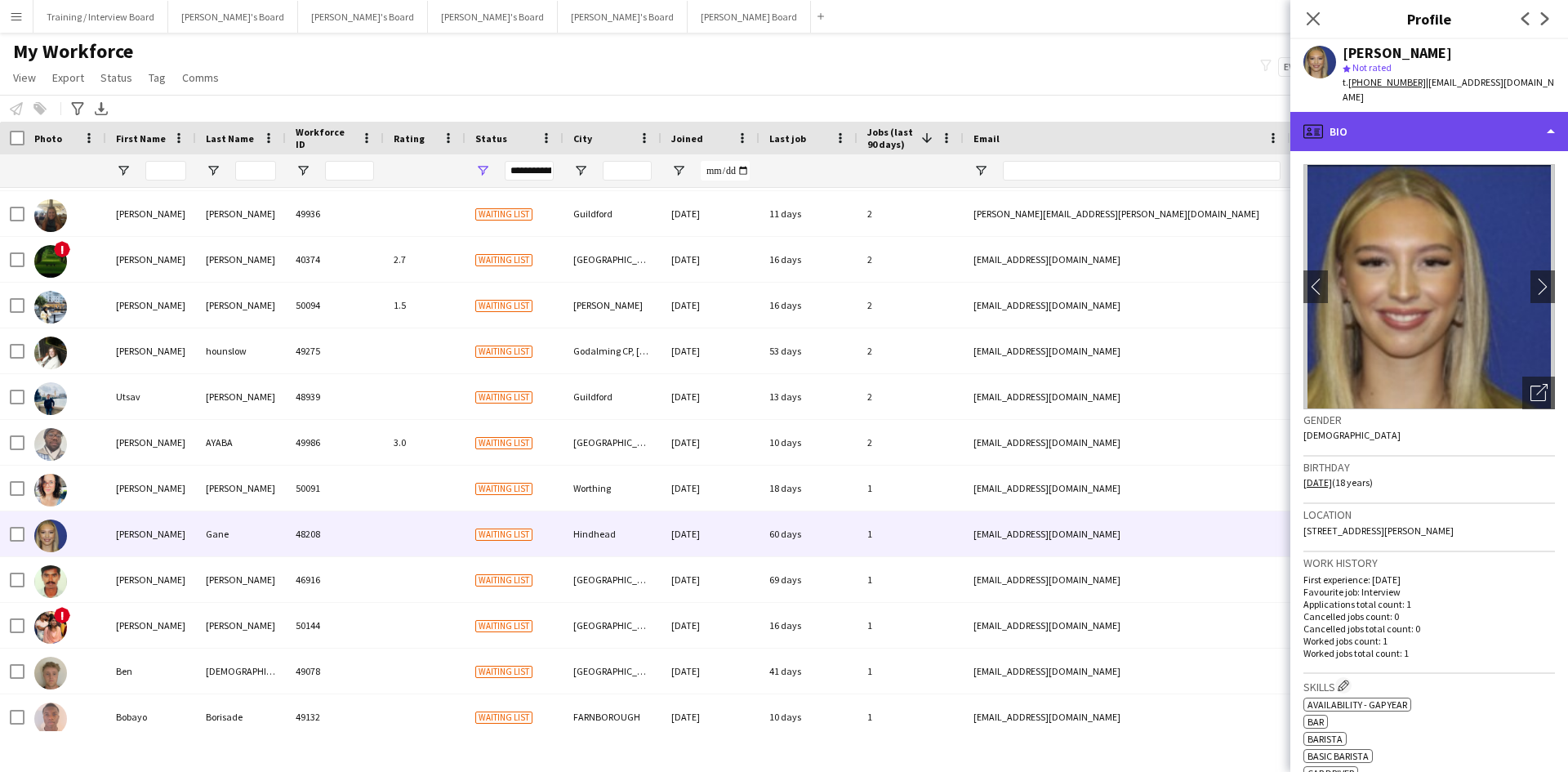
click at [1491, 112] on div "profile Bio" at bounding box center [1429, 132] width 278 height 40
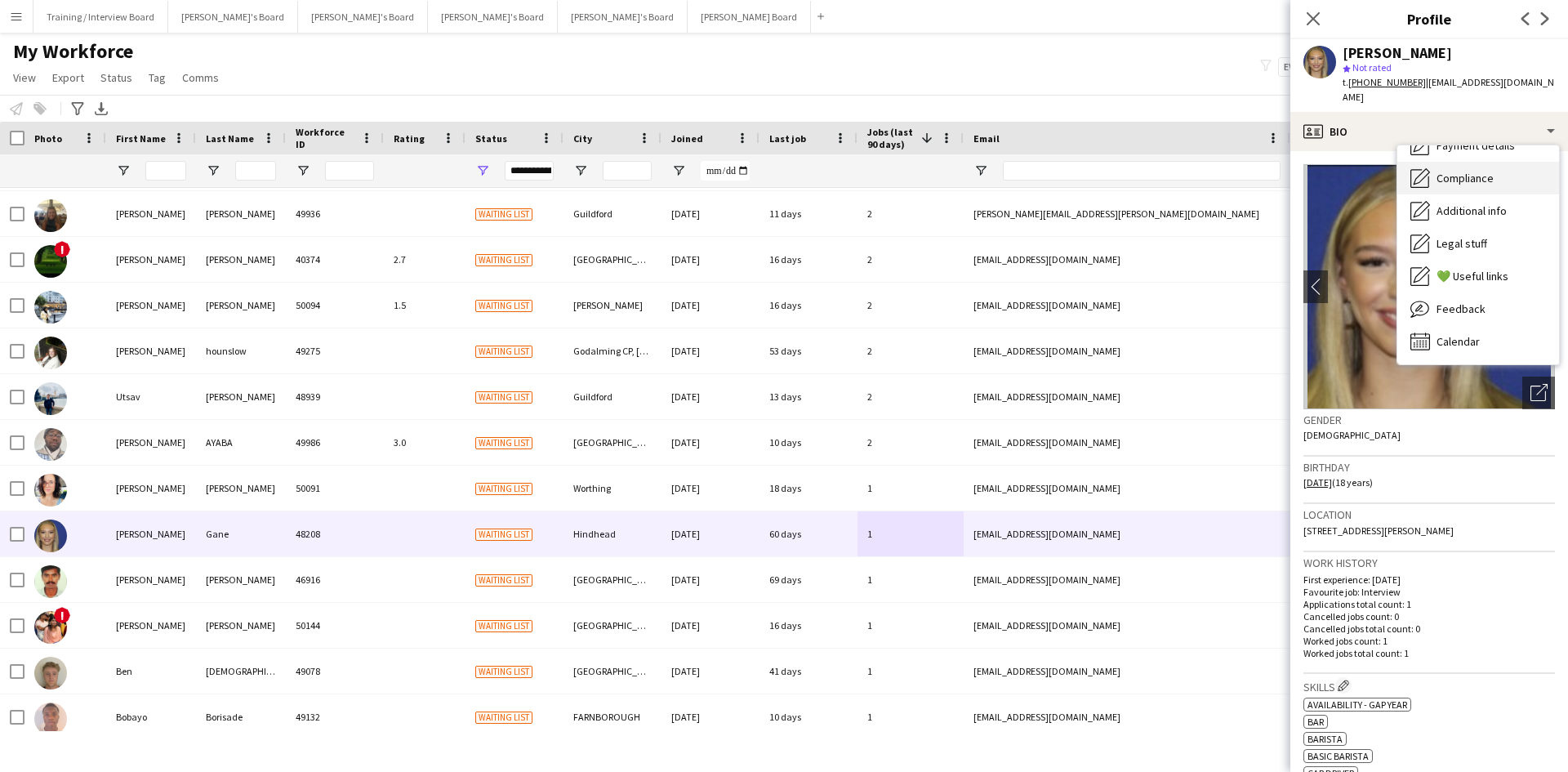
click at [1484, 174] on div "Compliance Compliance" at bounding box center [1479, 178] width 162 height 32
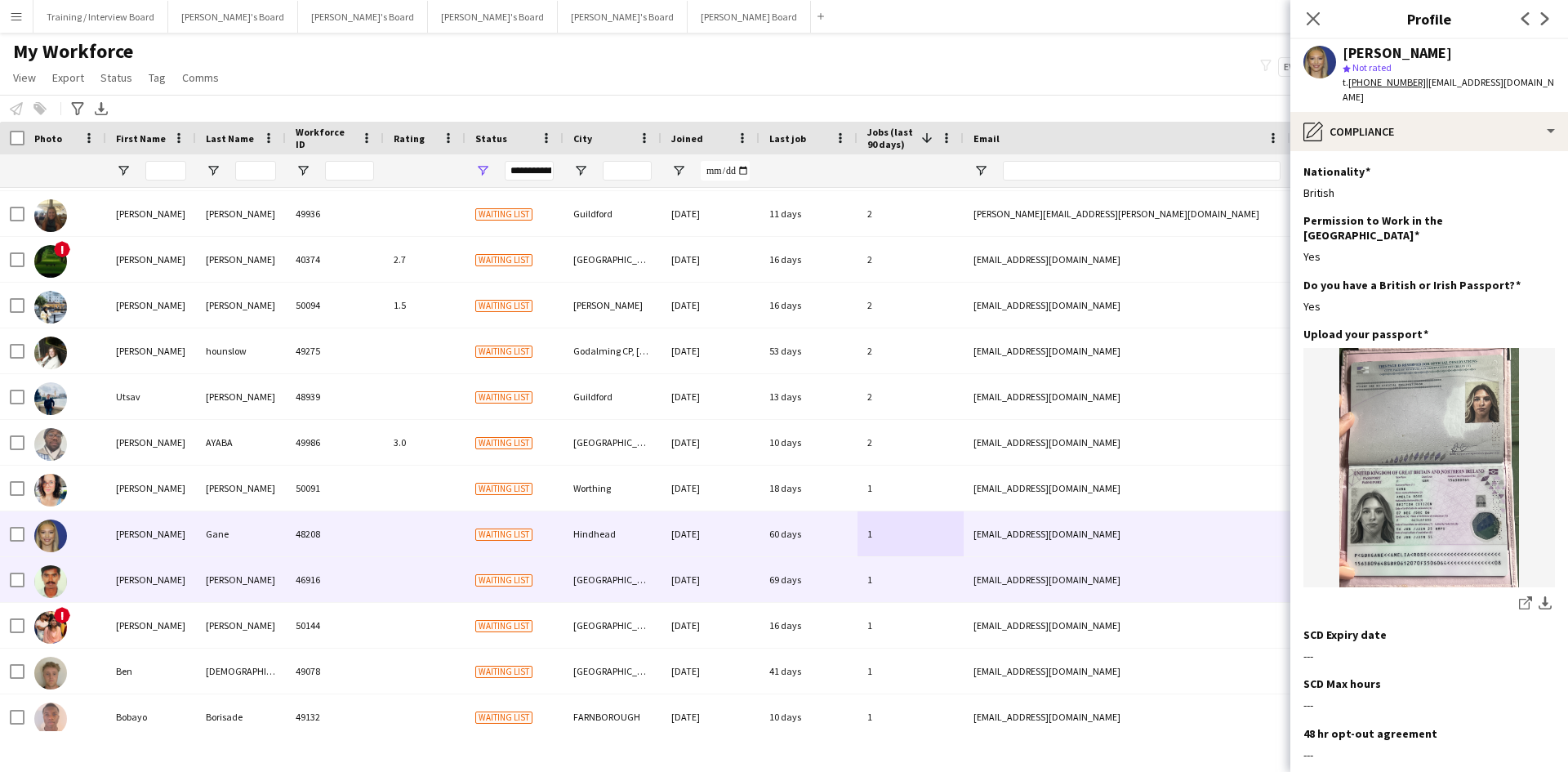
click at [902, 586] on div "1" at bounding box center [910, 579] width 106 height 45
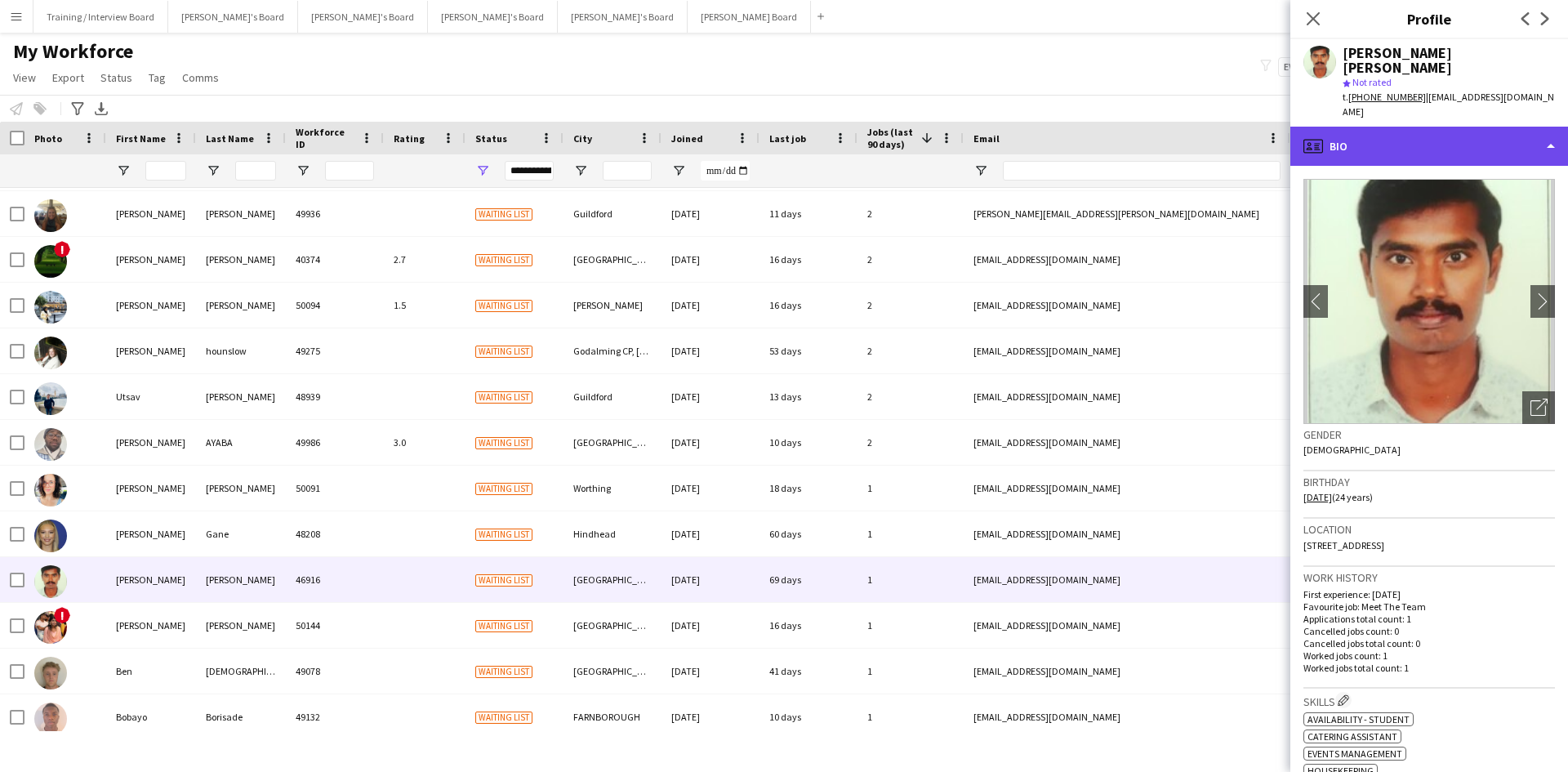
click at [1417, 127] on div "profile Bio" at bounding box center [1429, 146] width 278 height 40
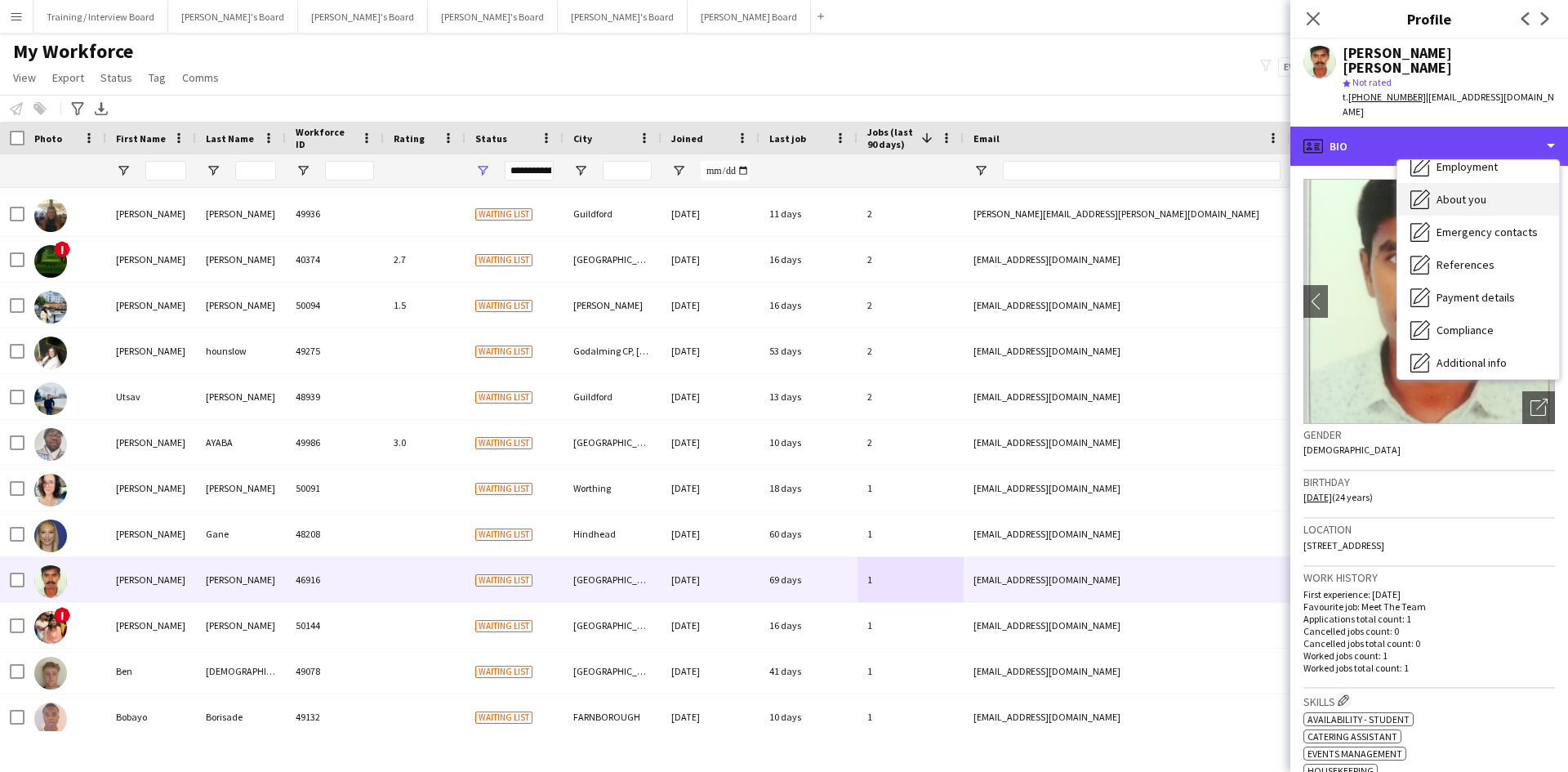
scroll to position [163, 0]
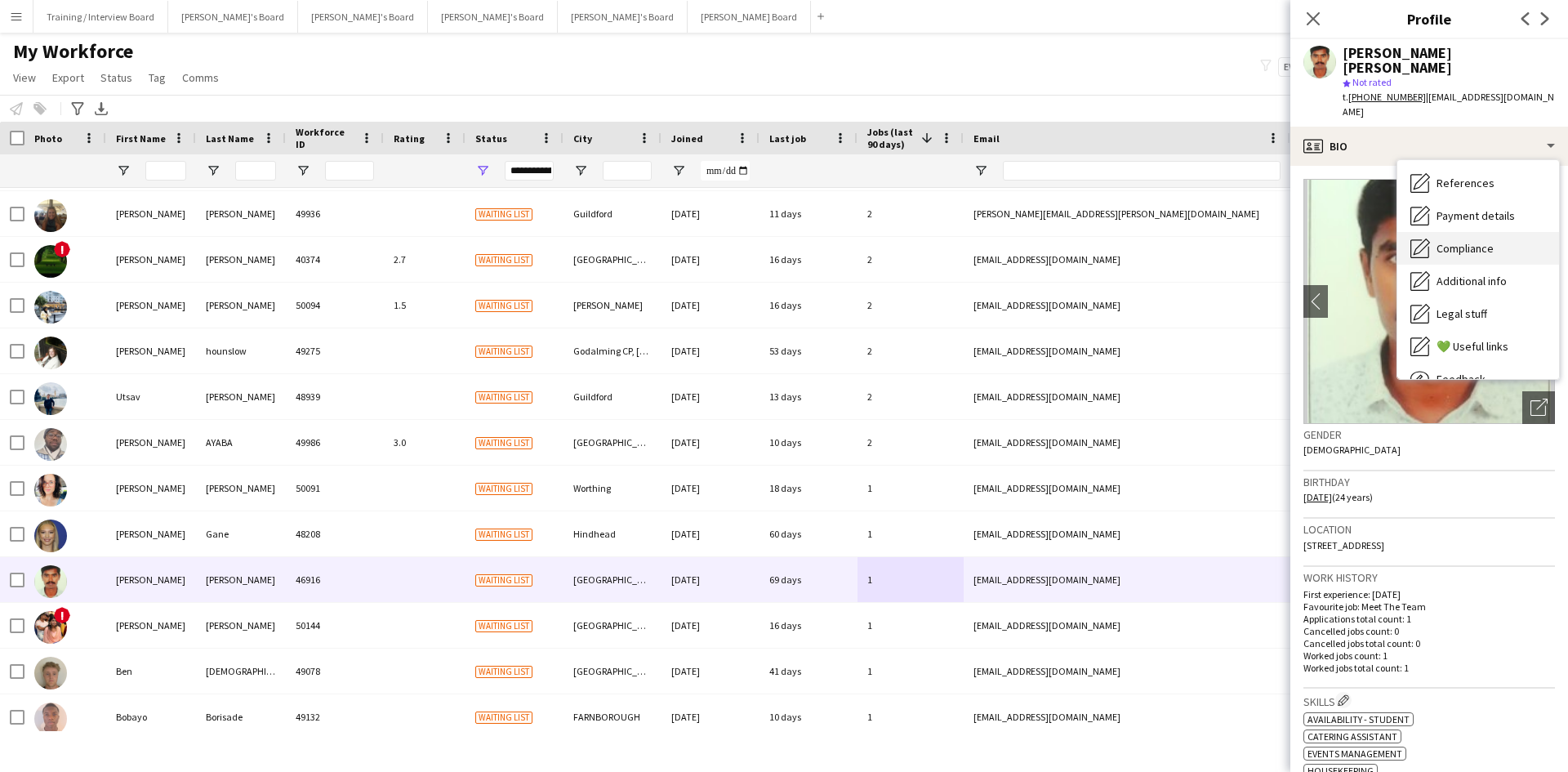
click at [1476, 241] on span "Compliance" at bounding box center [1465, 248] width 57 height 15
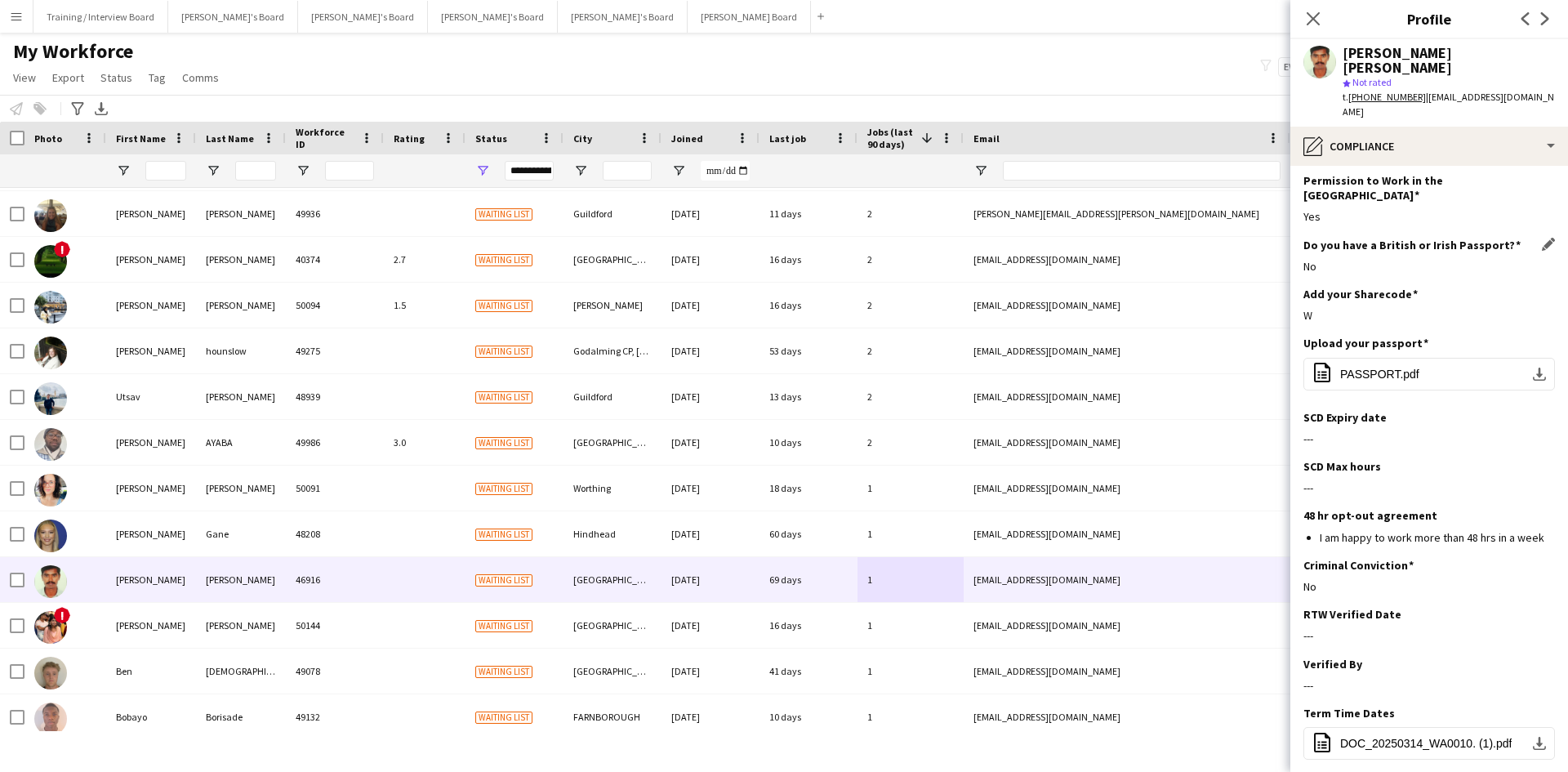
scroll to position [82, 0]
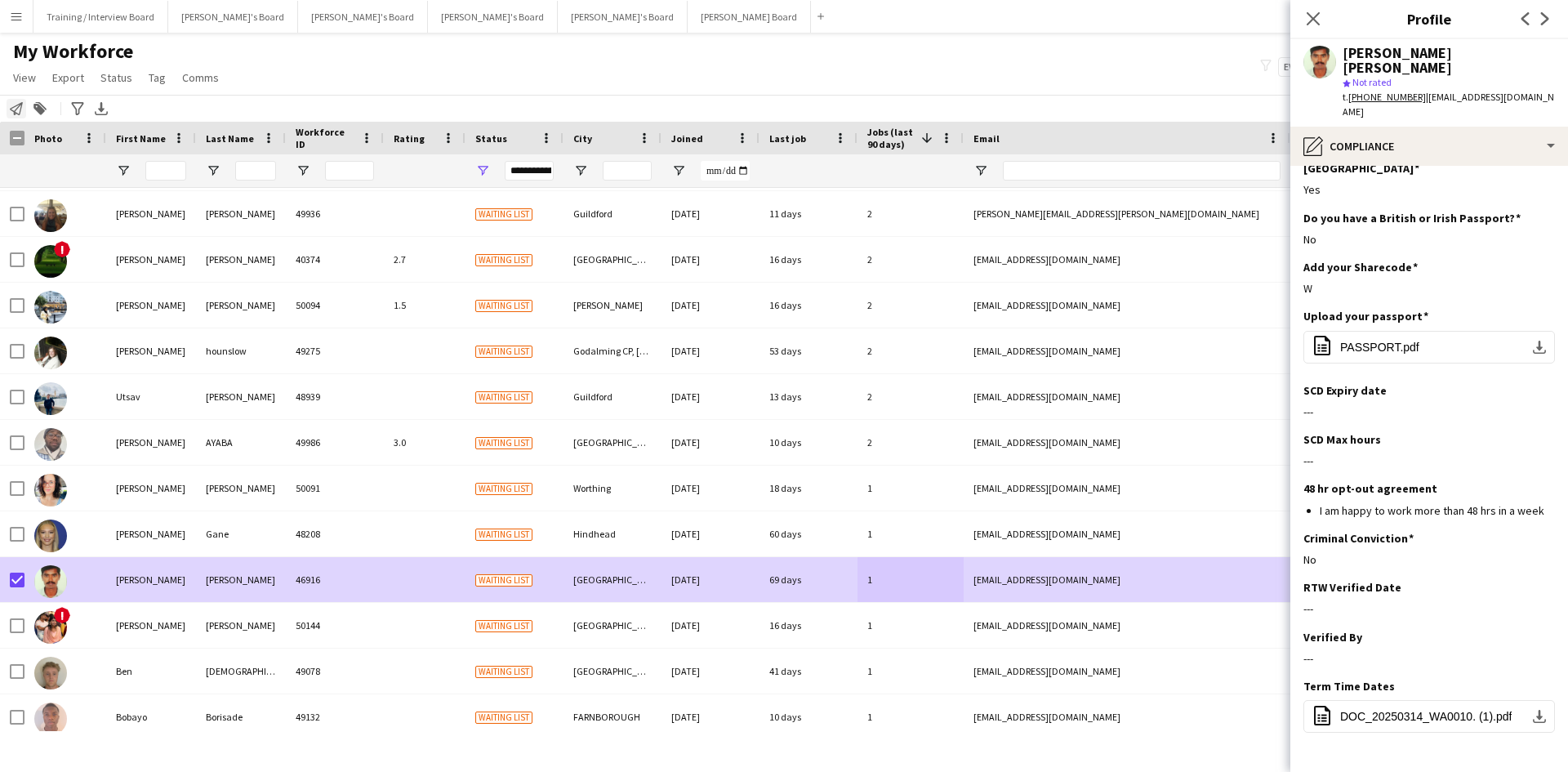
click at [15, 109] on icon "Notify workforce" at bounding box center [17, 109] width 13 height 13
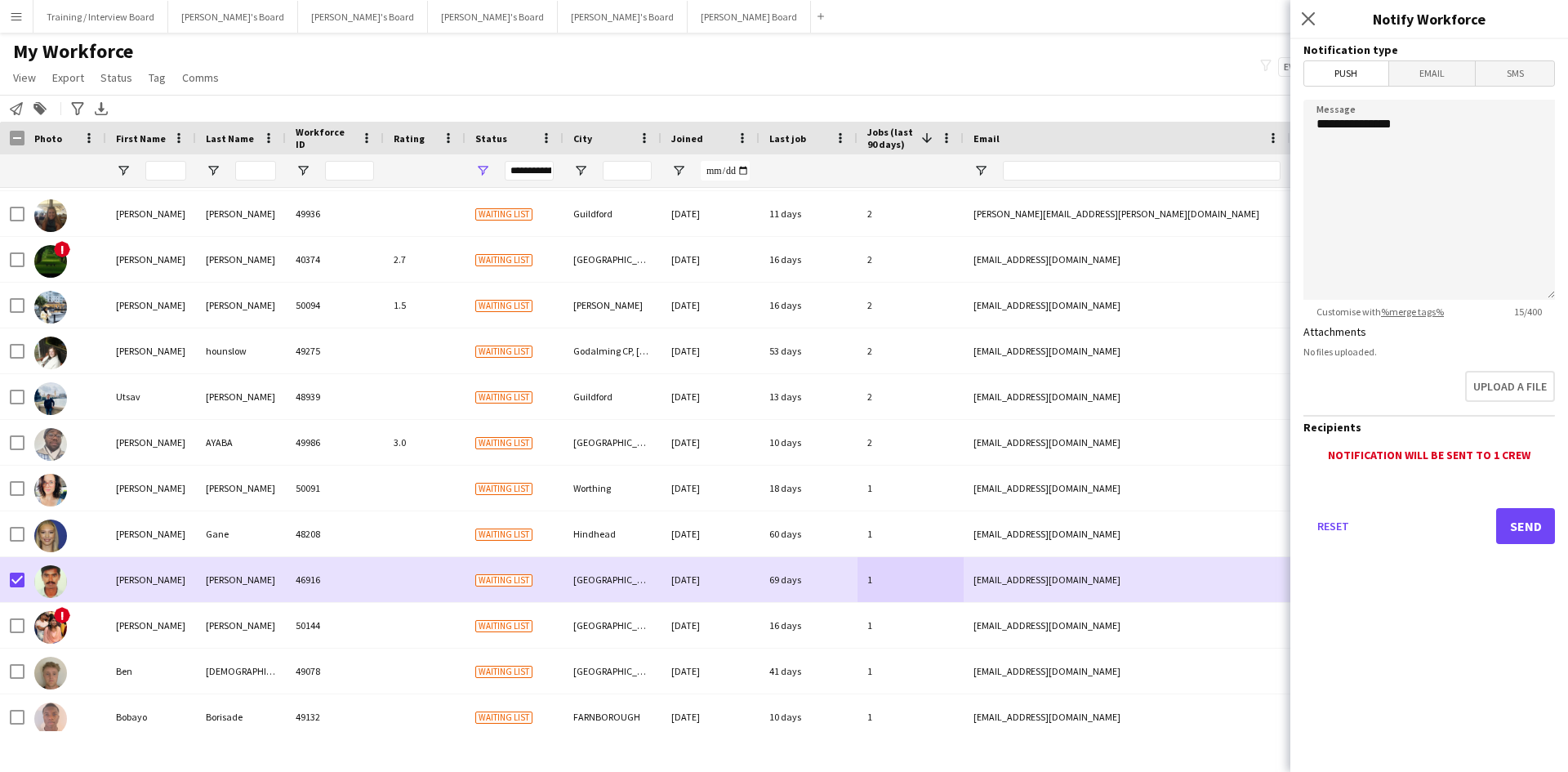
click at [1453, 59] on form "**********" at bounding box center [1429, 315] width 278 height 550
click at [1447, 67] on span "Email" at bounding box center [1433, 74] width 86 height 25
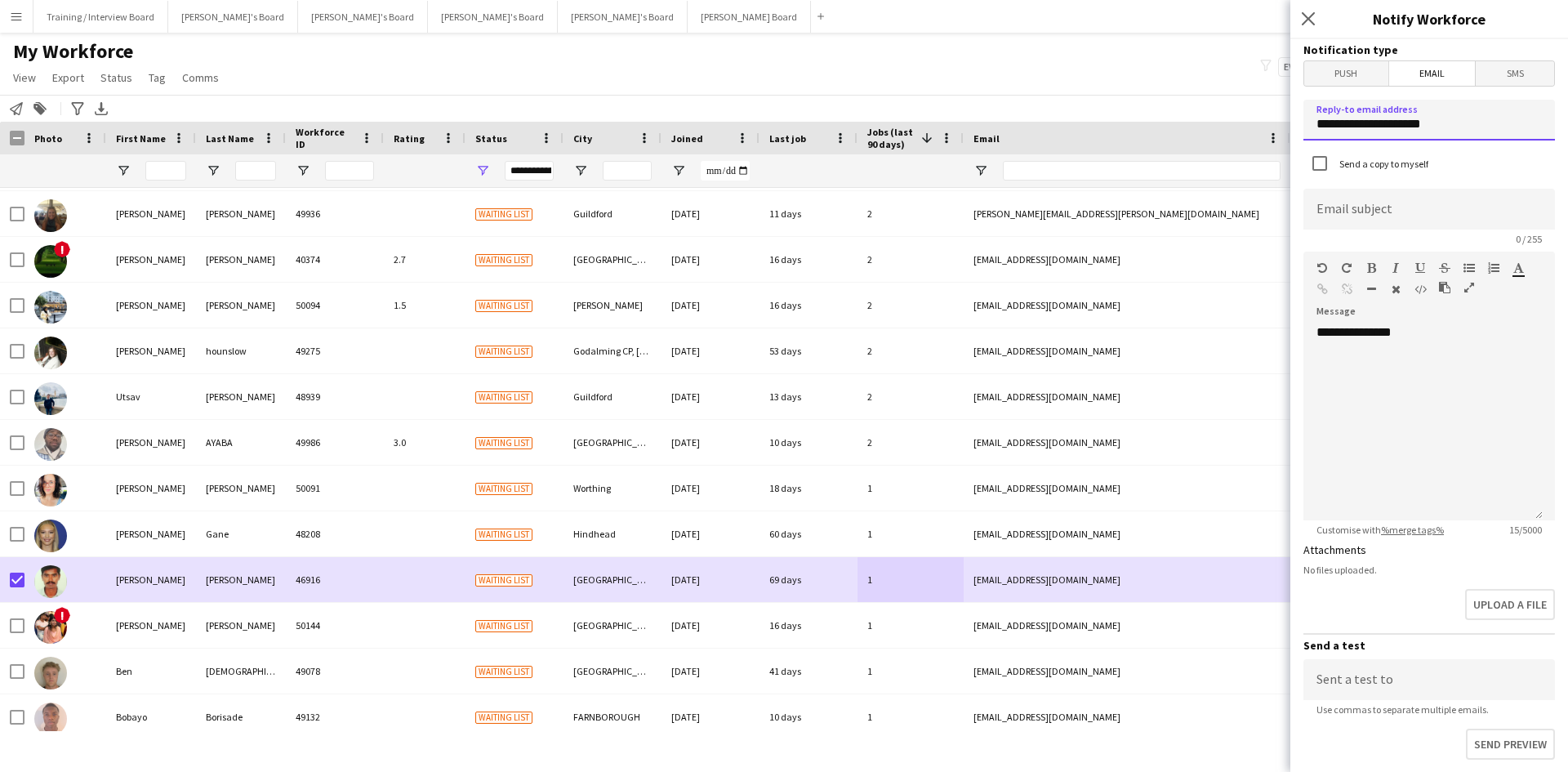
drag, startPoint x: 1421, startPoint y: 128, endPoint x: 1189, endPoint y: 133, distance: 232.1
click at [1189, 133] on body "Menu Boards Boards Boards All jobs Status Workforce Workforce My Workforce Recr…" at bounding box center [784, 386] width 1568 height 772
type input "**********"
paste input "**********"
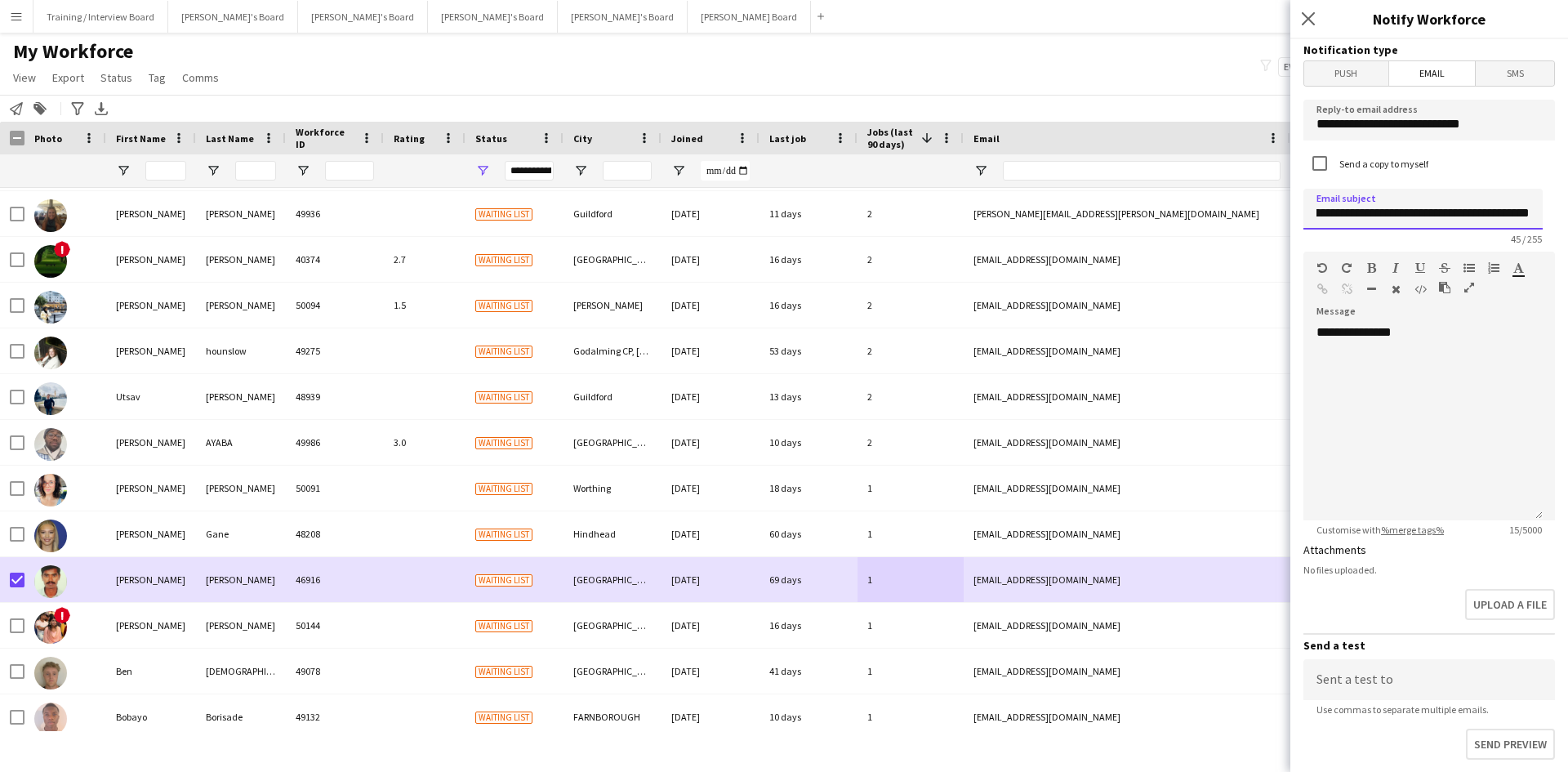
type input "**********"
